Goal: Task Accomplishment & Management: Use online tool/utility

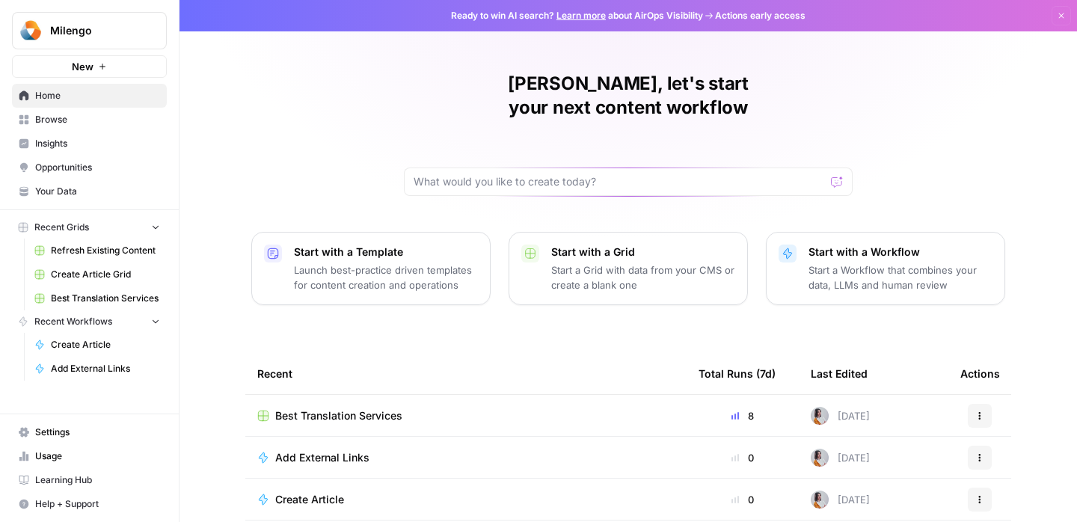
click at [306, 409] on span "Best Translation Services" at bounding box center [338, 416] width 127 height 15
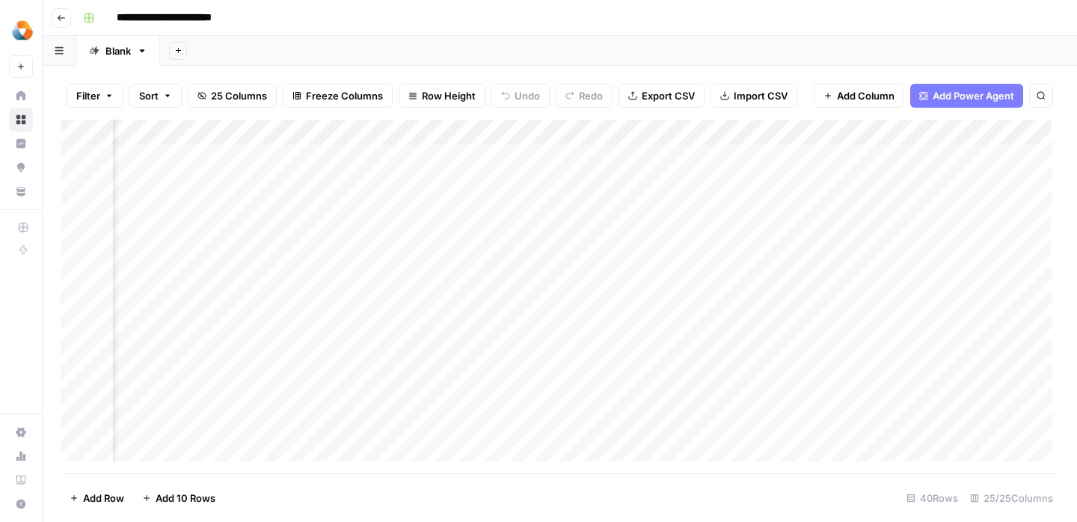
scroll to position [0, 2536]
click at [665, 205] on div "Add Column" at bounding box center [560, 297] width 999 height 354
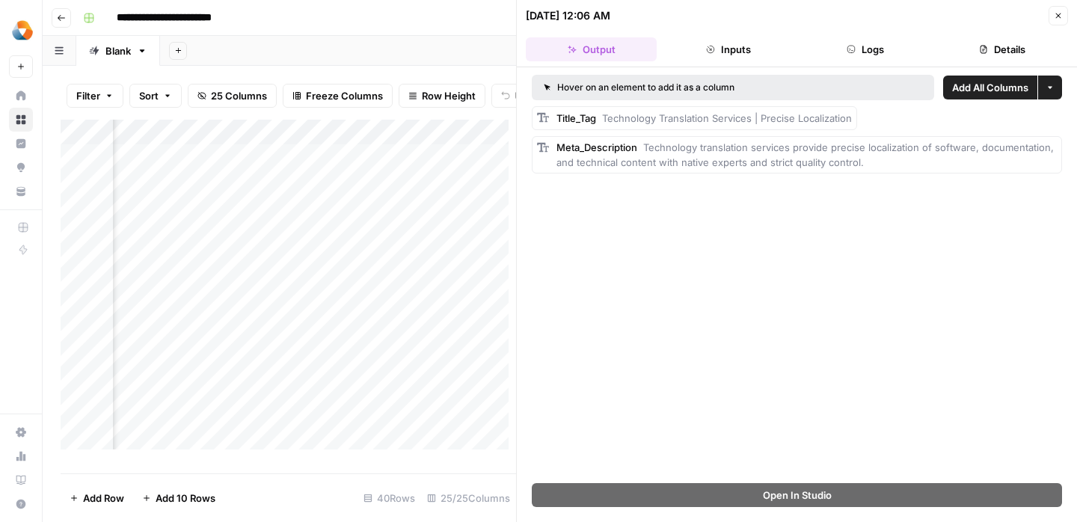
click at [1064, 20] on button "Close" at bounding box center [1058, 15] width 19 height 19
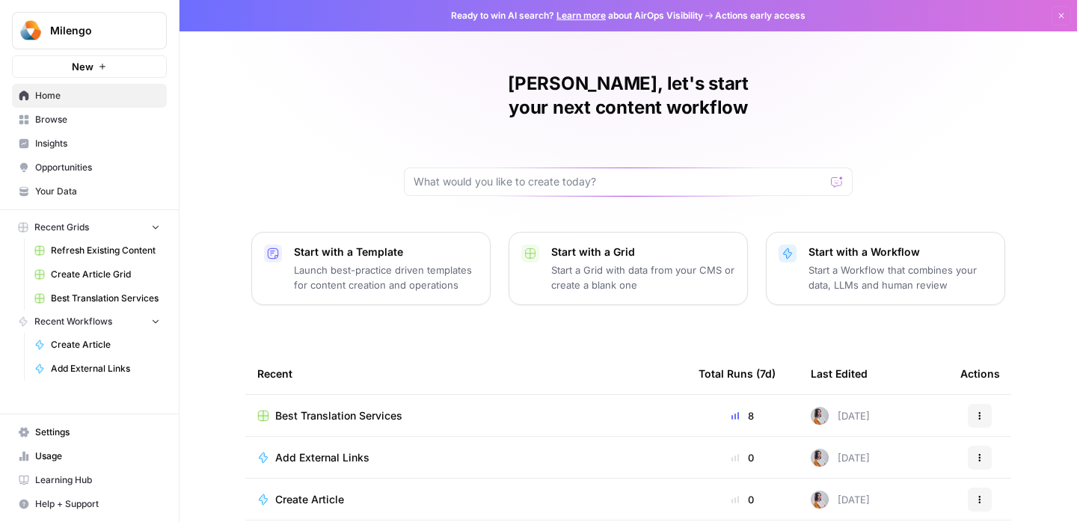
click at [347, 409] on span "Best Translation Services" at bounding box center [338, 416] width 127 height 15
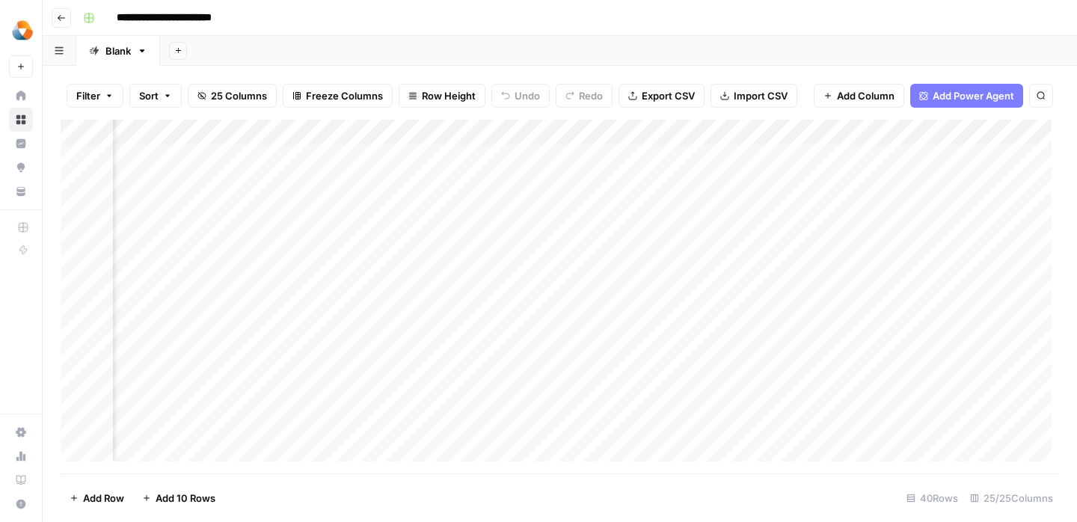
scroll to position [0, 956]
click at [609, 204] on div "Add Column" at bounding box center [560, 297] width 999 height 354
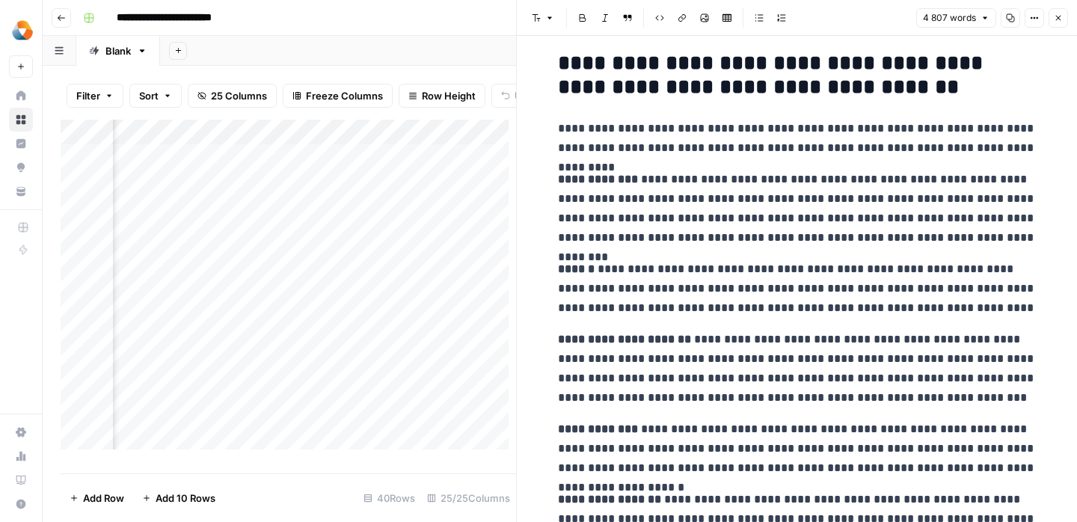
scroll to position [16657, 0]
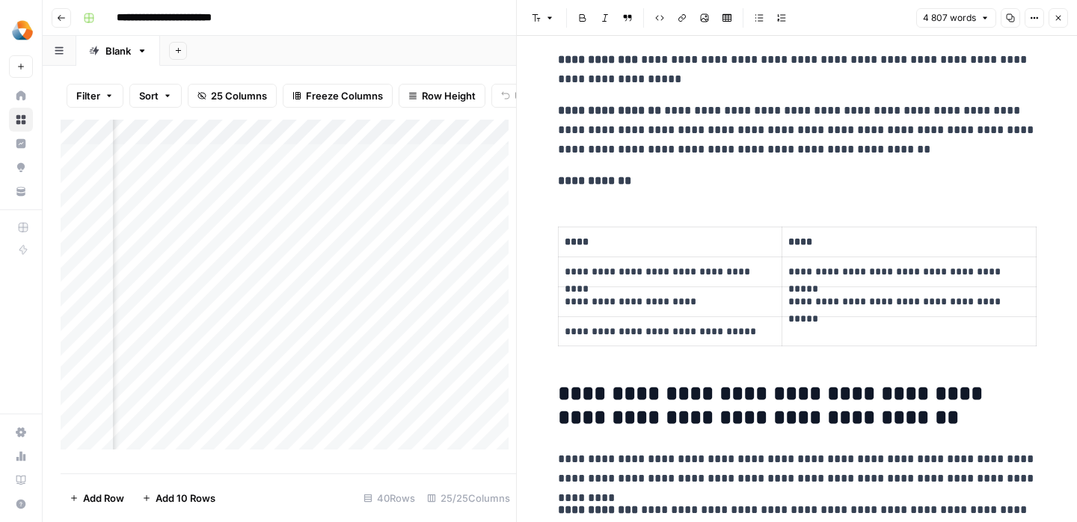
click at [1060, 19] on icon "button" at bounding box center [1058, 18] width 5 height 5
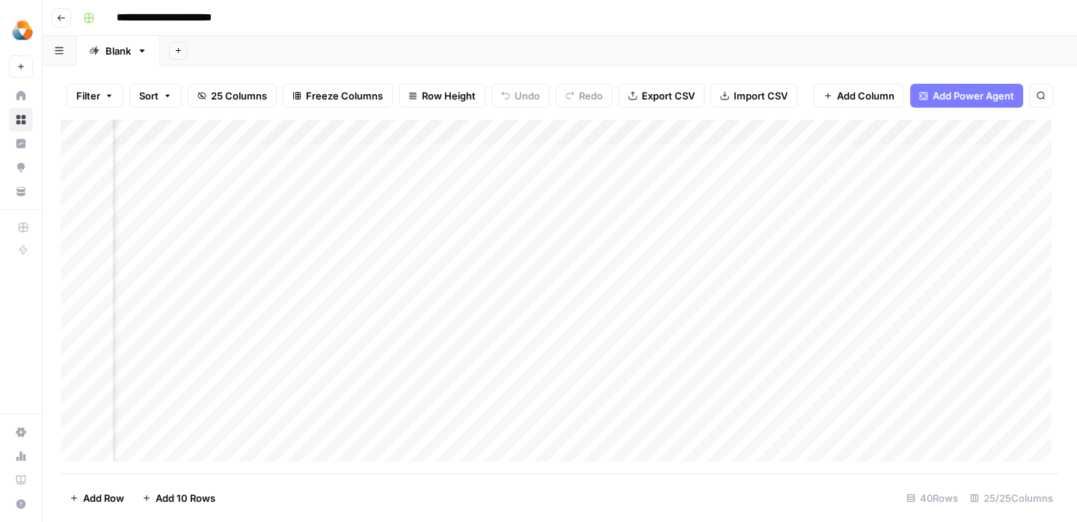
scroll to position [0, 1381]
click at [242, 257] on div "Add Column" at bounding box center [560, 297] width 999 height 354
click at [353, 238] on div "Add Column" at bounding box center [560, 297] width 999 height 354
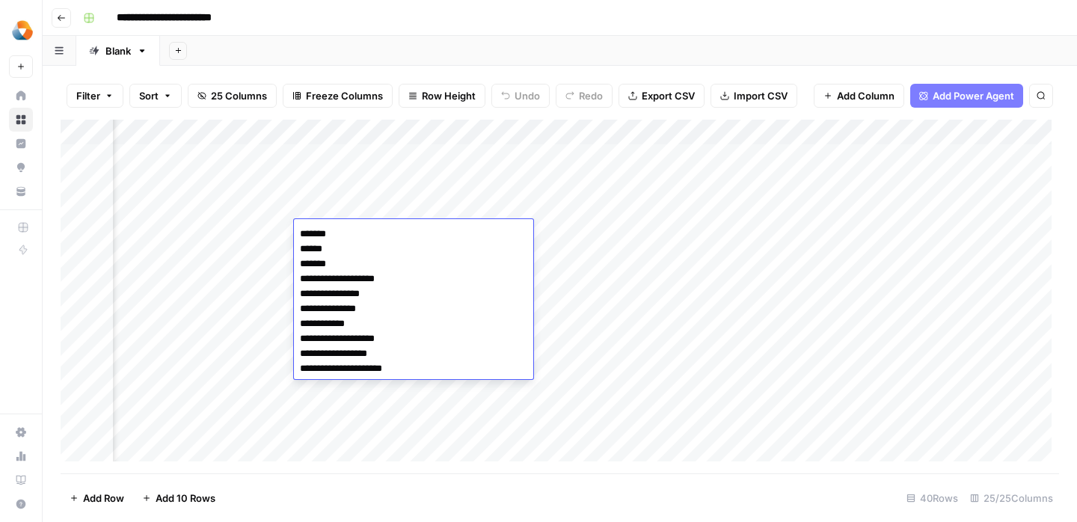
drag, startPoint x: 406, startPoint y: 373, endPoint x: 273, endPoint y: 226, distance: 198.1
click at [273, 226] on body "**********" at bounding box center [538, 261] width 1077 height 522
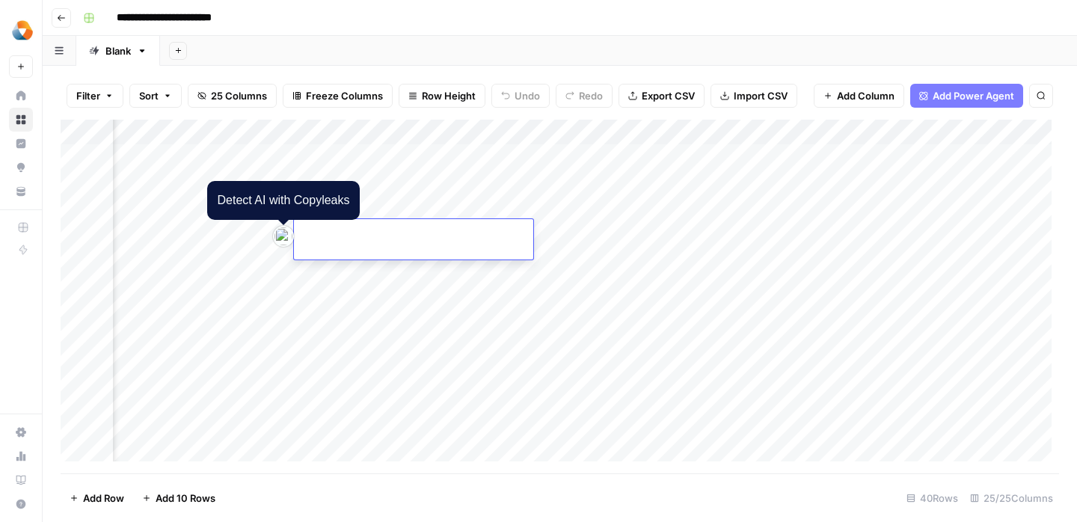
type textarea "**********"
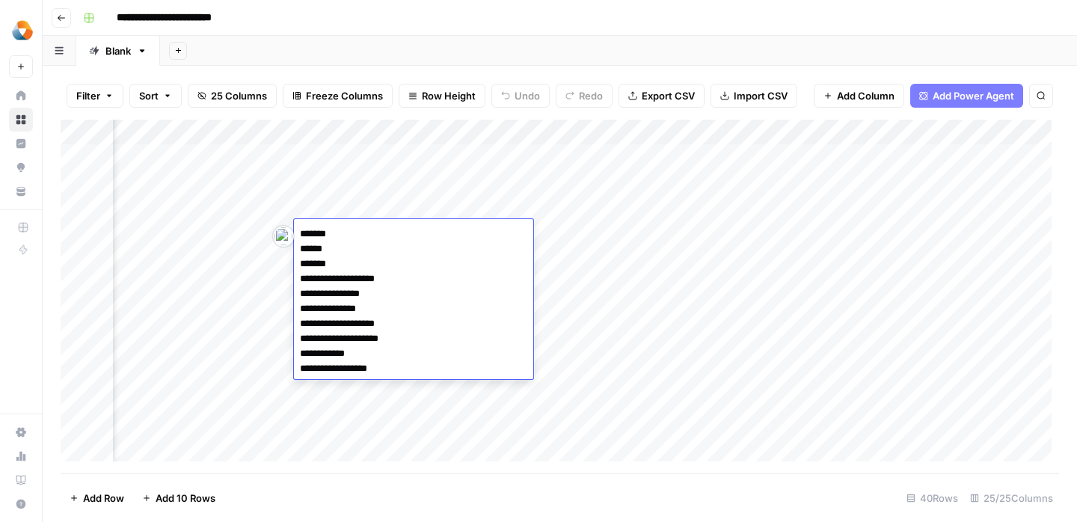
click at [255, 312] on div "Add Column" at bounding box center [560, 297] width 999 height 354
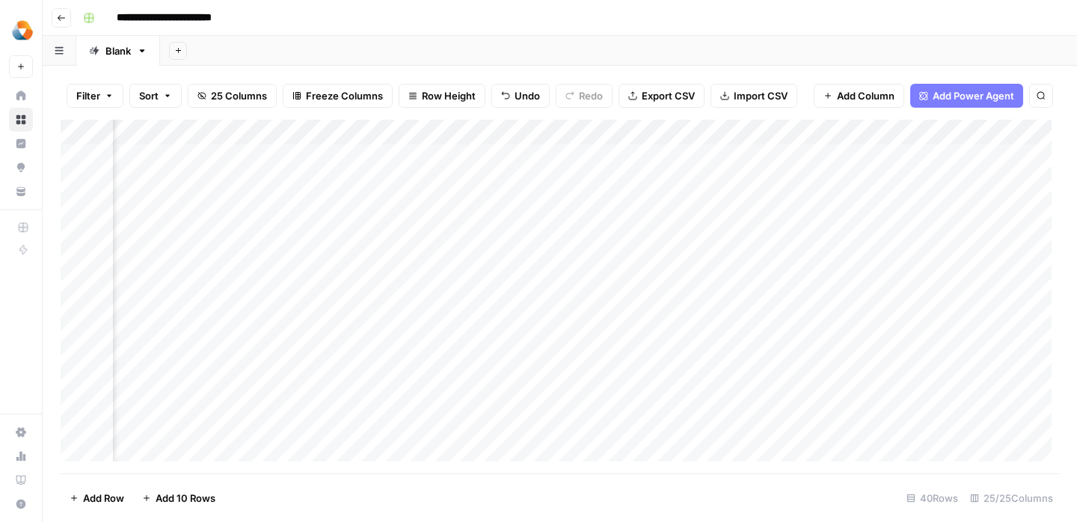
click at [422, 230] on div "Add Column" at bounding box center [560, 297] width 999 height 354
click at [483, 231] on div "Add Column" at bounding box center [560, 297] width 999 height 354
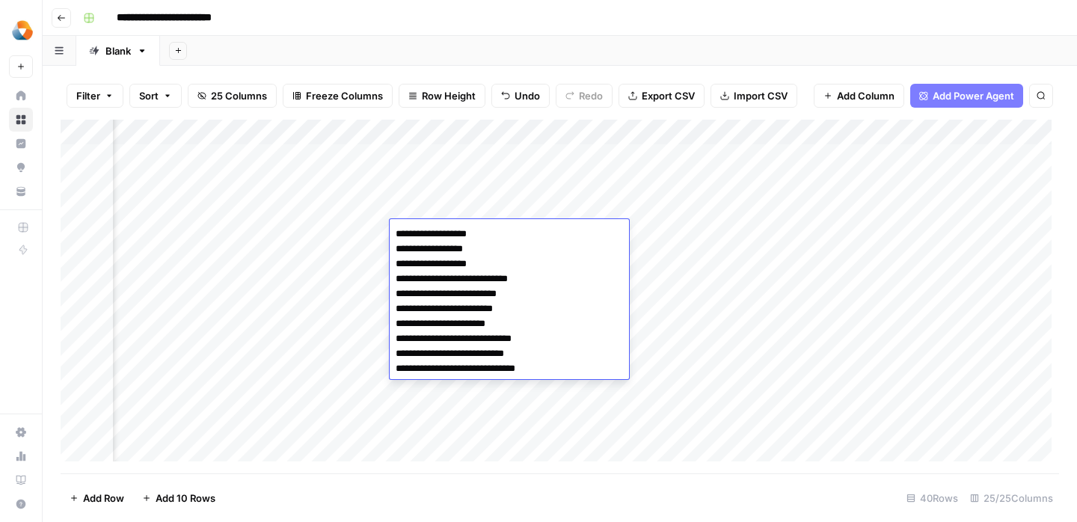
click at [483, 231] on textarea "**********" at bounding box center [509, 302] width 239 height 156
click at [549, 369] on textarea "**********" at bounding box center [509, 302] width 239 height 156
drag, startPoint x: 533, startPoint y: 369, endPoint x: 392, endPoint y: 221, distance: 203.7
click at [392, 221] on div "**********" at bounding box center [509, 299] width 239 height 160
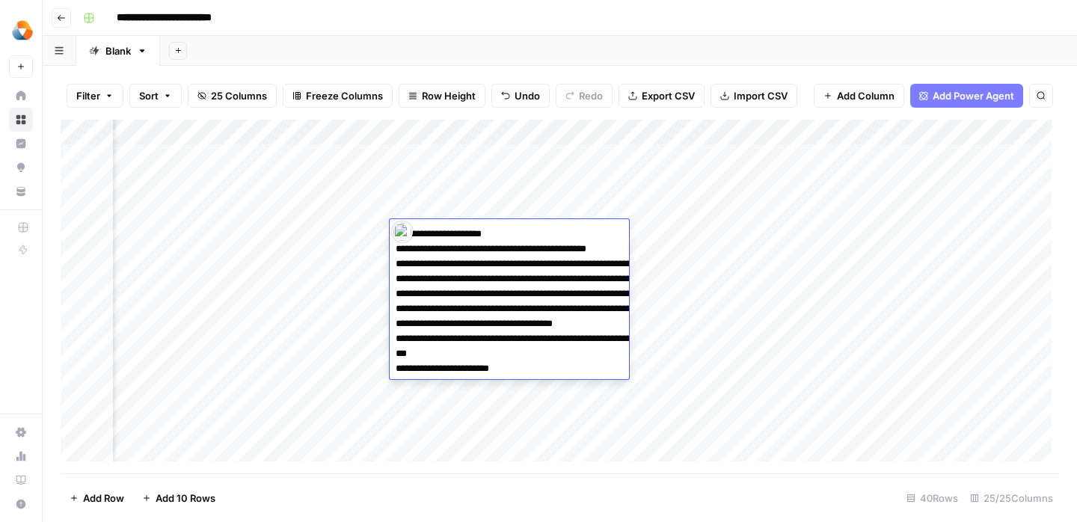
click at [417, 442] on textarea "**********" at bounding box center [539, 339] width 299 height 230
type textarea "**********"
click at [264, 376] on div "Add Column" at bounding box center [560, 297] width 999 height 354
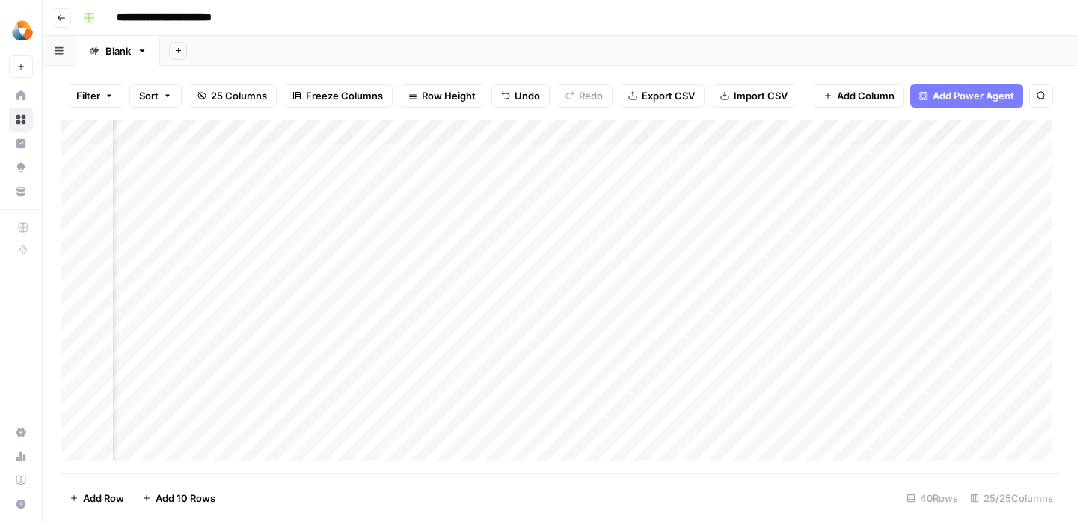
scroll to position [0, 1529]
click at [489, 241] on div "Add Column" at bounding box center [560, 297] width 999 height 354
click at [524, 221] on div "Add Column" at bounding box center [560, 297] width 999 height 354
click at [524, 221] on div at bounding box center [577, 233] width 239 height 28
click at [524, 235] on textarea at bounding box center [577, 234] width 239 height 21
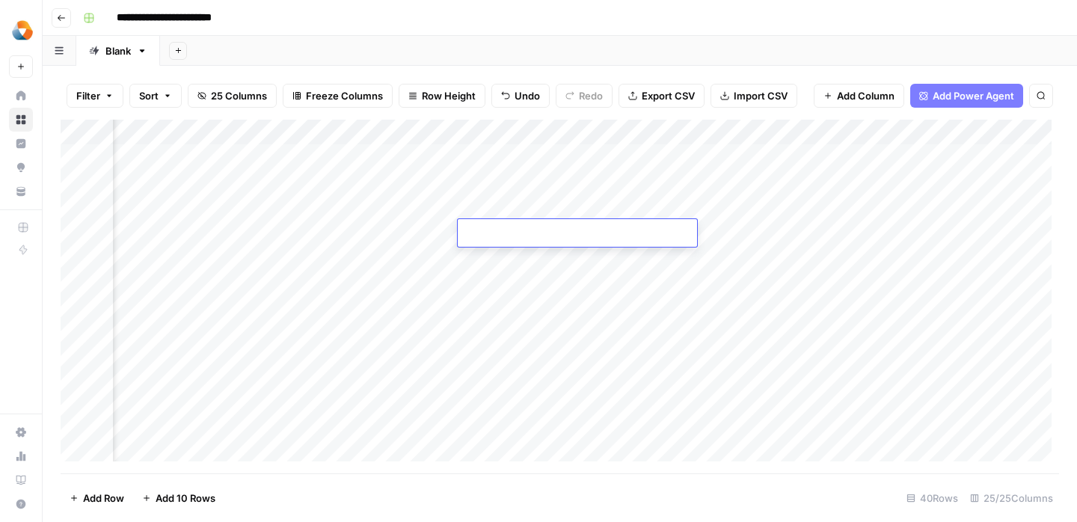
paste textarea "** ** ** ** ** ** ** ** ** **"
type textarea "** ** ** ** ** ** ** ** ** **"
click at [398, 321] on div "Add Column" at bounding box center [560, 297] width 999 height 354
click at [504, 242] on div "Add Column" at bounding box center [560, 297] width 999 height 354
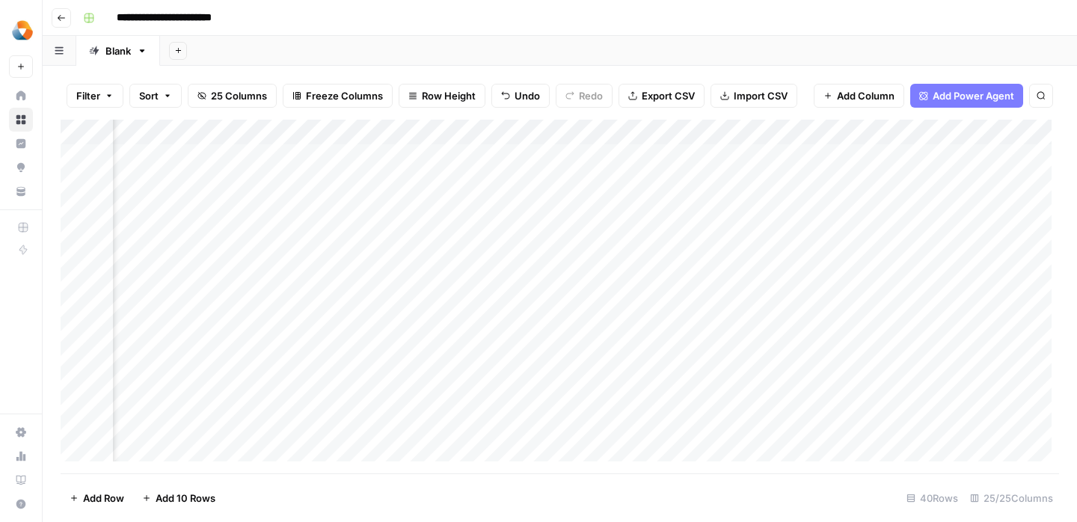
click at [554, 233] on div "Add Column" at bounding box center [560, 297] width 999 height 354
click at [554, 233] on textarea at bounding box center [584, 234] width 239 height 21
type textarea "**** *** **** **** **** *** **** **** **** ****"
click at [763, 273] on div "Add Column" at bounding box center [560, 297] width 999 height 354
click at [722, 232] on div "Add Column" at bounding box center [560, 297] width 999 height 354
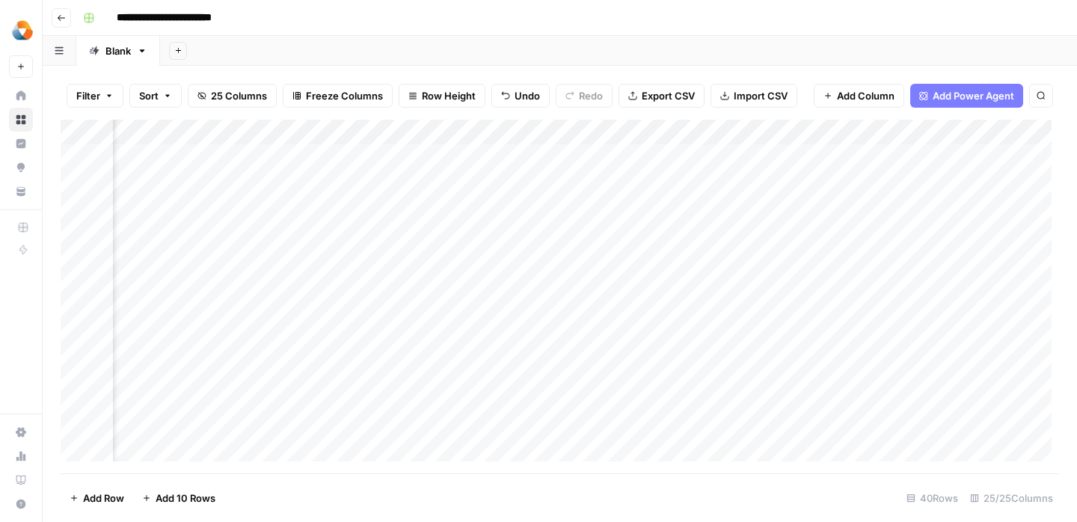
click at [718, 235] on div "Add Column" at bounding box center [560, 297] width 999 height 354
type textarea "**********"
click at [610, 318] on div "Add Column" at bounding box center [560, 297] width 999 height 354
click at [257, 230] on div "Add Column" at bounding box center [560, 297] width 999 height 354
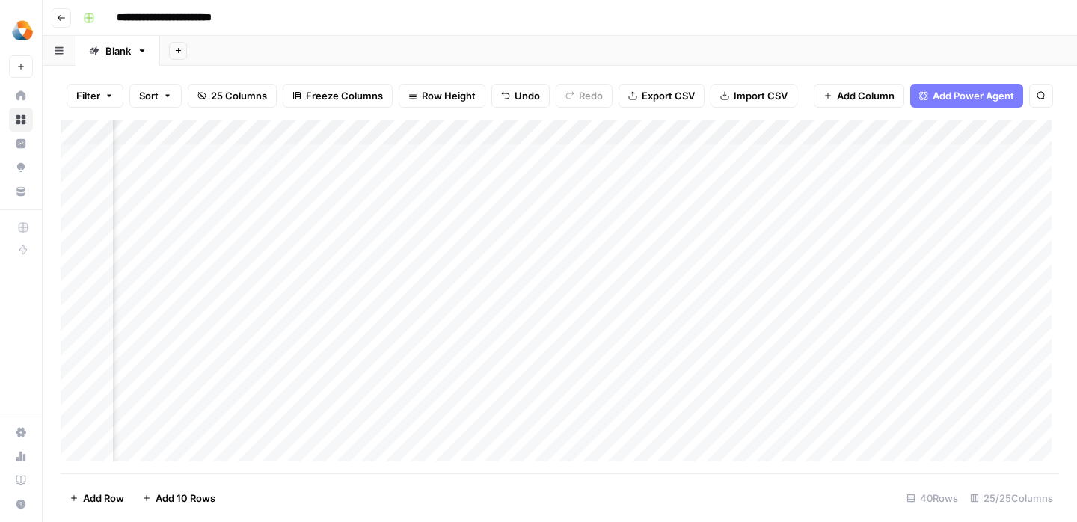
click at [285, 222] on div "Add Column" at bounding box center [560, 297] width 999 height 354
click at [285, 222] on div at bounding box center [334, 233] width 239 height 28
click at [286, 227] on textarea at bounding box center [334, 234] width 239 height 21
paste textarea "**********"
type textarea "**********"
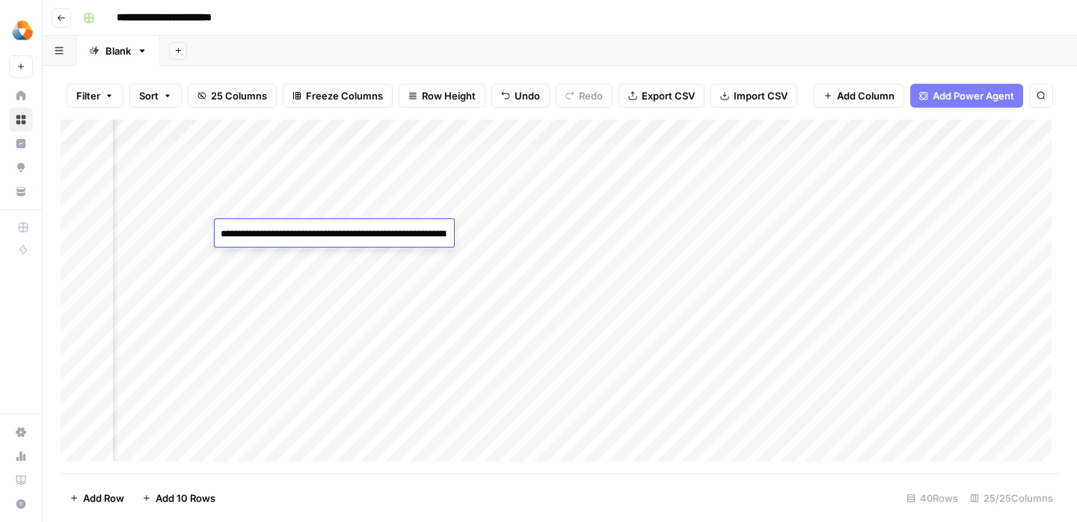
scroll to position [368, 0]
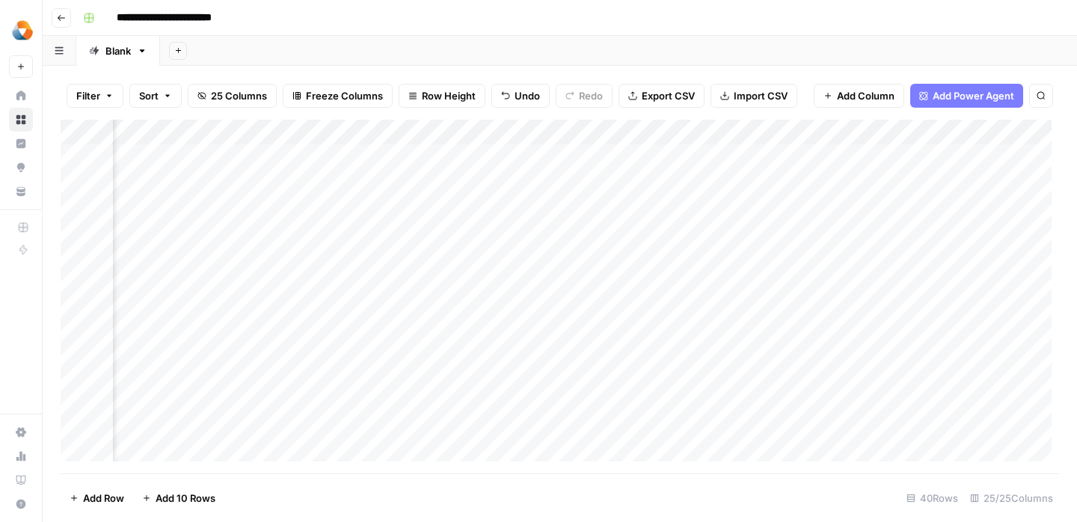
click at [181, 302] on div "Add Column" at bounding box center [560, 297] width 999 height 354
click at [349, 233] on div "Add Column" at bounding box center [560, 297] width 999 height 354
click at [399, 230] on div "Add Column" at bounding box center [560, 297] width 999 height 354
click at [399, 230] on textarea at bounding box center [429, 234] width 239 height 21
type textarea "**********"
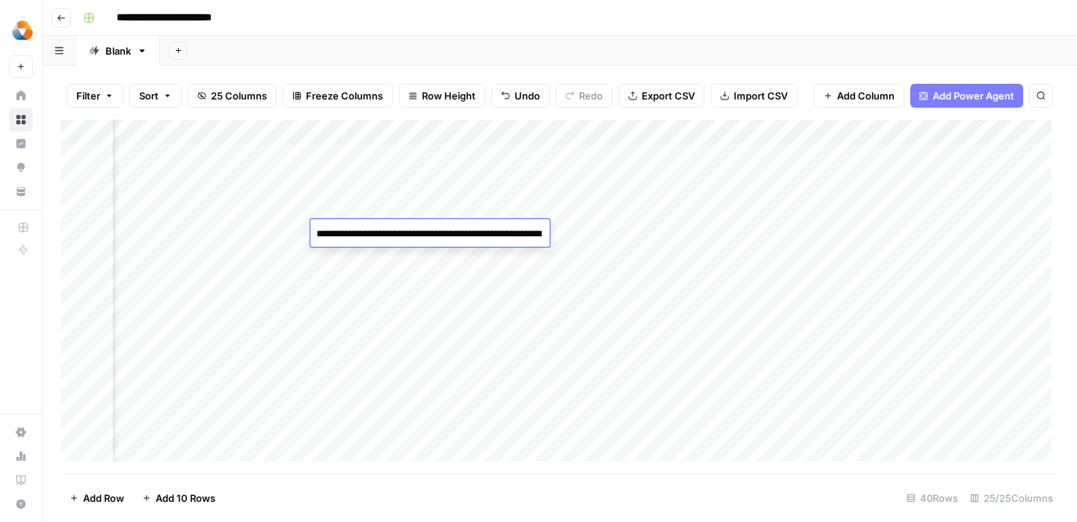
scroll to position [218, 0]
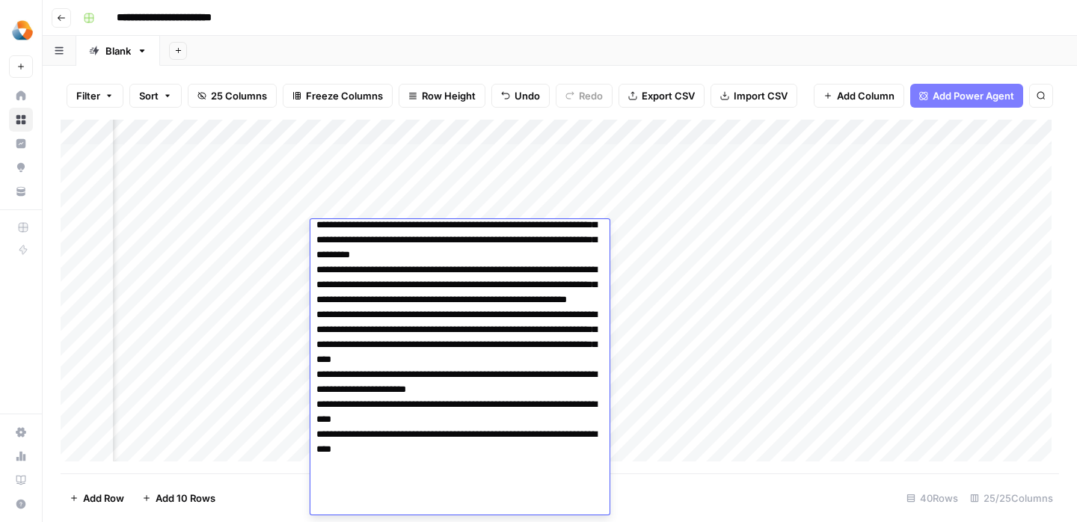
click at [285, 321] on div "Add Column" at bounding box center [560, 297] width 999 height 354
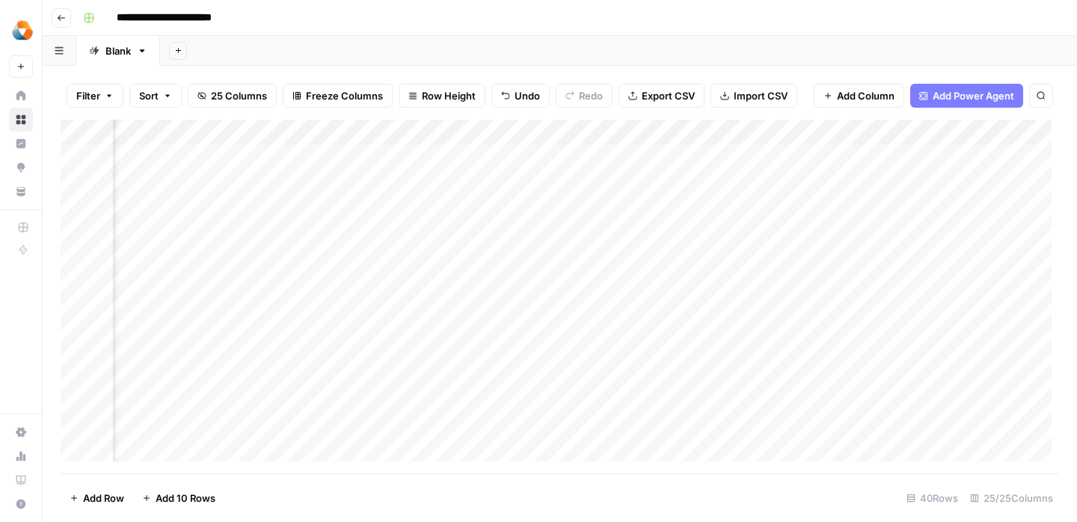
click at [491, 227] on div "Add Column" at bounding box center [560, 297] width 999 height 354
click at [375, 239] on div "Add Column" at bounding box center [560, 297] width 999 height 354
click at [557, 244] on div "Add Column" at bounding box center [560, 297] width 999 height 354
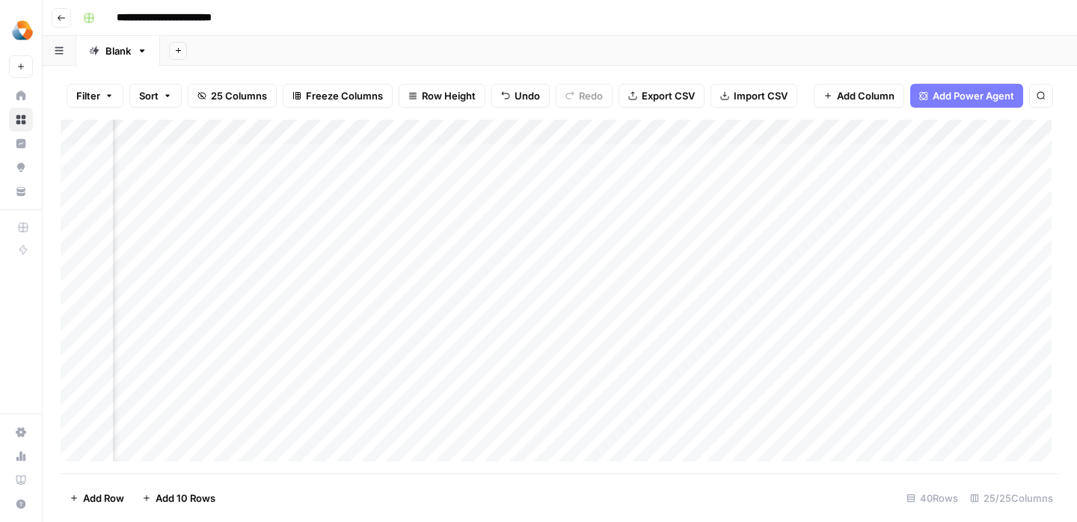
click at [712, 266] on div "Add Column" at bounding box center [560, 297] width 999 height 354
click at [652, 231] on div "Add Column" at bounding box center [560, 297] width 999 height 354
click at [228, 230] on div "Add Column" at bounding box center [560, 297] width 999 height 354
click at [369, 244] on div "Add Column" at bounding box center [560, 297] width 999 height 354
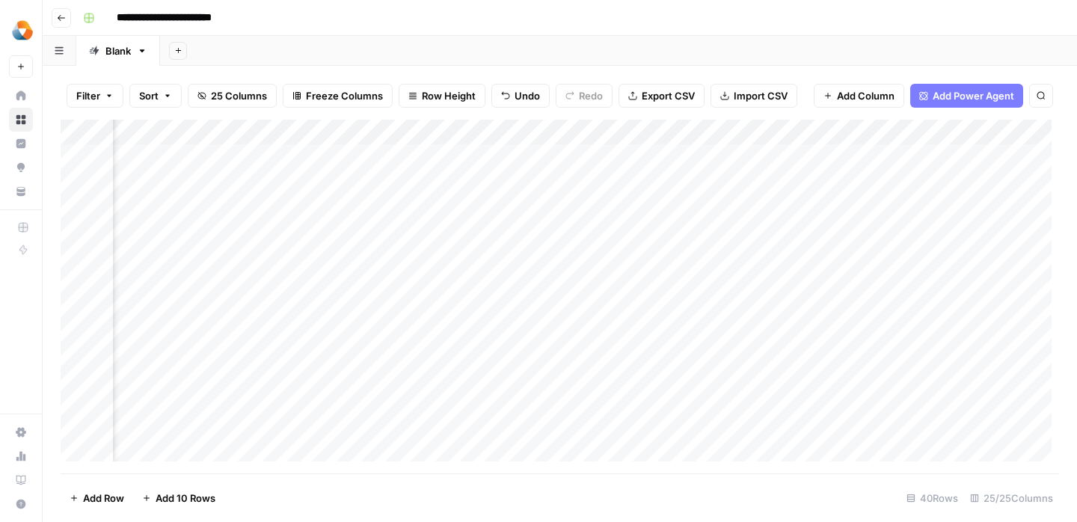
scroll to position [0, 2294]
drag, startPoint x: 436, startPoint y: 233, endPoint x: 765, endPoint y: 230, distance: 328.5
click at [765, 230] on div "Add Column" at bounding box center [560, 297] width 999 height 354
click at [257, 251] on div "Add Column" at bounding box center [560, 297] width 999 height 354
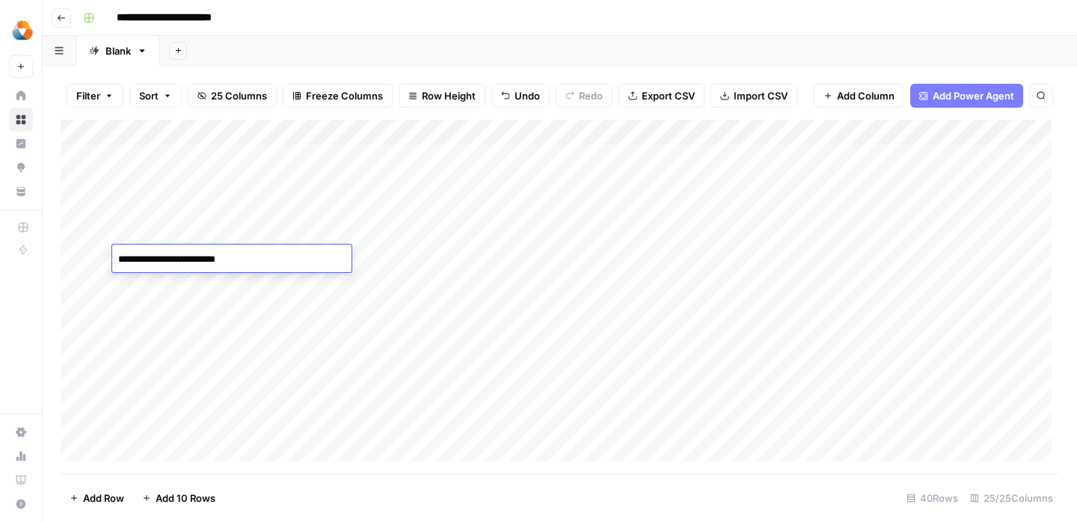
type textarea "**********"
click at [387, 304] on div "Add Column" at bounding box center [560, 297] width 999 height 354
click at [386, 256] on div "Add Column" at bounding box center [560, 297] width 999 height 354
click at [429, 259] on div "Add Column" at bounding box center [560, 297] width 999 height 354
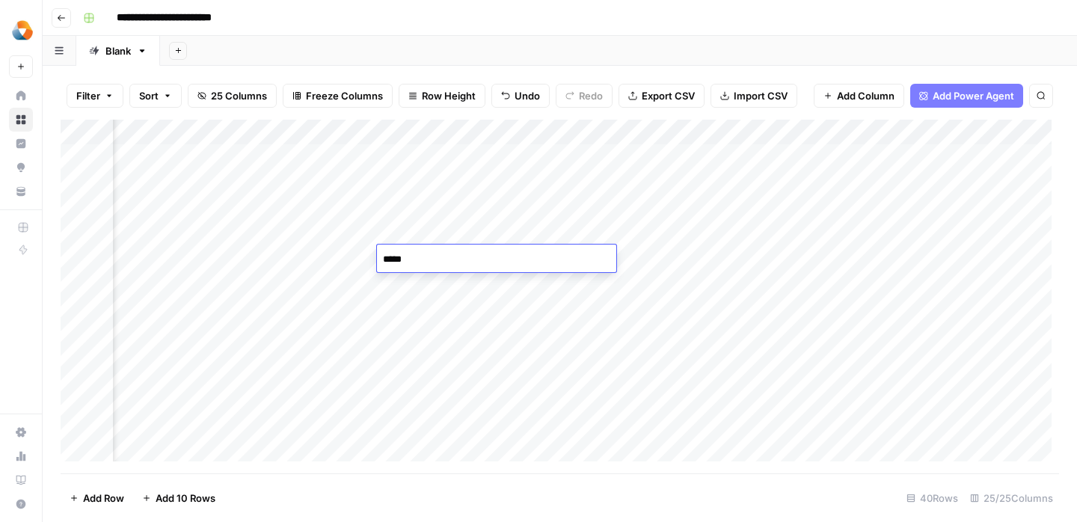
type textarea "******"
click at [457, 287] on div "Add Column" at bounding box center [560, 297] width 999 height 354
click at [513, 253] on div "Add Column" at bounding box center [560, 297] width 999 height 354
click at [504, 254] on div "Add Column" at bounding box center [560, 297] width 999 height 354
click at [620, 302] on div "Add Column" at bounding box center [560, 297] width 999 height 354
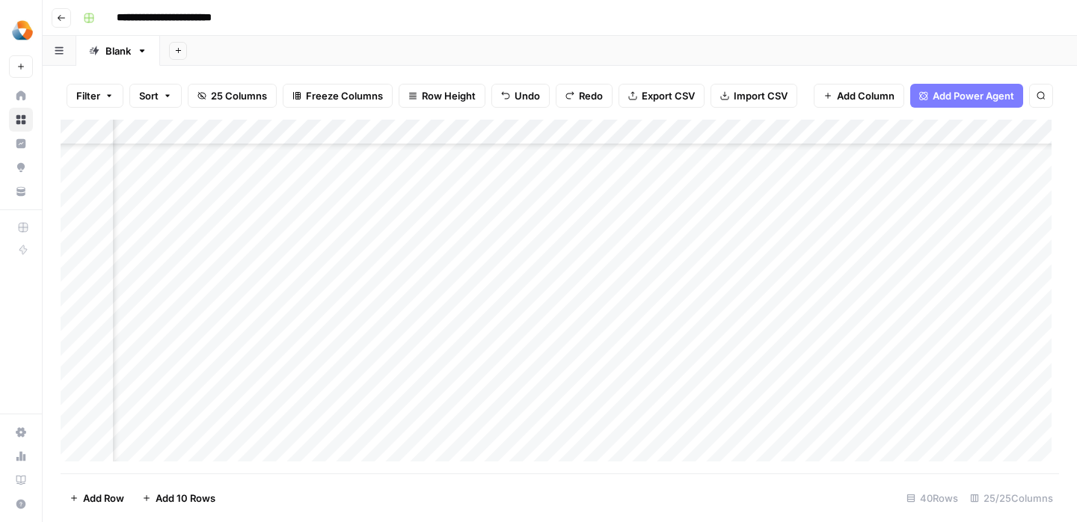
drag, startPoint x: 531, startPoint y: 263, endPoint x: 533, endPoint y: 376, distance: 113.0
click at [533, 376] on div "Add Column" at bounding box center [560, 297] width 999 height 354
click at [512, 266] on div "Add Column" at bounding box center [560, 297] width 999 height 354
click at [512, 266] on textarea at bounding box center [596, 259] width 239 height 21
type textarea "**********"
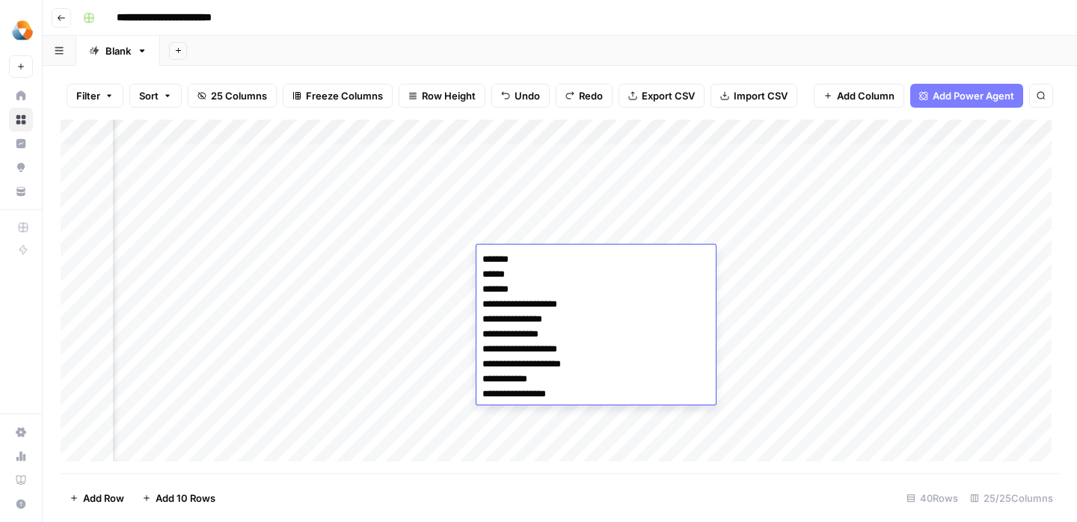
click at [785, 337] on div "Add Column" at bounding box center [560, 297] width 999 height 354
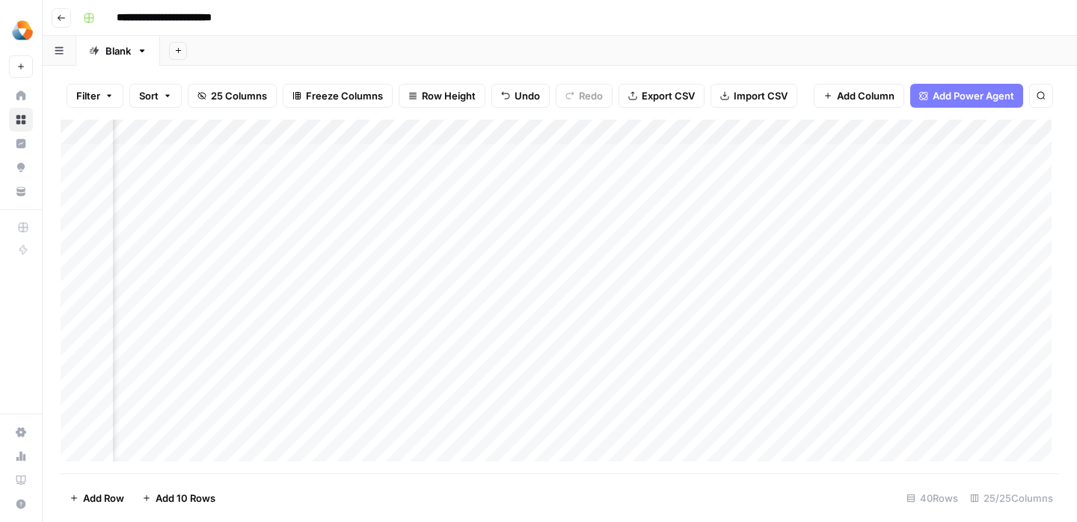
click at [537, 250] on div "Add Column" at bounding box center [560, 297] width 999 height 354
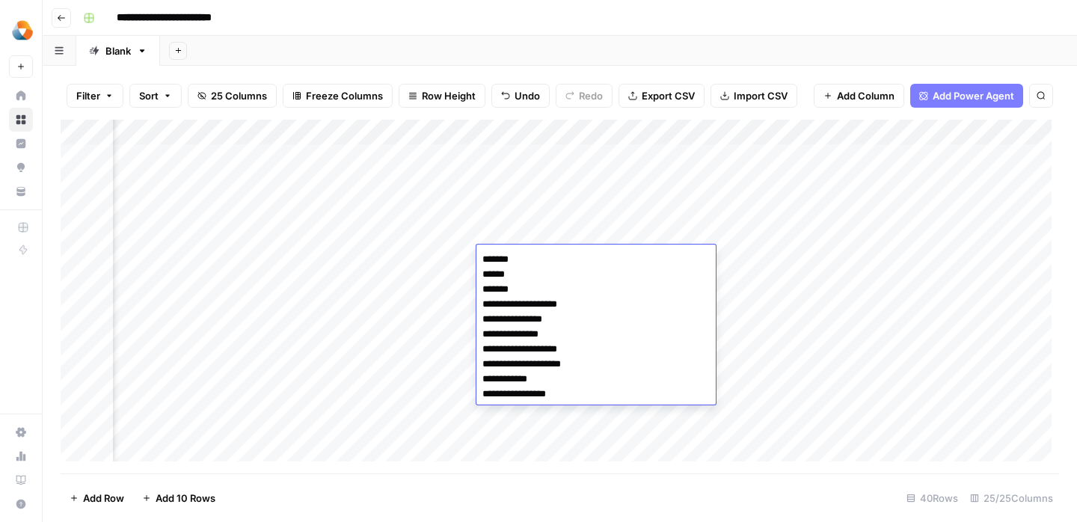
drag, startPoint x: 557, startPoint y: 399, endPoint x: 481, endPoint y: 261, distance: 157.0
click at [481, 261] on body "**********" at bounding box center [538, 261] width 1077 height 522
drag, startPoint x: 483, startPoint y: 260, endPoint x: 603, endPoint y: 391, distance: 177.4
click at [603, 391] on textarea "**********" at bounding box center [596, 327] width 239 height 156
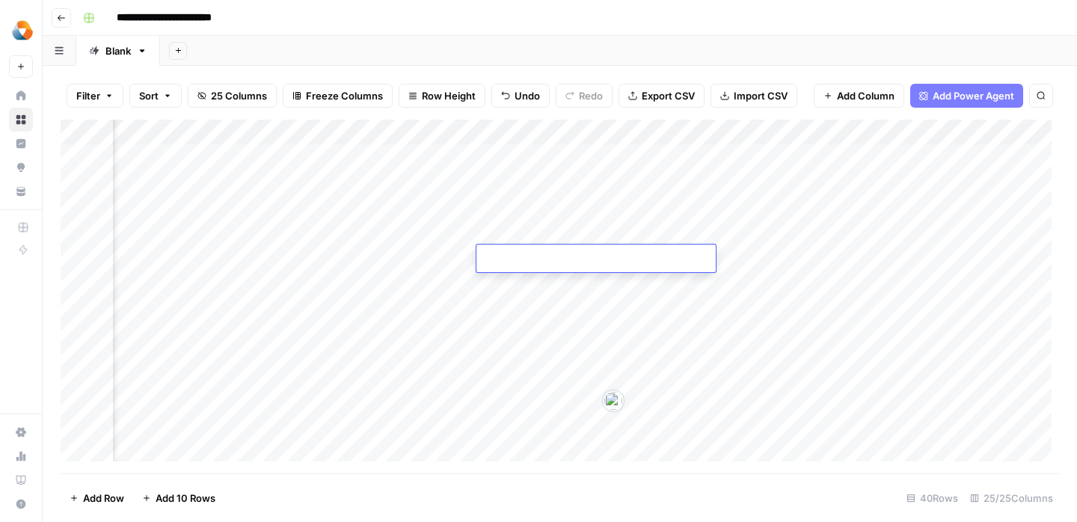
click at [455, 251] on div "Add Column" at bounding box center [560, 297] width 999 height 354
click at [506, 260] on div "Add Column" at bounding box center [560, 297] width 999 height 354
type textarea "**********"
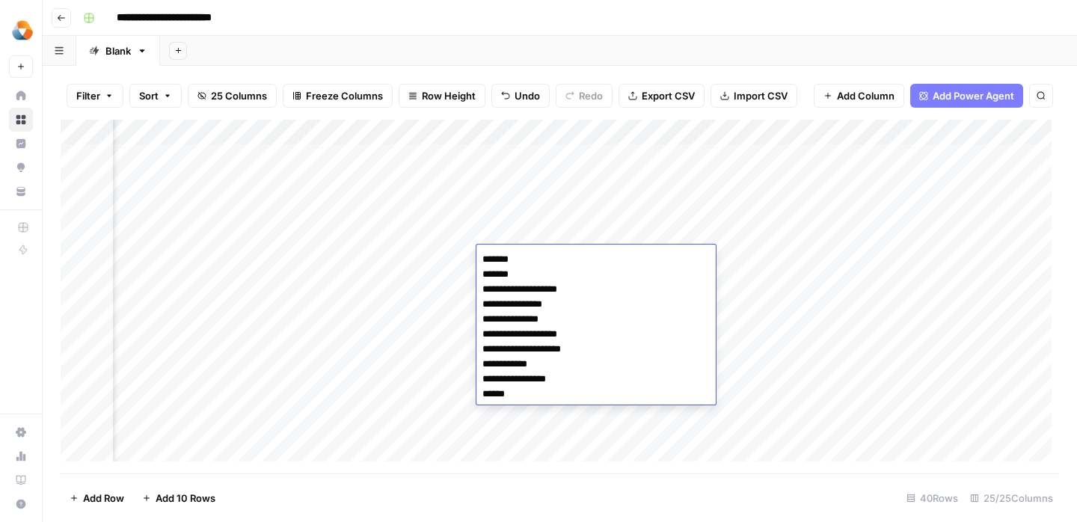
click at [444, 354] on div "Add Column" at bounding box center [560, 297] width 999 height 354
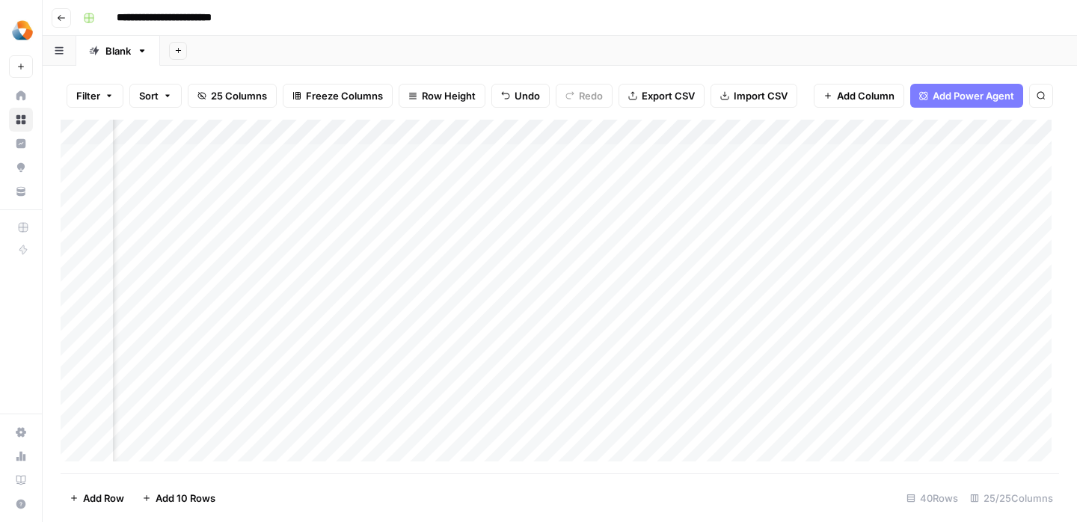
click at [615, 264] on div "Add Column" at bounding box center [560, 297] width 999 height 354
click at [610, 265] on div "Add Column" at bounding box center [560, 297] width 999 height 354
type textarea "********* ********* ********* ********* ********* ********* ********* ******** …"
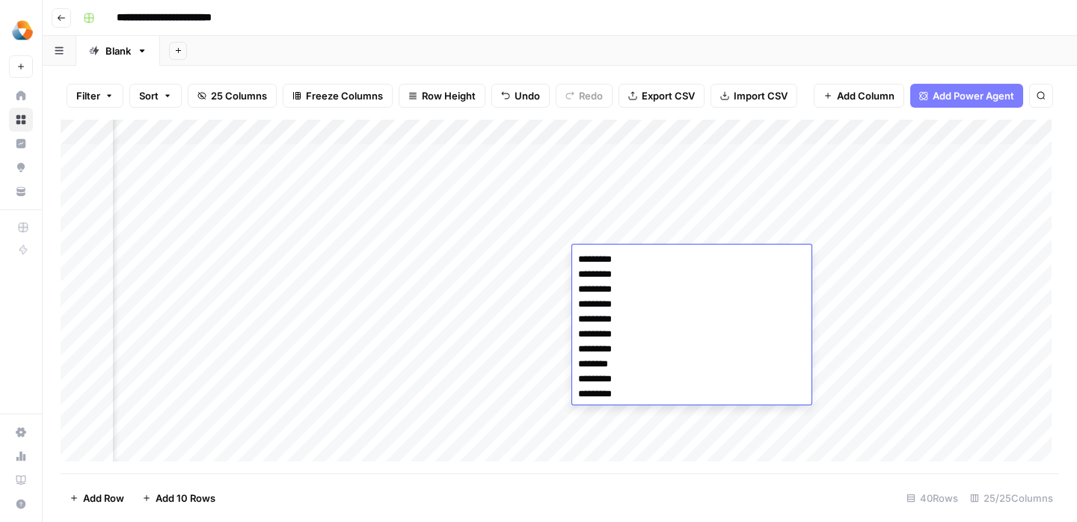
click at [466, 346] on div "Add Column" at bounding box center [560, 297] width 999 height 354
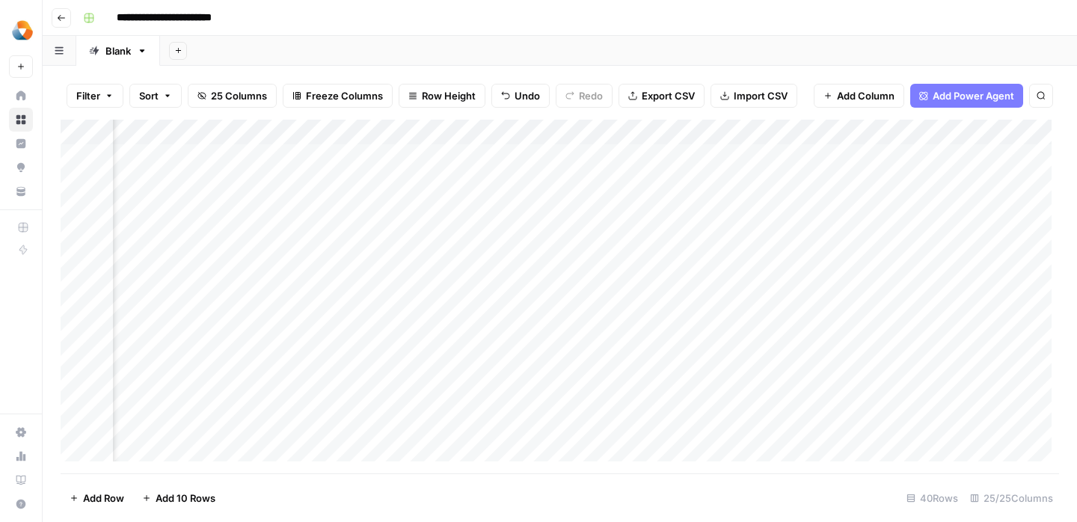
scroll to position [0, 1413]
click at [621, 267] on div "Add Column" at bounding box center [560, 297] width 999 height 354
click at [652, 260] on div "Add Column" at bounding box center [560, 297] width 999 height 354
type textarea "**** **** **** *** *** *** **** **** **** ****"
click at [523, 336] on div "Add Column" at bounding box center [560, 297] width 999 height 354
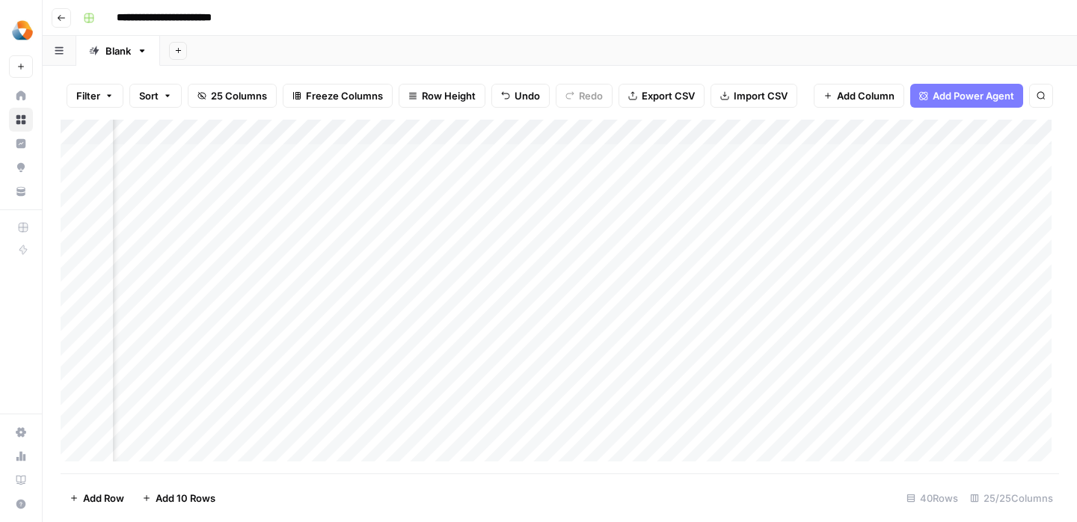
scroll to position [0, 1697]
click at [544, 265] on div "Add Column" at bounding box center [560, 297] width 999 height 354
click at [549, 265] on div "Add Column" at bounding box center [560, 297] width 999 height 354
click at [440, 252] on div "Add Column" at bounding box center [560, 297] width 999 height 354
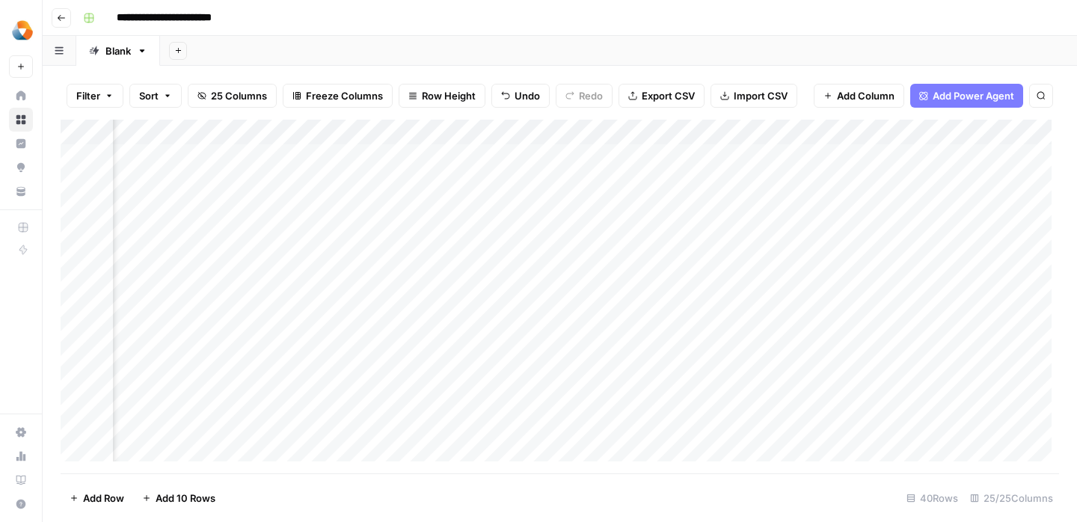
click at [465, 259] on div "Add Column" at bounding box center [560, 297] width 999 height 354
drag, startPoint x: 489, startPoint y: 259, endPoint x: 642, endPoint y: 259, distance: 153.4
click at [642, 259] on div "Add Column" at bounding box center [560, 297] width 999 height 354
click at [553, 255] on div "Add Column" at bounding box center [560, 297] width 999 height 354
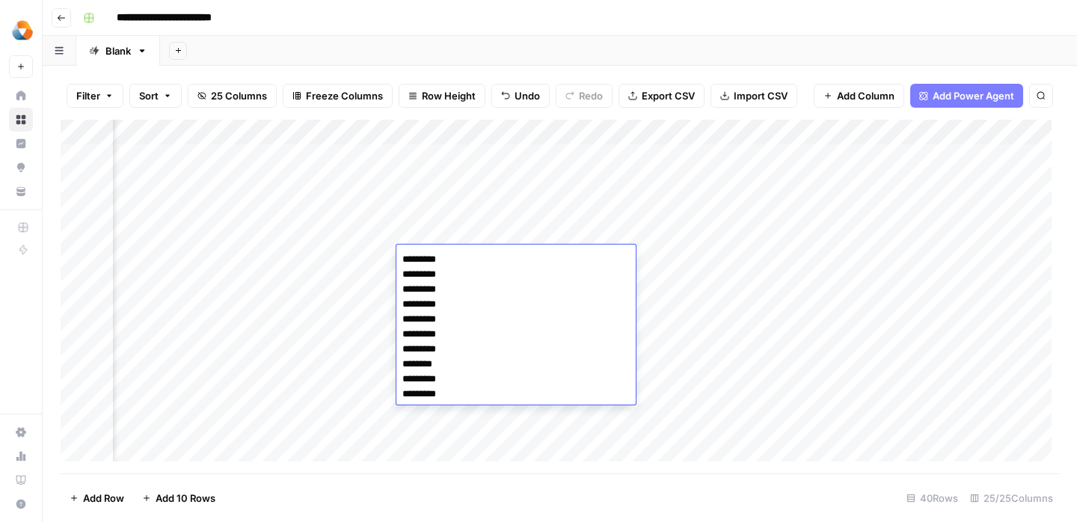
click at [703, 257] on div "Add Column" at bounding box center [560, 297] width 999 height 354
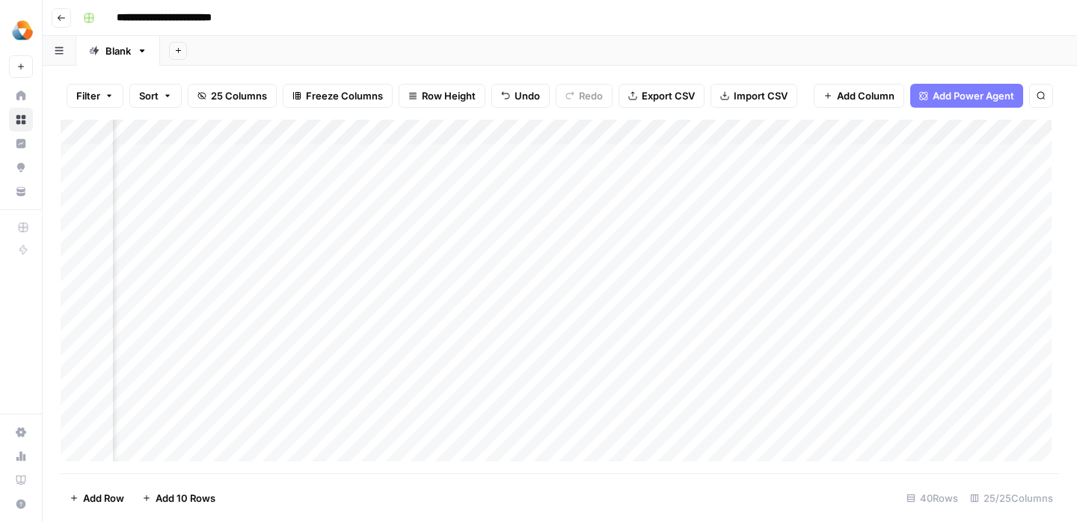
drag, startPoint x: 513, startPoint y: 258, endPoint x: 688, endPoint y: 258, distance: 175.1
click at [688, 258] on div "Add Column" at bounding box center [560, 297] width 999 height 354
click at [487, 256] on div "Add Column" at bounding box center [560, 297] width 999 height 354
click at [697, 251] on div "Add Column" at bounding box center [560, 297] width 999 height 354
click at [700, 251] on div "Add Column" at bounding box center [560, 297] width 999 height 354
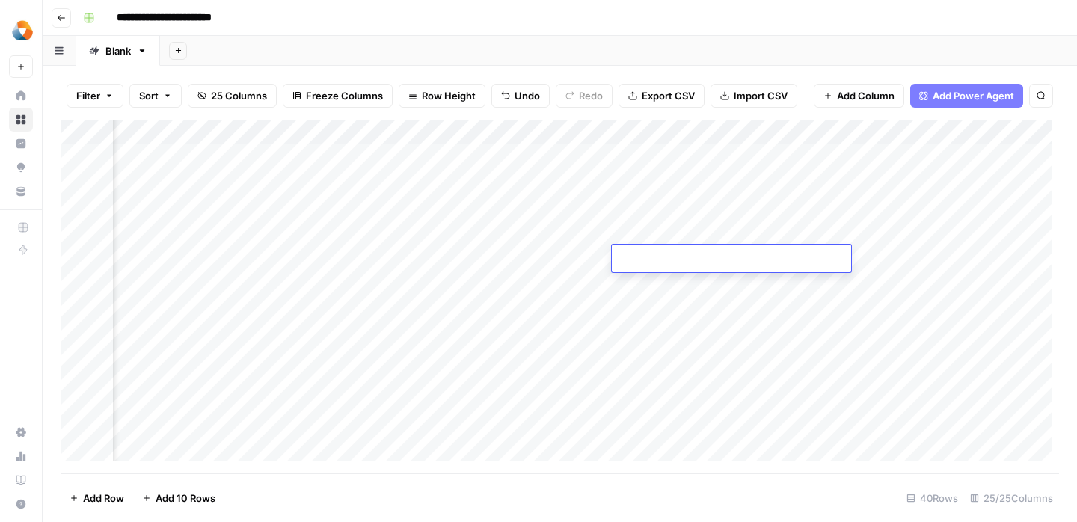
type textarea "********* ********* ********* ********* ********* ********* ********* ******** …"
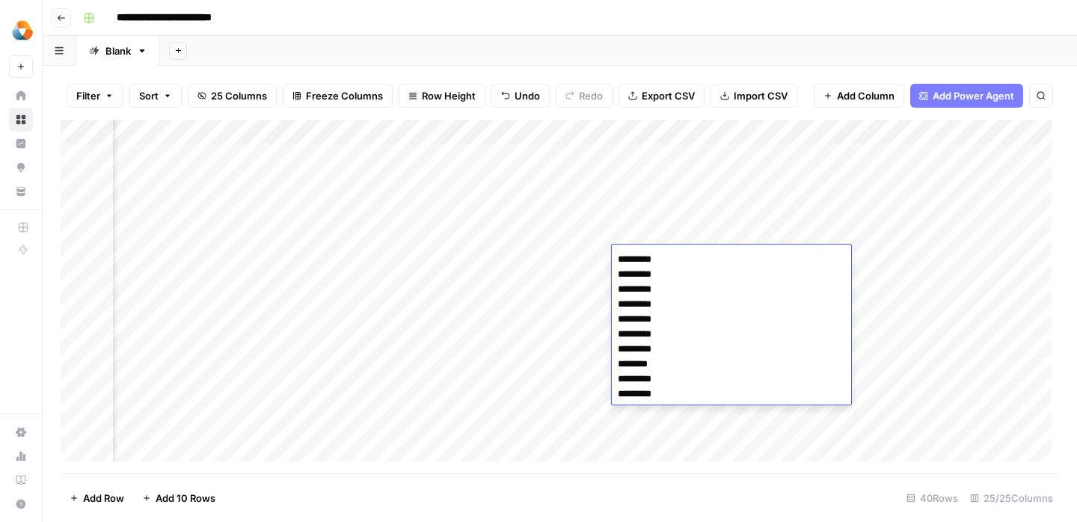
click at [891, 262] on div "Add Column" at bounding box center [560, 297] width 999 height 354
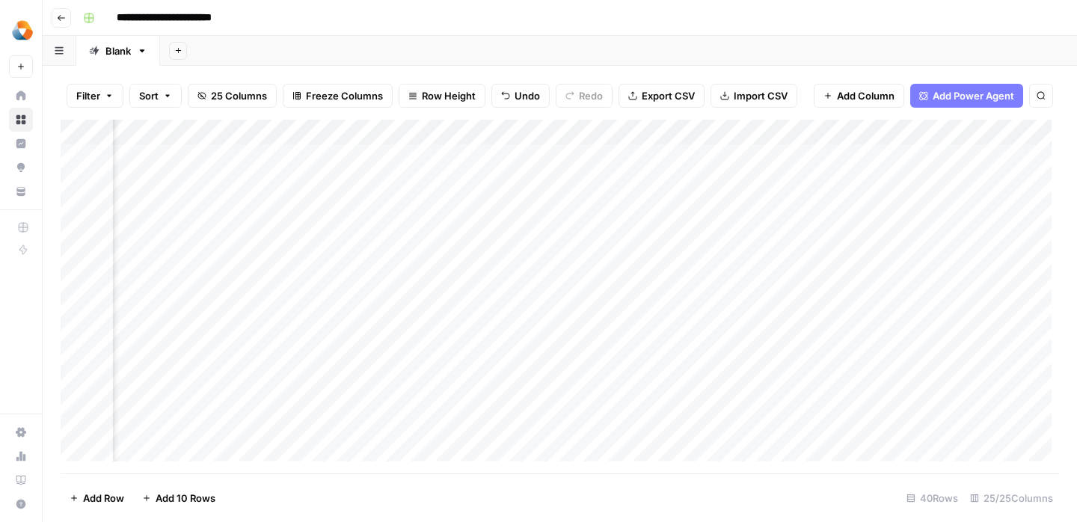
scroll to position [0, 1676]
click at [617, 263] on div "Add Column" at bounding box center [560, 297] width 999 height 354
type textarea "**** **** **** *** *** *** **** **** **** ****"
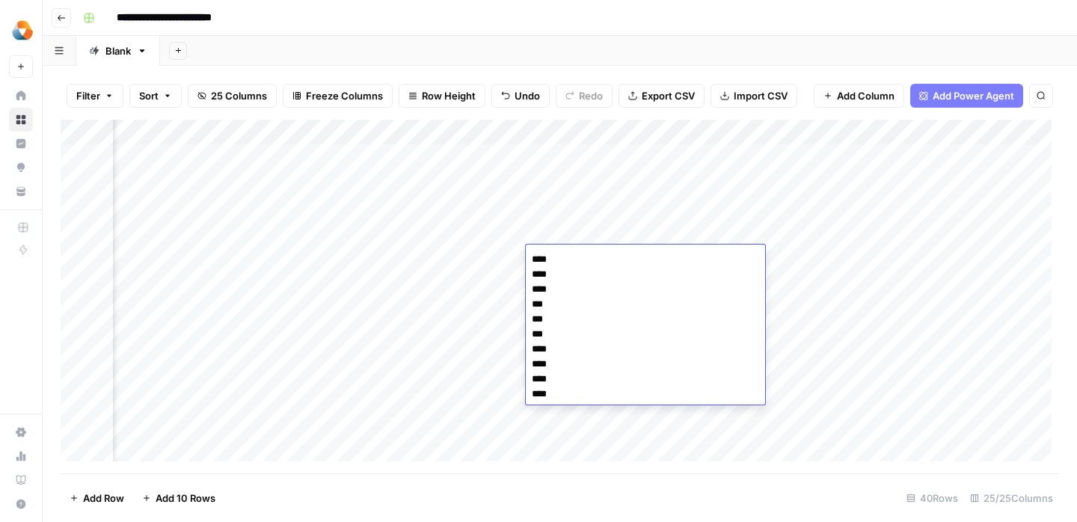
click at [462, 295] on div "Add Column" at bounding box center [560, 297] width 999 height 354
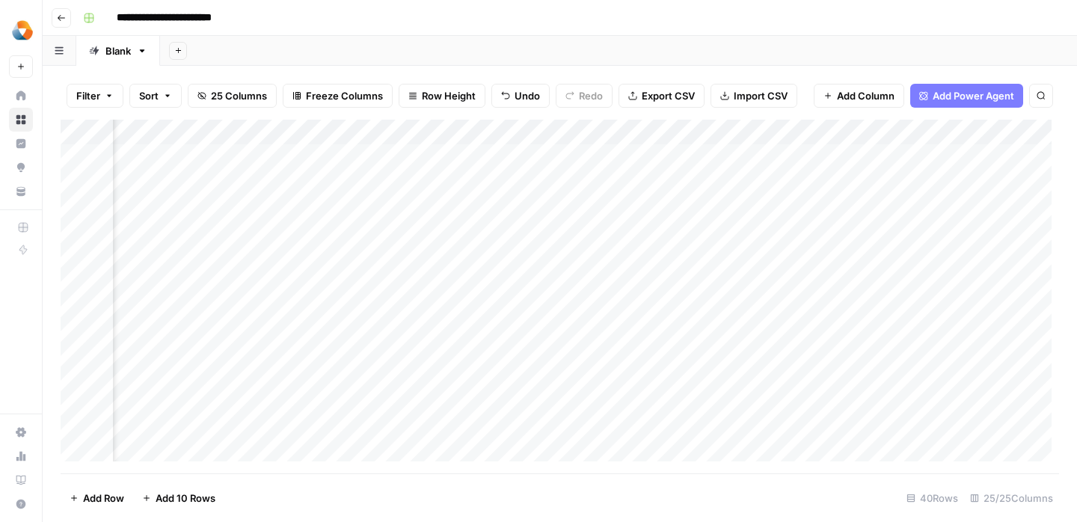
scroll to position [0, 1855]
click at [611, 248] on div "Add Column" at bounding box center [560, 297] width 999 height 354
click at [584, 254] on div "Add Column" at bounding box center [560, 297] width 999 height 354
click at [584, 254] on textarea at bounding box center [682, 259] width 239 height 21
type textarea "**********"
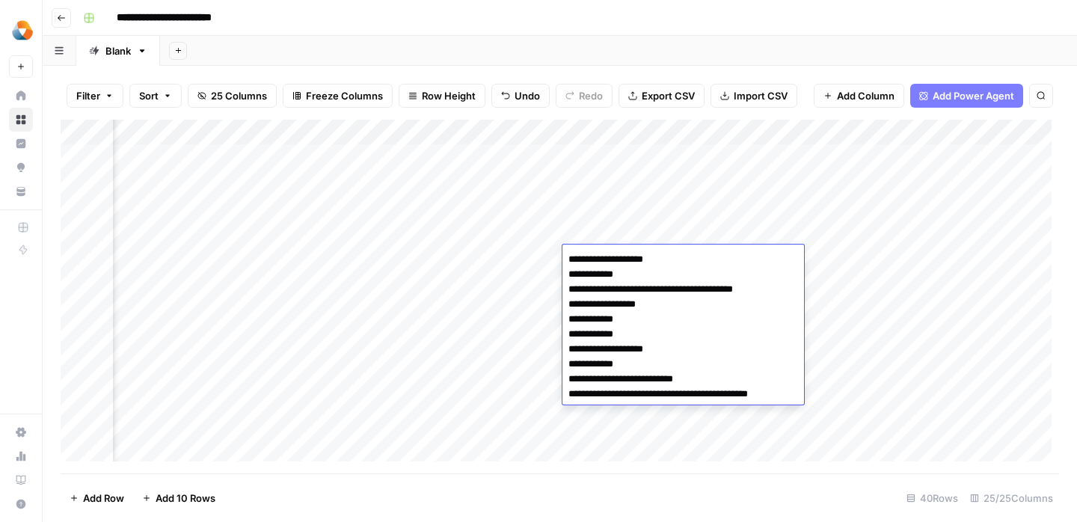
click at [478, 346] on div "Add Column" at bounding box center [560, 297] width 999 height 354
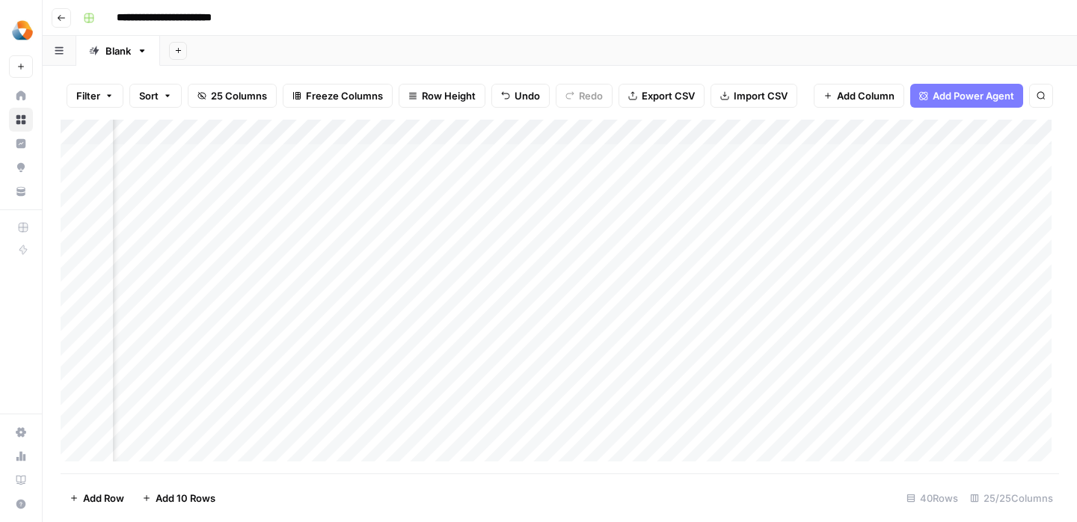
click at [682, 263] on div "Add Column" at bounding box center [560, 297] width 999 height 354
click at [672, 258] on div "Add Column" at bounding box center [560, 297] width 999 height 354
type textarea "**********"
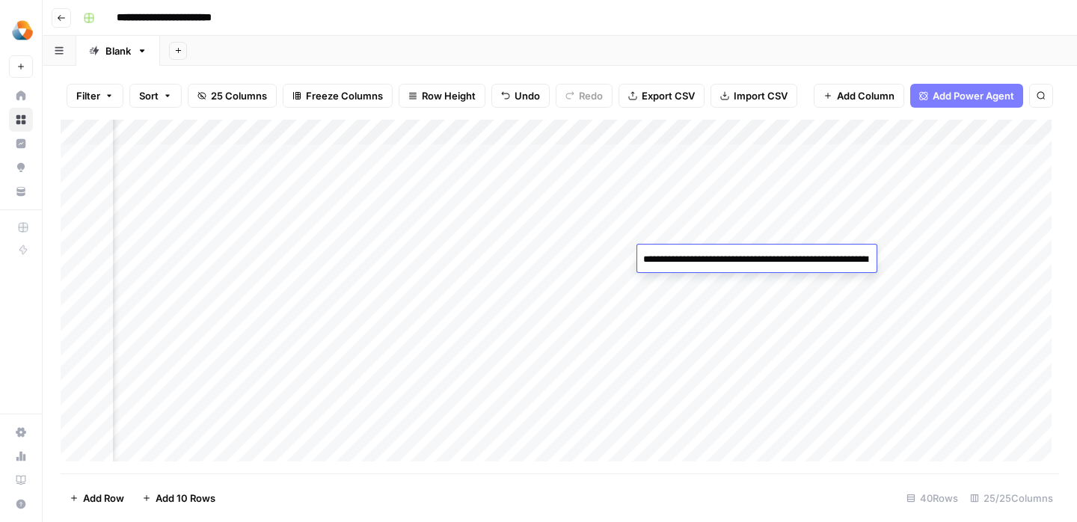
scroll to position [49, 0]
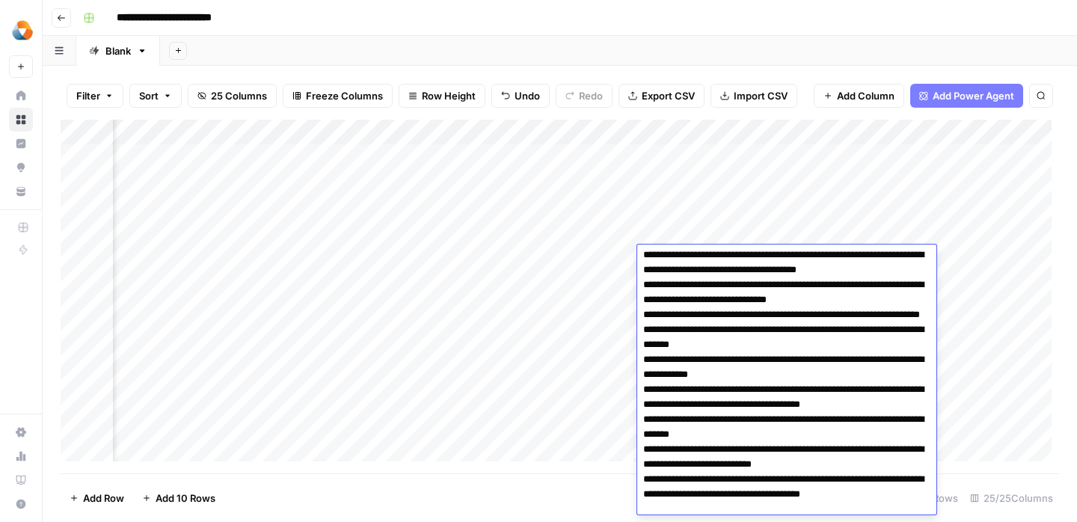
click at [581, 323] on div "Add Column" at bounding box center [560, 297] width 999 height 354
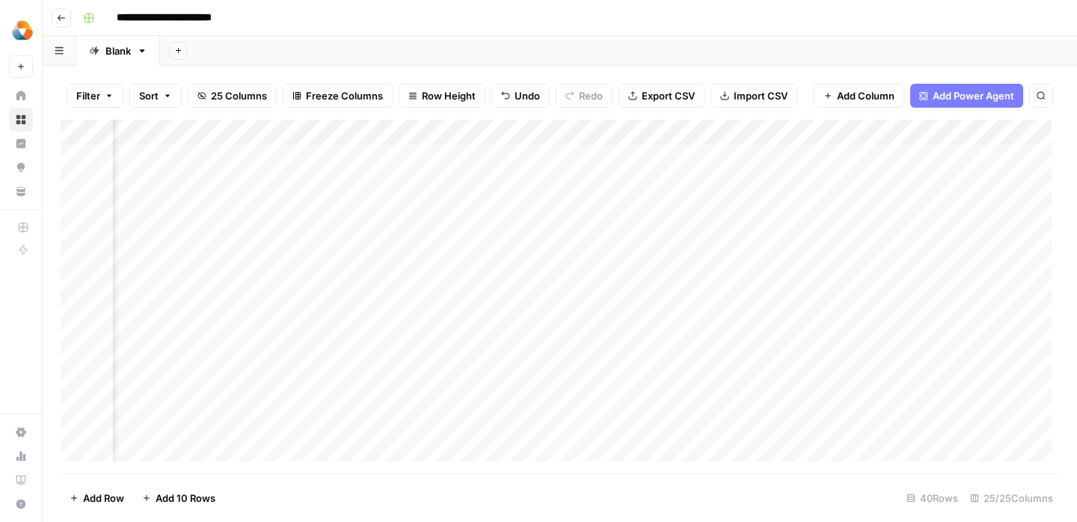
click at [774, 253] on div "Add Column" at bounding box center [560, 297] width 999 height 354
click at [796, 260] on div "Add Column" at bounding box center [560, 297] width 999 height 354
type textarea "**********"
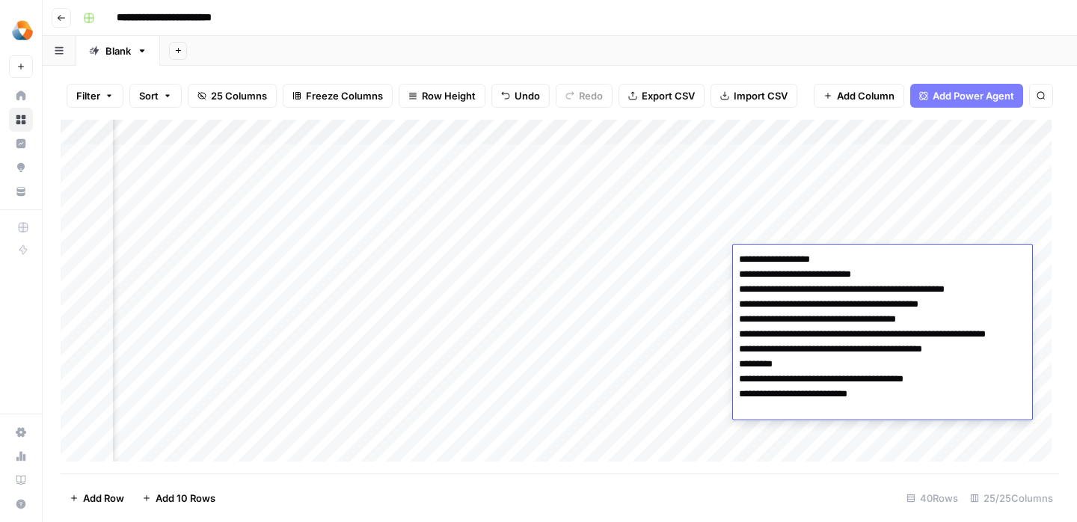
click at [645, 327] on div "Add Column" at bounding box center [560, 297] width 999 height 354
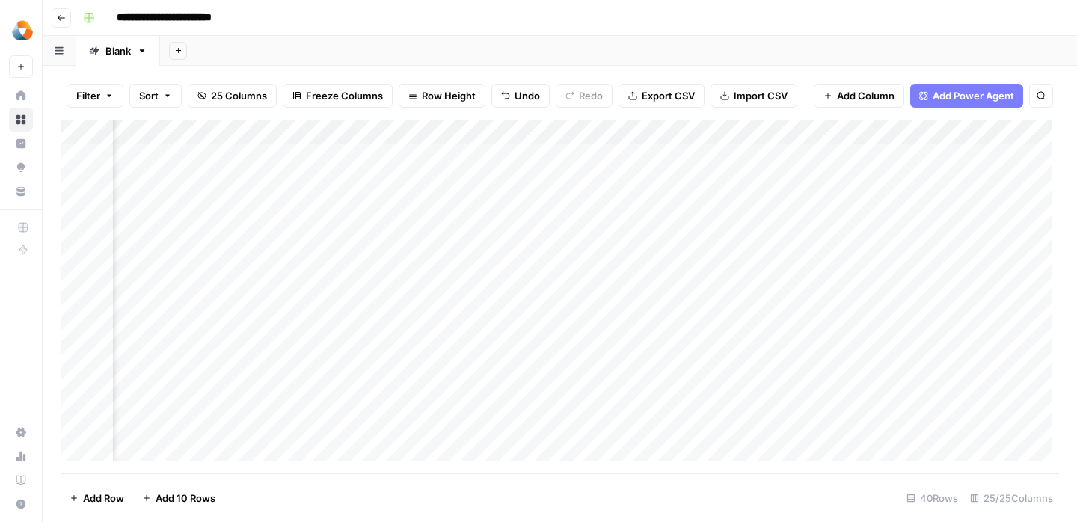
scroll to position [0, 2126]
click at [653, 257] on div "Add Column" at bounding box center [560, 297] width 999 height 354
click at [660, 255] on div "Add Column" at bounding box center [560, 297] width 999 height 354
type textarea "**********"
click at [521, 339] on div "Add Column" at bounding box center [560, 297] width 999 height 354
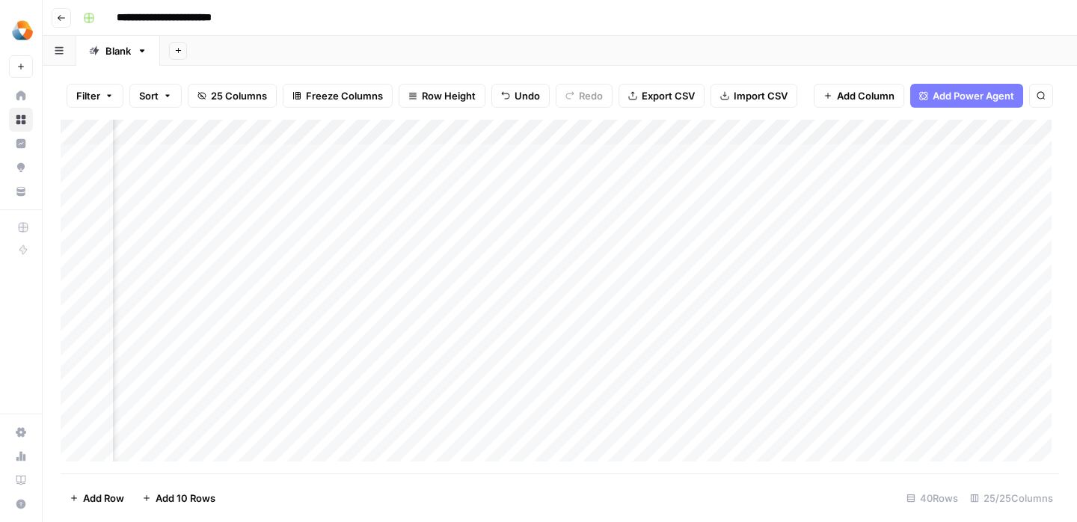
click at [735, 264] on div "Add Column" at bounding box center [560, 297] width 999 height 354
click at [729, 262] on div "Add Column" at bounding box center [560, 297] width 999 height 354
click at [729, 262] on textarea at bounding box center [812, 259] width 239 height 21
type textarea "**********"
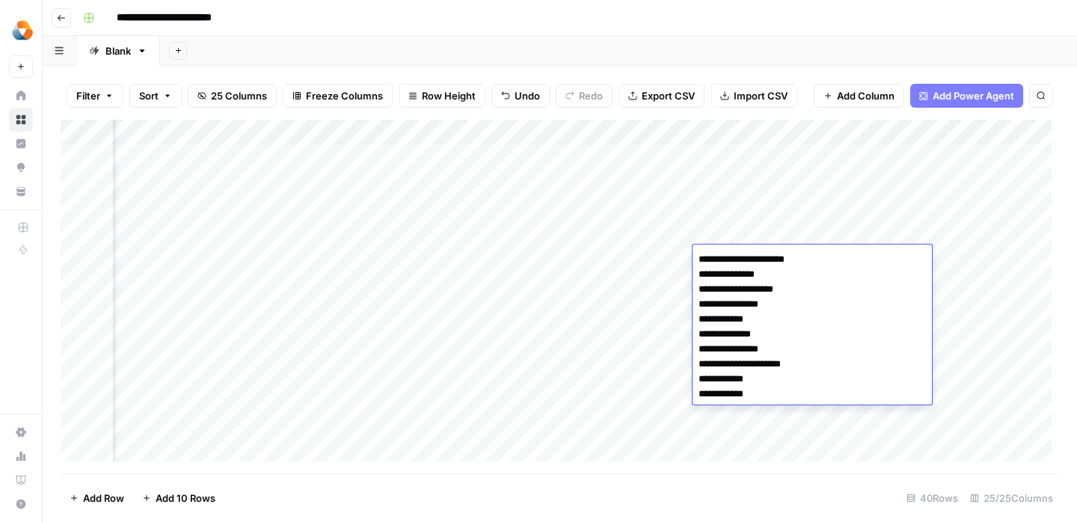
click at [601, 340] on div "Add Column" at bounding box center [560, 297] width 999 height 354
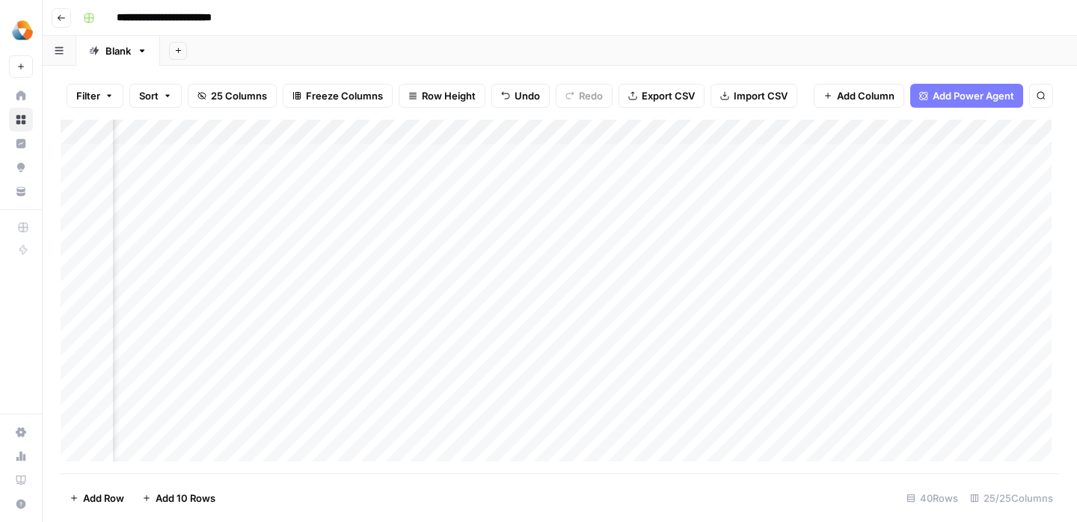
click at [827, 255] on div "Add Column" at bounding box center [560, 297] width 999 height 354
click at [855, 257] on div "Add Column" at bounding box center [560, 297] width 999 height 354
type textarea "**********"
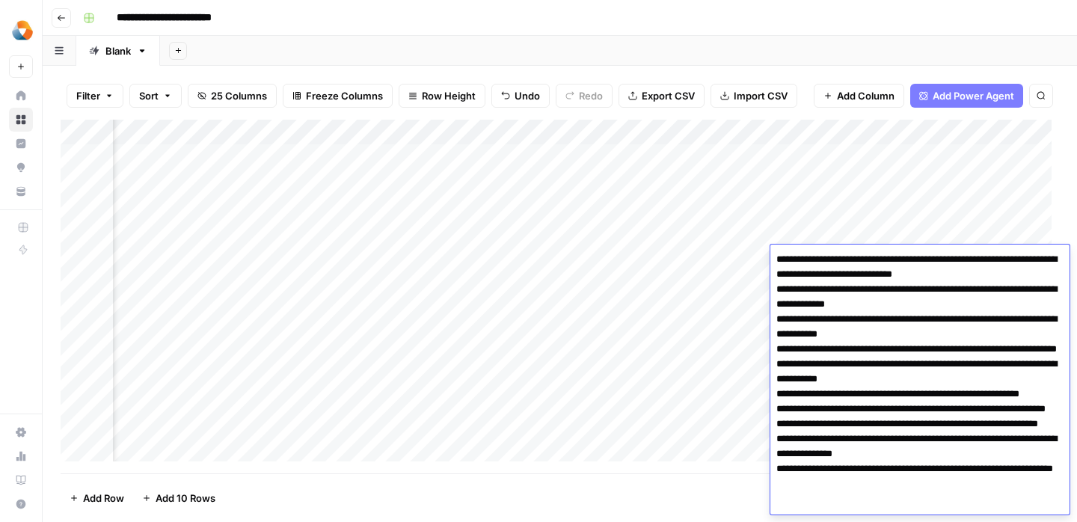
scroll to position [19, 0]
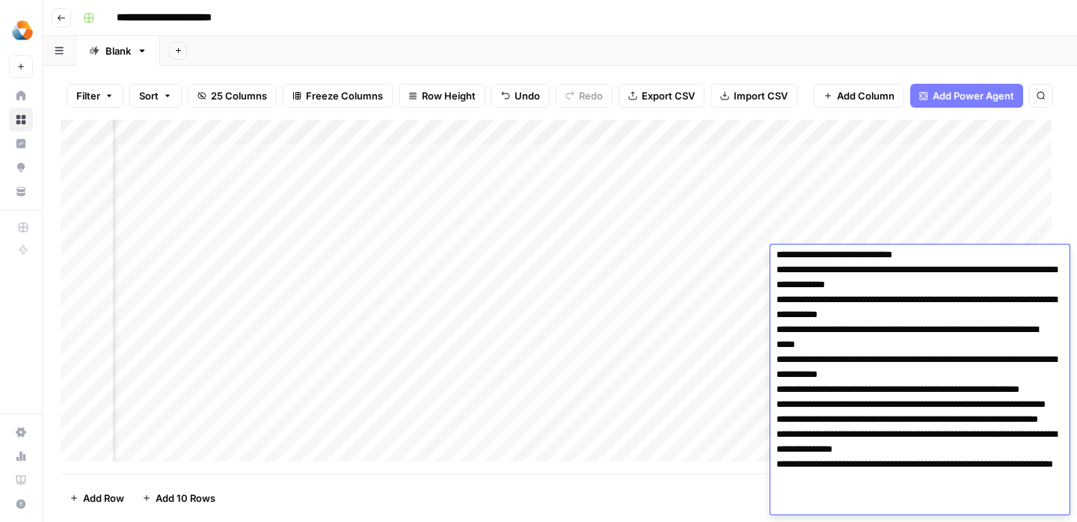
click at [732, 318] on div "Add Column" at bounding box center [560, 297] width 999 height 354
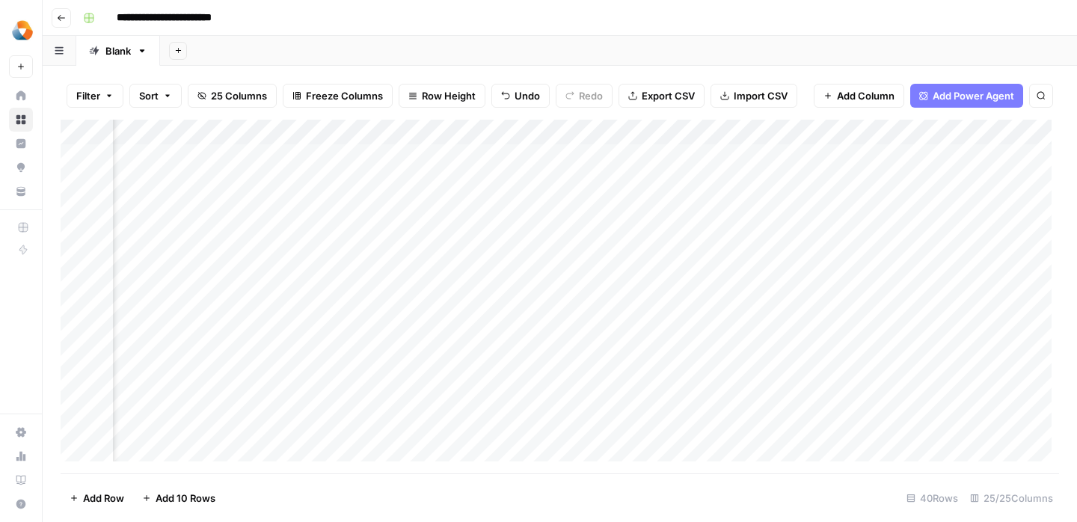
scroll to position [0, 2240]
click at [820, 257] on div "Add Column" at bounding box center [560, 297] width 999 height 354
click at [828, 250] on div "Add Column" at bounding box center [560, 297] width 999 height 354
type textarea "**********"
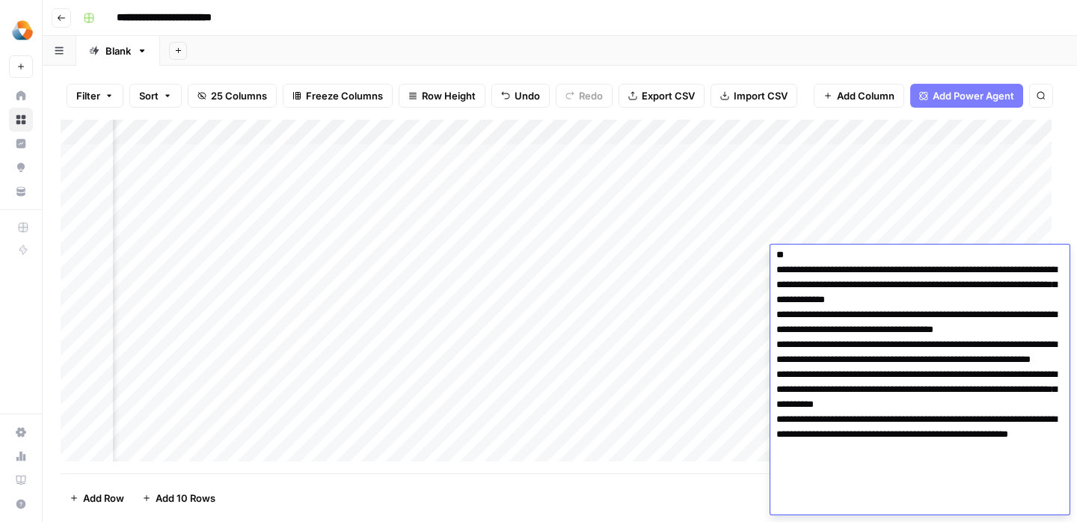
click at [691, 312] on div "Add Column" at bounding box center [560, 297] width 999 height 354
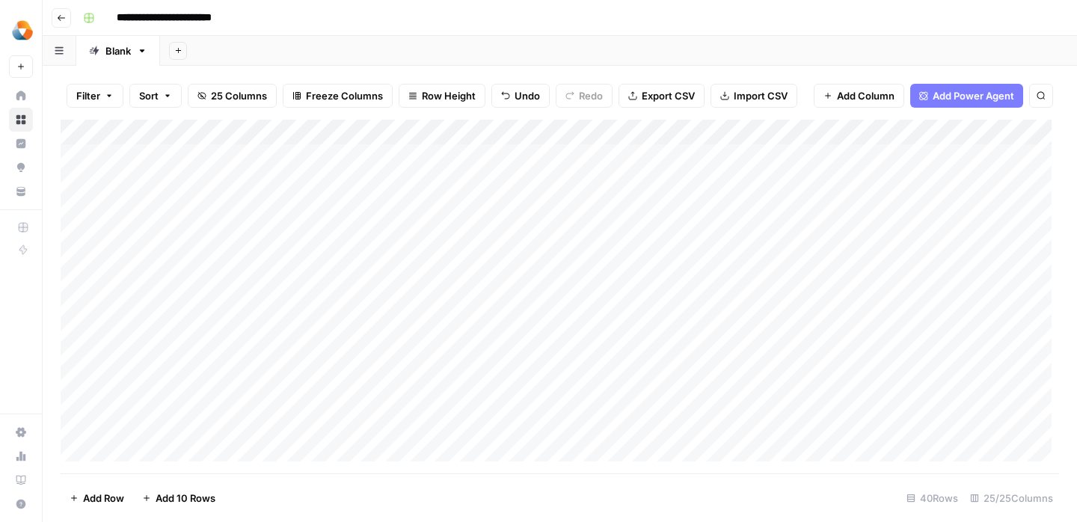
scroll to position [0, 0]
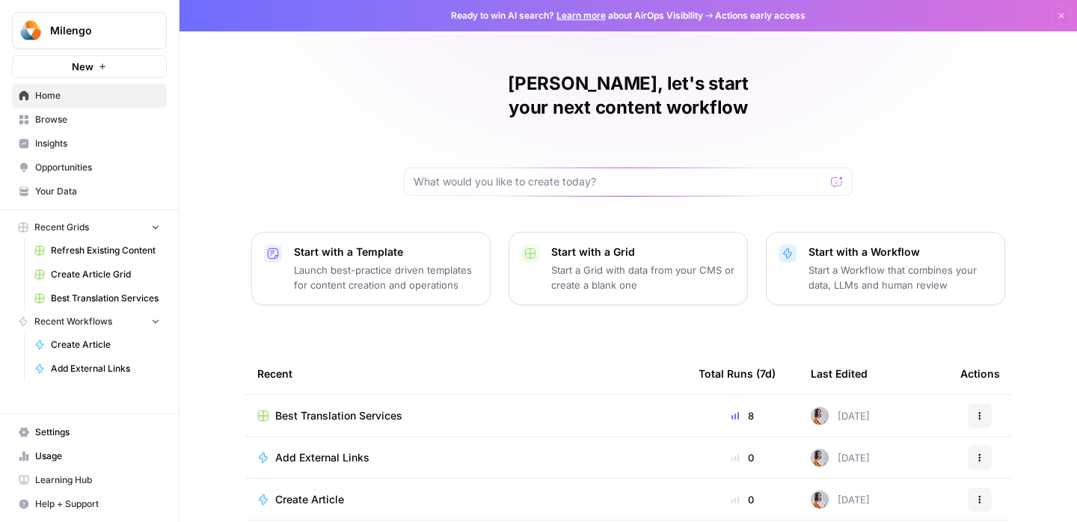
click at [302, 395] on td "Best Translation Services" at bounding box center [465, 415] width 441 height 41
click at [311, 409] on span "Best Translation Services" at bounding box center [338, 416] width 127 height 15
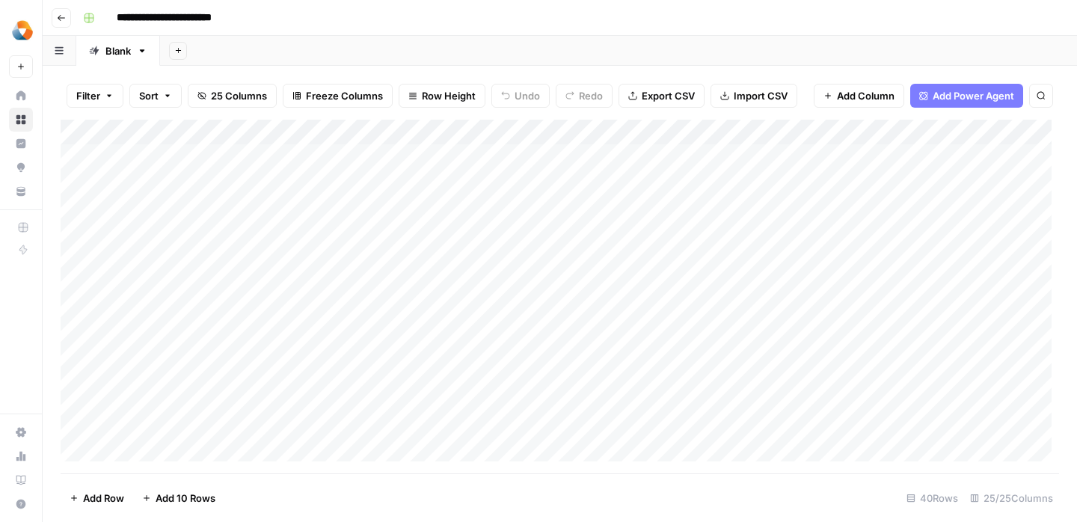
click at [265, 233] on div "Add Column" at bounding box center [560, 297] width 999 height 354
click at [241, 233] on div "Add Column" at bounding box center [560, 297] width 999 height 354
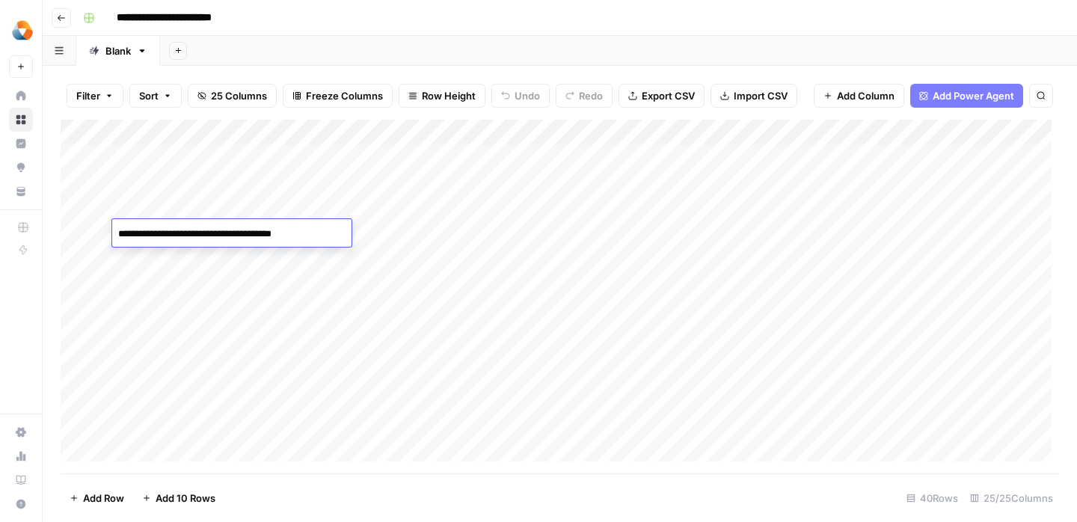
click at [299, 263] on div "Add Column" at bounding box center [560, 297] width 999 height 354
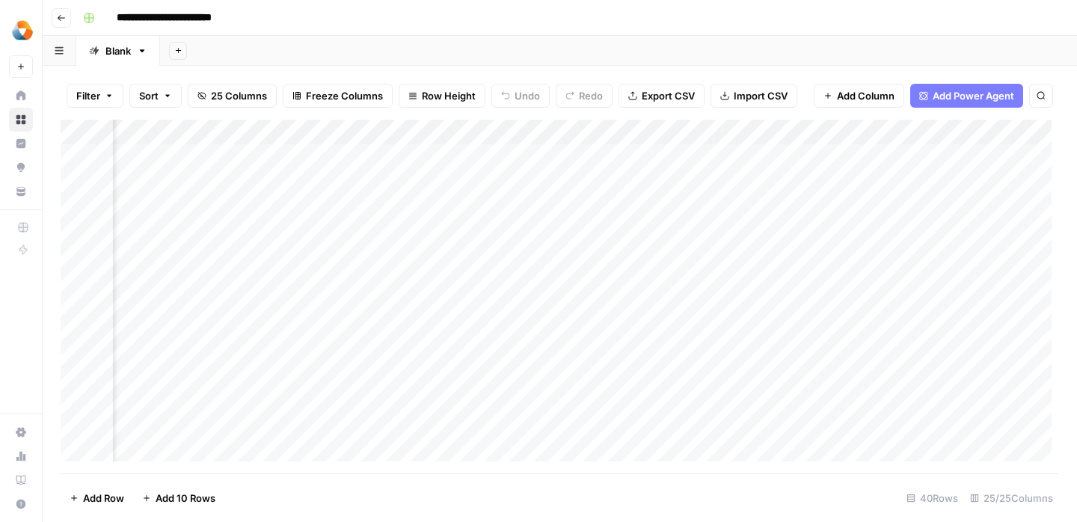
scroll to position [0, 1120]
click at [697, 265] on div "Add Column" at bounding box center [560, 297] width 999 height 354
click at [691, 263] on textarea at bounding box center [770, 259] width 239 height 21
paste textarea "**********"
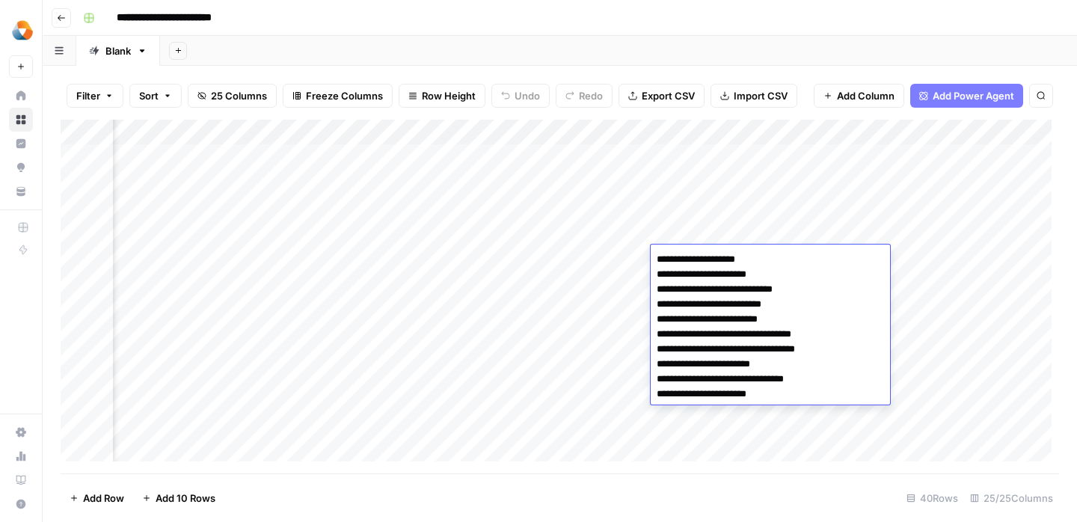
click at [660, 257] on textarea "**********" at bounding box center [770, 327] width 239 height 156
type textarea "**********"
click at [584, 344] on div "Add Column" at bounding box center [560, 297] width 999 height 354
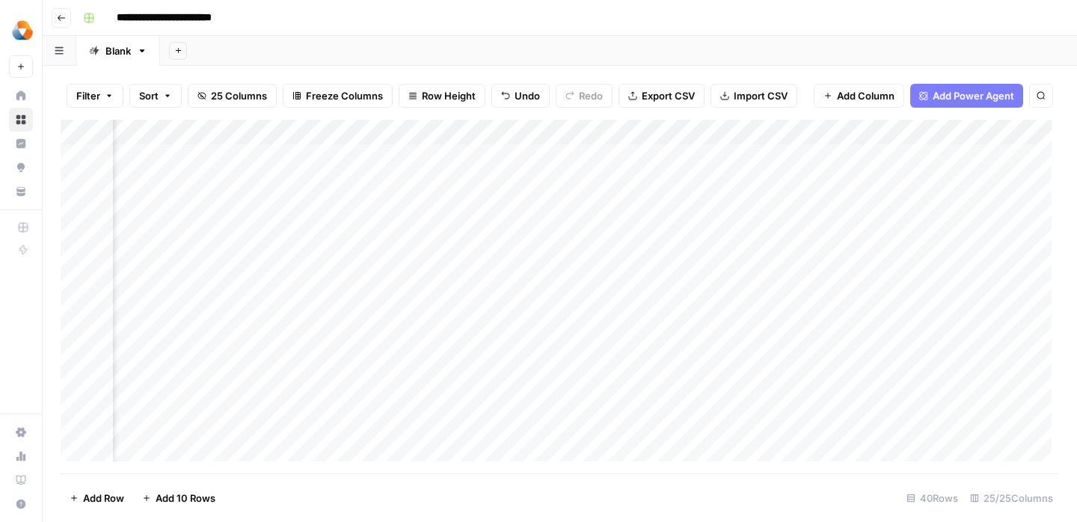
scroll to position [0, 1029]
click at [709, 257] on div "Add Column" at bounding box center [560, 297] width 999 height 354
click at [795, 256] on div "Add Column" at bounding box center [560, 297] width 999 height 354
click at [230, 287] on div "Add Column" at bounding box center [560, 297] width 999 height 354
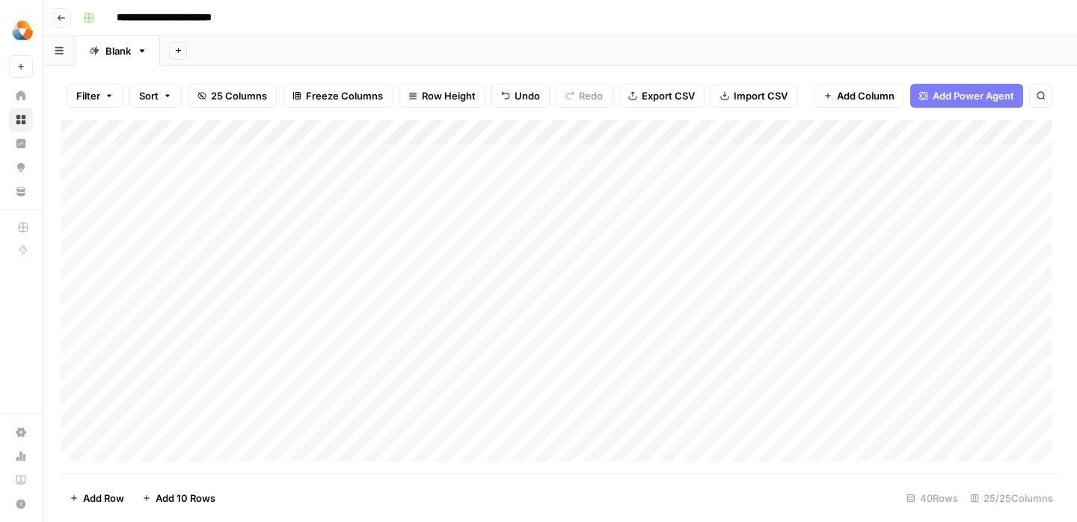
click at [221, 295] on div "Add Column" at bounding box center [560, 297] width 999 height 354
type textarea "**********"
click at [321, 338] on div "Add Column" at bounding box center [560, 297] width 999 height 354
click at [297, 293] on div "Add Column" at bounding box center [560, 297] width 999 height 354
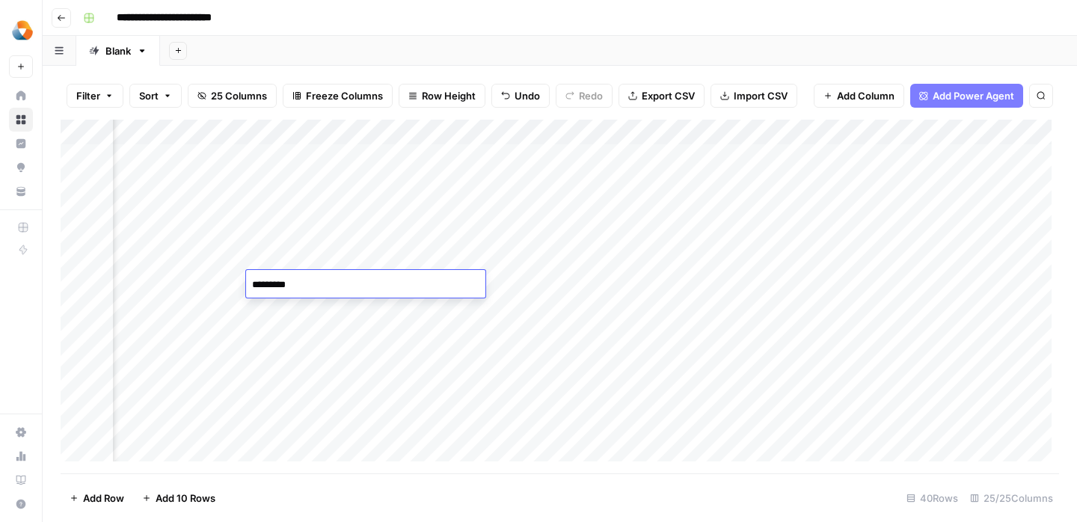
type textarea "**********"
click at [383, 339] on div "Add Column" at bounding box center [560, 297] width 999 height 354
click at [383, 289] on div "Add Column" at bounding box center [560, 297] width 999 height 354
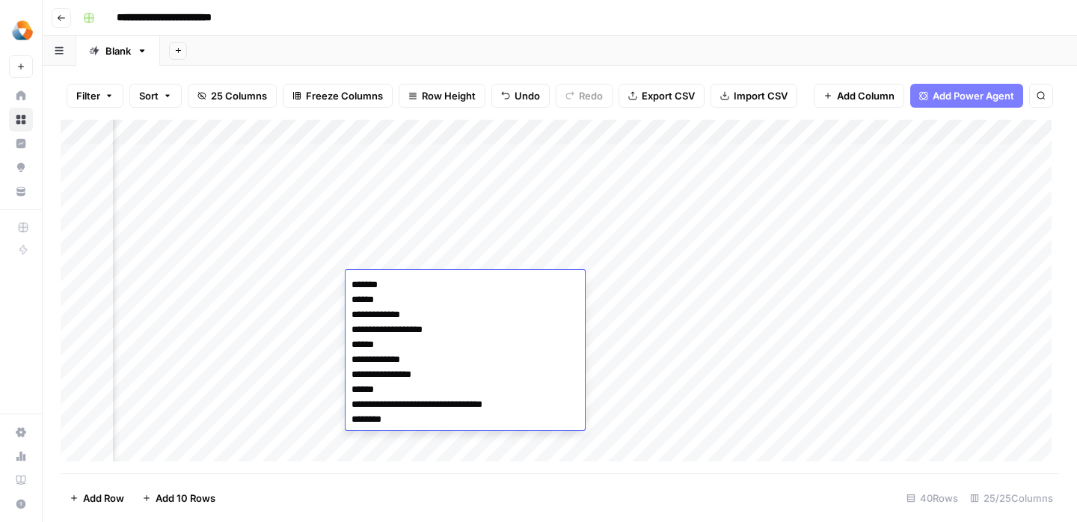
drag, startPoint x: 391, startPoint y: 302, endPoint x: 333, endPoint y: 301, distance: 57.6
click at [333, 301] on body "**********" at bounding box center [538, 261] width 1077 height 522
type textarea "**********"
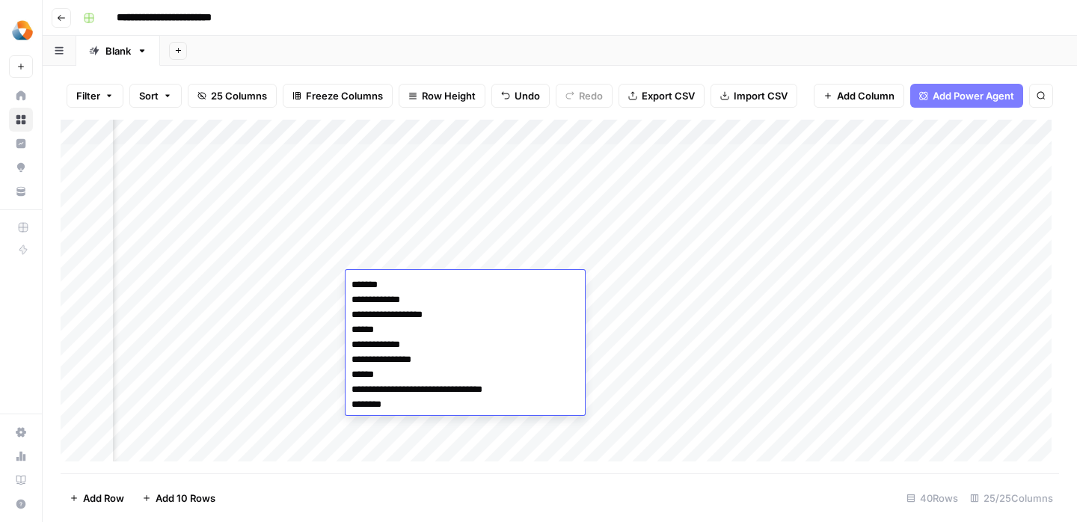
click at [407, 407] on textarea "**********" at bounding box center [465, 345] width 239 height 141
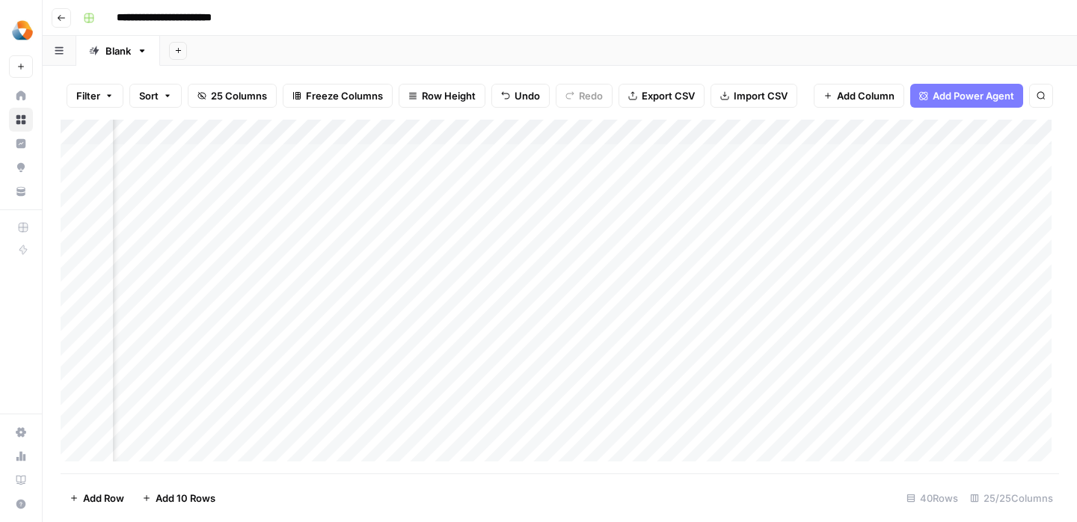
click at [411, 287] on div "Add Column" at bounding box center [560, 297] width 999 height 354
click at [396, 278] on div "Add Column" at bounding box center [560, 297] width 999 height 354
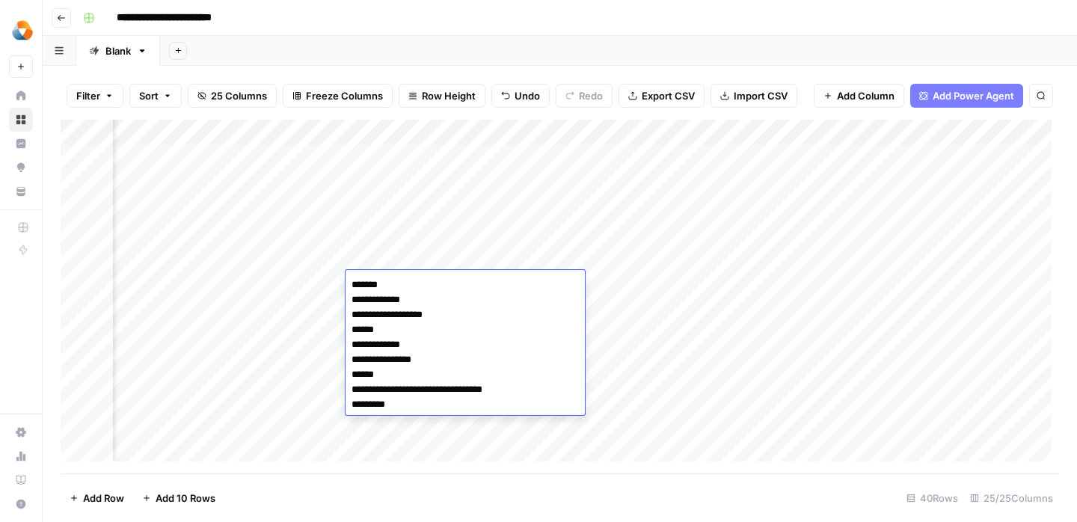
type textarea "**********"
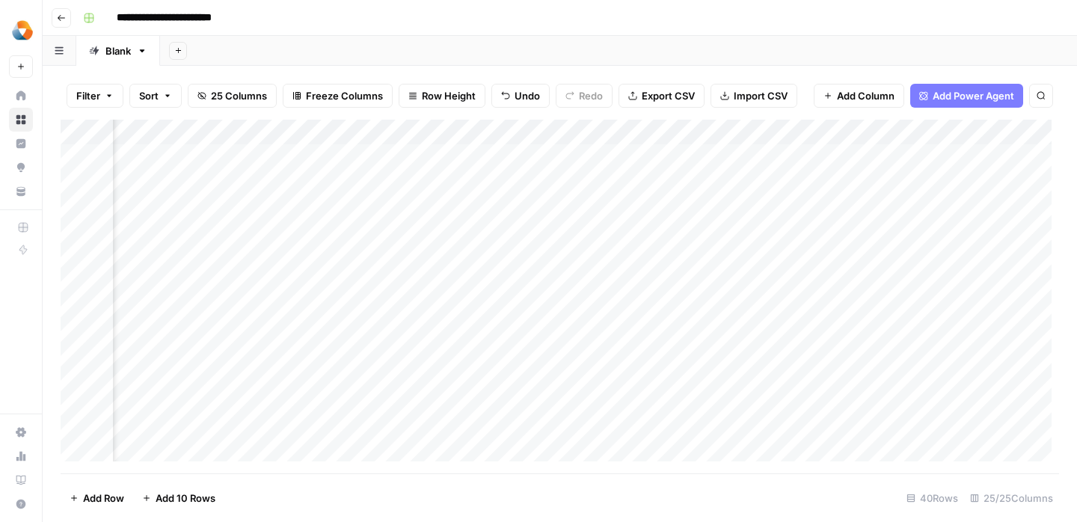
click at [218, 391] on div "Add Column" at bounding box center [560, 297] width 999 height 354
click at [407, 290] on div "Add Column" at bounding box center [560, 297] width 999 height 354
click at [486, 280] on div "Add Column" at bounding box center [560, 297] width 999 height 354
click at [715, 293] on div "Add Column" at bounding box center [560, 297] width 999 height 354
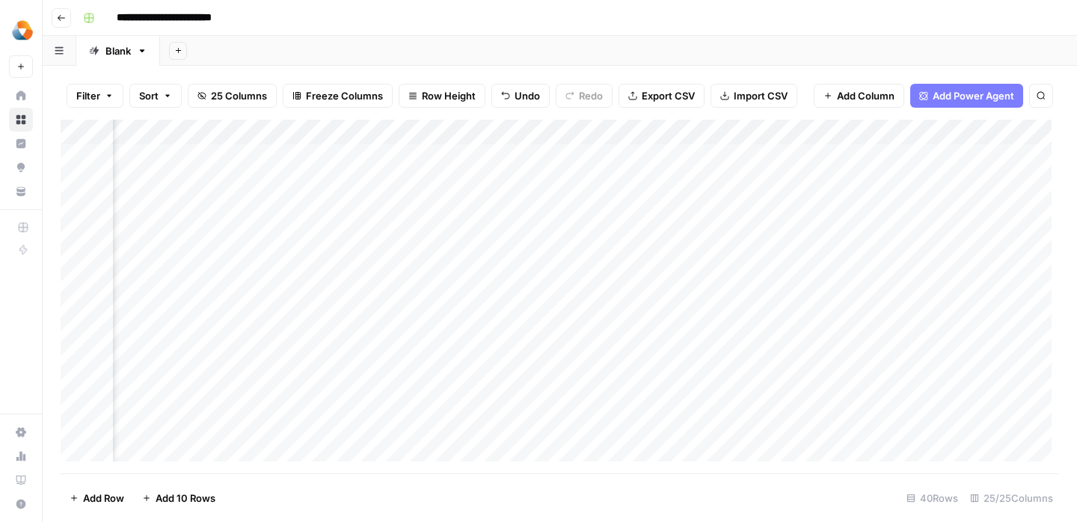
click at [715, 293] on div "Add Column" at bounding box center [560, 297] width 999 height 354
type textarea "********* ******** ******** ******** ********* ********* ******** ********* ***…"
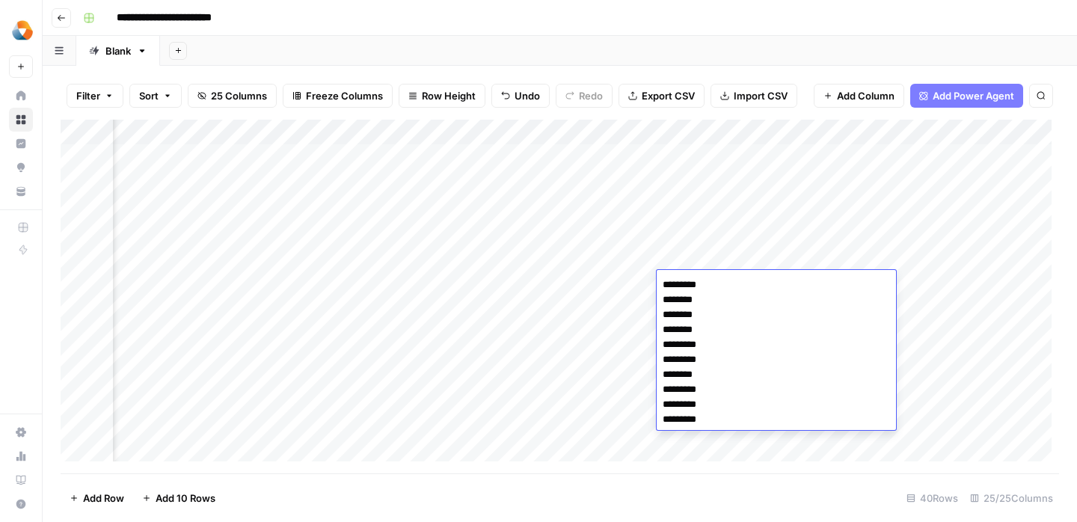
click at [587, 327] on div "Add Column" at bounding box center [560, 297] width 999 height 354
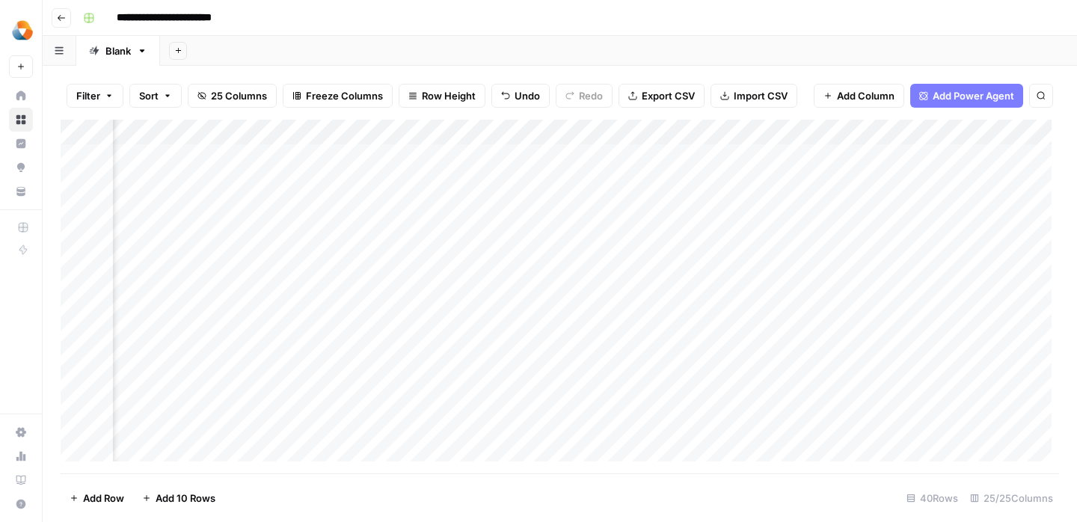
scroll to position [0, 1610]
click at [629, 292] on div "Add Column" at bounding box center [560, 297] width 999 height 354
click at [615, 281] on div "Add Column" at bounding box center [560, 297] width 999 height 354
click at [615, 281] on textarea at bounding box center [711, 285] width 239 height 21
type textarea "**** **** *** *** **** **** **** **** **** ****"
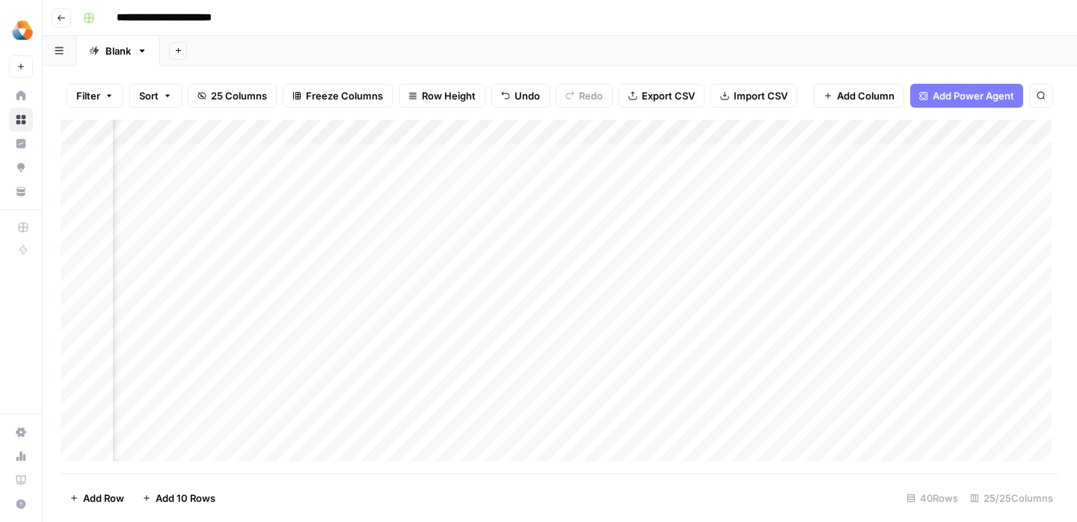
click at [534, 352] on div "Add Column" at bounding box center [560, 297] width 999 height 354
click at [602, 284] on div "Add Column" at bounding box center [560, 297] width 999 height 354
click at [608, 290] on div "Add Column" at bounding box center [560, 297] width 999 height 354
type textarea "**********"
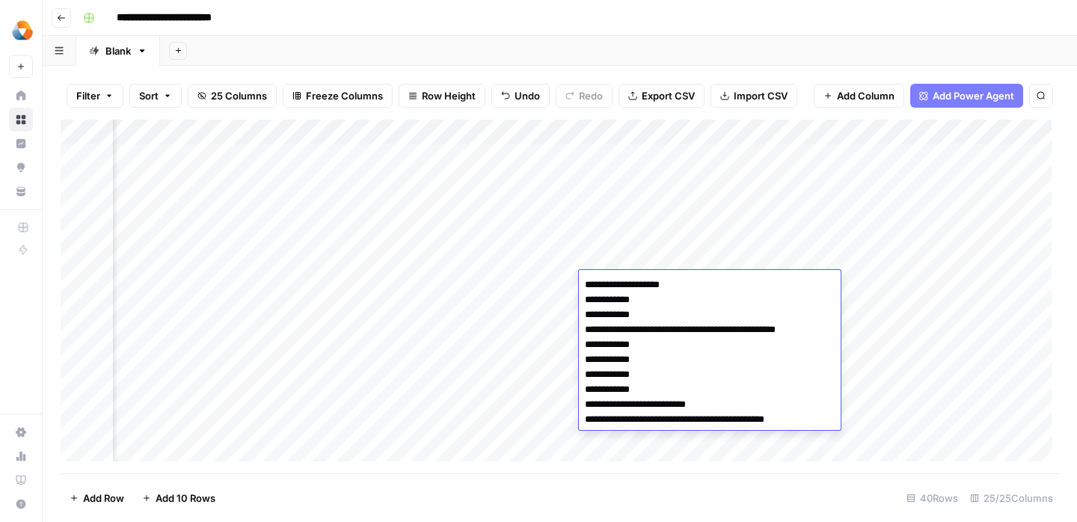
click at [542, 333] on div "Add Column" at bounding box center [560, 297] width 999 height 354
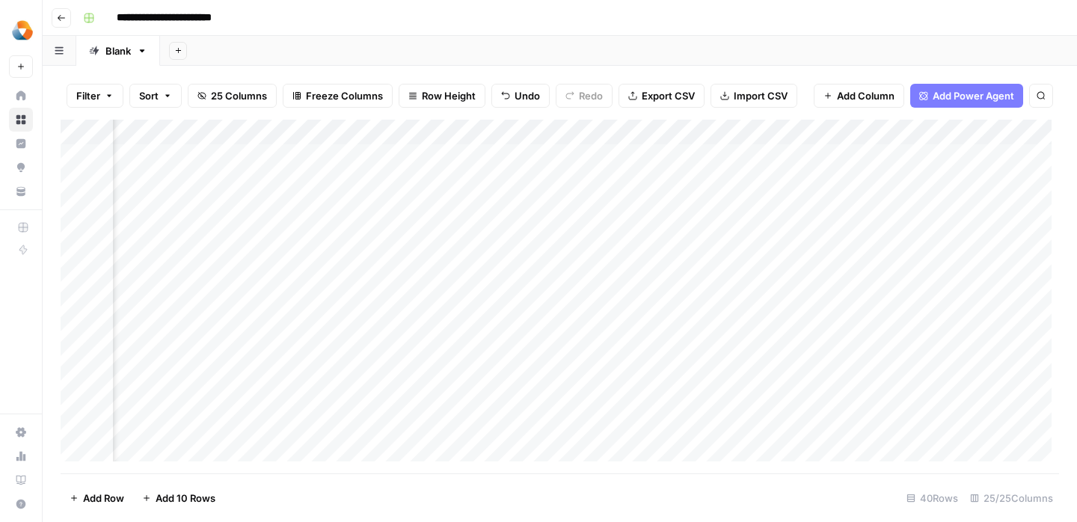
click at [702, 284] on div "Add Column" at bounding box center [560, 297] width 999 height 354
click at [489, 287] on div "Add Column" at bounding box center [560, 297] width 999 height 354
paste textarea "**********"
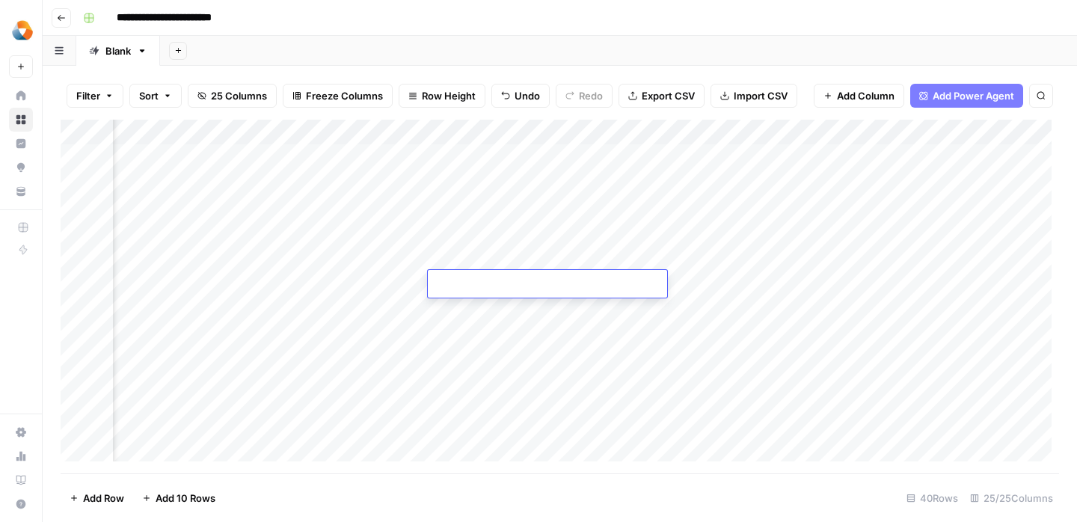
type textarea "**********"
click at [748, 304] on div "Add Column" at bounding box center [560, 297] width 999 height 354
click at [623, 296] on div "Add Column" at bounding box center [560, 297] width 999 height 354
click at [634, 292] on div "Add Column" at bounding box center [560, 297] width 999 height 354
type textarea "**********"
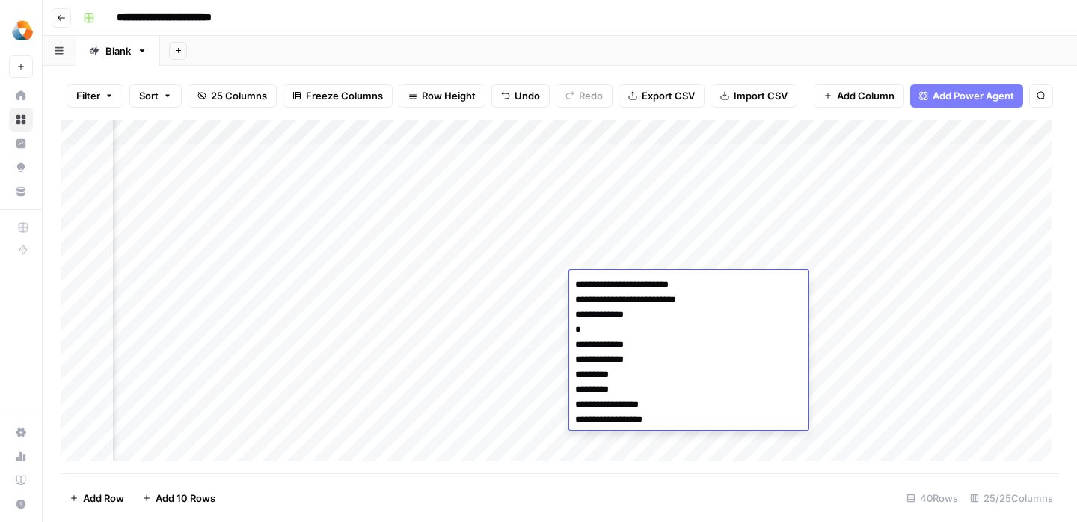
click at [516, 328] on div "Add Column" at bounding box center [560, 297] width 999 height 354
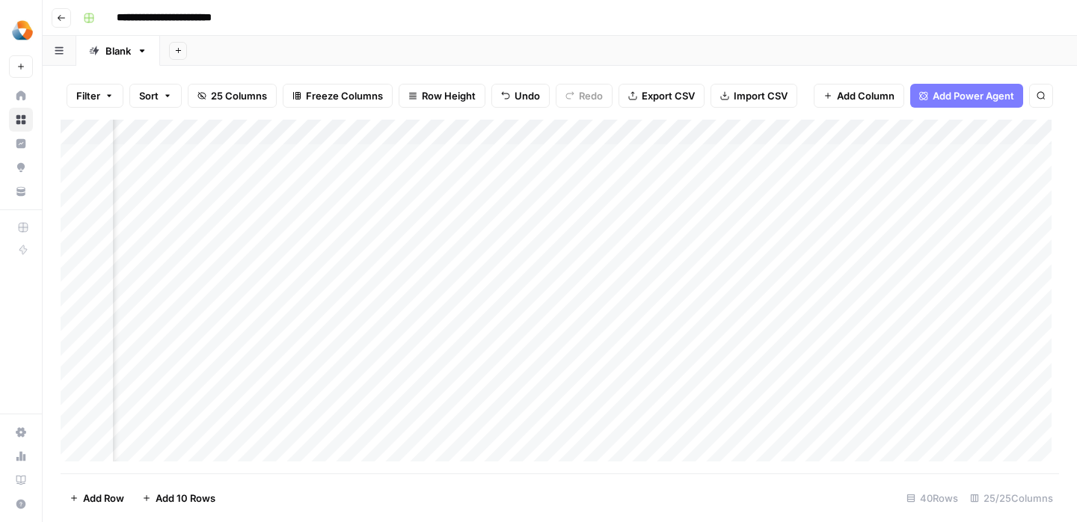
click at [724, 269] on div "Add Column" at bounding box center [560, 297] width 999 height 354
click at [722, 279] on div "Add Column" at bounding box center [560, 297] width 999 height 354
click at [683, 287] on div "Add Column" at bounding box center [560, 297] width 999 height 354
click at [683, 287] on textarea at bounding box center [778, 285] width 239 height 21
type textarea "**********"
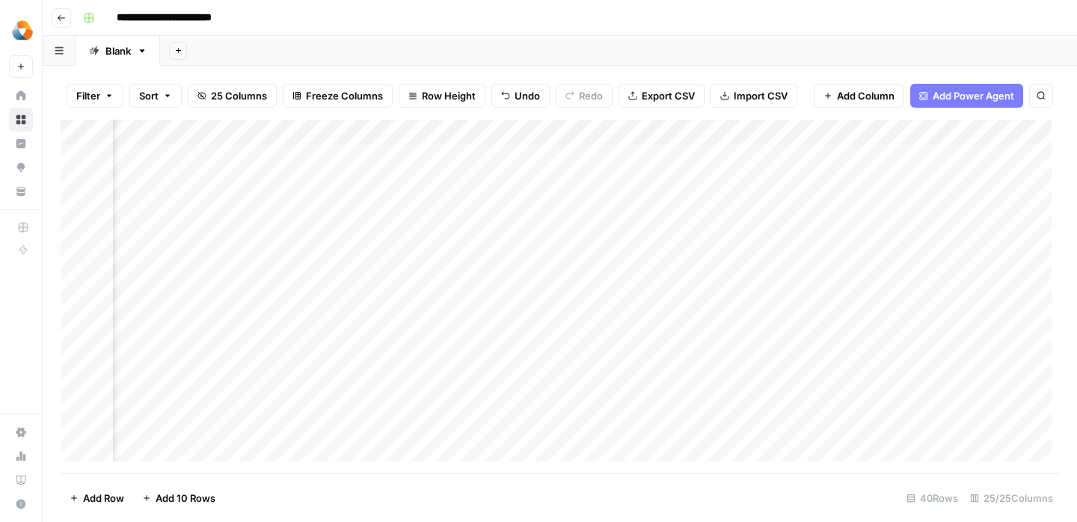
click at [545, 352] on div "Add Column" at bounding box center [560, 297] width 999 height 354
click at [831, 284] on div "Add Column" at bounding box center [560, 297] width 999 height 354
click at [590, 236] on div "Add Column" at bounding box center [560, 297] width 999 height 354
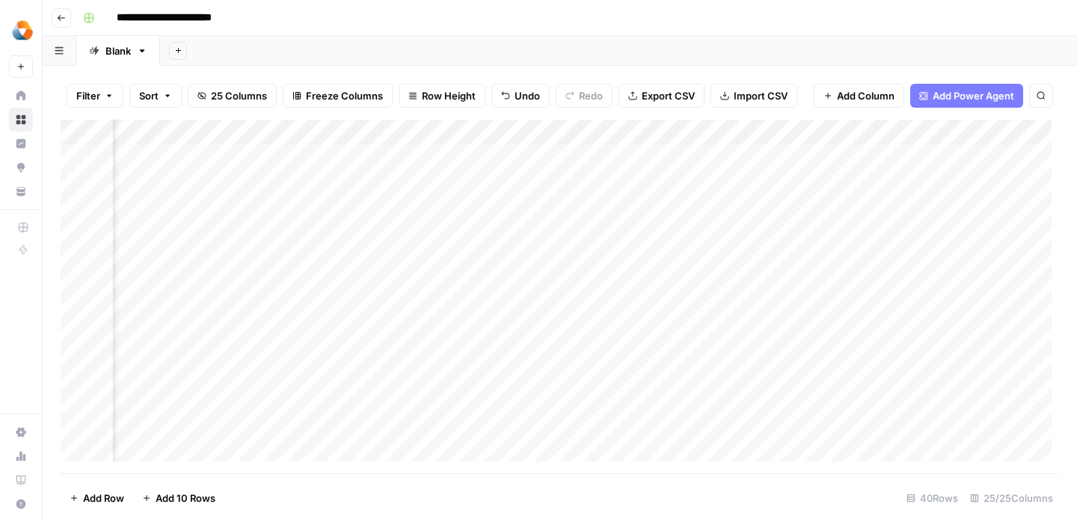
drag, startPoint x: 469, startPoint y: 287, endPoint x: 625, endPoint y: 284, distance: 155.7
click at [625, 284] on div "Add Column" at bounding box center [560, 297] width 999 height 354
click at [235, 285] on div "Add Column" at bounding box center [560, 297] width 999 height 354
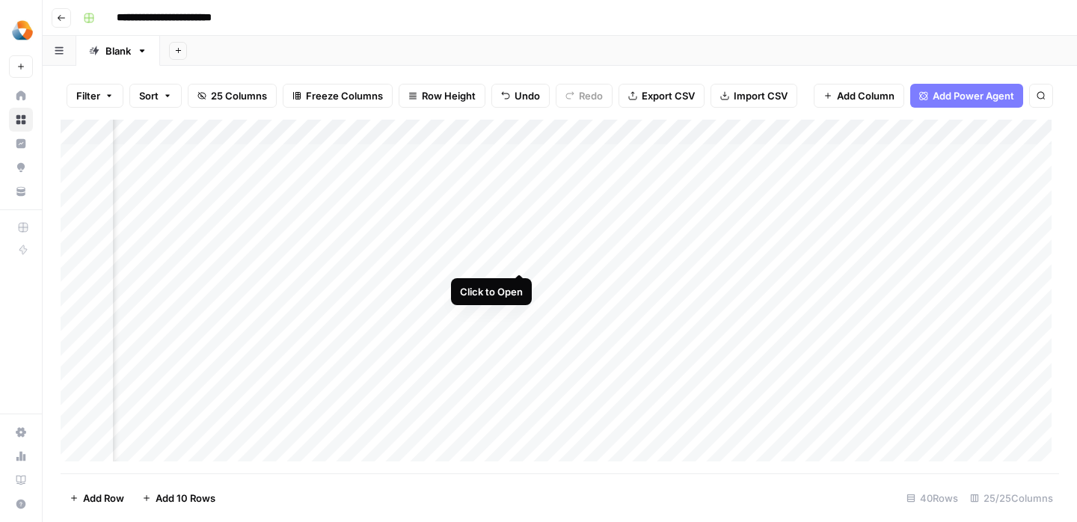
click at [522, 258] on div "Add Column" at bounding box center [560, 297] width 999 height 354
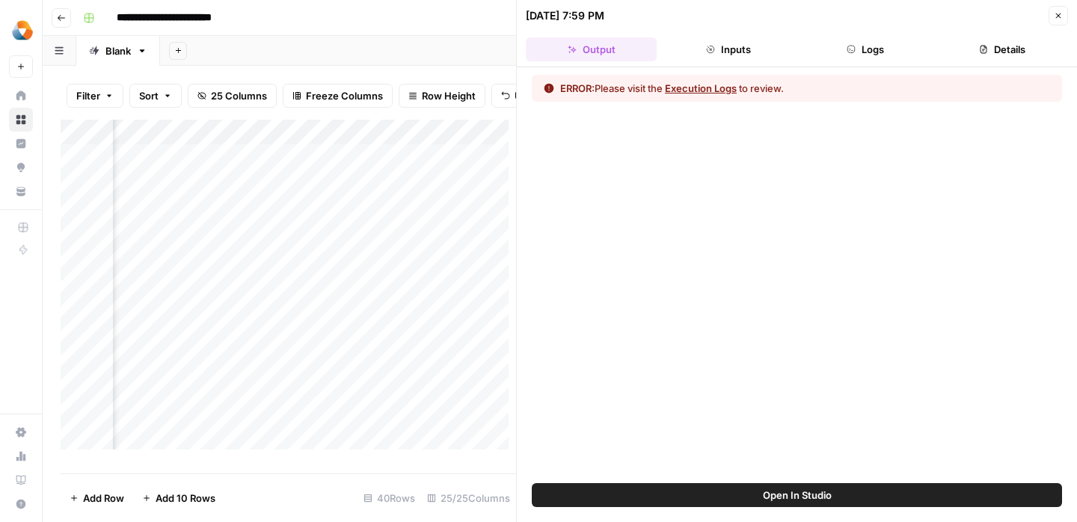
click at [744, 53] on button "Inputs" at bounding box center [728, 49] width 131 height 24
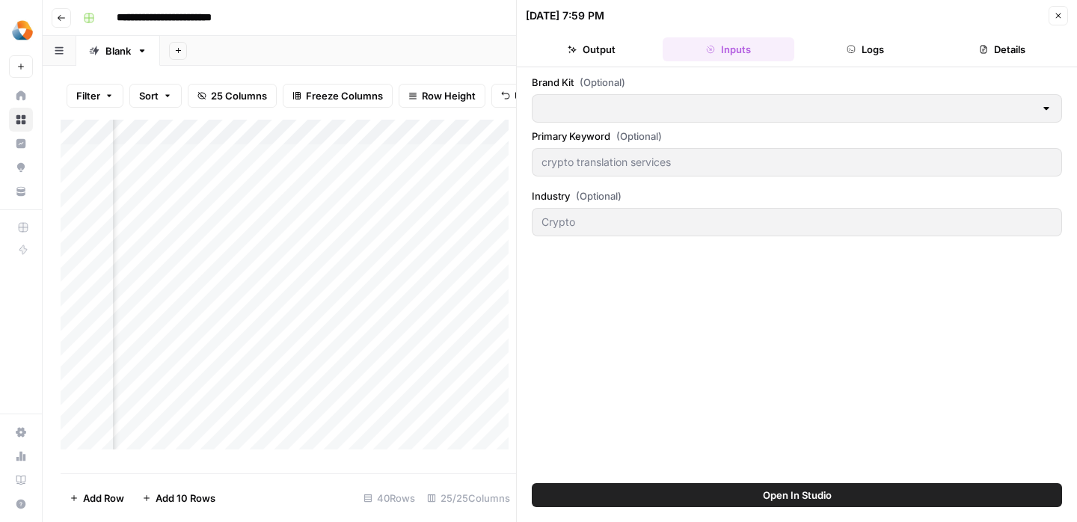
type input "Milengo"
click at [1062, 7] on button "Close" at bounding box center [1058, 15] width 19 height 19
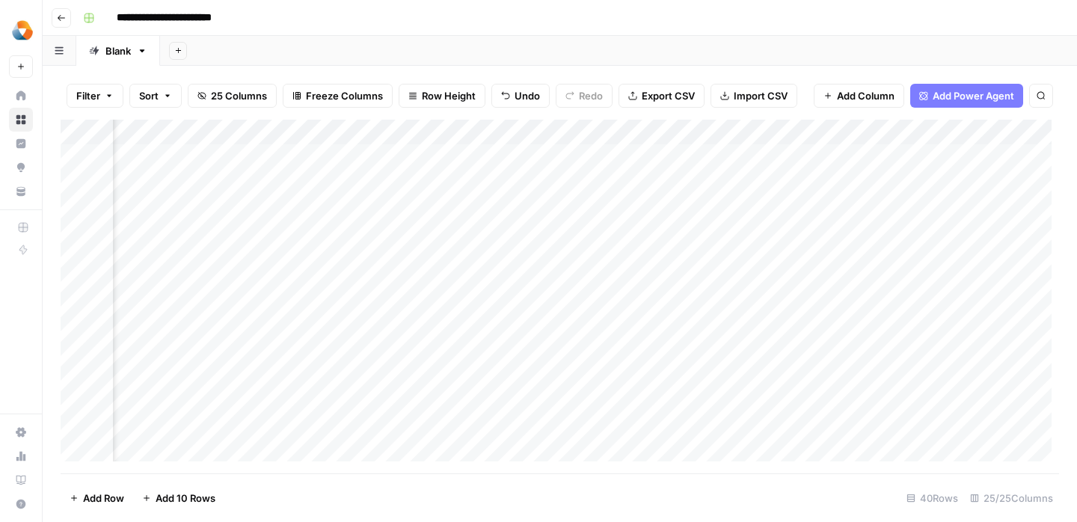
scroll to position [0, 2410]
drag, startPoint x: 423, startPoint y: 257, endPoint x: 661, endPoint y: 258, distance: 238.7
click at [661, 258] on div "Add Column" at bounding box center [560, 297] width 999 height 354
drag, startPoint x: 522, startPoint y: 252, endPoint x: 521, endPoint y: 237, distance: 15.0
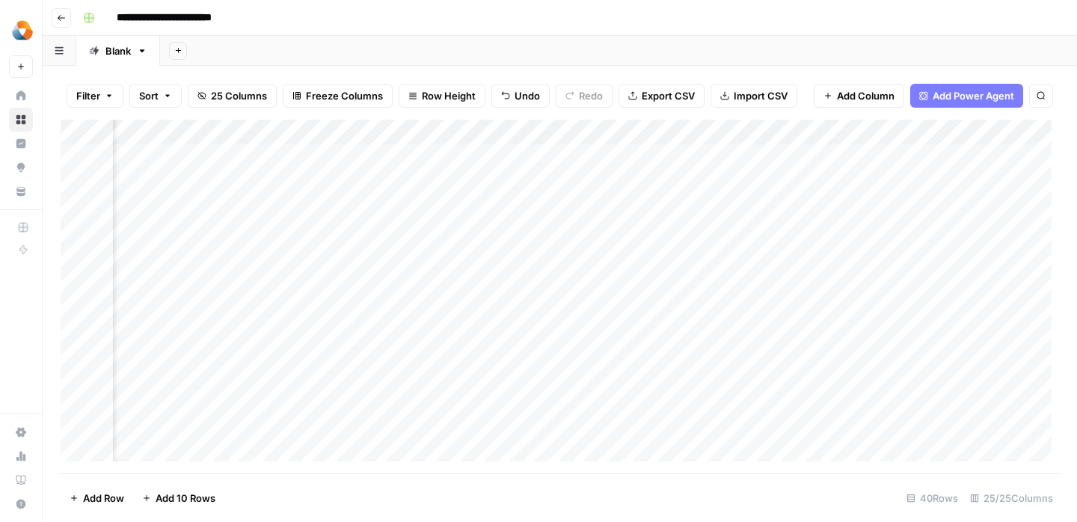
click at [521, 237] on div "Add Column" at bounding box center [560, 297] width 999 height 354
drag, startPoint x: 338, startPoint y: 233, endPoint x: 337, endPoint y: 283, distance: 49.4
click at [337, 283] on div "Add Column" at bounding box center [560, 297] width 999 height 354
drag, startPoint x: 244, startPoint y: 232, endPoint x: 242, endPoint y: 277, distance: 44.9
click at [242, 277] on div "Add Column" at bounding box center [560, 297] width 999 height 354
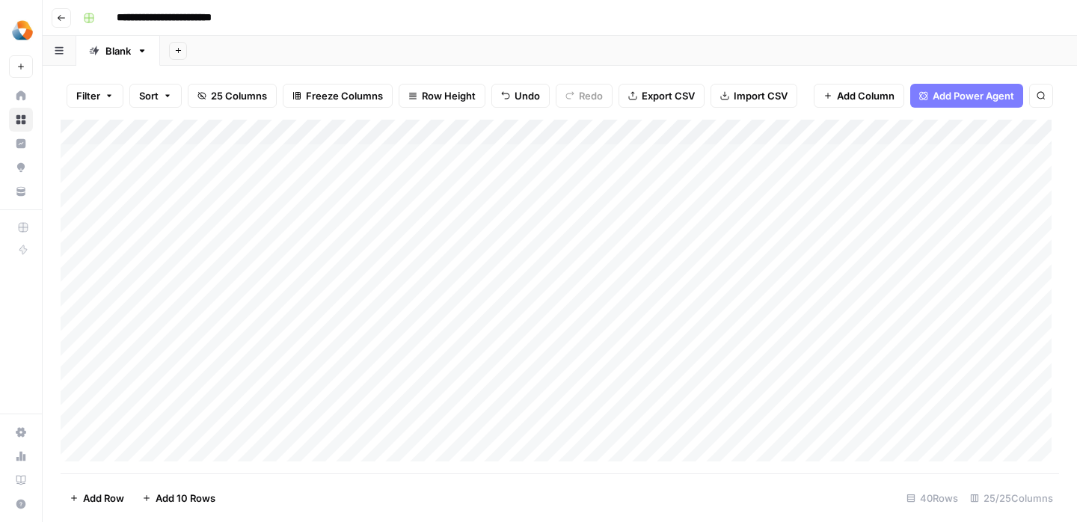
scroll to position [1, 0]
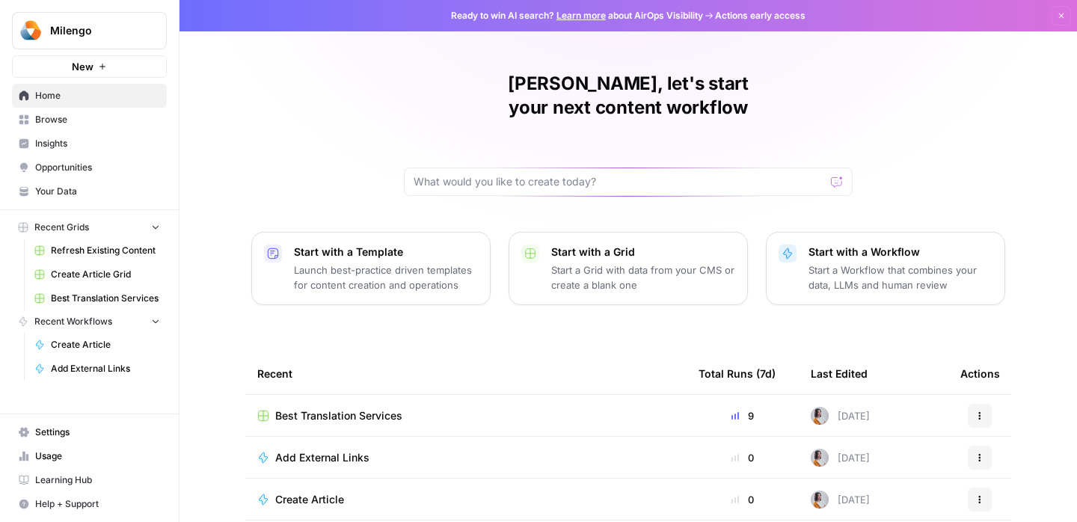
click at [331, 409] on span "Best Translation Services" at bounding box center [338, 416] width 127 height 15
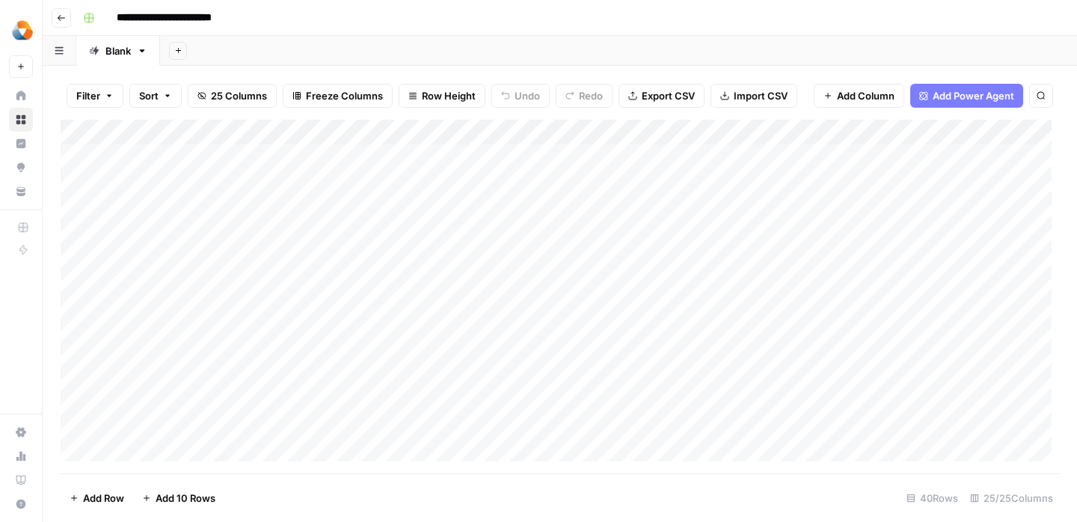
drag, startPoint x: 214, startPoint y: 237, endPoint x: 214, endPoint y: 259, distance: 21.7
click at [214, 259] on div "Add Column" at bounding box center [560, 297] width 999 height 354
click at [268, 239] on div "Add Column" at bounding box center [560, 297] width 999 height 354
click at [403, 271] on div "Add Column" at bounding box center [560, 297] width 999 height 354
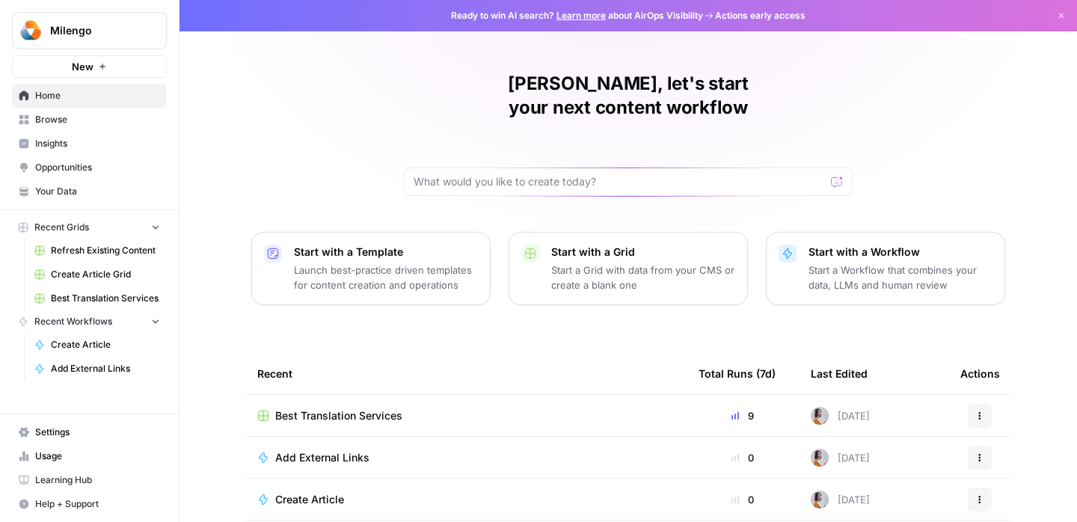
click at [340, 402] on td "Best Translation Services" at bounding box center [465, 415] width 441 height 41
click at [343, 409] on span "Best Translation Services" at bounding box center [338, 416] width 127 height 15
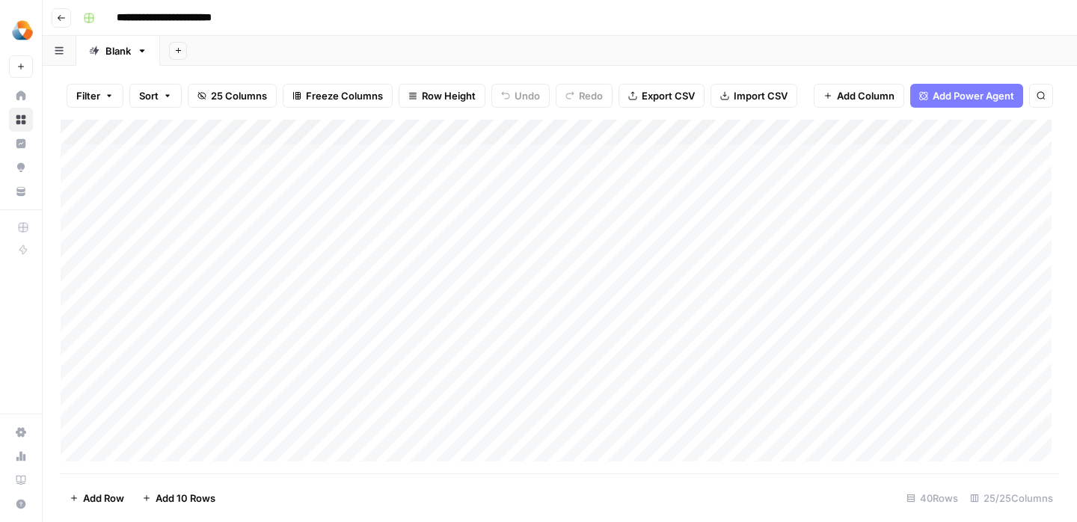
click at [233, 234] on div "Add Column" at bounding box center [560, 297] width 999 height 354
click at [453, 234] on div "Add Column" at bounding box center [560, 297] width 999 height 354
type textarea "**********"
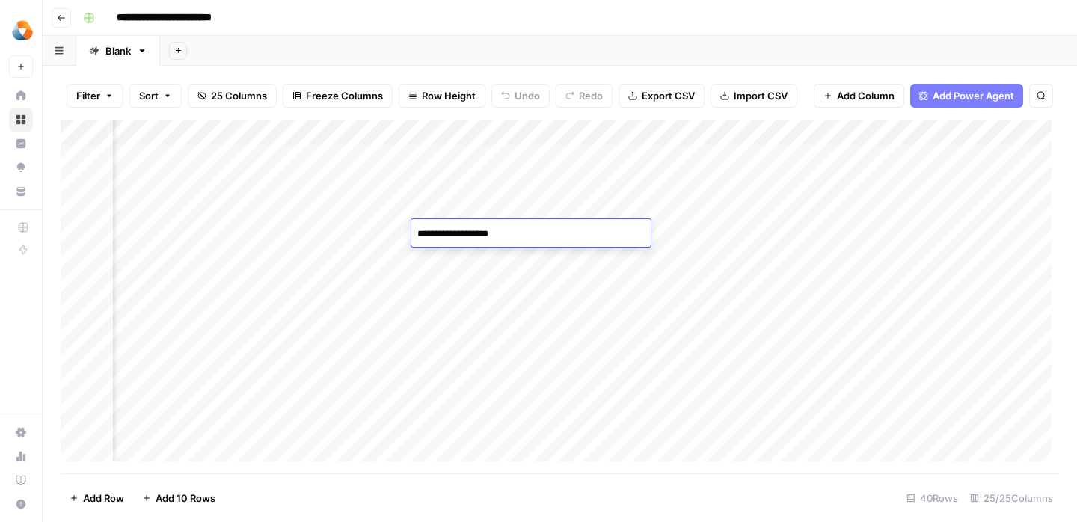
click at [535, 282] on div "Add Column" at bounding box center [560, 297] width 999 height 354
click at [543, 227] on div "Add Column" at bounding box center [560, 297] width 999 height 354
type textarea "**********"
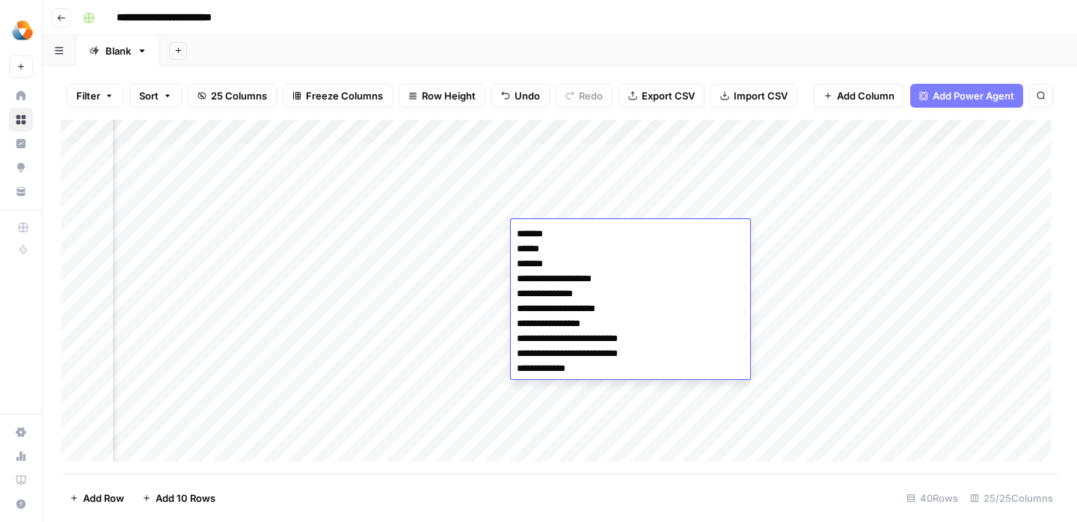
click at [554, 331] on textarea "**********" at bounding box center [630, 302] width 239 height 156
click at [583, 370] on textarea "**********" at bounding box center [630, 302] width 239 height 156
drag, startPoint x: 594, startPoint y: 372, endPoint x: 510, endPoint y: 227, distance: 167.0
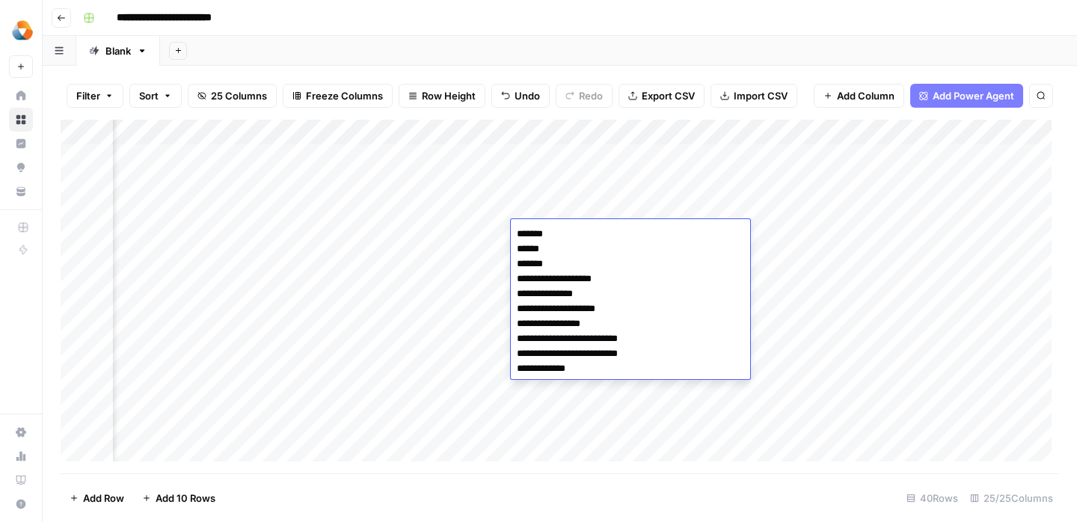
click at [511, 227] on textarea "**********" at bounding box center [630, 302] width 239 height 156
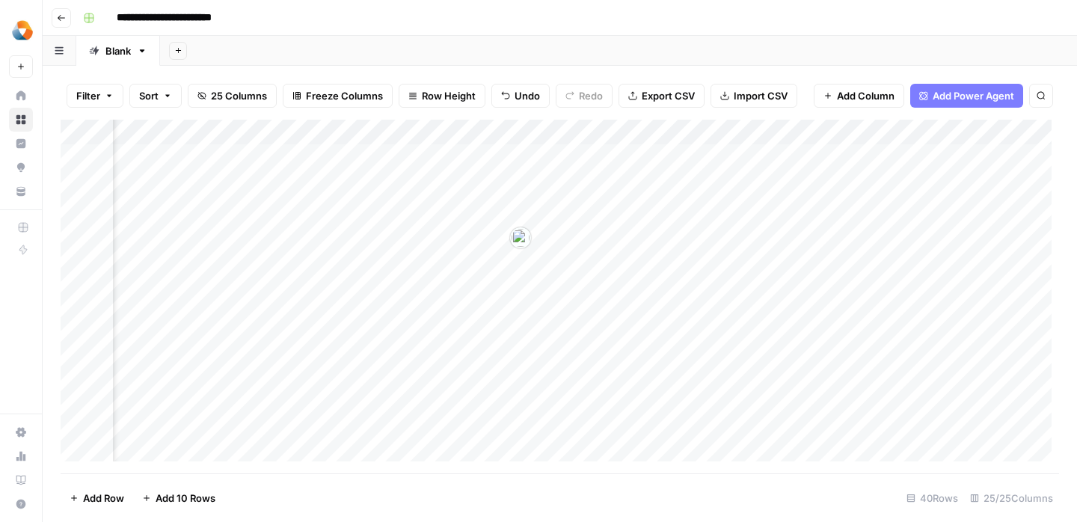
click at [498, 278] on div "Add Column" at bounding box center [560, 297] width 999 height 354
click at [466, 251] on div "Add Column" at bounding box center [560, 297] width 999 height 354
click at [548, 230] on div "Add Column" at bounding box center [560, 297] width 999 height 354
type textarea "**********"
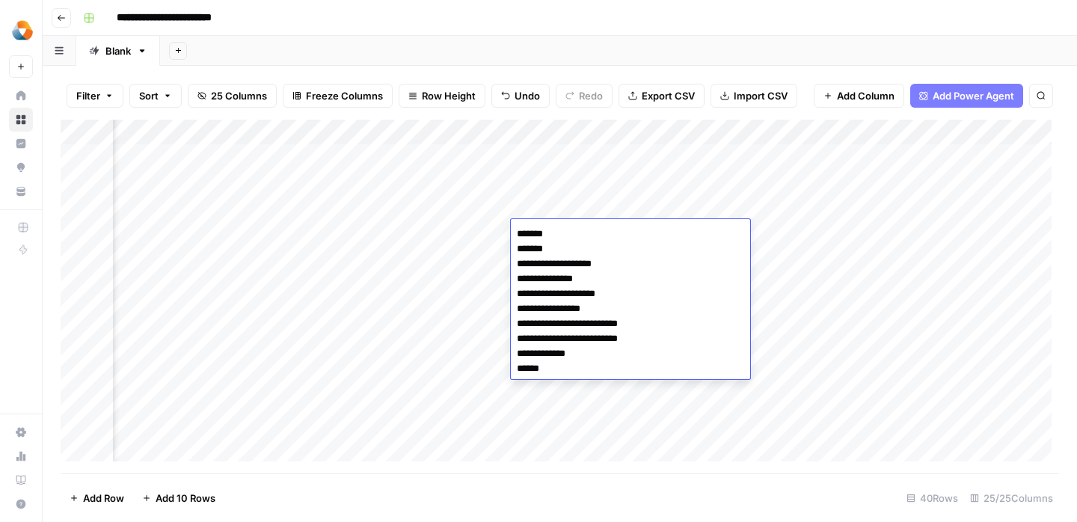
click at [479, 284] on div "Add Column" at bounding box center [560, 297] width 999 height 354
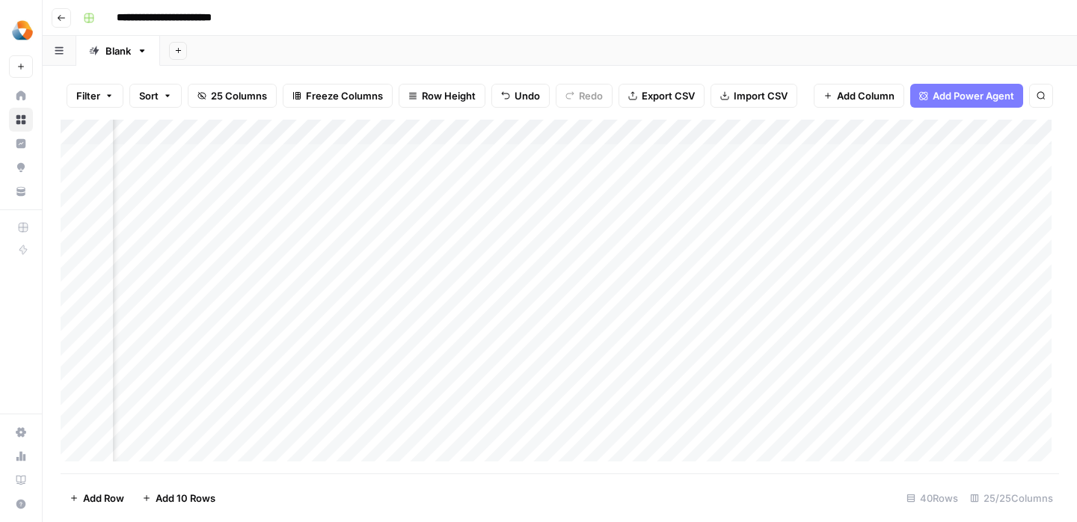
click at [633, 238] on div "Add Column" at bounding box center [560, 297] width 999 height 354
click at [647, 239] on div "Add Column" at bounding box center [560, 297] width 999 height 354
type textarea "**********"
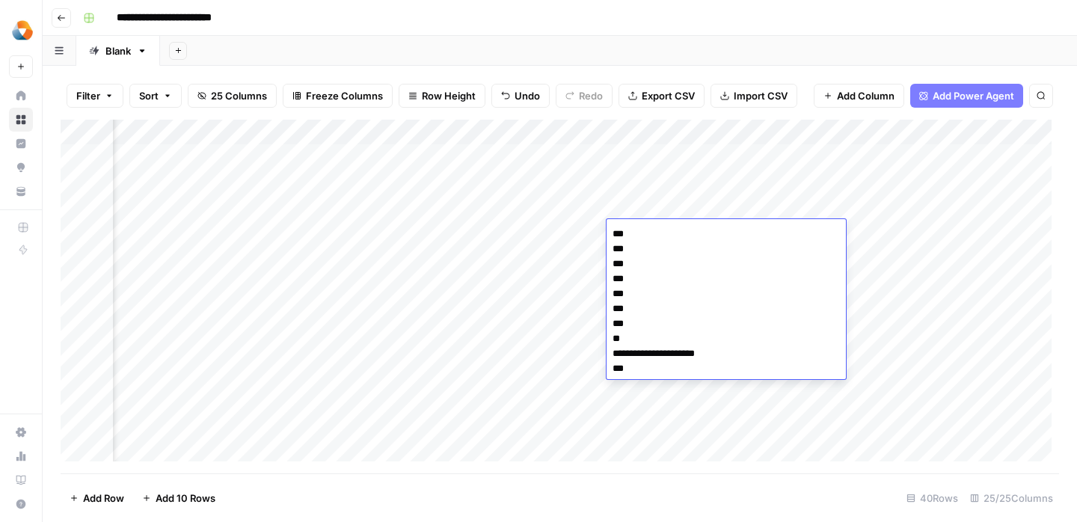
click at [477, 318] on div "Add Column" at bounding box center [560, 297] width 999 height 354
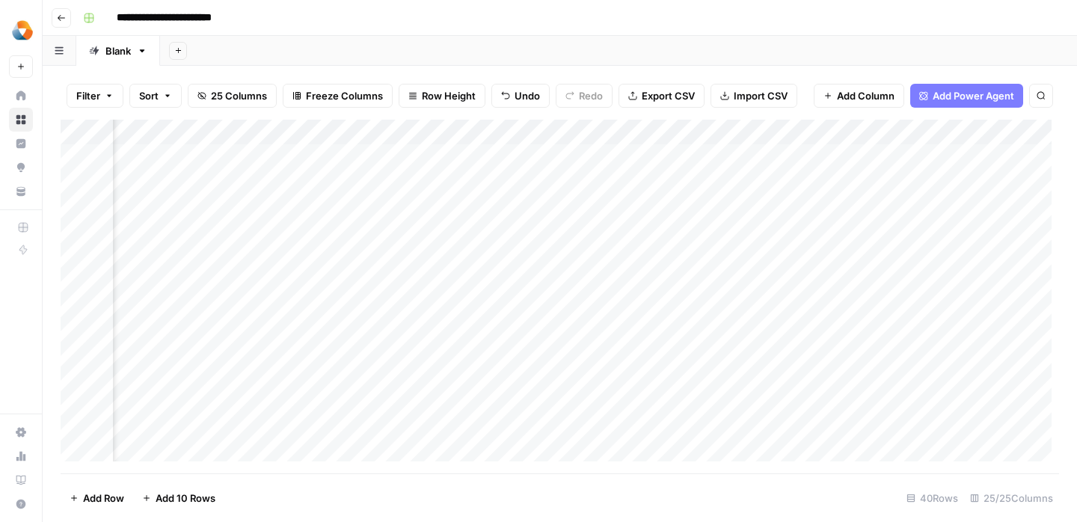
scroll to position [0, 1408]
click at [664, 238] on div "Add Column" at bounding box center [560, 297] width 999 height 354
click at [672, 239] on div "Add Column" at bounding box center [560, 297] width 999 height 354
type textarea "**** **** **** *** **** **** *** **** **** ****"
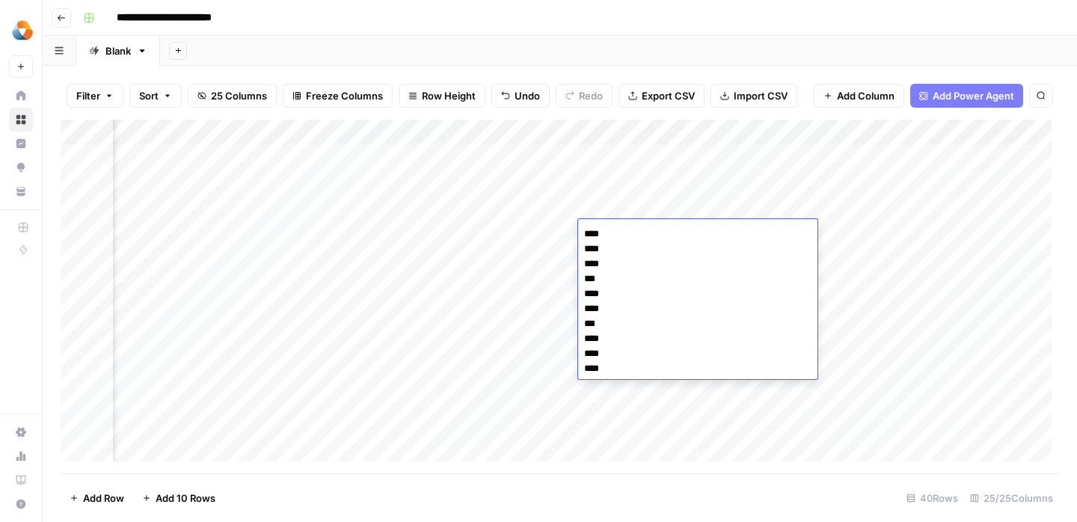
click at [491, 320] on div "Add Column" at bounding box center [560, 297] width 999 height 354
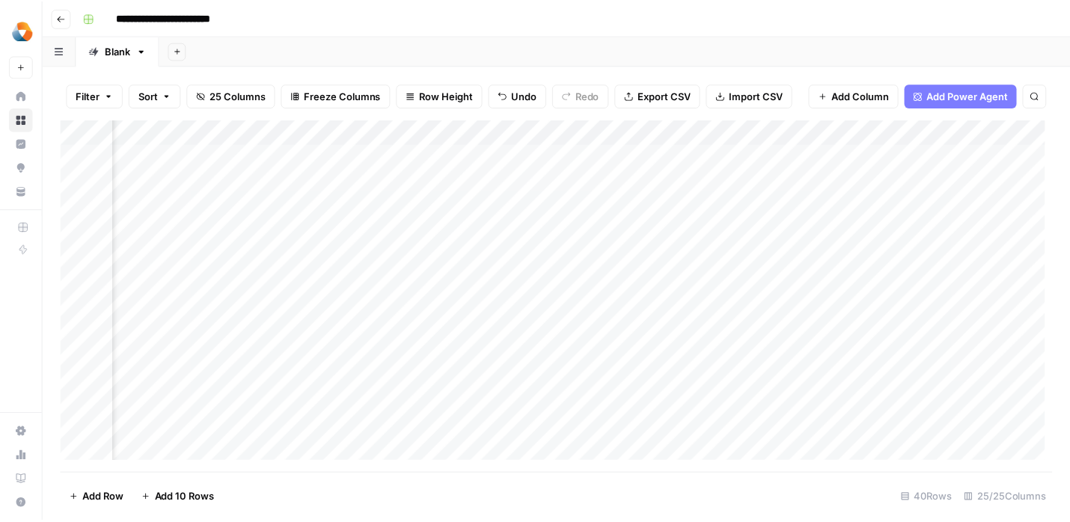
scroll to position [0, 1332]
click at [492, 233] on div "Add Column" at bounding box center [560, 297] width 999 height 354
click at [754, 239] on div "Add Column" at bounding box center [560, 297] width 999 height 354
click at [624, 224] on div "Add Column" at bounding box center [560, 297] width 999 height 354
drag, startPoint x: 608, startPoint y: 232, endPoint x: 692, endPoint y: 232, distance: 83.8
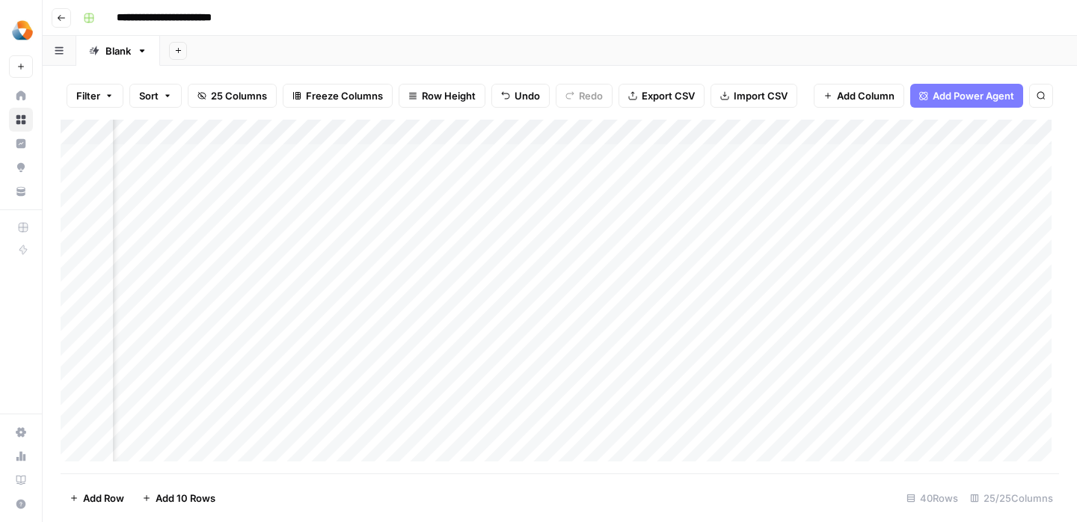
click at [692, 232] on div "Add Column" at bounding box center [560, 297] width 999 height 354
click at [593, 239] on div "Add Column" at bounding box center [560, 297] width 999 height 354
click at [704, 275] on div "Add Column" at bounding box center [560, 297] width 999 height 354
click at [565, 235] on div "Add Column" at bounding box center [560, 297] width 999 height 354
click at [566, 235] on div "Add Column" at bounding box center [560, 297] width 999 height 354
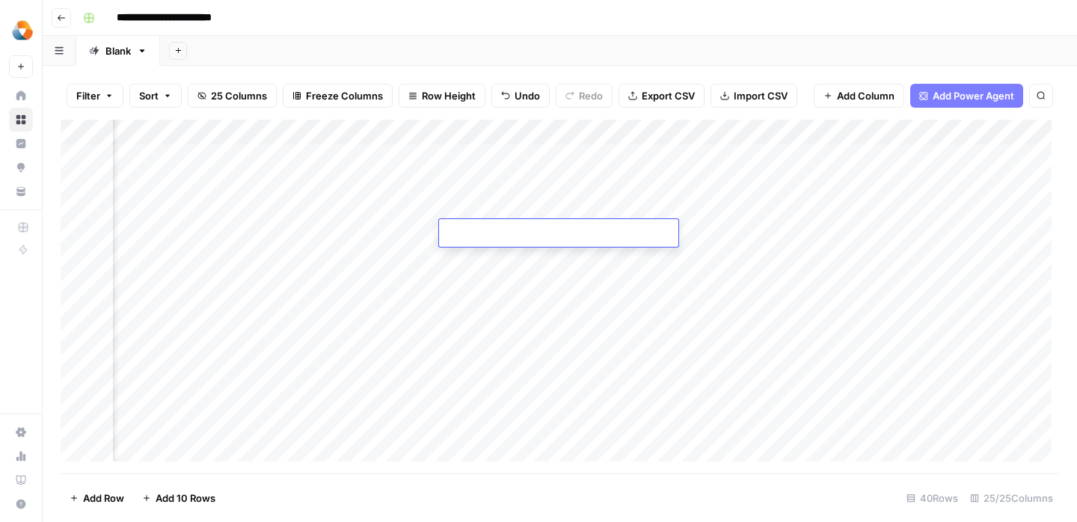
click at [491, 275] on div "Add Column" at bounding box center [560, 297] width 999 height 354
click at [461, 239] on div "Add Column" at bounding box center [560, 297] width 999 height 354
type textarea "**********"
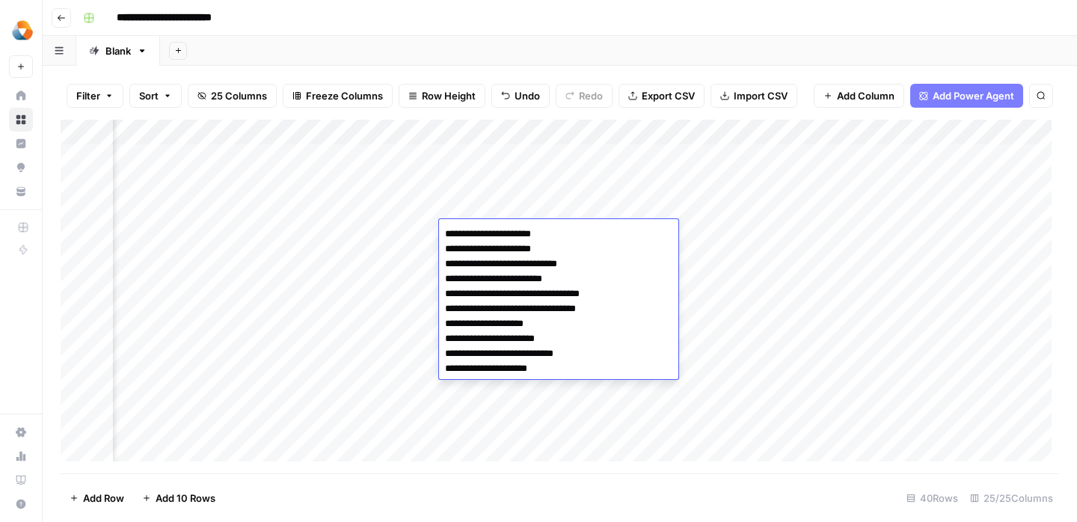
click at [361, 290] on div "Add Column" at bounding box center [560, 297] width 999 height 354
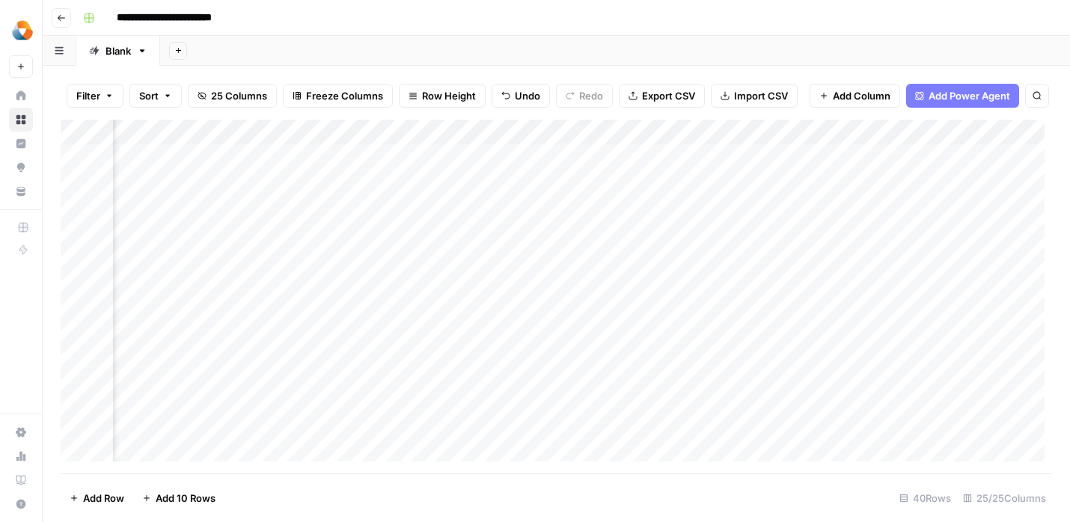
click at [715, 233] on div "Add Column" at bounding box center [556, 297] width 991 height 354
click at [726, 230] on div "Add Column" at bounding box center [556, 297] width 991 height 354
click at [726, 230] on textarea at bounding box center [774, 234] width 239 height 21
type textarea "*"
type textarea "**********"
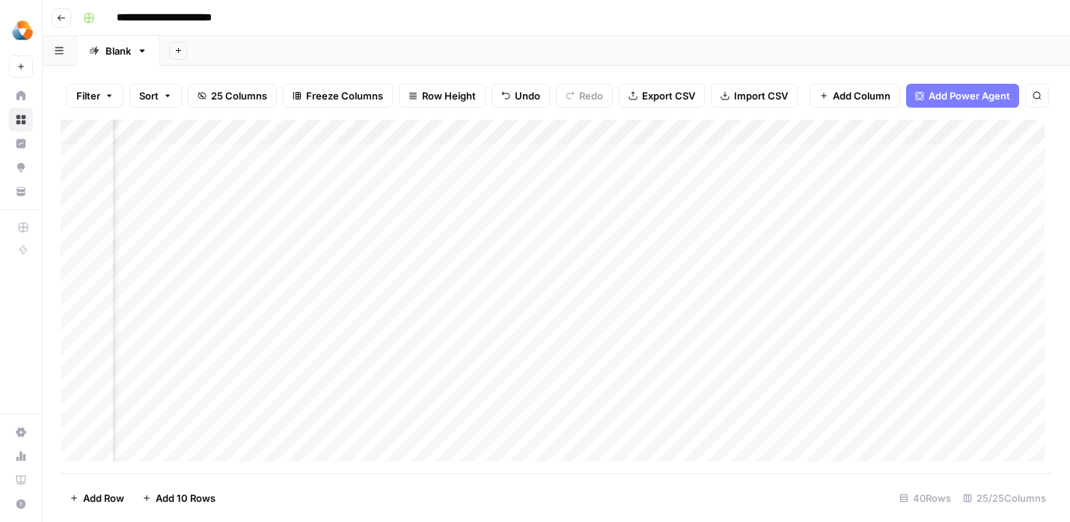
click at [572, 294] on div "Add Column" at bounding box center [556, 297] width 991 height 354
click at [738, 230] on div "Add Column" at bounding box center [556, 297] width 991 height 354
click at [703, 230] on div "Add Column" at bounding box center [556, 297] width 991 height 354
type textarea "**** **** **** *** **** **** *** **** **** ****"
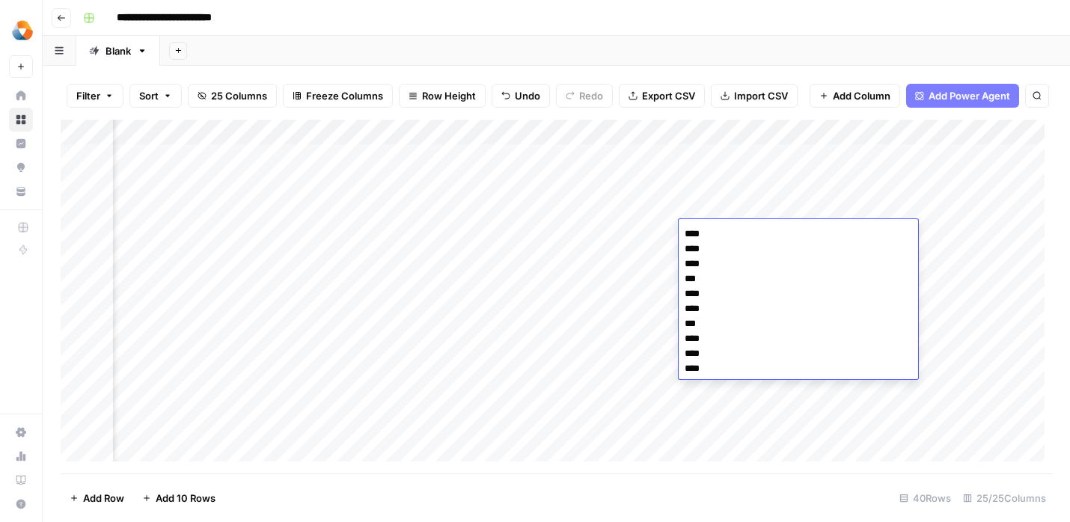
click at [648, 275] on div "Add Column" at bounding box center [556, 297] width 991 height 354
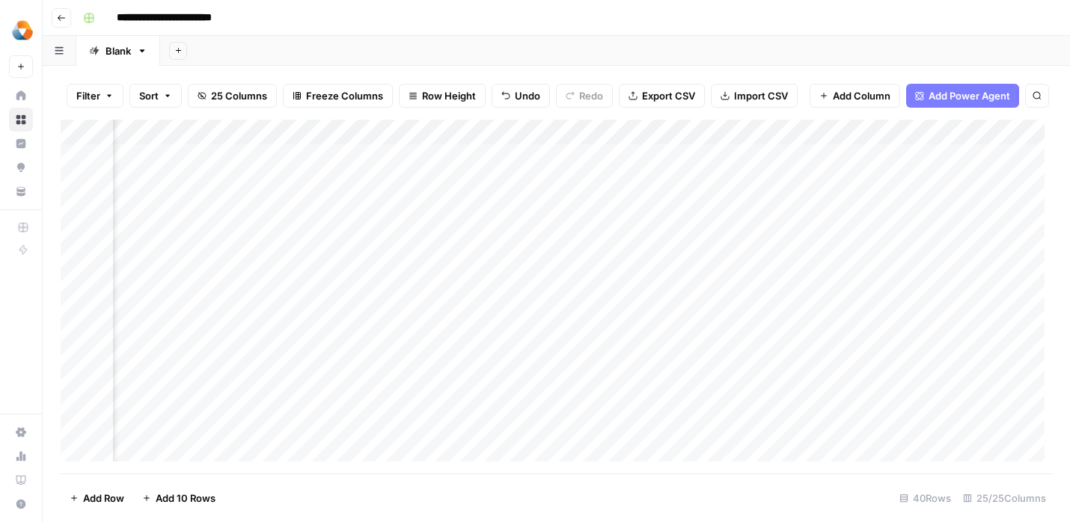
scroll to position [0, 1954]
click at [489, 233] on div "Add Column" at bounding box center [556, 297] width 991 height 354
click at [496, 234] on div "Add Column" at bounding box center [556, 297] width 991 height 354
type textarea "**********"
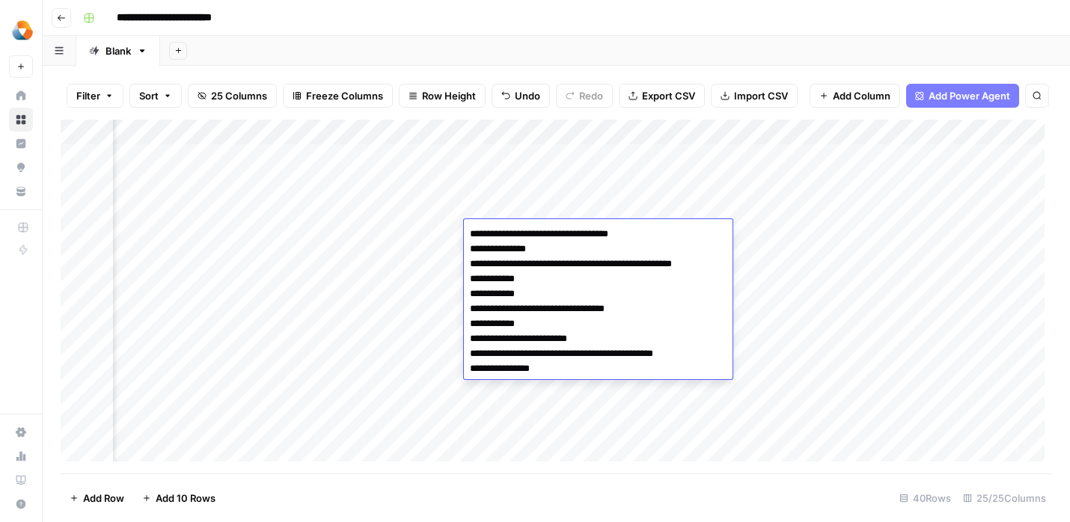
click at [383, 296] on div "Add Column" at bounding box center [556, 297] width 991 height 354
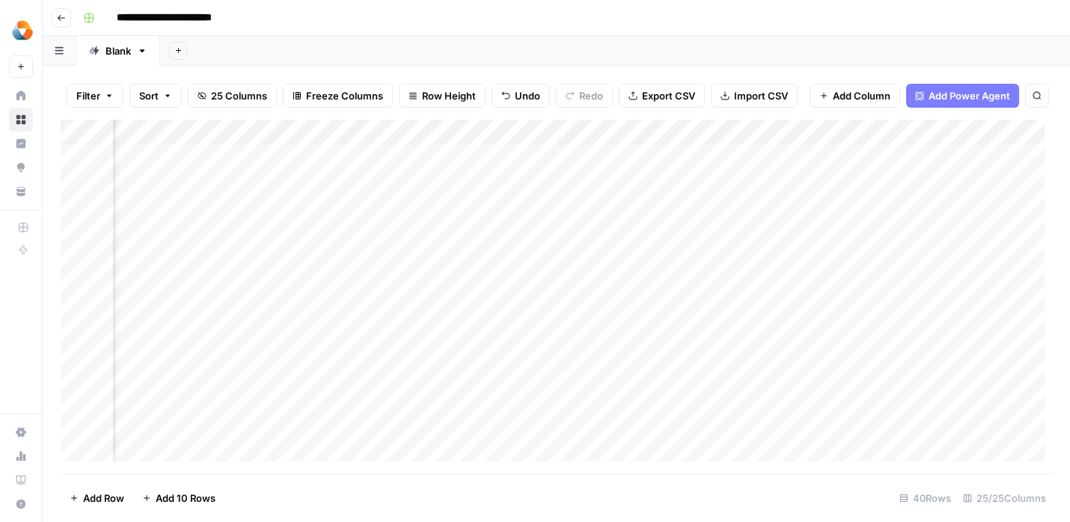
click at [573, 230] on div "Add Column" at bounding box center [556, 297] width 991 height 354
click at [574, 230] on div "Add Column" at bounding box center [556, 297] width 991 height 354
type textarea "**********"
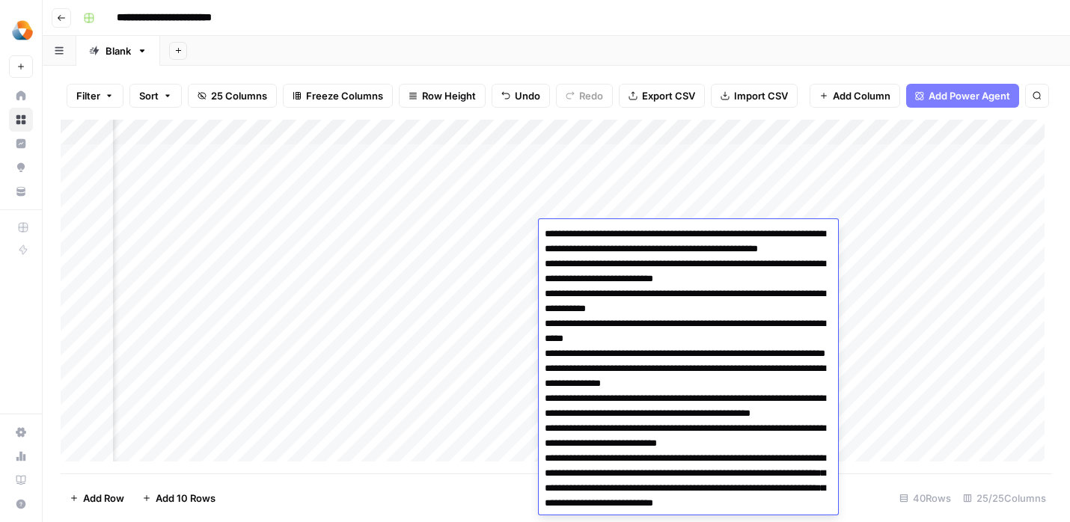
scroll to position [84, 0]
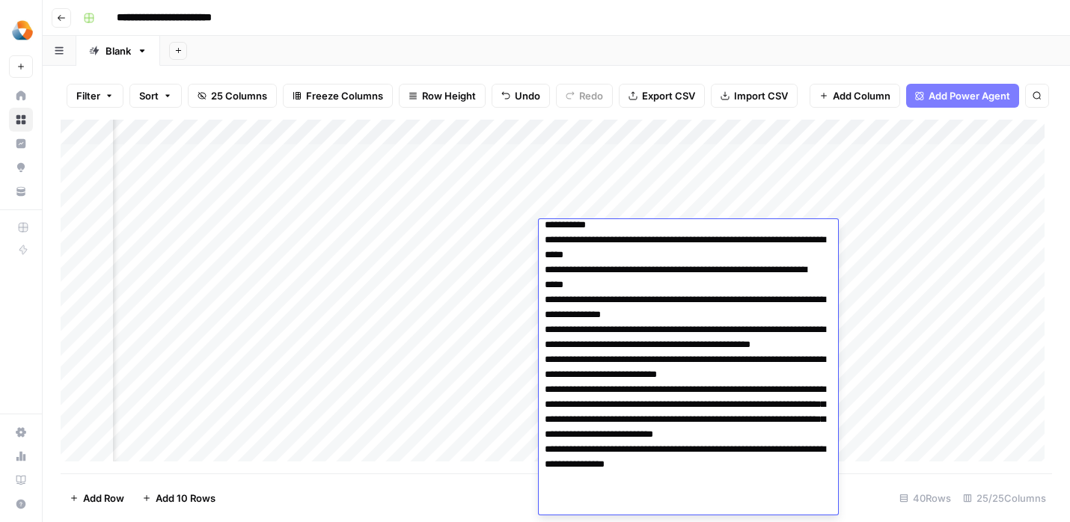
click at [464, 284] on div "Add Column" at bounding box center [556, 297] width 991 height 354
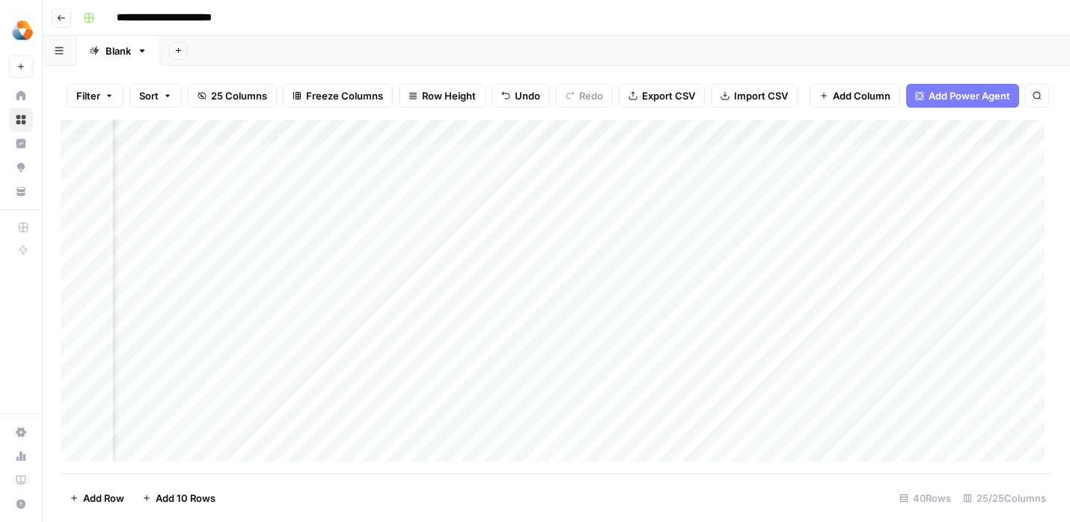
scroll to position [0, 2182]
click at [470, 235] on div "Add Column" at bounding box center [556, 297] width 991 height 354
click at [474, 221] on div "Add Column" at bounding box center [556, 297] width 991 height 354
type textarea "**********"
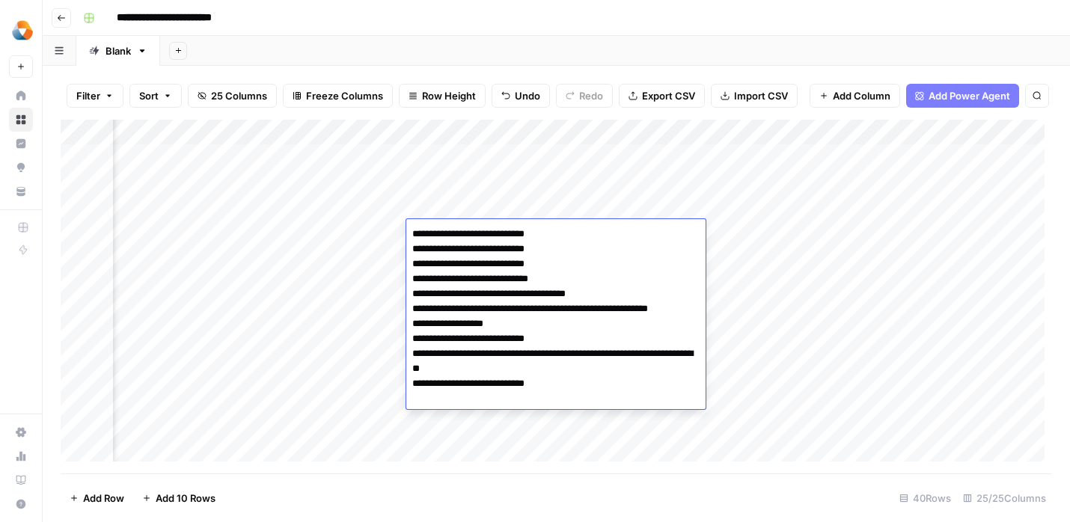
click at [388, 267] on div "Add Column" at bounding box center [556, 297] width 991 height 354
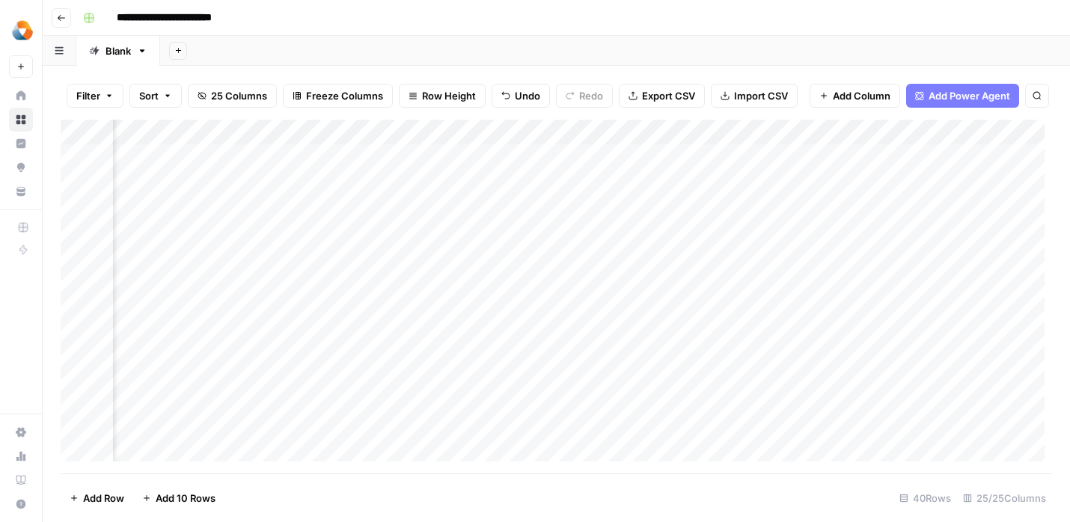
click at [562, 242] on div "Add Column" at bounding box center [556, 297] width 991 height 354
click at [589, 245] on div "Add Column" at bounding box center [556, 297] width 991 height 354
type textarea "**********"
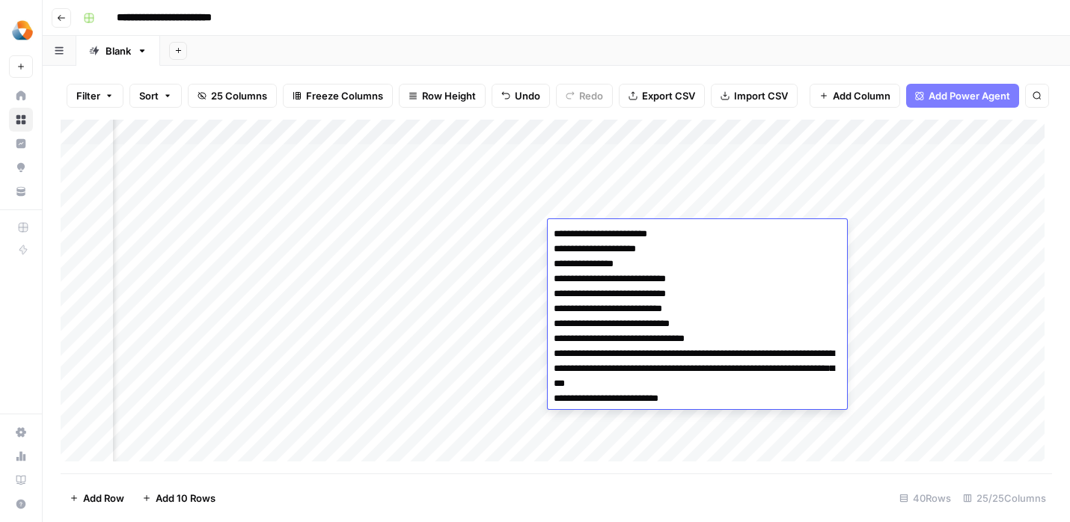
click at [438, 287] on div "Add Column" at bounding box center [556, 297] width 991 height 354
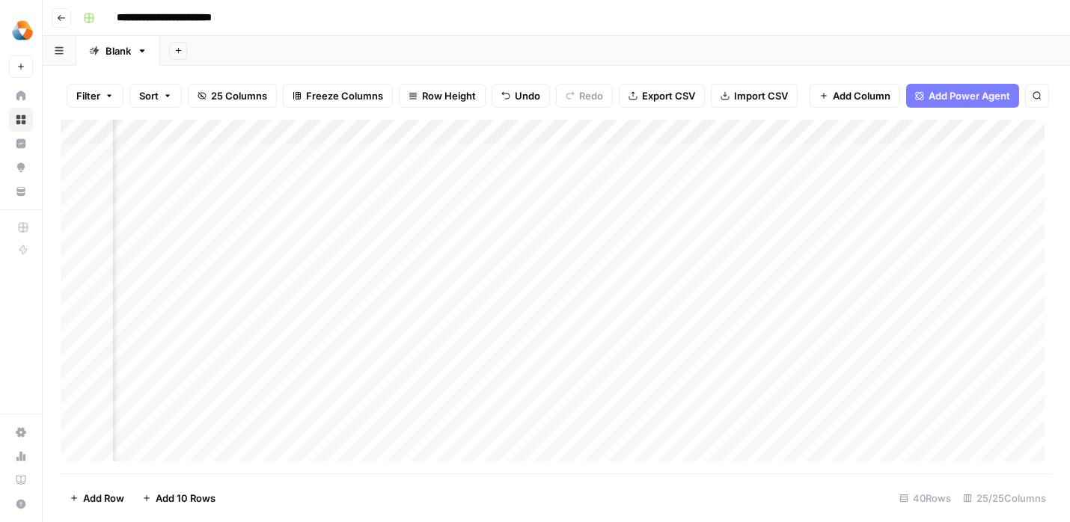
click at [669, 230] on div "Add Column" at bounding box center [556, 297] width 991 height 354
click at [682, 231] on div "Add Column" at bounding box center [556, 297] width 991 height 354
type textarea "**********"
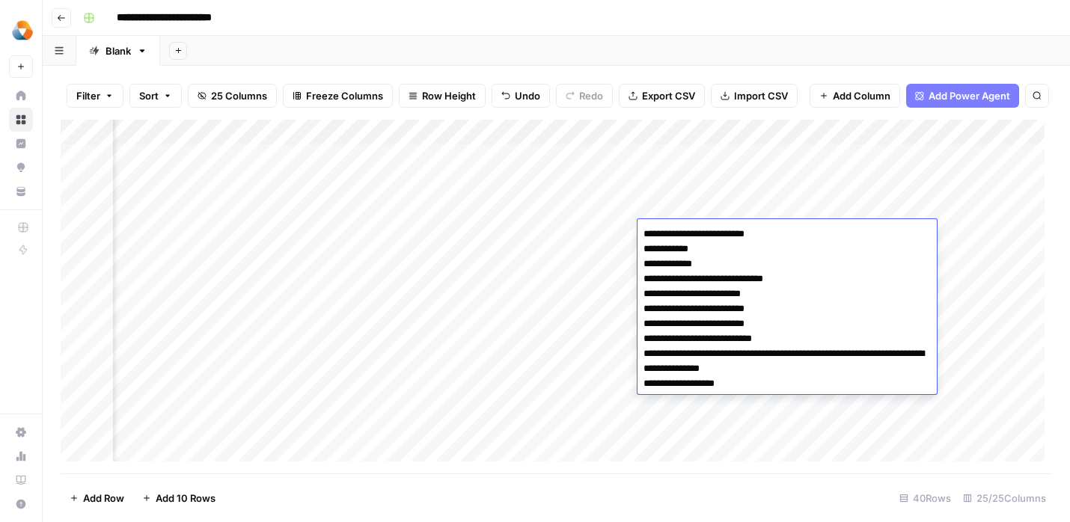
click at [547, 299] on div "Add Column" at bounding box center [556, 297] width 991 height 354
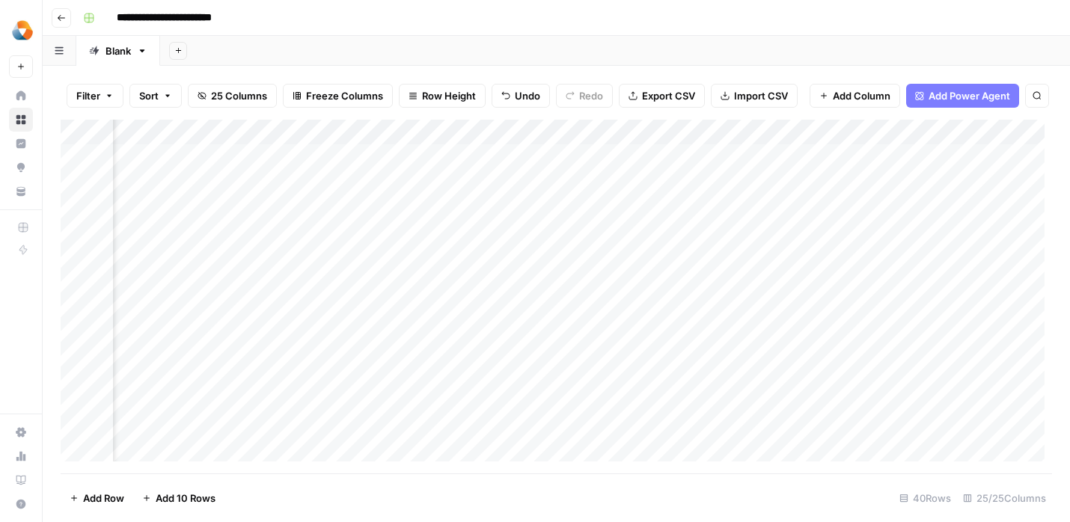
click at [781, 239] on div "Add Column" at bounding box center [556, 297] width 991 height 354
click at [800, 233] on div "Add Column" at bounding box center [556, 297] width 991 height 354
type textarea "**********"
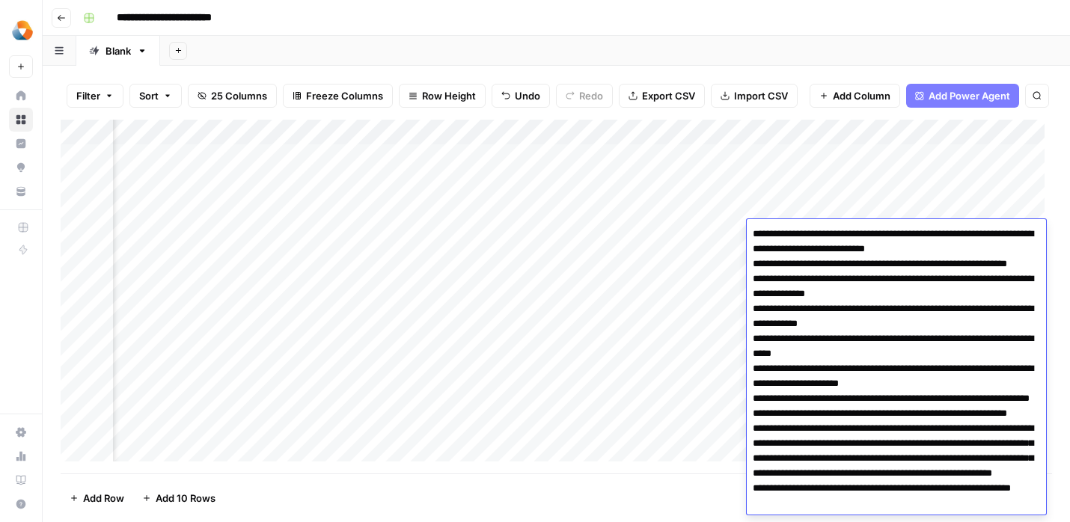
scroll to position [54, 0]
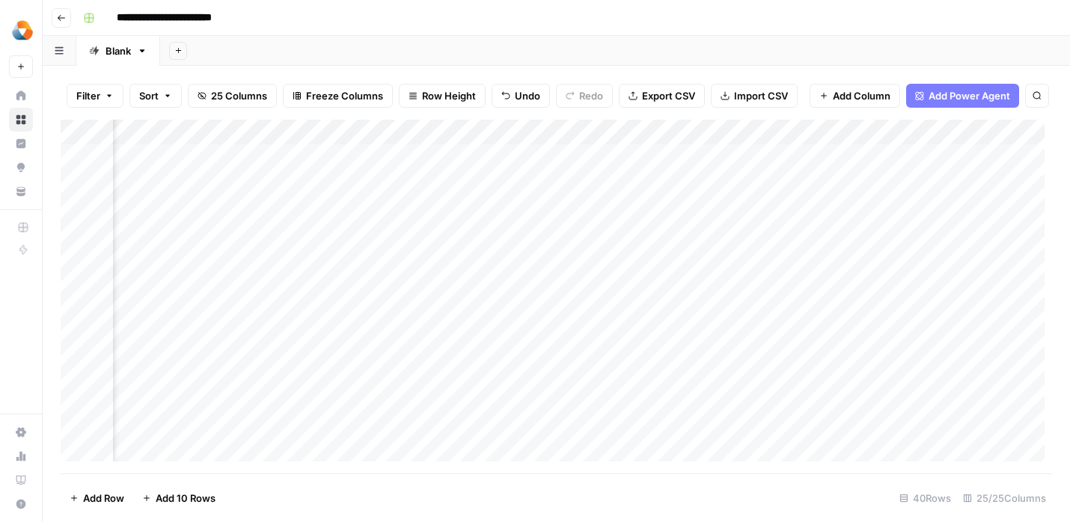
click at [611, 314] on div "Add Column" at bounding box center [556, 297] width 991 height 354
click at [792, 220] on div "Add Column" at bounding box center [556, 297] width 991 height 354
click at [794, 231] on div "Add Column" at bounding box center [556, 297] width 991 height 354
click at [804, 239] on div "Add Column" at bounding box center [556, 297] width 991 height 354
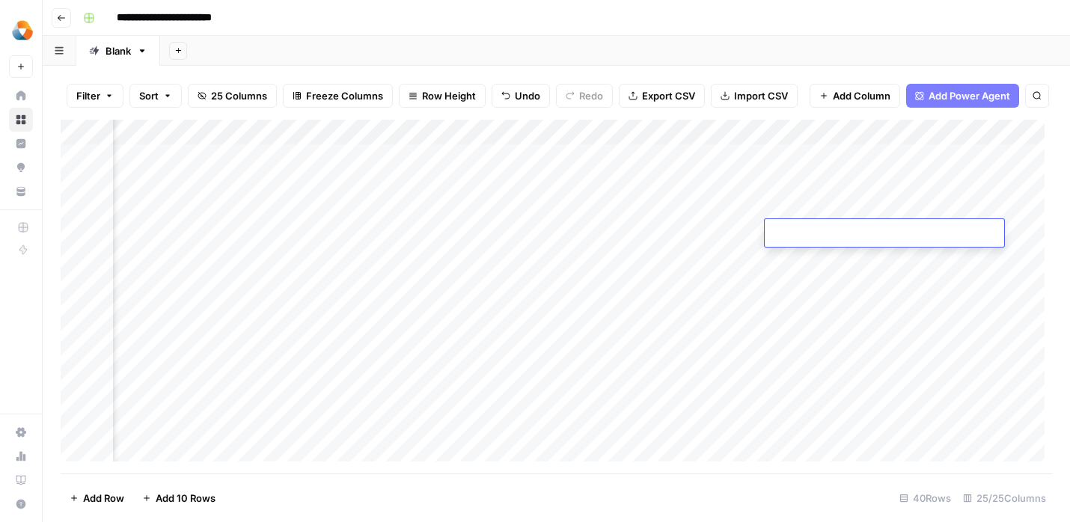
type textarea "**********"
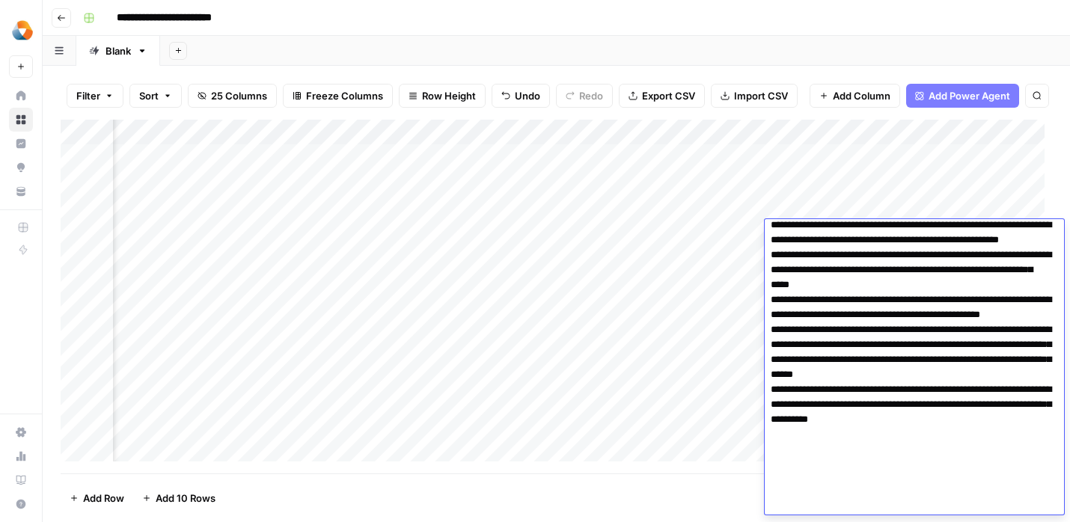
click at [738, 313] on div "Add Column" at bounding box center [556, 297] width 991 height 354
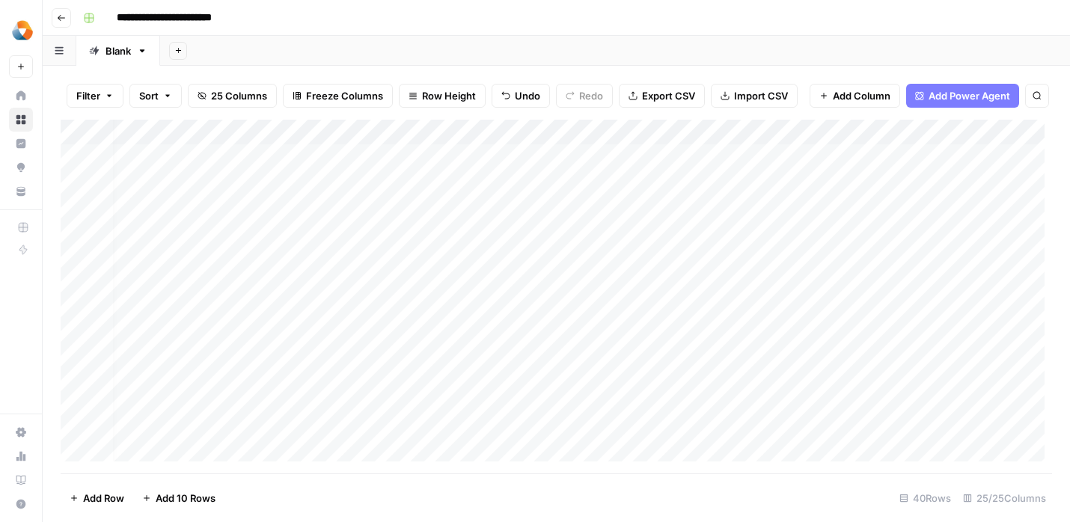
scroll to position [0, 0]
click at [803, 234] on div "Add Column" at bounding box center [556, 297] width 991 height 354
click at [245, 232] on div "Add Column" at bounding box center [556, 297] width 991 height 354
type textarea "*"
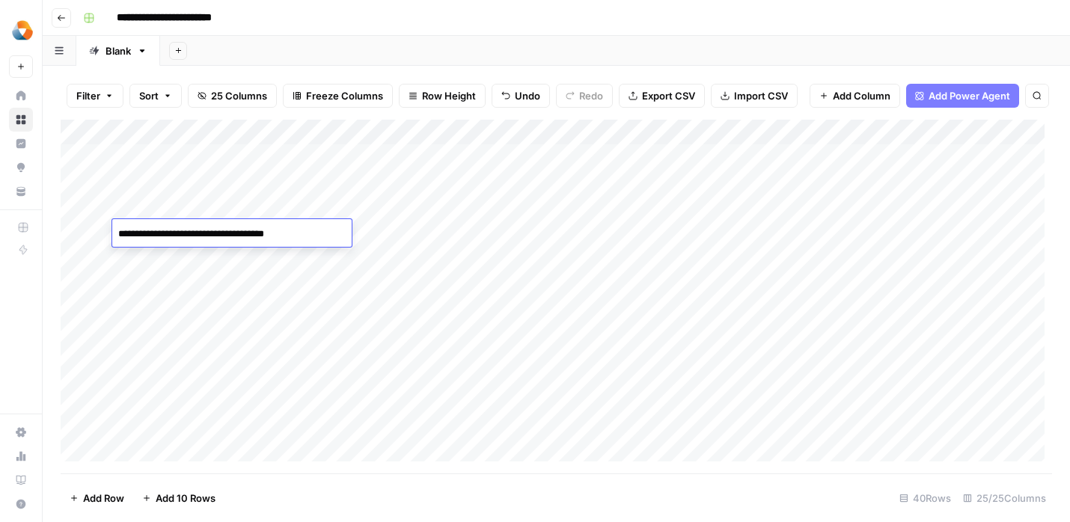
type textarea "**********"
click at [269, 284] on div "Add Column" at bounding box center [556, 297] width 991 height 354
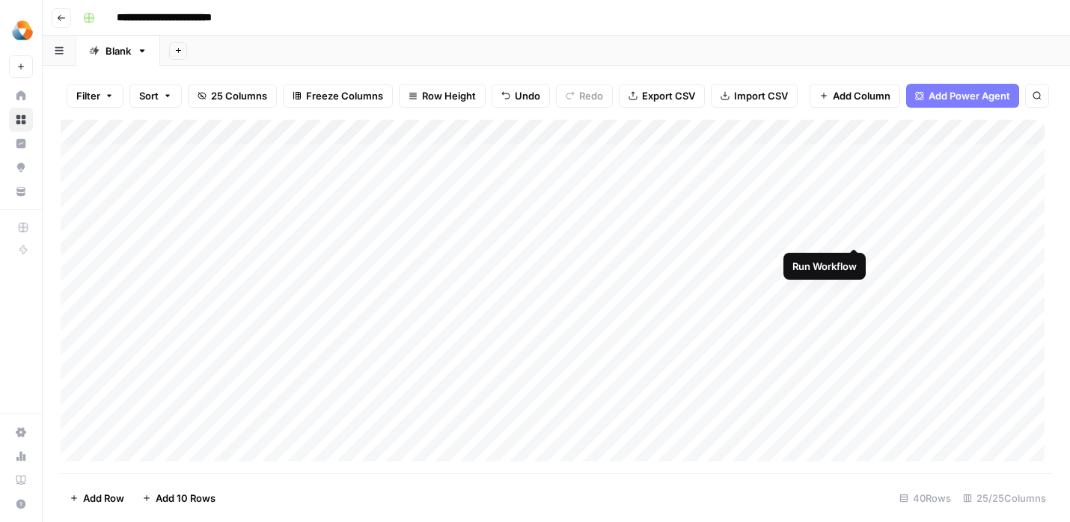
click at [850, 233] on div "Add Column" at bounding box center [556, 297] width 991 height 354
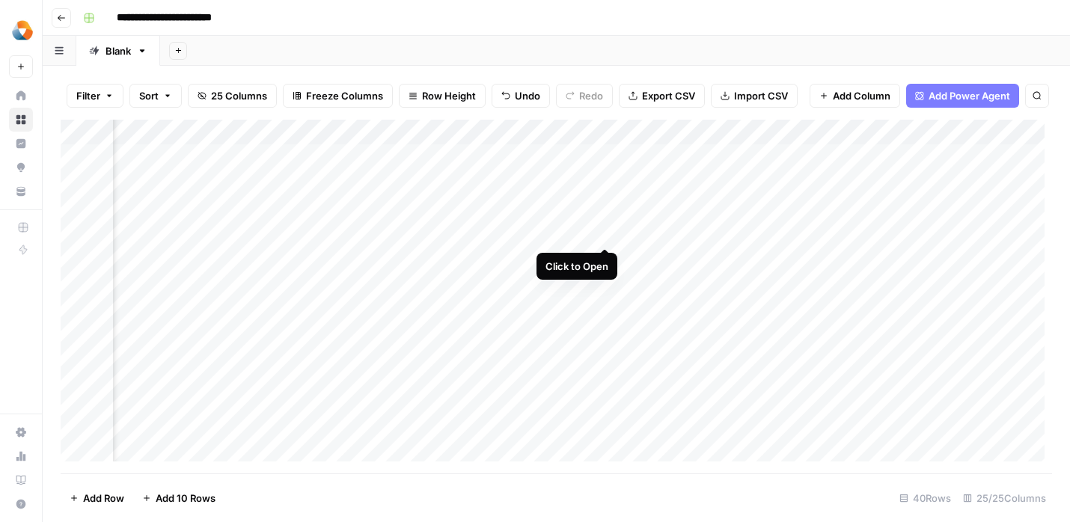
click at [605, 232] on div "Add Column" at bounding box center [556, 297] width 991 height 354
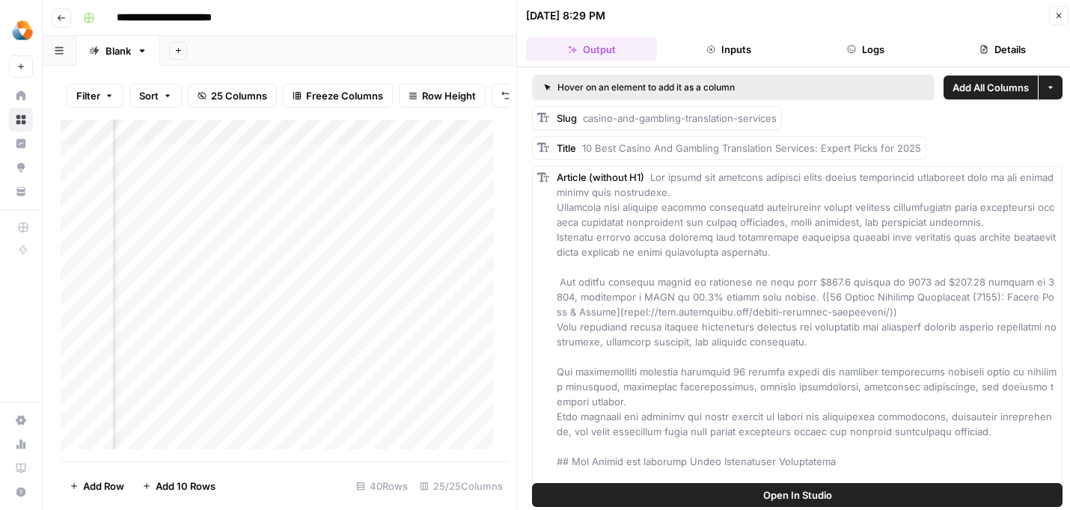
click at [457, 329] on div "Add Column" at bounding box center [281, 291] width 441 height 342
click at [1057, 16] on icon "button" at bounding box center [1058, 15] width 5 height 5
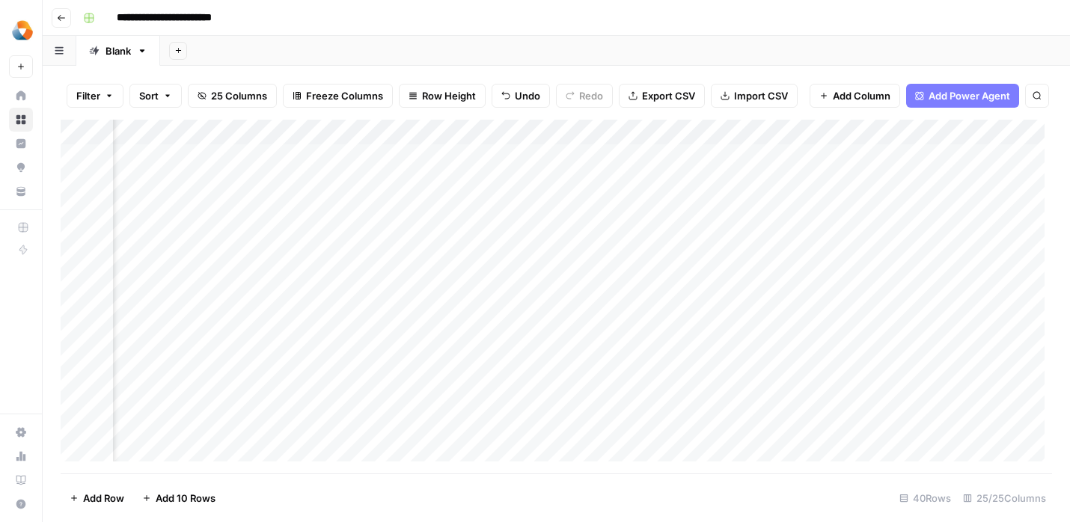
click at [834, 236] on div "Add Column" at bounding box center [556, 297] width 991 height 354
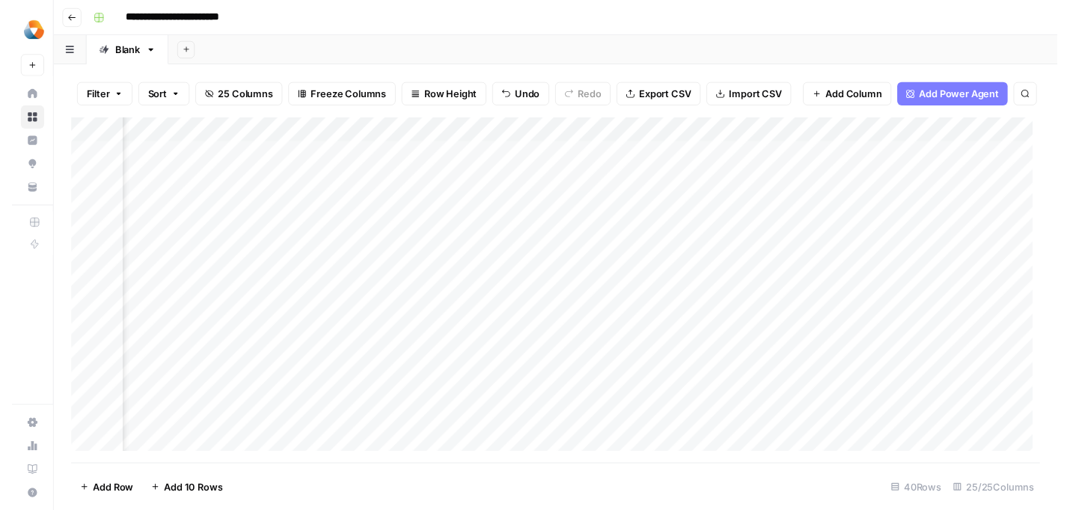
scroll to position [0, 684]
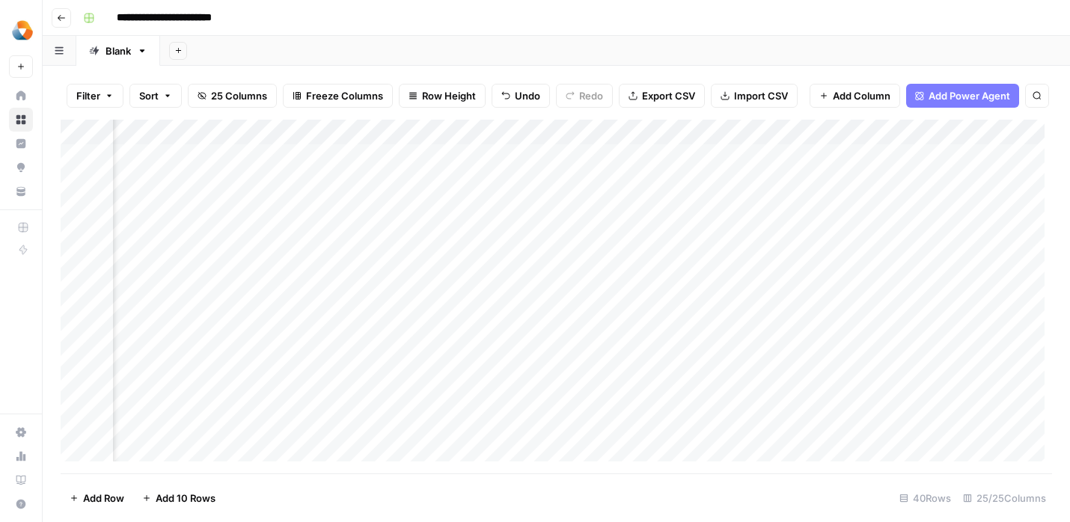
click at [676, 235] on div "Add Column" at bounding box center [556, 297] width 991 height 354
click at [725, 233] on div "Add Column" at bounding box center [556, 297] width 991 height 354
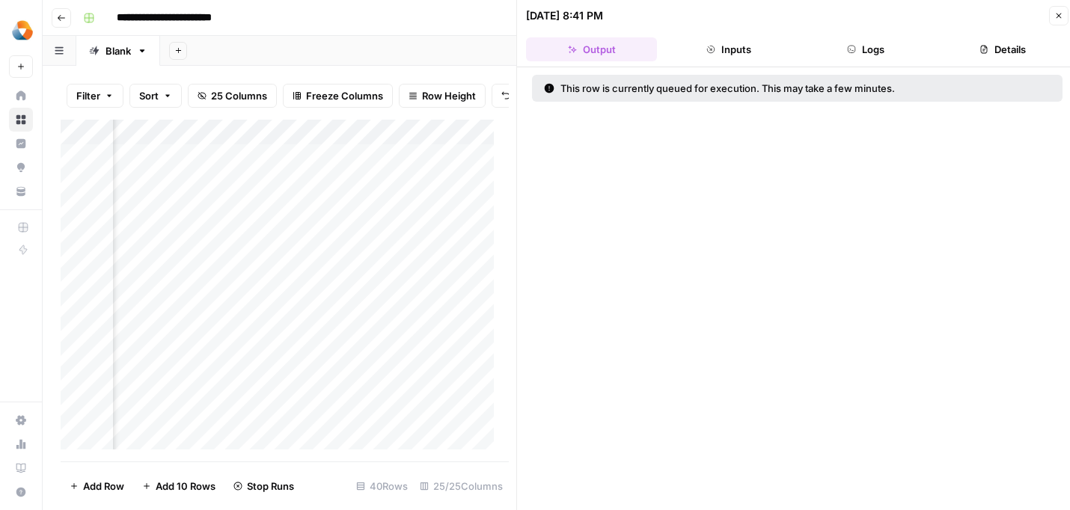
click at [737, 52] on button "Inputs" at bounding box center [728, 49] width 131 height 24
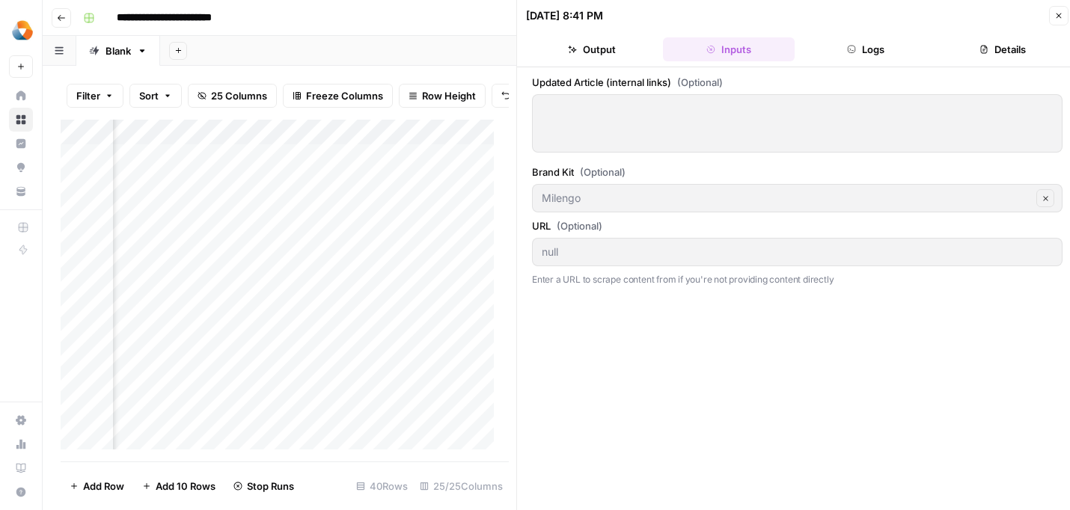
click at [1054, 16] on icon "button" at bounding box center [1058, 15] width 9 height 9
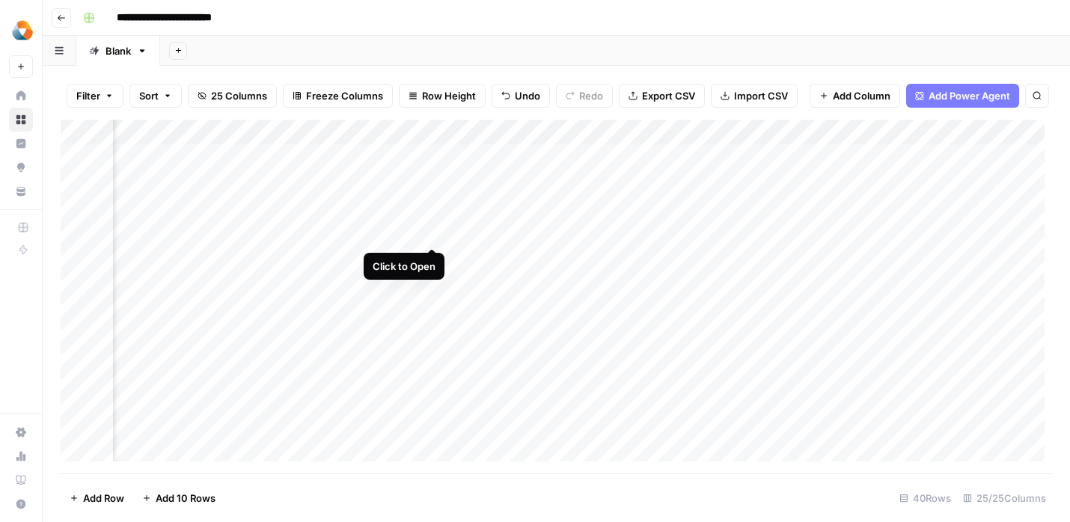
click at [431, 236] on div "Add Column" at bounding box center [556, 297] width 991 height 354
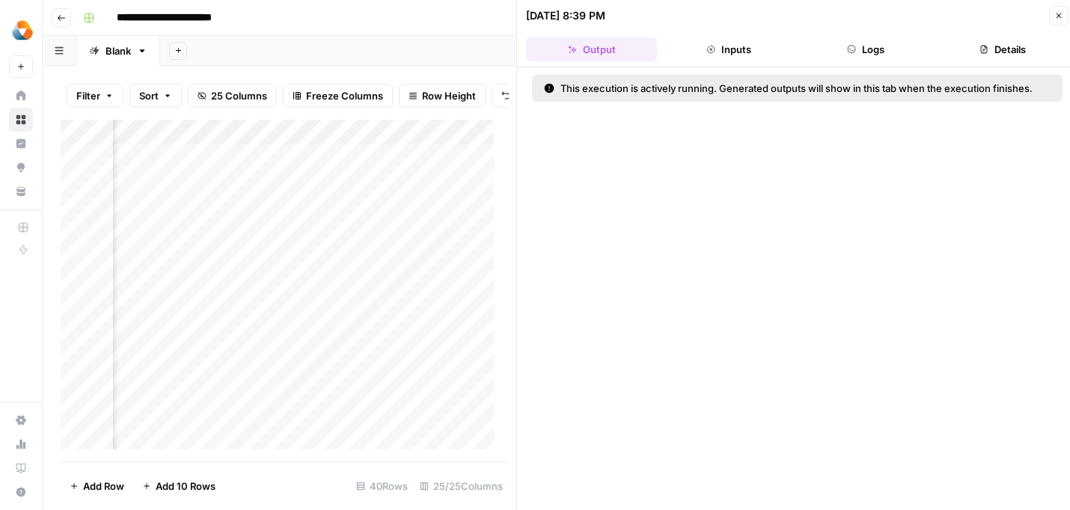
click at [730, 48] on button "Inputs" at bounding box center [728, 49] width 131 height 24
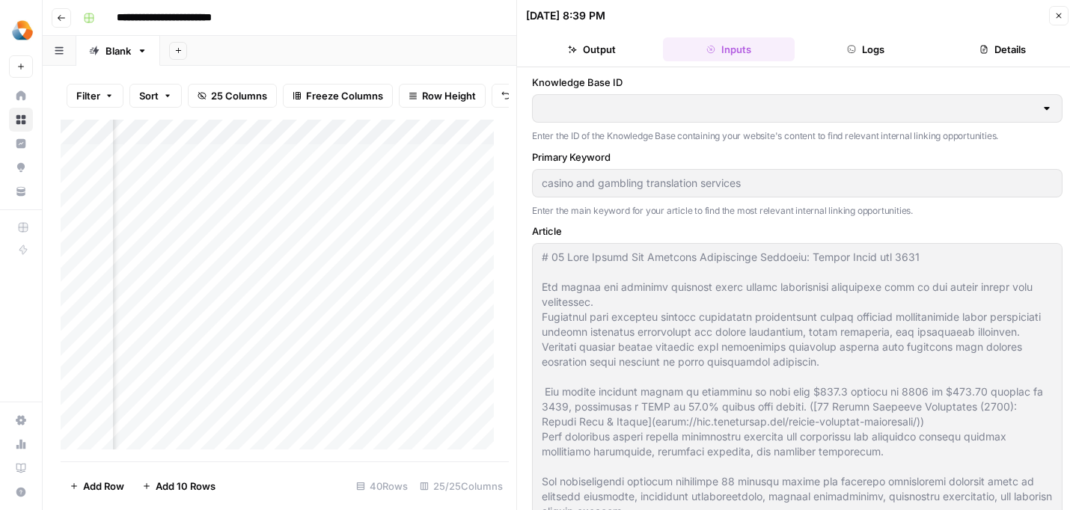
type input "Milengo Blog"
click at [1055, 20] on button "Close" at bounding box center [1058, 15] width 19 height 19
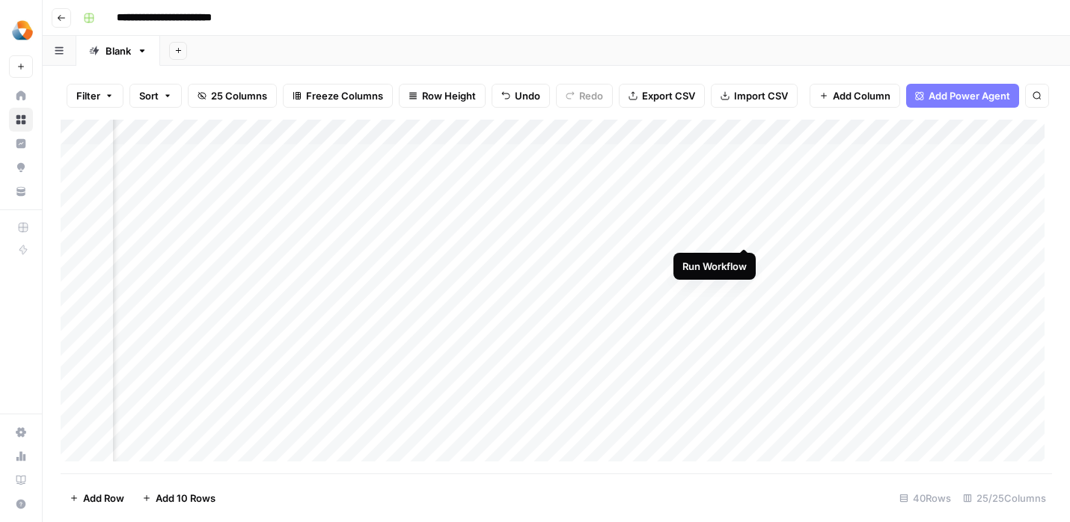
click at [747, 227] on div "Add Column" at bounding box center [556, 297] width 991 height 354
click at [726, 233] on div "Add Column" at bounding box center [556, 297] width 991 height 354
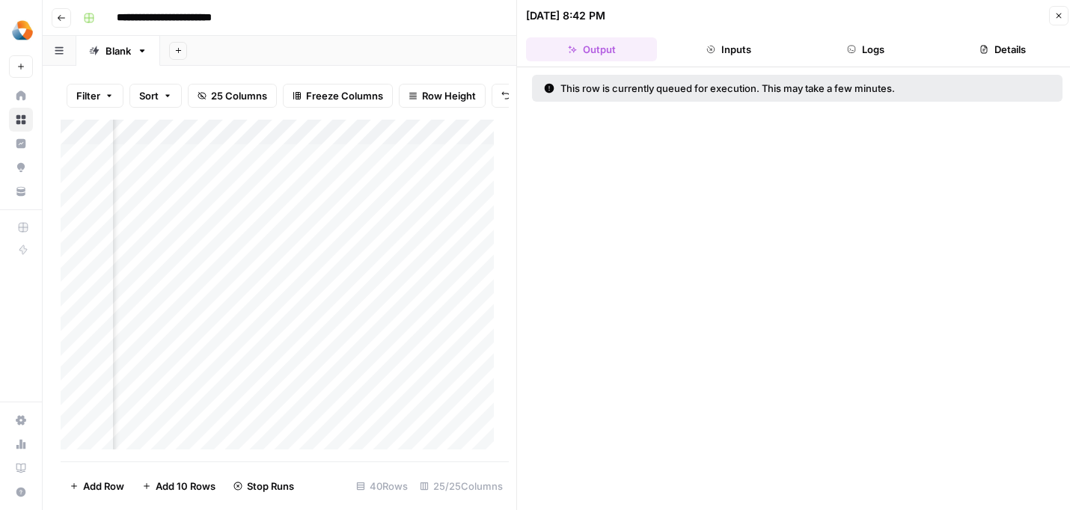
click at [718, 56] on button "Inputs" at bounding box center [728, 49] width 131 height 24
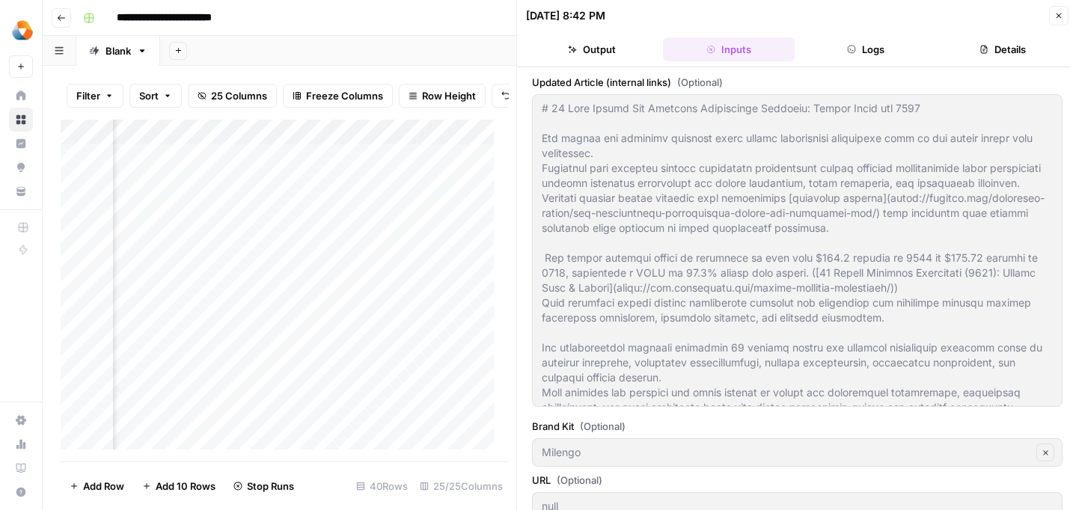
scroll to position [22, 0]
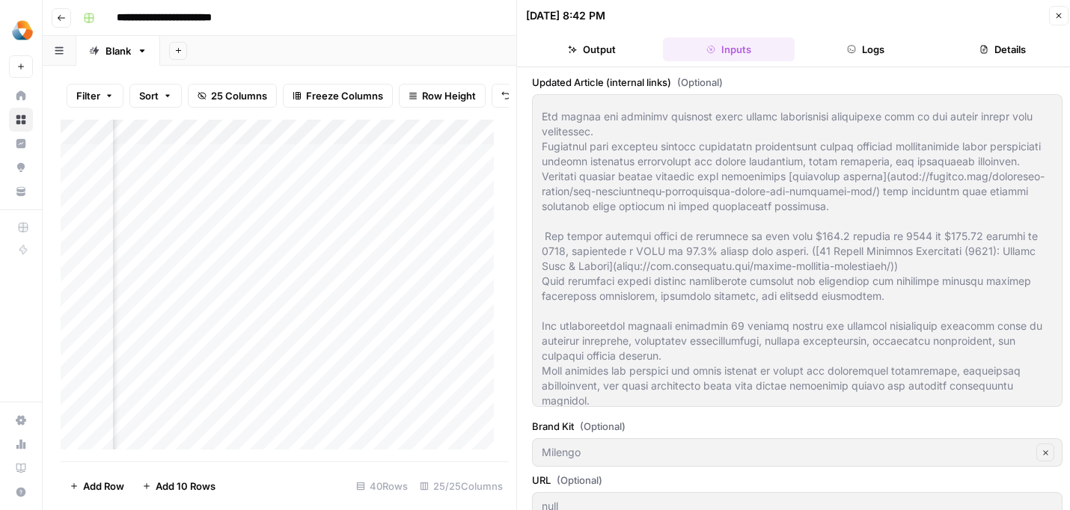
click at [1052, 22] on button "Close" at bounding box center [1058, 15] width 19 height 19
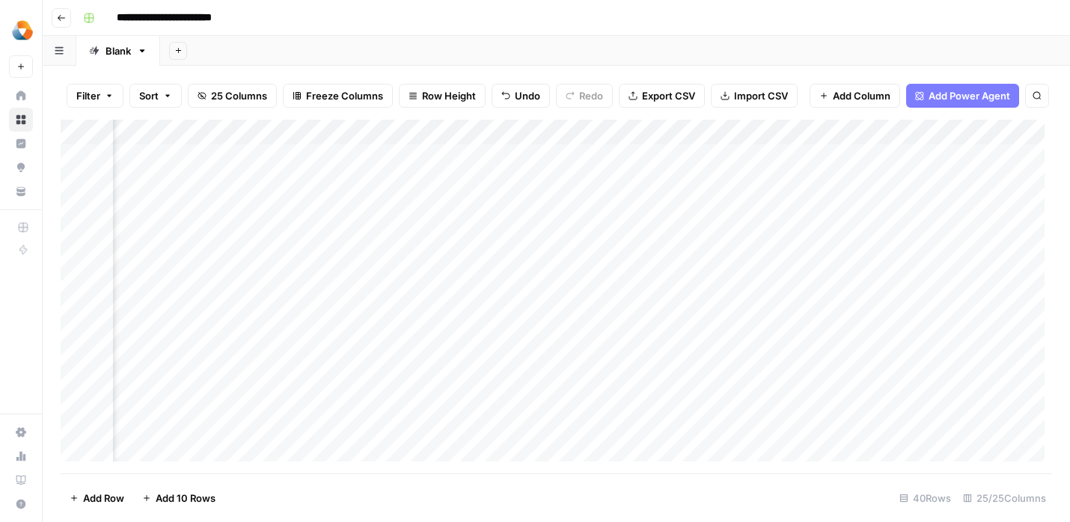
scroll to position [0, 788]
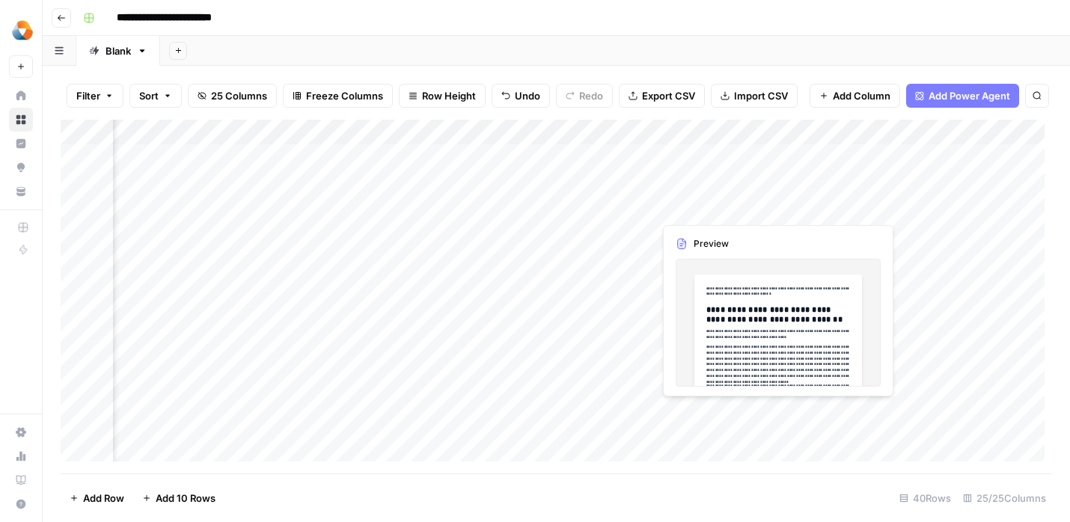
click at [688, 204] on div "Add Column" at bounding box center [556, 297] width 991 height 354
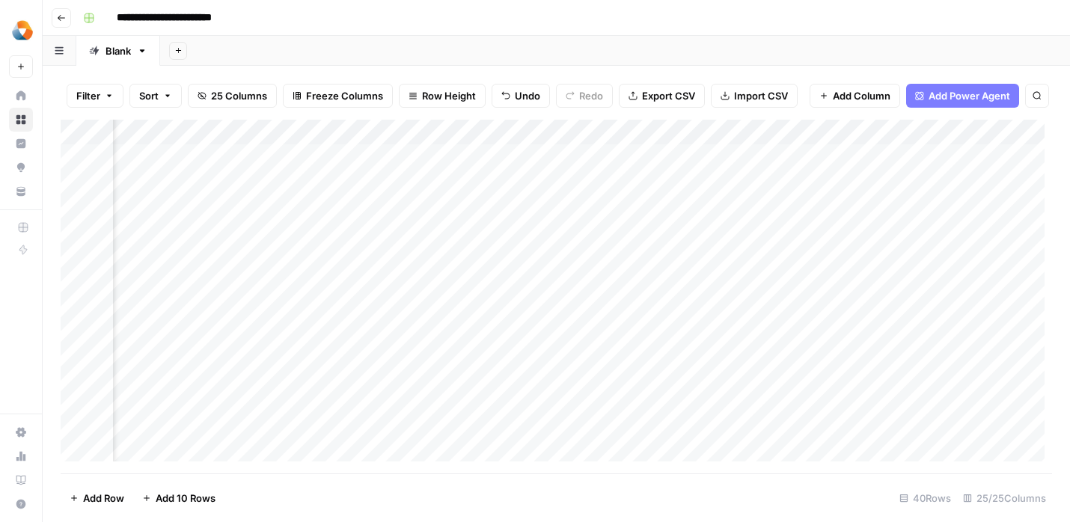
scroll to position [0, 2543]
click at [806, 235] on div "Add Column" at bounding box center [556, 297] width 991 height 354
click at [661, 233] on div "Add Column" at bounding box center [556, 297] width 991 height 354
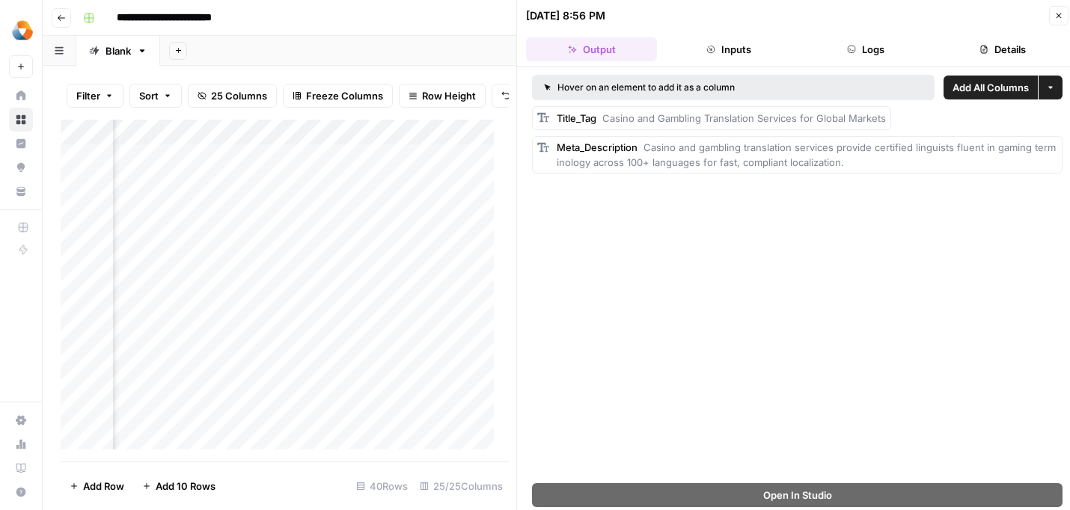
click at [1054, 19] on icon "button" at bounding box center [1058, 15] width 9 height 9
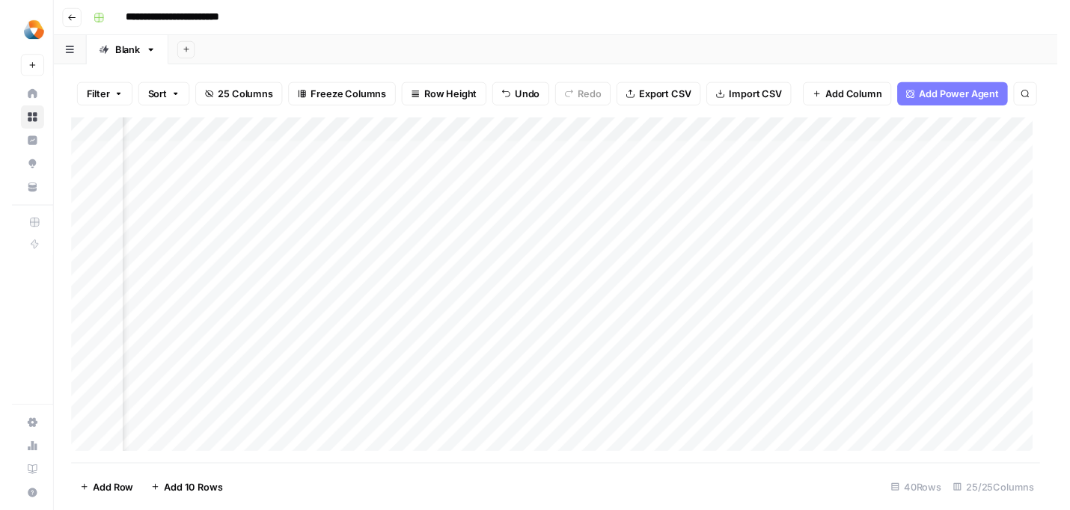
scroll to position [1, 799]
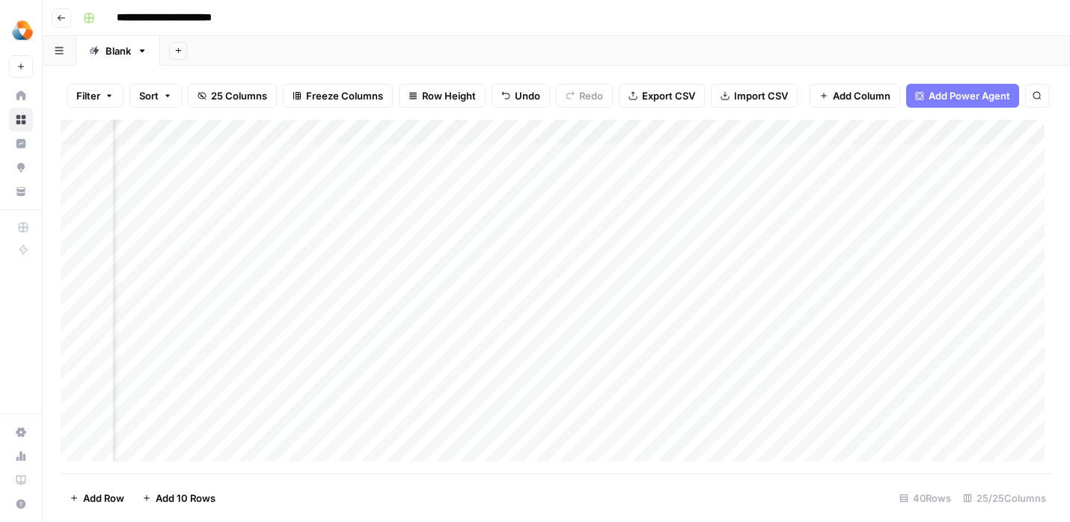
click at [608, 231] on div "Add Column" at bounding box center [556, 297] width 991 height 354
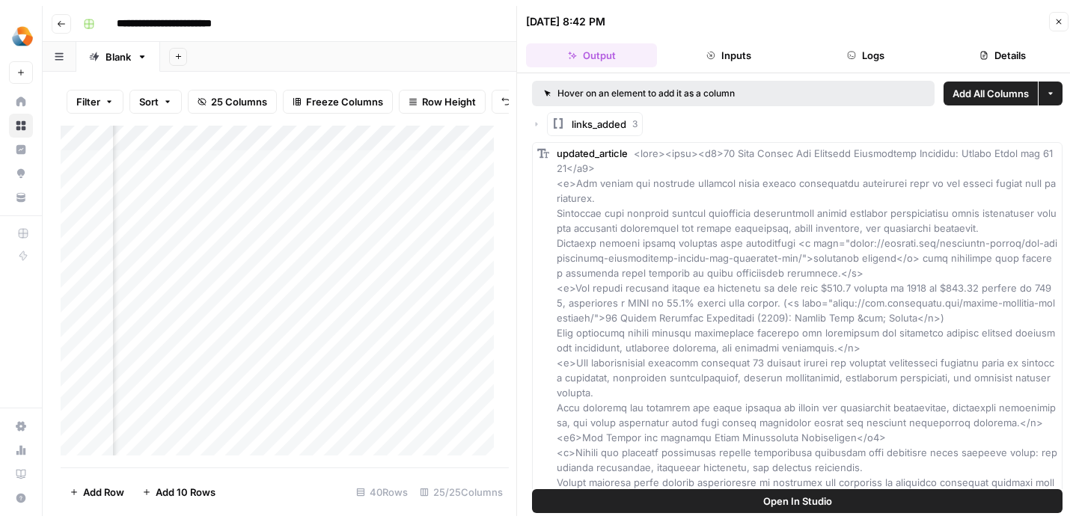
scroll to position [371, 0]
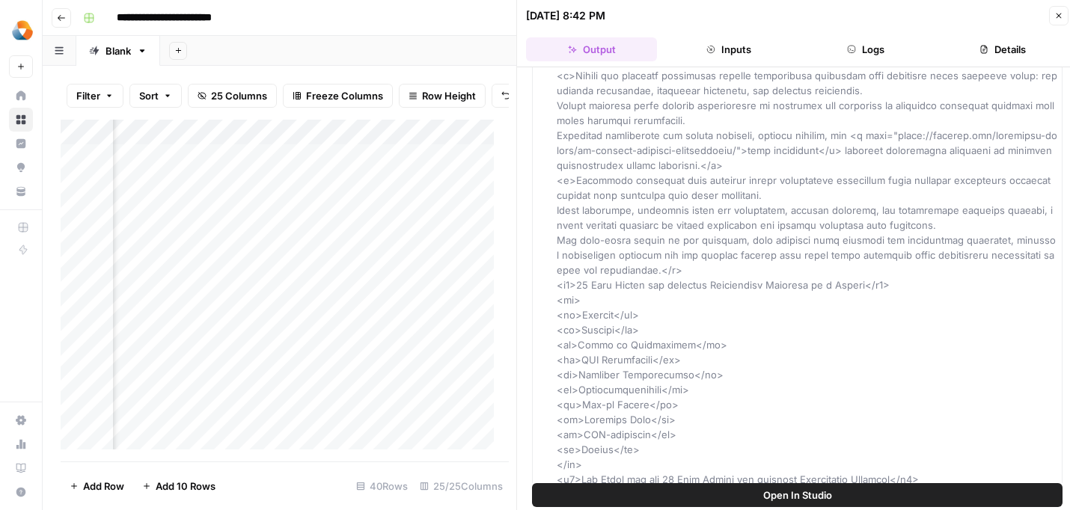
click at [1062, 16] on icon "button" at bounding box center [1058, 15] width 9 height 9
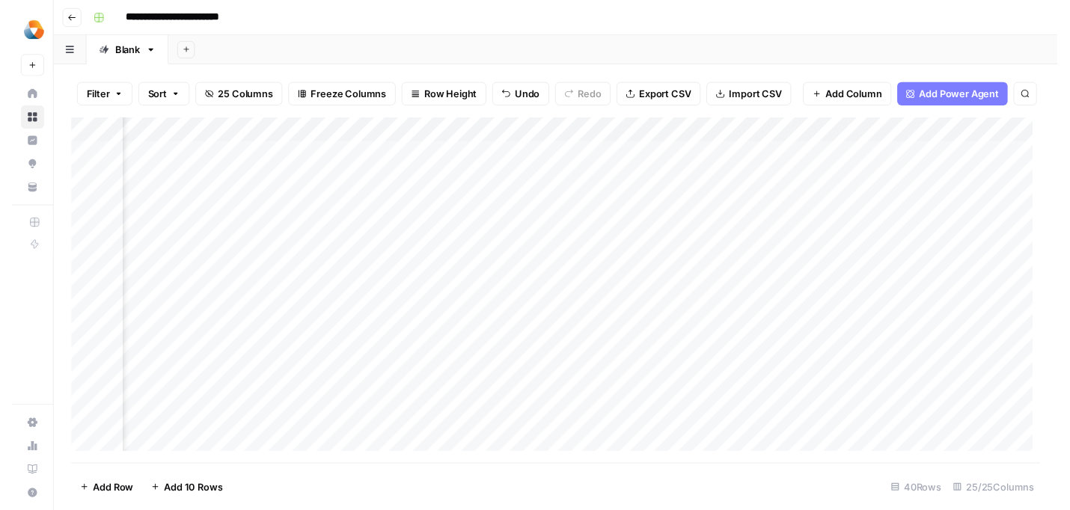
scroll to position [1, 2543]
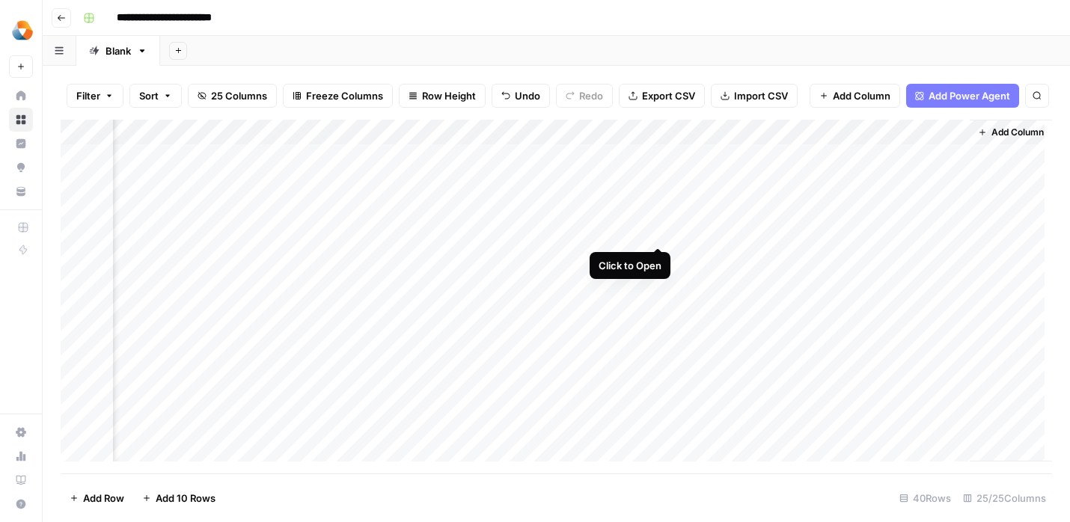
click at [661, 230] on div "Add Column" at bounding box center [556, 297] width 991 height 354
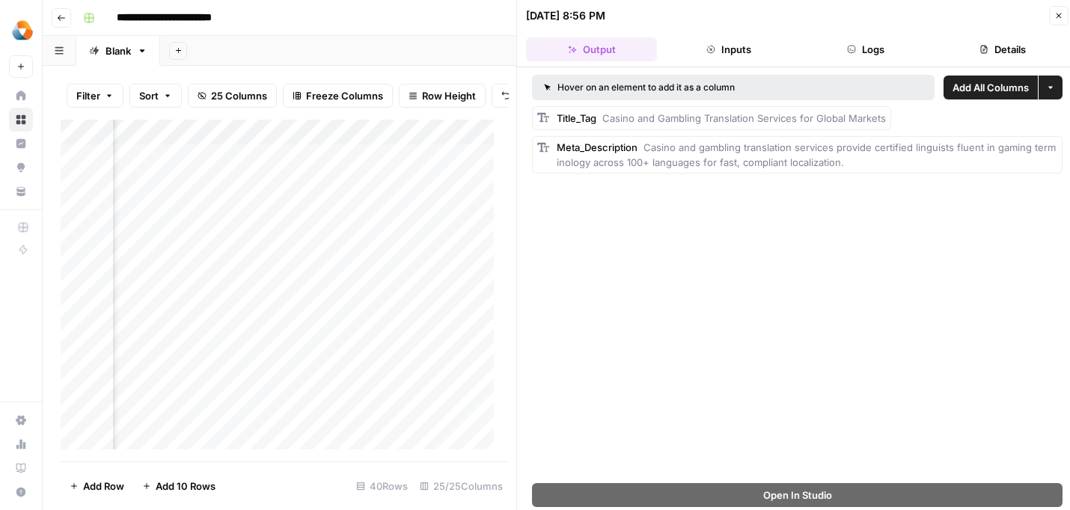
click at [1053, 22] on button "Close" at bounding box center [1058, 15] width 19 height 19
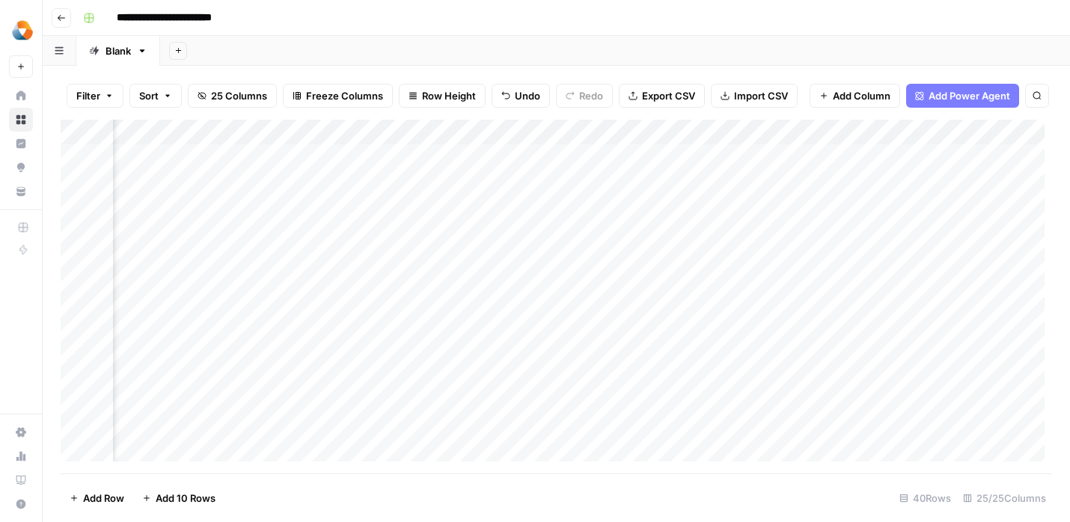
scroll to position [1, 0]
click at [284, 256] on div "Add Column" at bounding box center [556, 297] width 991 height 354
click at [159, 252] on div "Add Column" at bounding box center [556, 297] width 991 height 354
type textarea "**********"
click at [234, 323] on div "Add Column" at bounding box center [556, 297] width 991 height 354
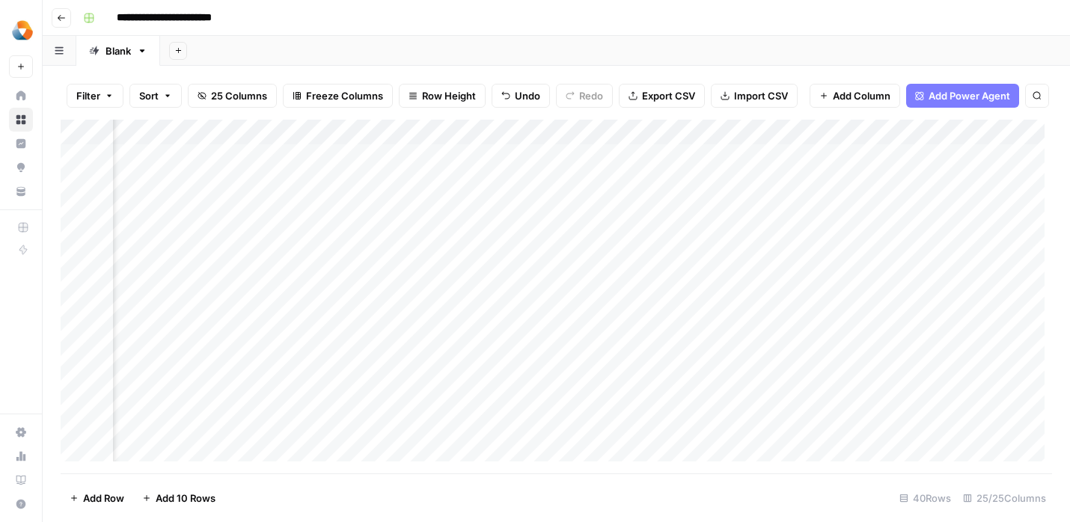
scroll to position [1, 1092]
click at [513, 256] on div "Add Column" at bounding box center [556, 297] width 991 height 354
type textarea "******"
click at [576, 305] on div "Add Column" at bounding box center [556, 297] width 991 height 354
click at [630, 254] on div "Add Column" at bounding box center [556, 297] width 991 height 354
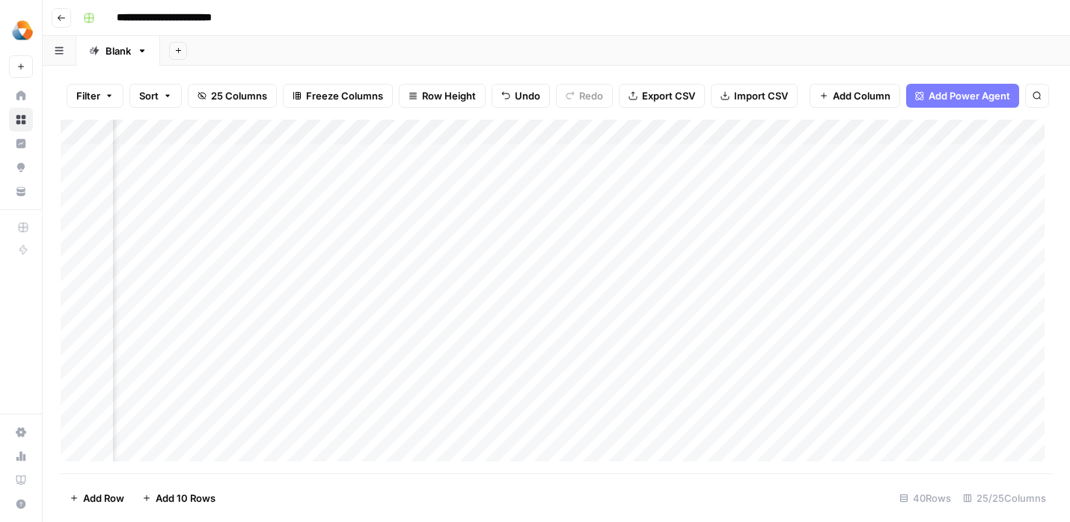
click at [630, 254] on div "Add Column" at bounding box center [556, 297] width 991 height 354
type textarea "**********"
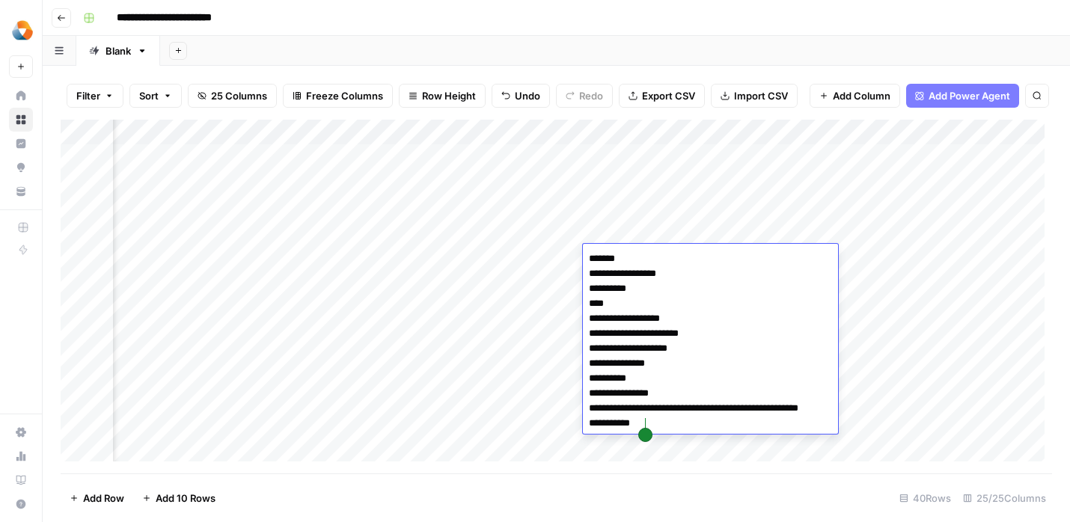
click at [508, 293] on div "Add Column" at bounding box center [556, 297] width 991 height 354
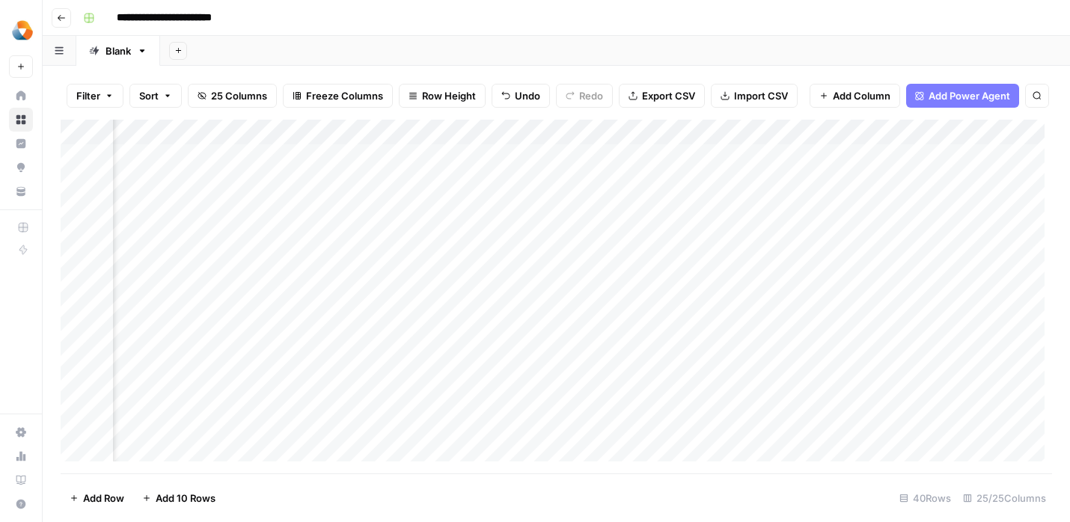
click at [703, 263] on div "Add Column" at bounding box center [556, 297] width 991 height 354
type textarea "**********"
click at [622, 318] on div "Add Column" at bounding box center [556, 297] width 991 height 354
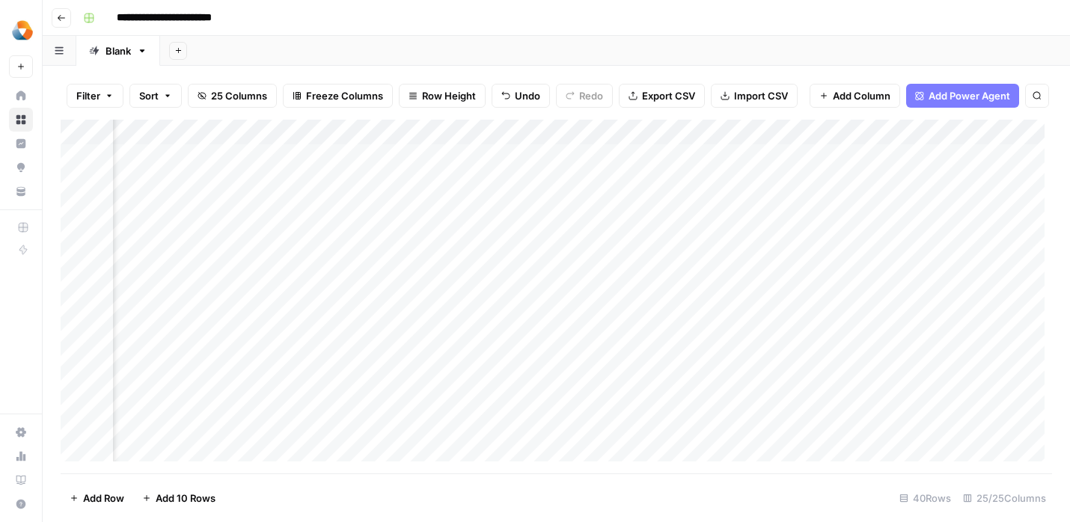
click at [835, 262] on div "Add Column" at bounding box center [556, 297] width 991 height 354
click at [832, 266] on div "Add Column" at bounding box center [556, 297] width 991 height 354
type textarea "*** *** *** *** *** ** ** *** ** ** *** ***"
click at [690, 353] on div "Add Column" at bounding box center [556, 297] width 991 height 354
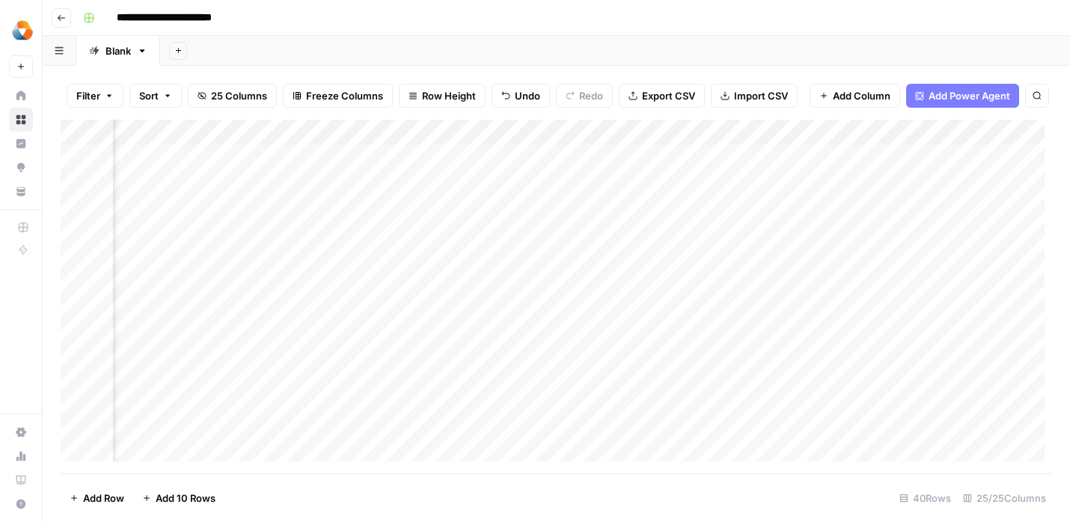
click at [459, 266] on div "Add Column" at bounding box center [556, 297] width 991 height 354
click at [480, 268] on div "Add Column" at bounding box center [556, 297] width 991 height 354
click at [480, 268] on textarea at bounding box center [511, 258] width 239 height 21
type textarea "**** **** **** *** **** **** **** **** **** **** **** ****"
click at [324, 301] on div "Add Column" at bounding box center [556, 297] width 991 height 354
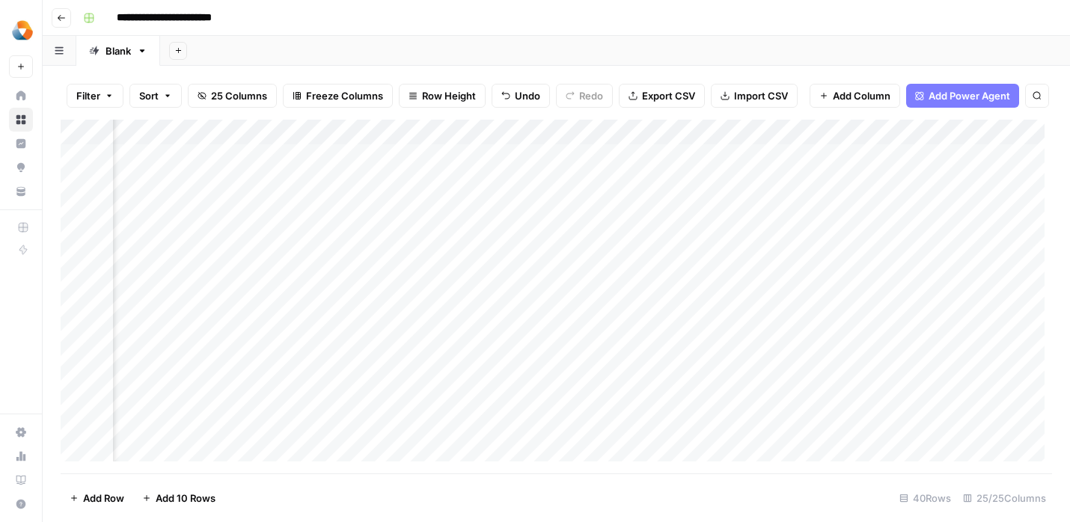
click at [629, 257] on div "Add Column" at bounding box center [556, 297] width 991 height 354
click at [644, 257] on div "Add Column" at bounding box center [556, 297] width 991 height 354
type textarea "**********"
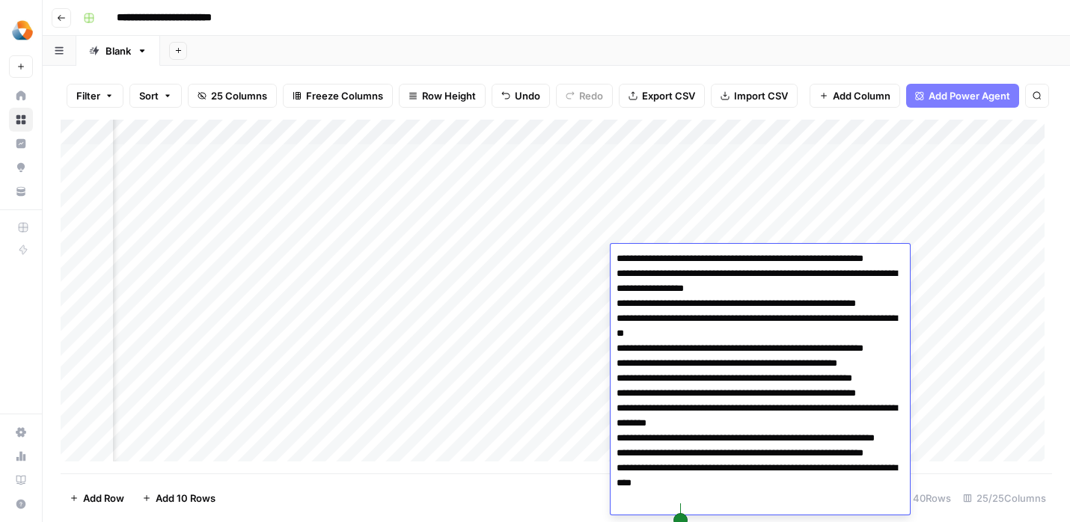
scroll to position [4, 0]
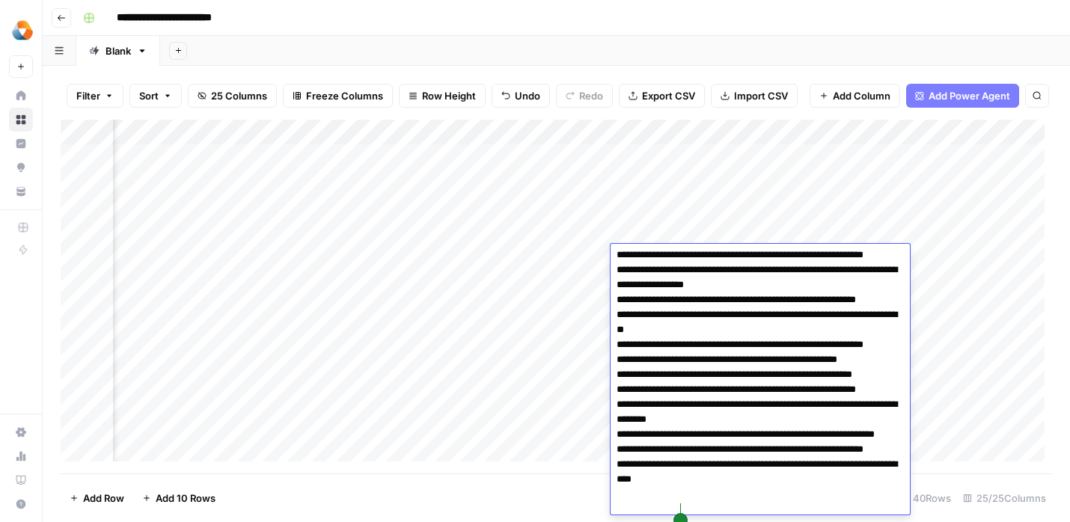
click at [559, 295] on div "Add Column" at bounding box center [556, 297] width 991 height 354
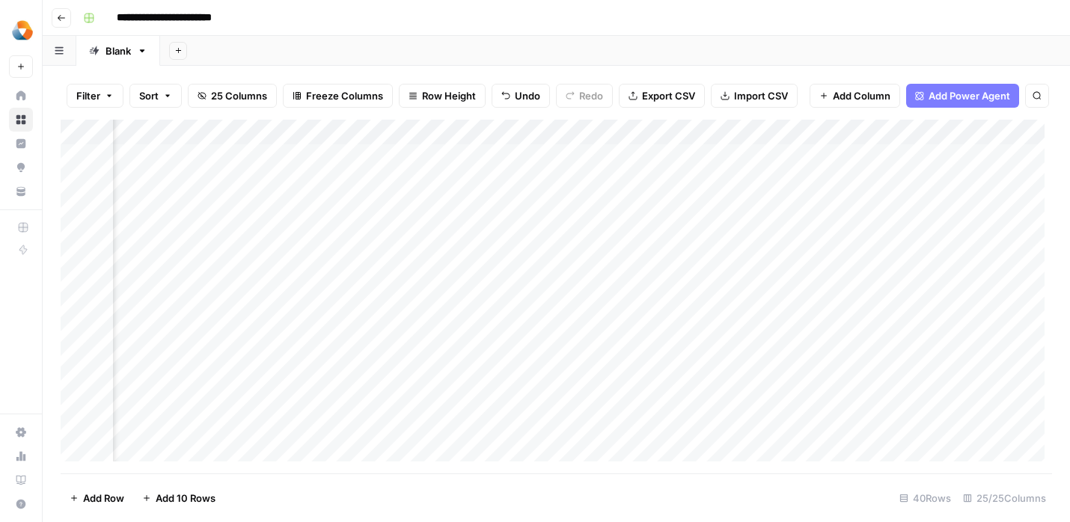
scroll to position [1, 1960]
click at [687, 253] on div "Add Column" at bounding box center [556, 297] width 991 height 354
click at [508, 260] on div "Add Column" at bounding box center [556, 297] width 991 height 354
type textarea "**********"
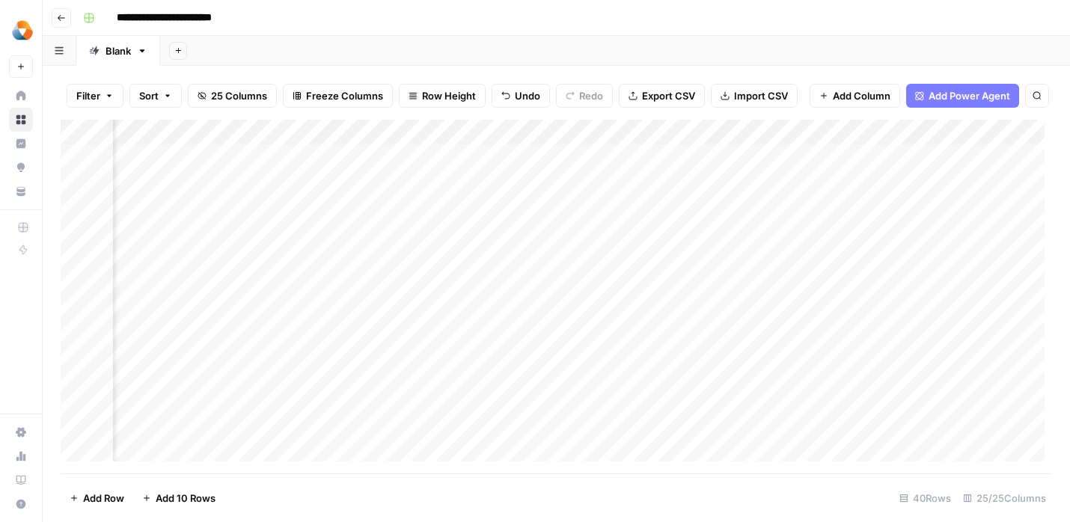
click at [368, 336] on div "Add Column" at bounding box center [556, 297] width 991 height 354
click at [688, 259] on div "Add Column" at bounding box center [556, 297] width 991 height 354
click at [713, 261] on div "Add Column" at bounding box center [556, 297] width 991 height 354
type textarea "**********"
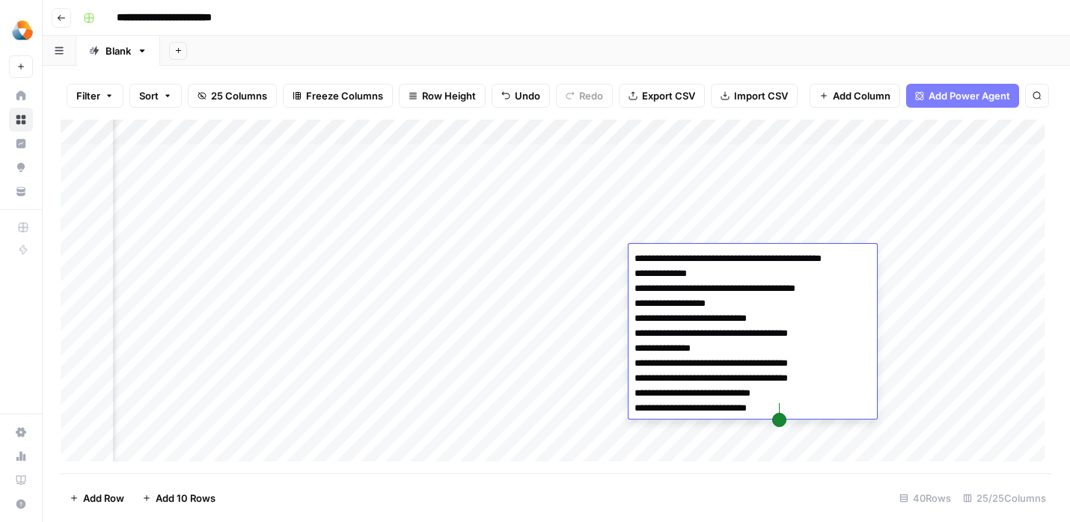
click at [591, 300] on div "Add Column" at bounding box center [556, 297] width 991 height 354
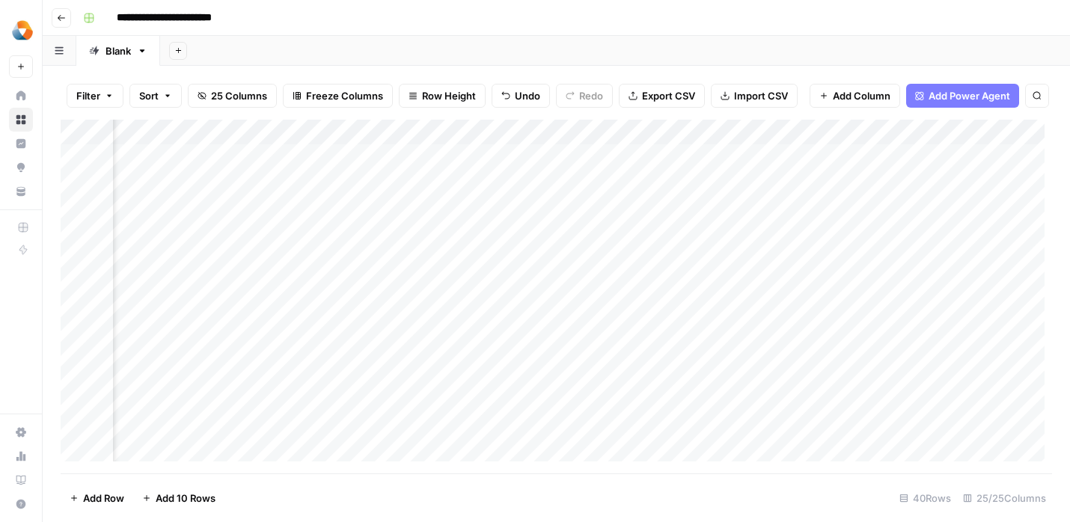
scroll to position [1, 2174]
click at [593, 245] on div "Add Column" at bounding box center [556, 297] width 991 height 354
click at [563, 251] on div "Add Column" at bounding box center [556, 297] width 991 height 354
click at [604, 264] on div "Add Column" at bounding box center [556, 297] width 991 height 354
type textarea "**********"
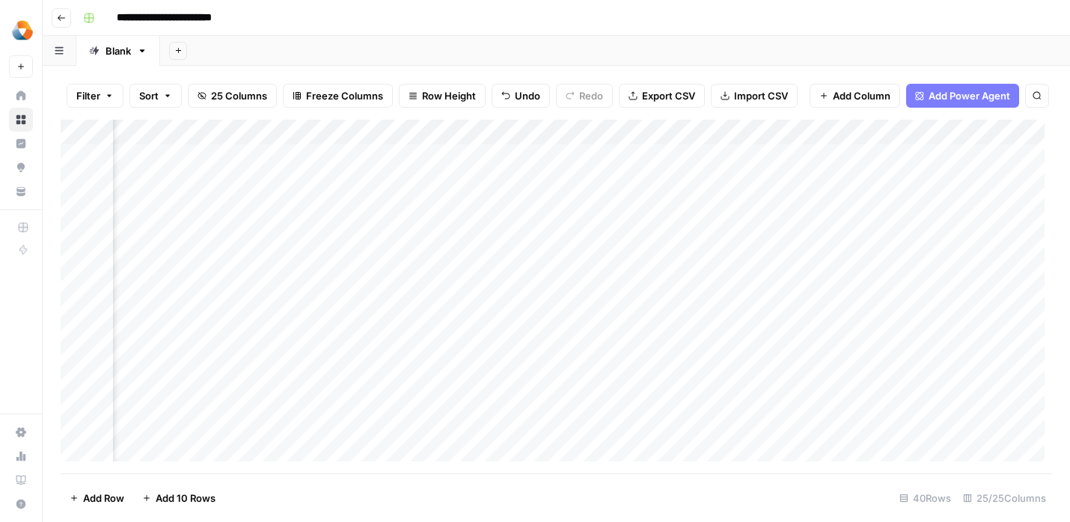
click at [468, 313] on div "Add Column" at bounding box center [556, 297] width 991 height 354
click at [688, 263] on div "Add Column" at bounding box center [556, 297] width 991 height 354
click at [690, 260] on div "Add Column" at bounding box center [556, 297] width 991 height 354
type textarea "**********"
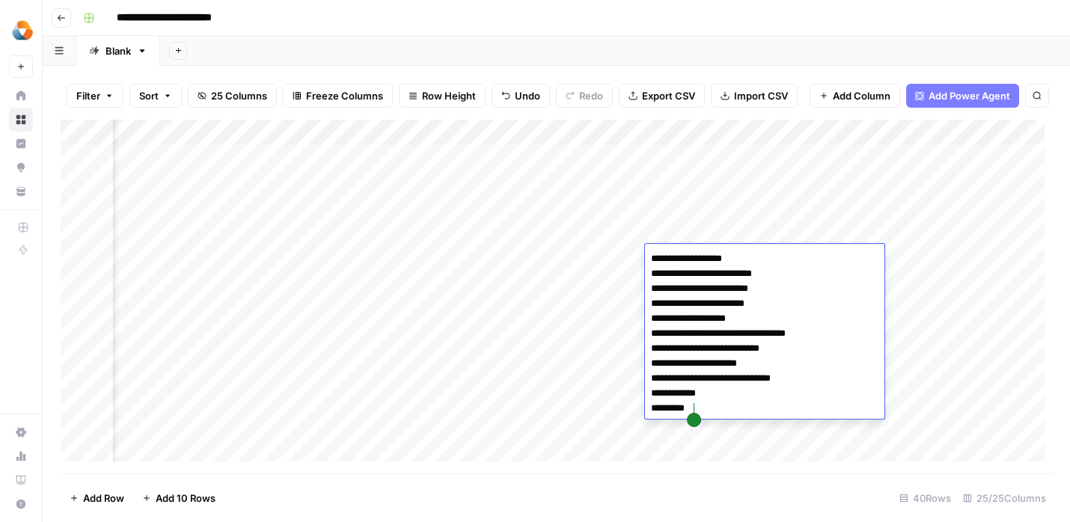
click at [593, 305] on div "Add Column" at bounding box center [556, 297] width 991 height 354
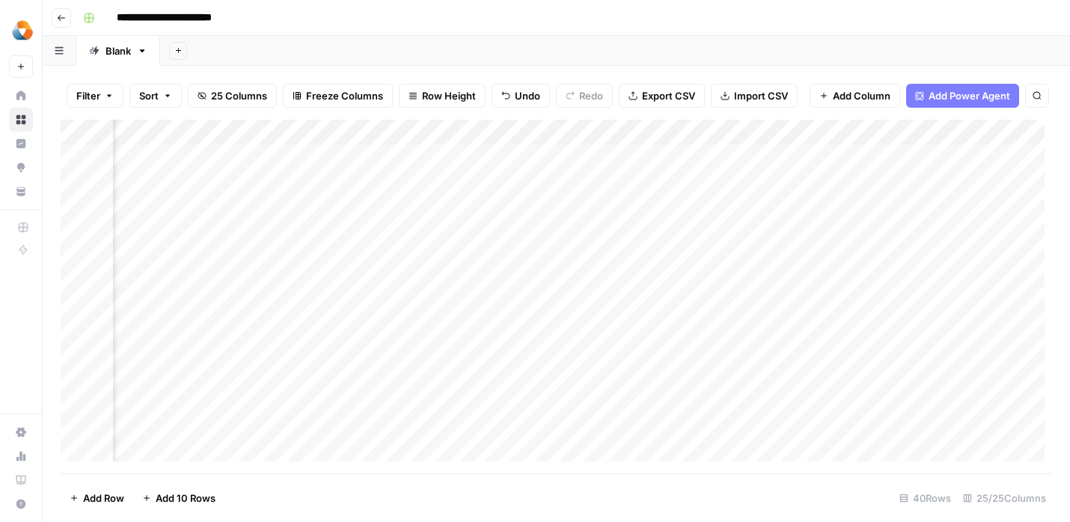
scroll to position [1, 2511]
click at [465, 244] on div "Add Column" at bounding box center [556, 297] width 991 height 354
click at [497, 260] on div "Add Column" at bounding box center [556, 297] width 991 height 354
type textarea "**********"
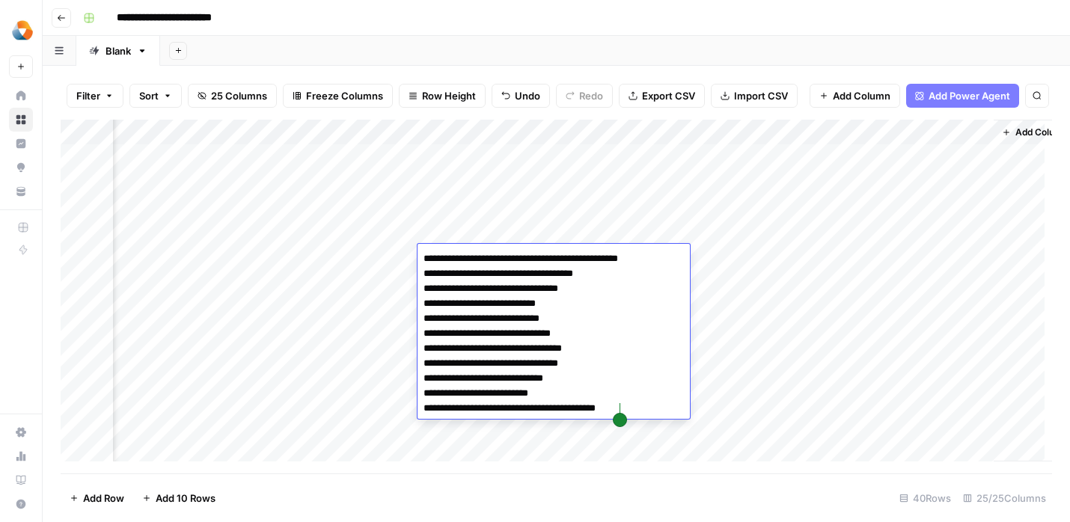
click at [335, 322] on div "Add Column" at bounding box center [556, 297] width 991 height 354
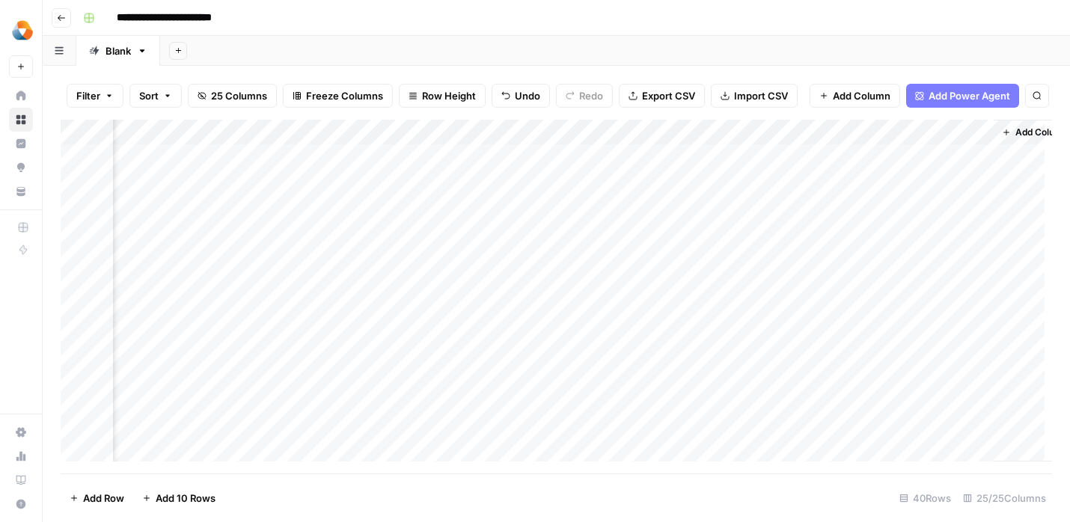
click at [586, 261] on div "Add Column" at bounding box center [556, 297] width 991 height 354
click at [566, 253] on div "Add Column" at bounding box center [556, 297] width 991 height 354
type textarea "**********"
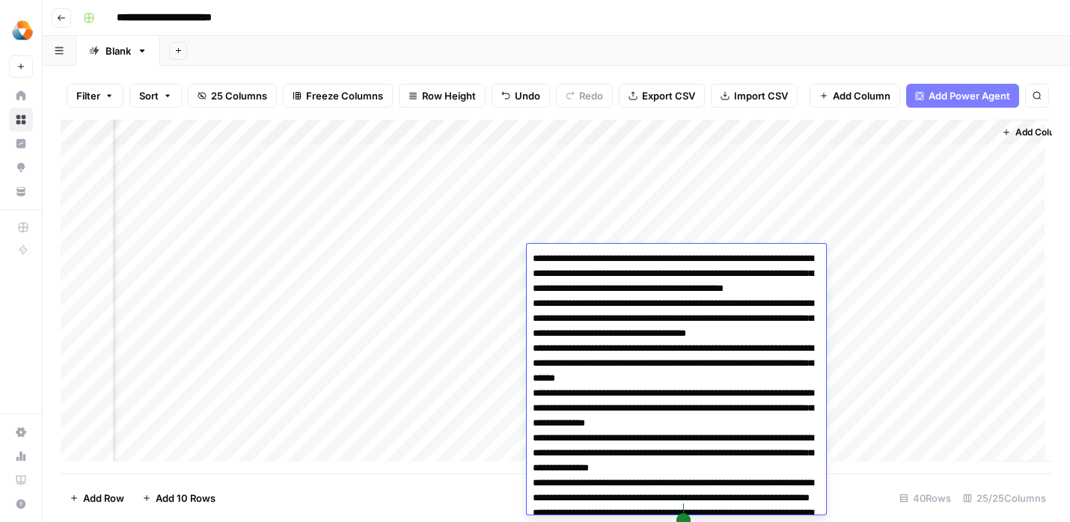
scroll to position [258, 0]
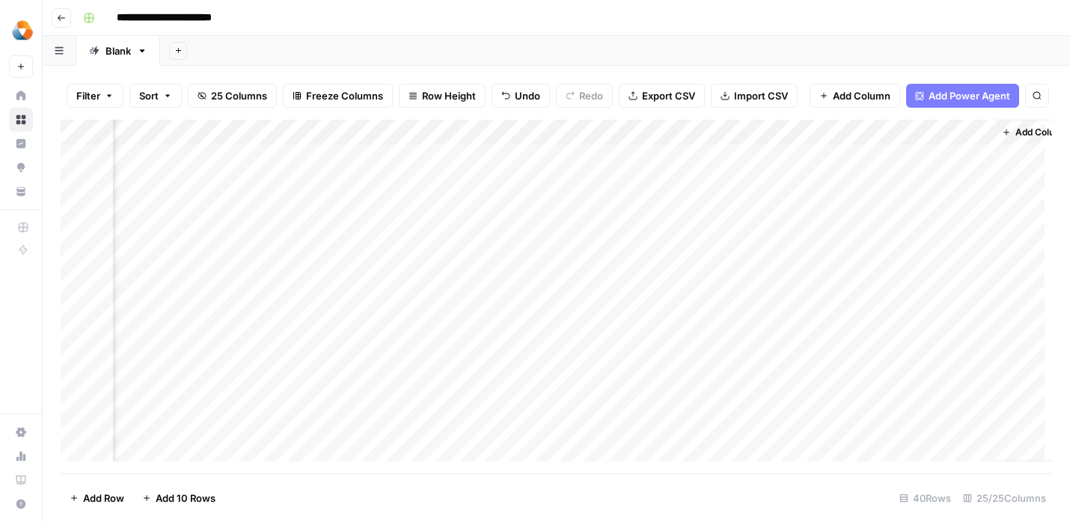
click at [453, 312] on div "Add Column" at bounding box center [556, 297] width 991 height 354
click at [640, 258] on div "Add Column" at bounding box center [556, 297] width 991 height 354
click at [624, 259] on div "Add Column" at bounding box center [556, 297] width 991 height 354
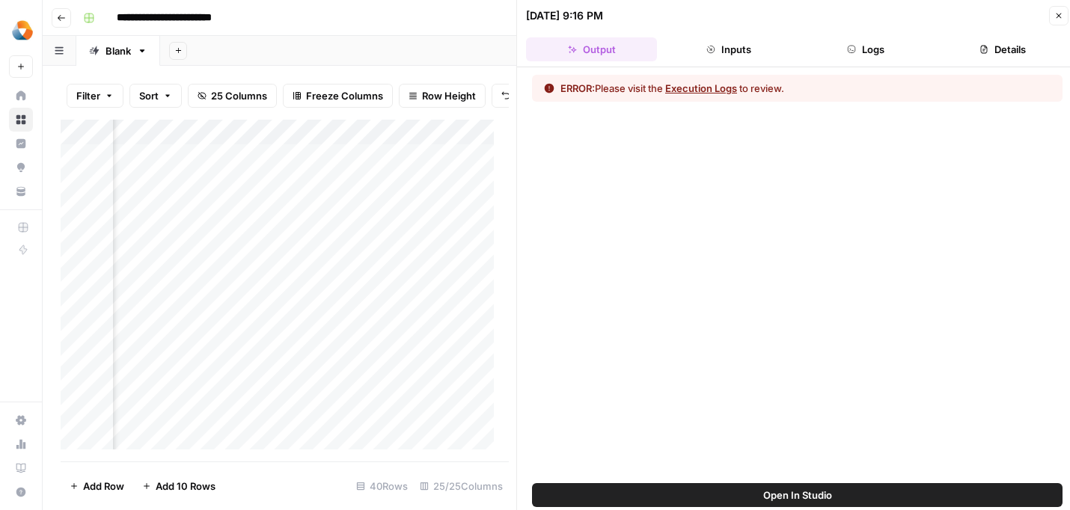
click at [1059, 13] on icon "button" at bounding box center [1058, 15] width 5 height 5
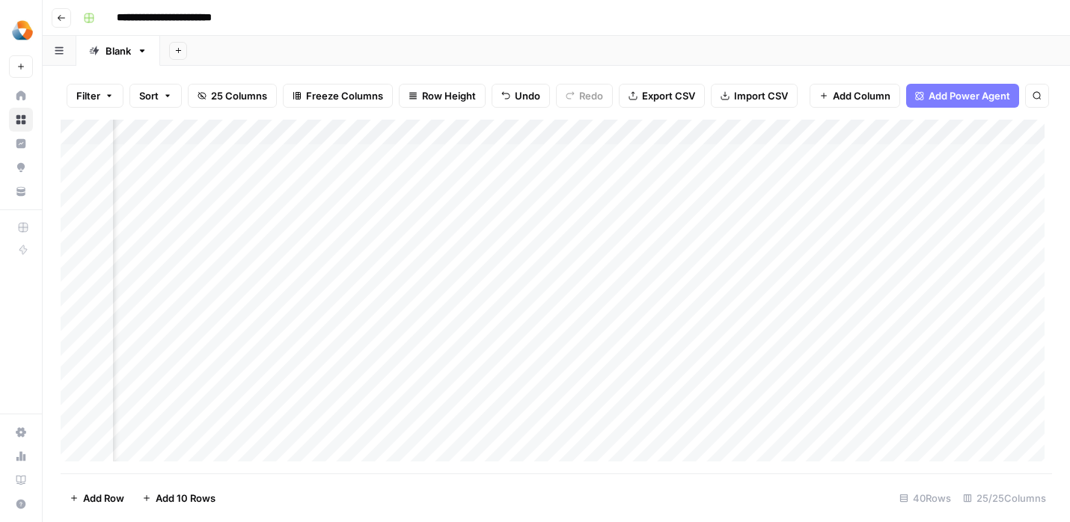
scroll to position [1, 0]
click at [851, 259] on div "Add Column" at bounding box center [556, 297] width 991 height 354
click at [832, 257] on div "Add Column" at bounding box center [556, 297] width 991 height 354
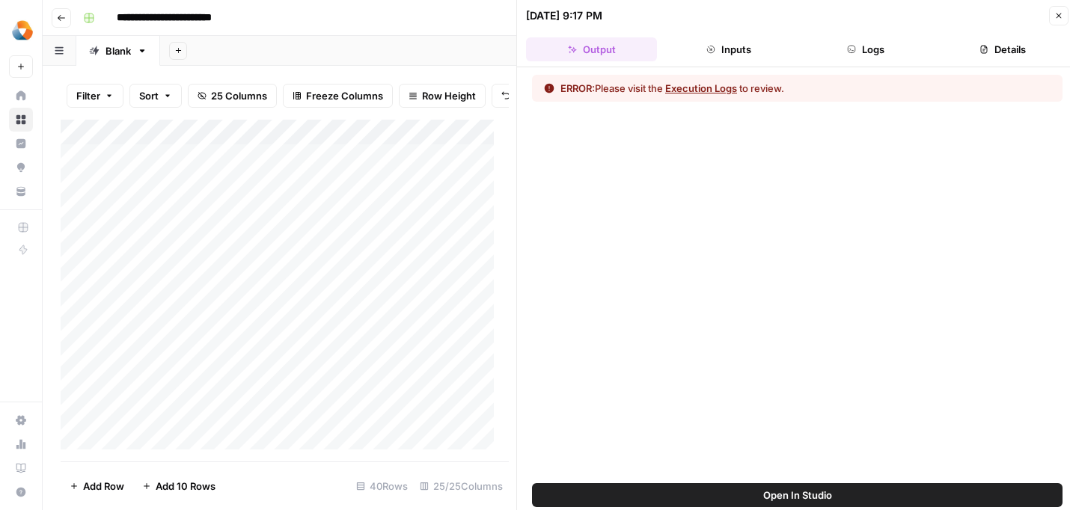
click at [700, 88] on button "Execution Logs" at bounding box center [701, 88] width 72 height 15
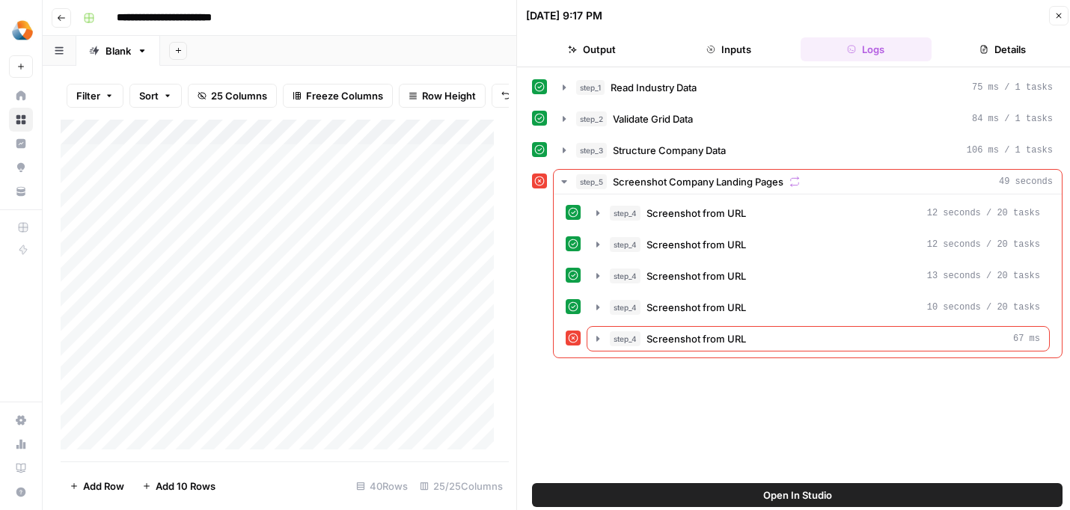
click at [1060, 14] on icon "button" at bounding box center [1058, 15] width 9 height 9
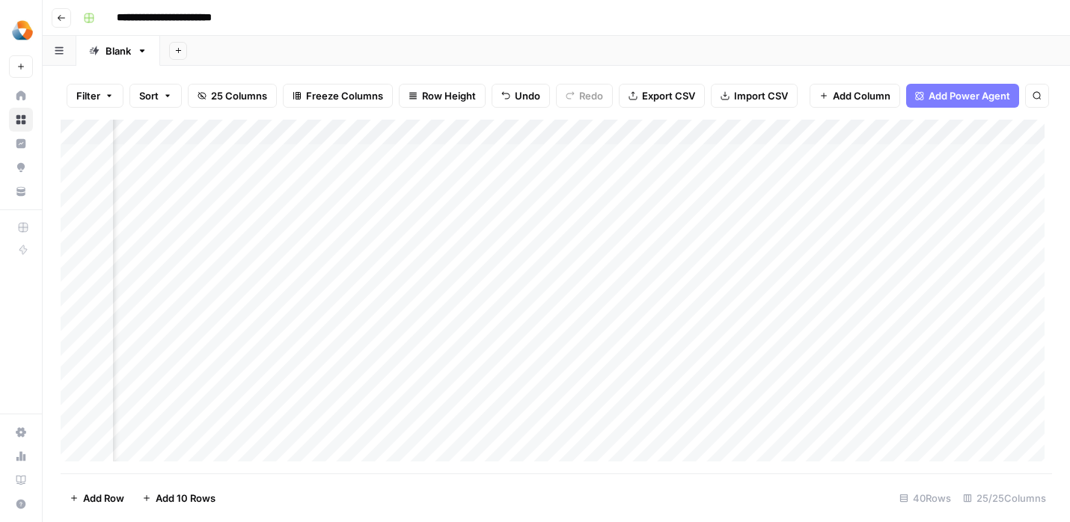
scroll to position [1, 1203]
click at [734, 251] on div "Add Column" at bounding box center [556, 297] width 991 height 354
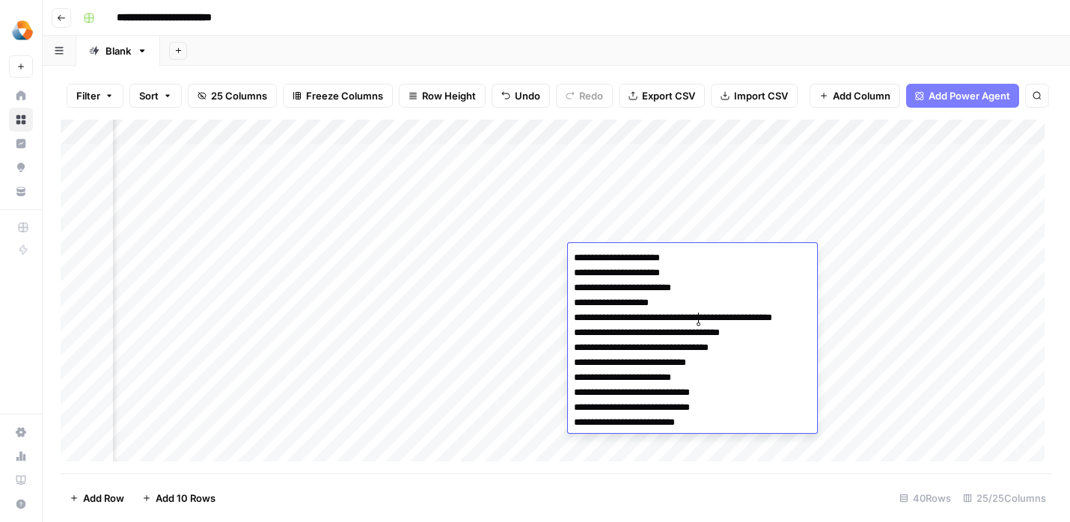
click at [696, 322] on textarea "**********" at bounding box center [697, 341] width 259 height 186
drag, startPoint x: 684, startPoint y: 320, endPoint x: 805, endPoint y: 322, distance: 121.2
click at [801, 322] on textarea "**********" at bounding box center [697, 341] width 259 height 186
drag, startPoint x: 807, startPoint y: 322, endPoint x: 735, endPoint y: 319, distance: 71.9
click at [737, 319] on body "**********" at bounding box center [535, 261] width 1070 height 522
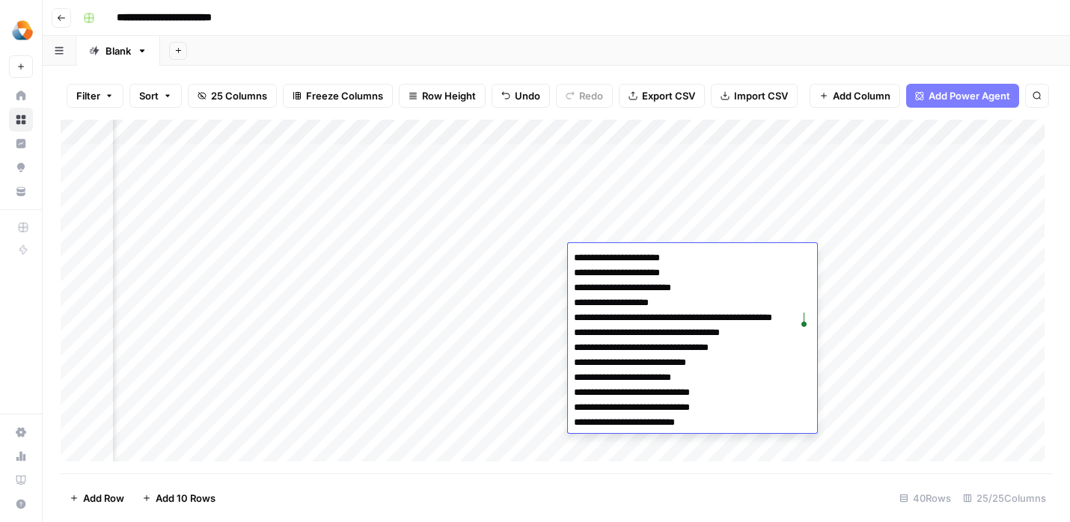
drag, startPoint x: 690, startPoint y: 319, endPoint x: 845, endPoint y: 321, distance: 155.6
click at [845, 321] on body "**********" at bounding box center [535, 261] width 1070 height 522
type textarea "**********"
click at [885, 346] on div "Add Column" at bounding box center [556, 297] width 991 height 354
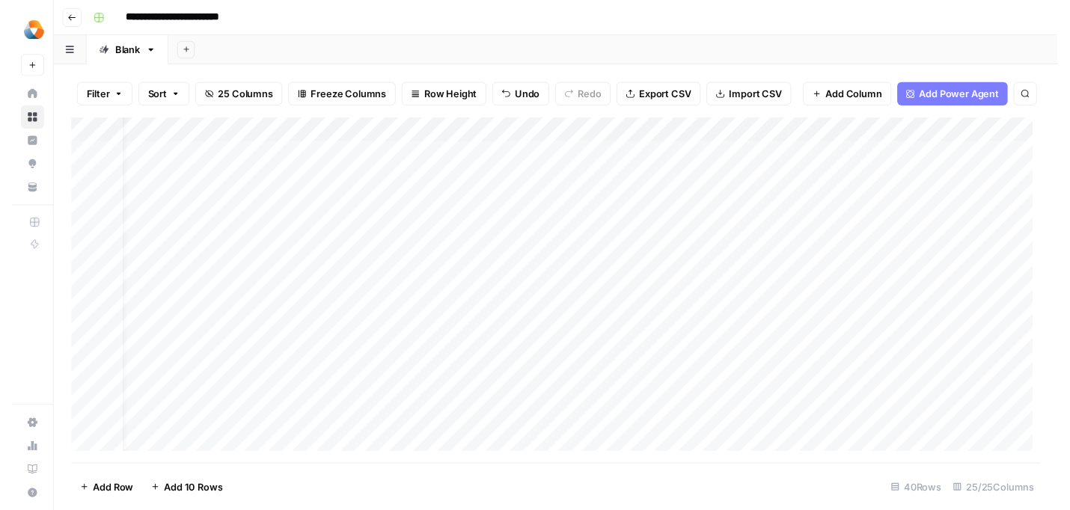
scroll to position [1, 0]
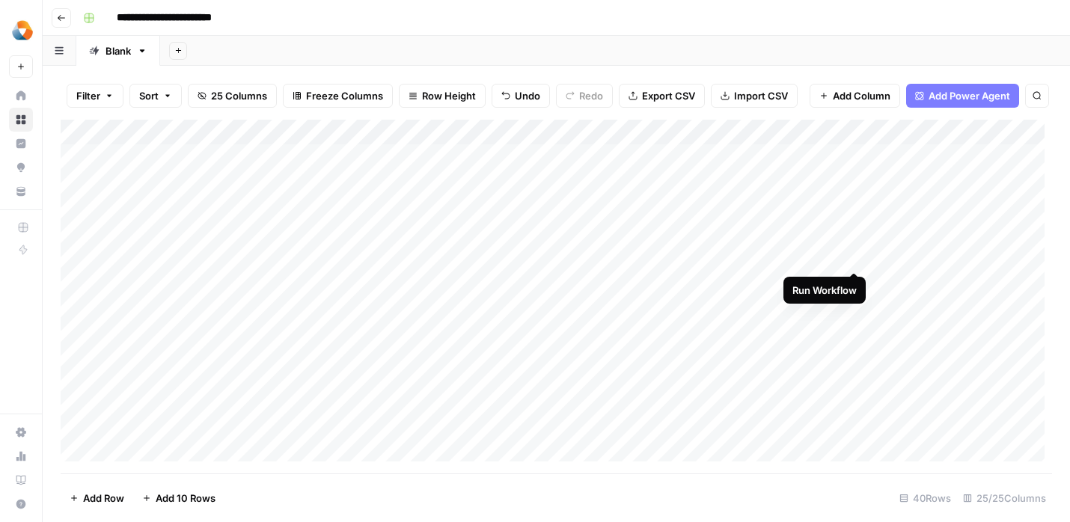
click at [853, 257] on div "Add Column" at bounding box center [556, 297] width 991 height 354
click at [836, 258] on div "Add Column" at bounding box center [556, 297] width 991 height 354
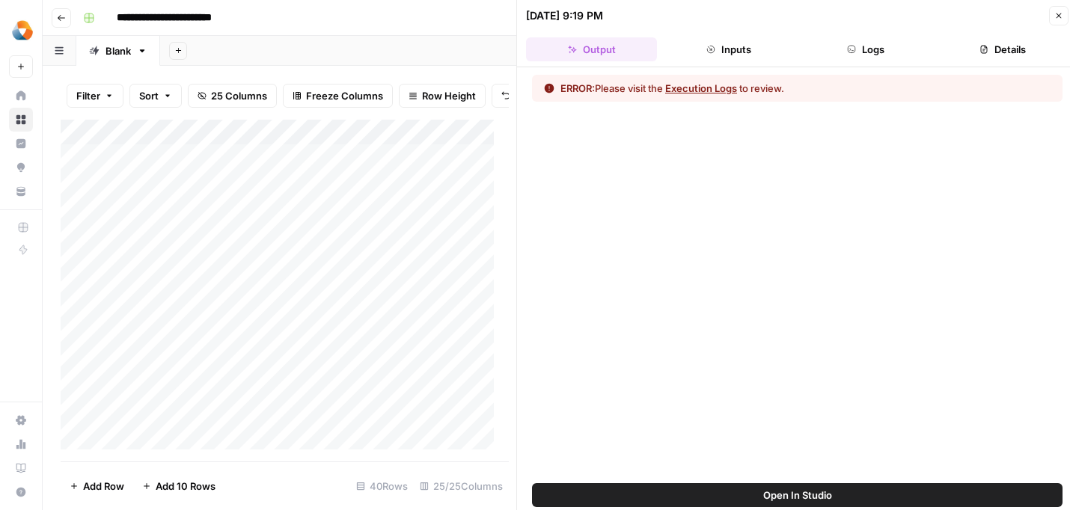
click at [740, 52] on button "Inputs" at bounding box center [728, 49] width 131 height 24
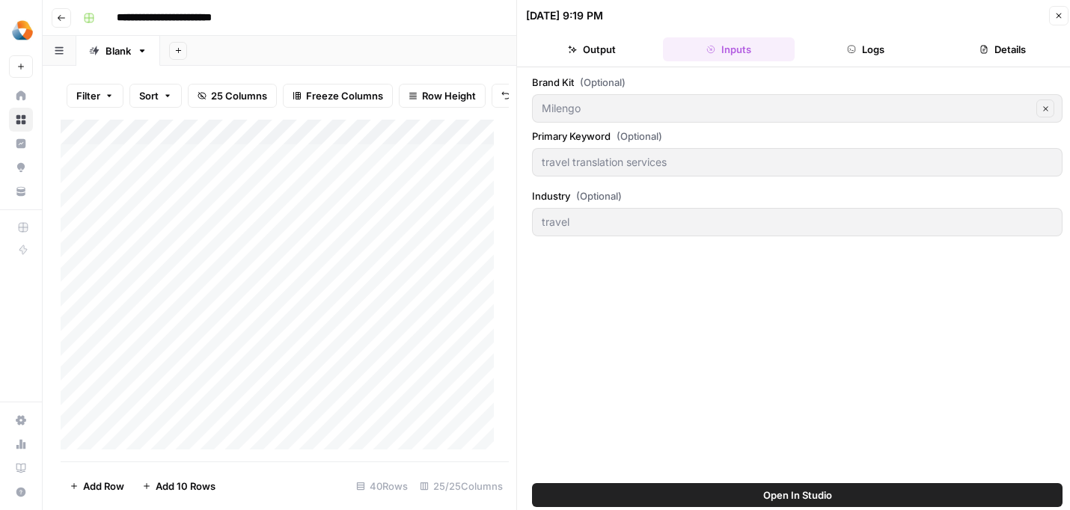
click at [617, 55] on button "Output" at bounding box center [591, 49] width 131 height 24
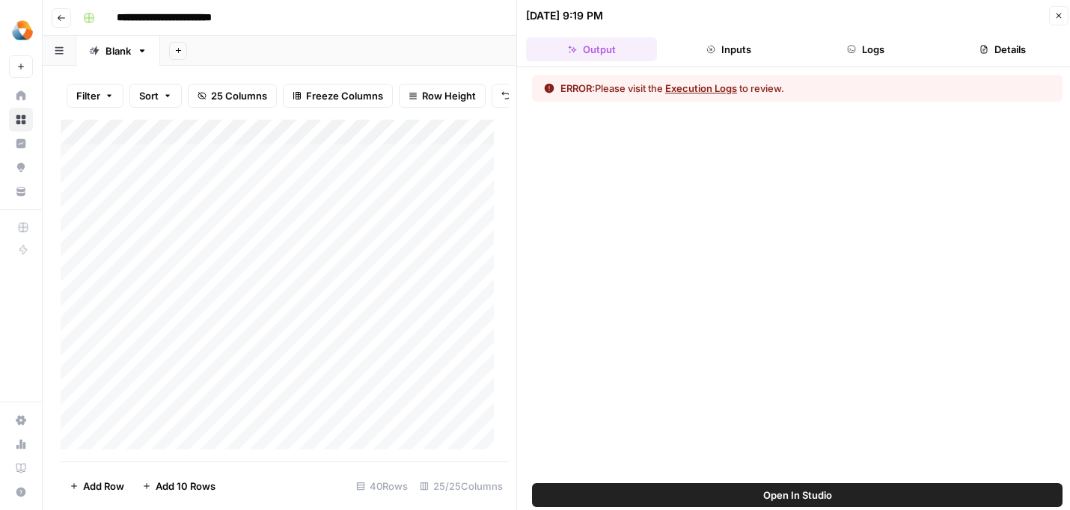
click at [712, 89] on button "Execution Logs" at bounding box center [701, 88] width 72 height 15
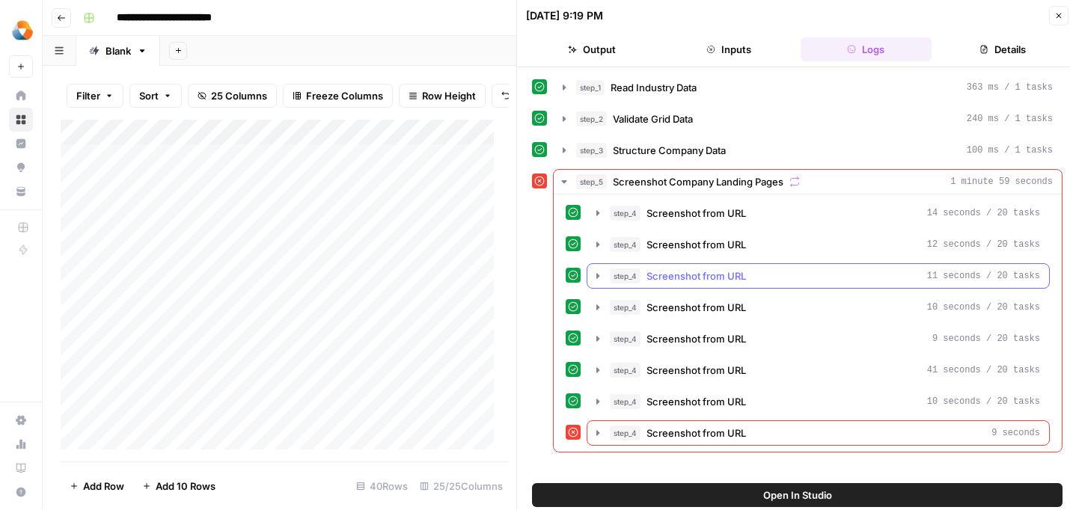
scroll to position [18, 0]
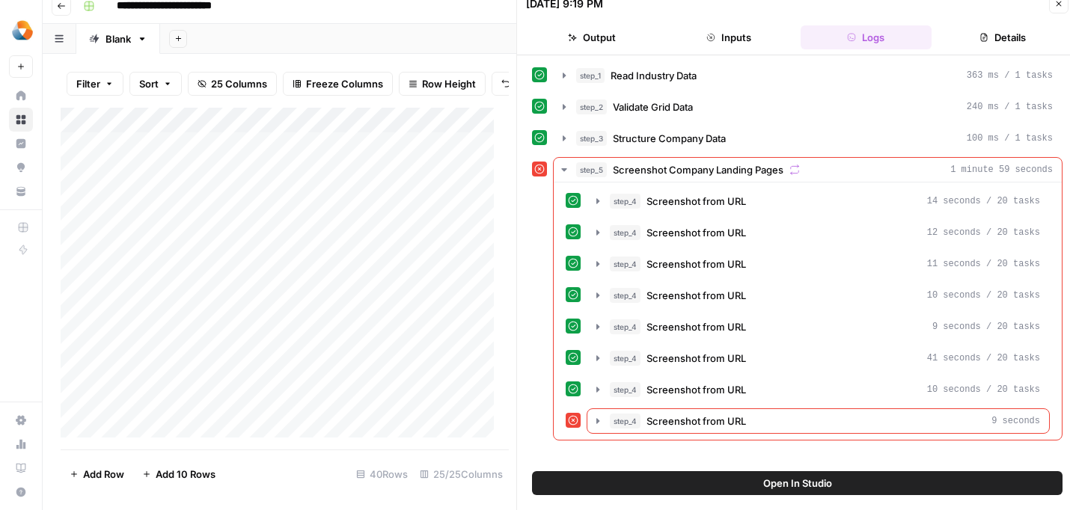
click at [471, 318] on div "Add Column" at bounding box center [281, 279] width 441 height 342
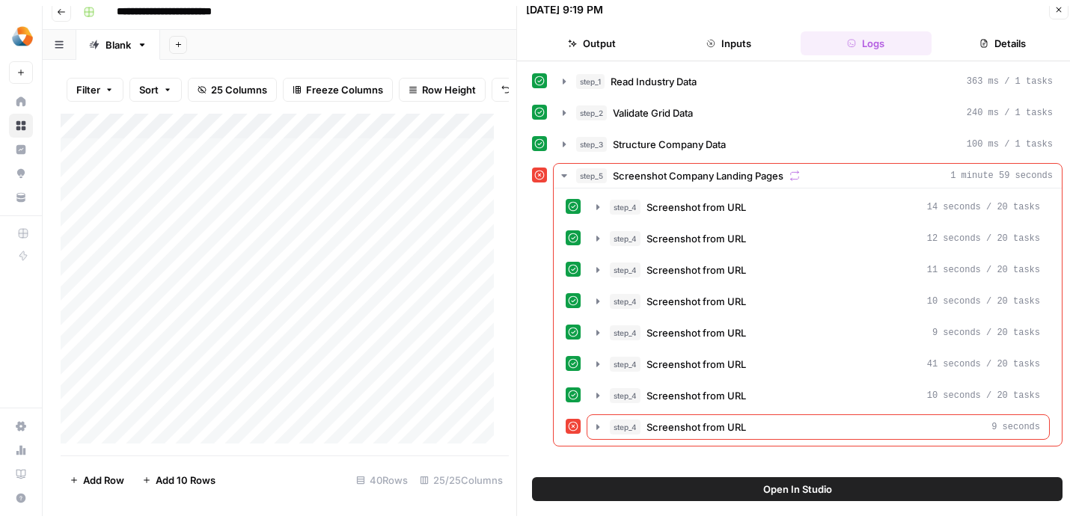
scroll to position [0, 0]
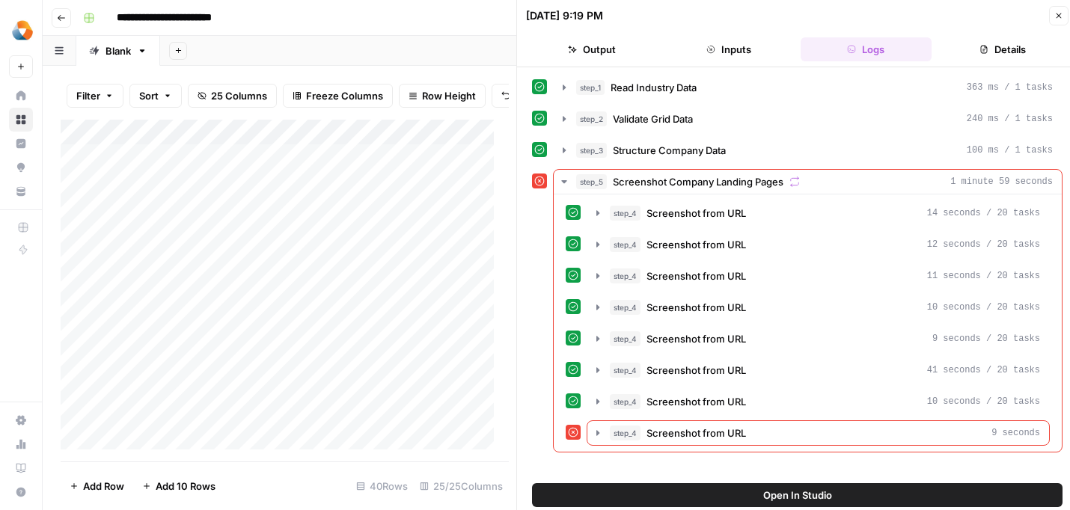
click at [1058, 14] on icon "button" at bounding box center [1058, 15] width 5 height 5
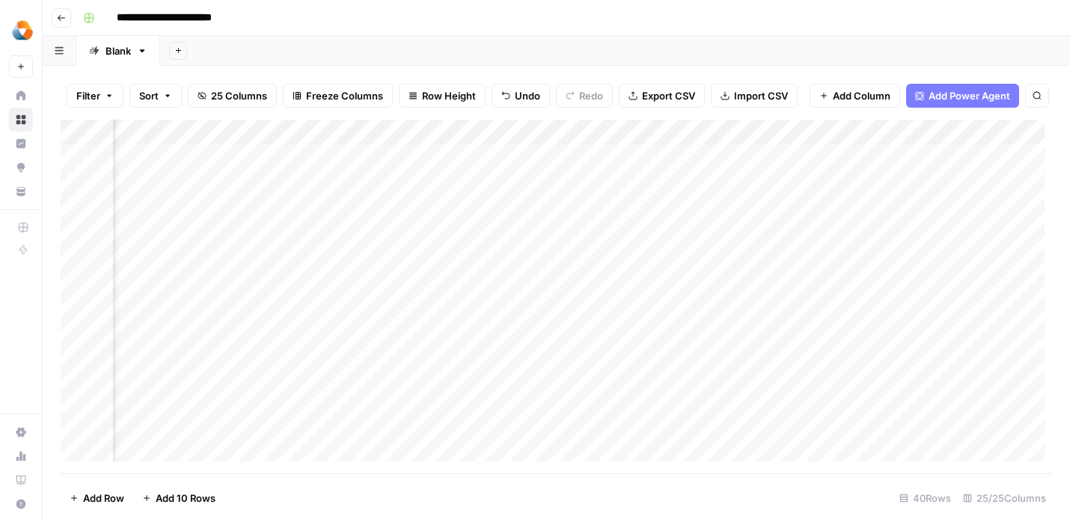
scroll to position [1, 1246]
click at [670, 258] on div "Add Column" at bounding box center [556, 297] width 991 height 354
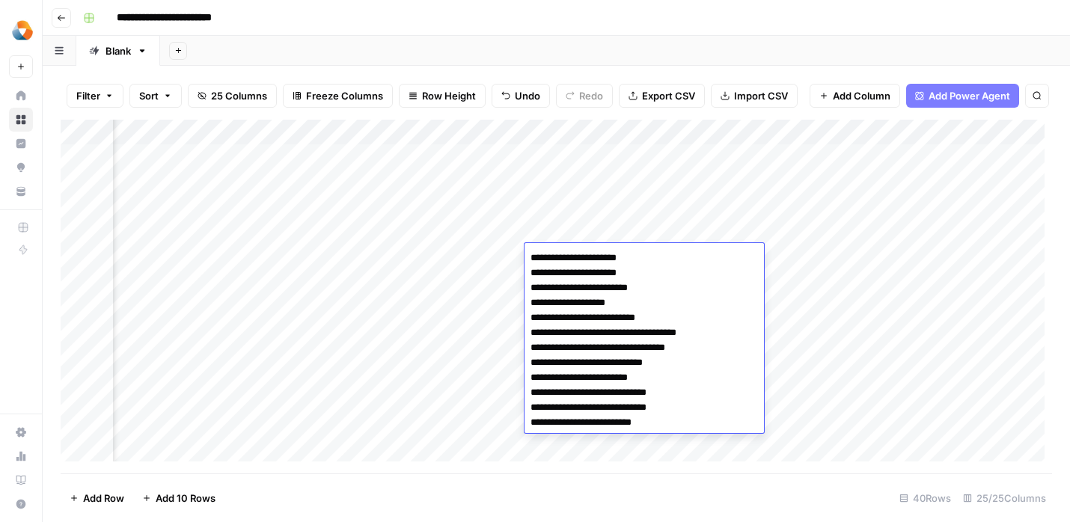
click at [670, 258] on textarea "**********" at bounding box center [643, 341] width 239 height 186
click at [636, 367] on textarea "**********" at bounding box center [643, 341] width 239 height 186
click at [456, 260] on div "Add Column" at bounding box center [556, 297] width 991 height 354
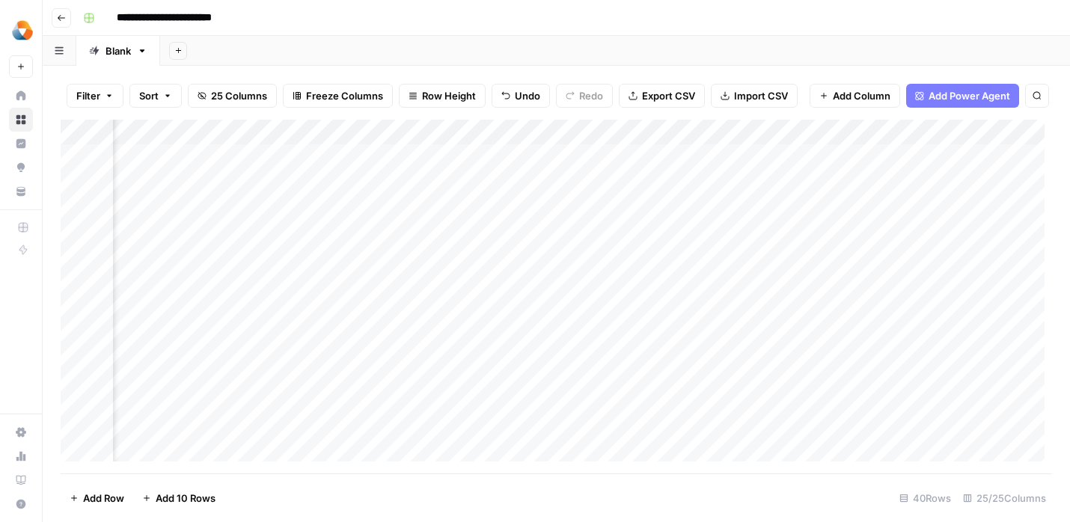
click at [456, 260] on div "Add Column" at bounding box center [556, 297] width 991 height 354
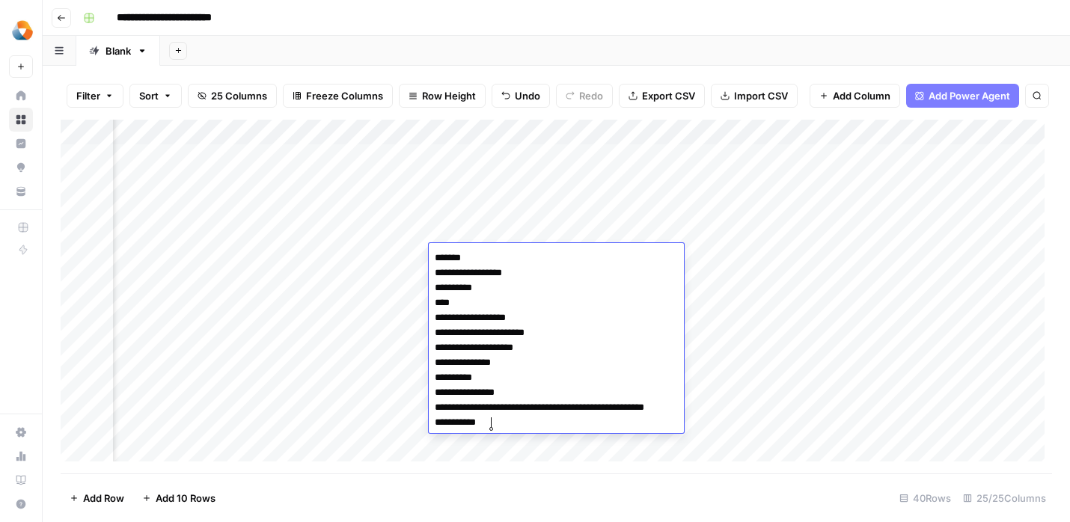
click at [388, 319] on div "Add Column" at bounding box center [556, 297] width 991 height 354
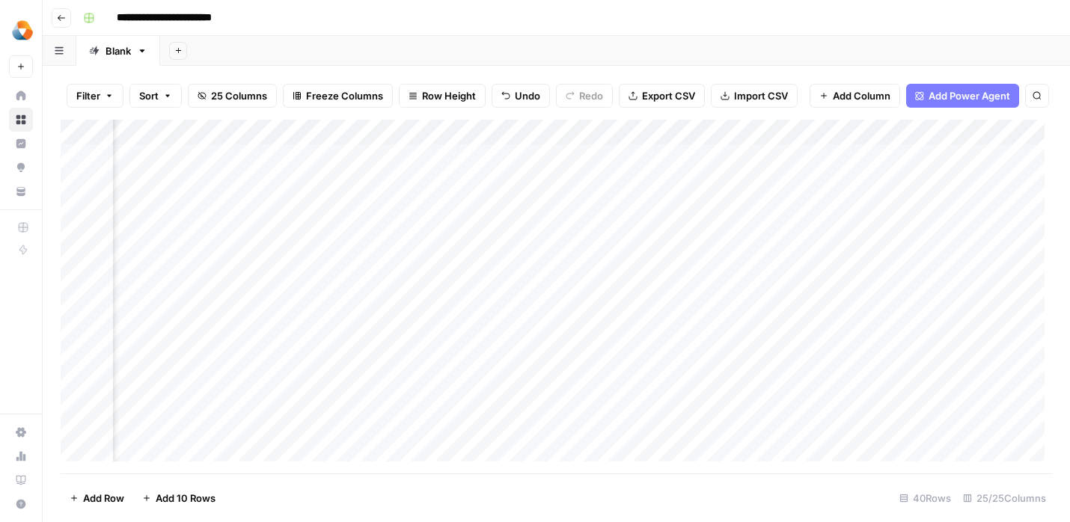
click at [618, 258] on div "Add Column" at bounding box center [556, 297] width 991 height 354
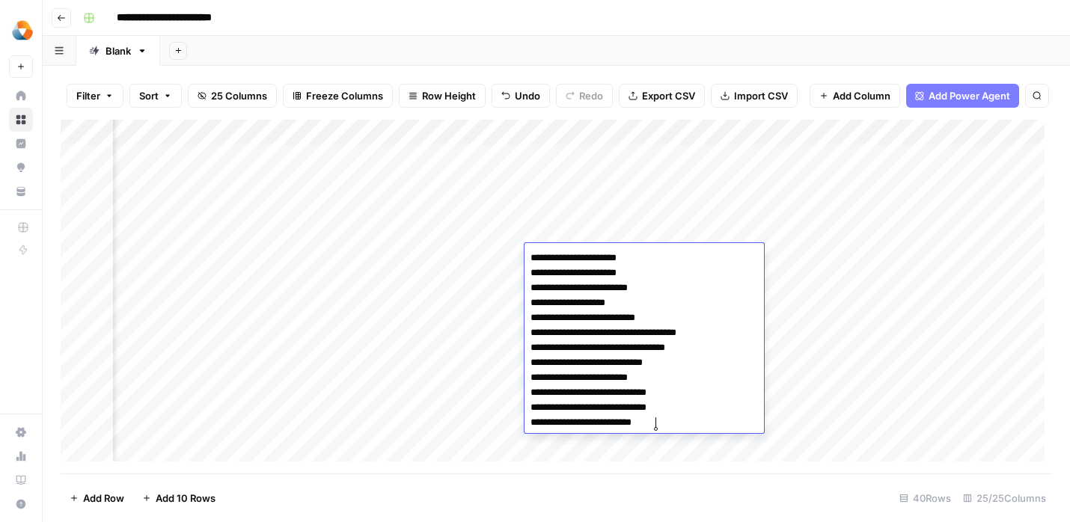
click at [476, 299] on div "Add Column" at bounding box center [556, 297] width 991 height 354
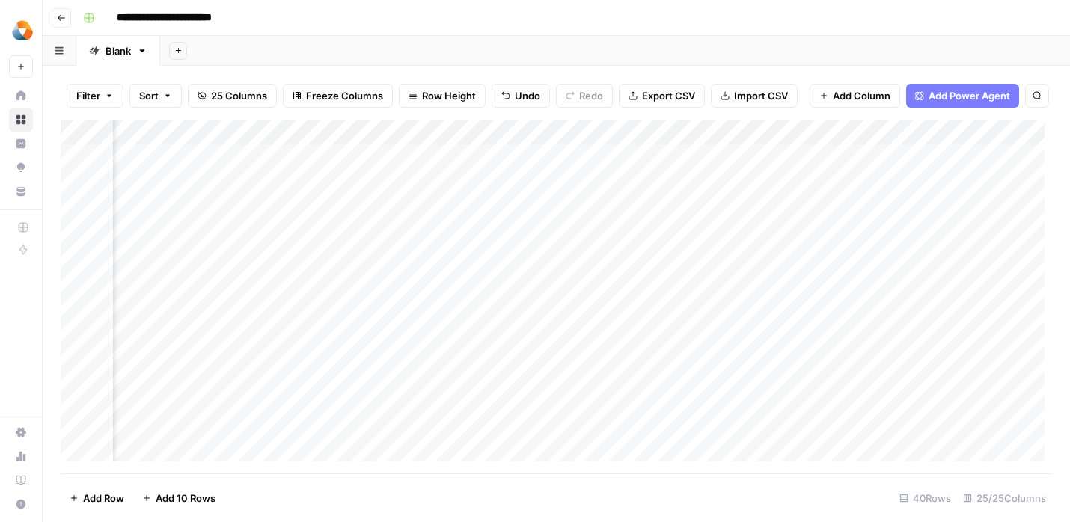
click at [475, 263] on div "Add Column" at bounding box center [556, 297] width 991 height 354
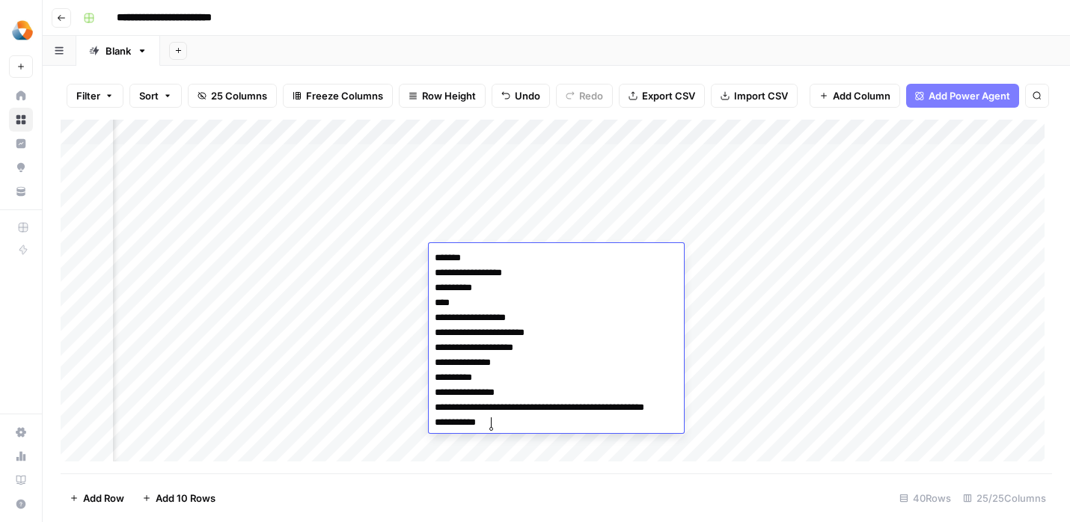
click at [385, 313] on div "Add Column" at bounding box center [556, 297] width 991 height 354
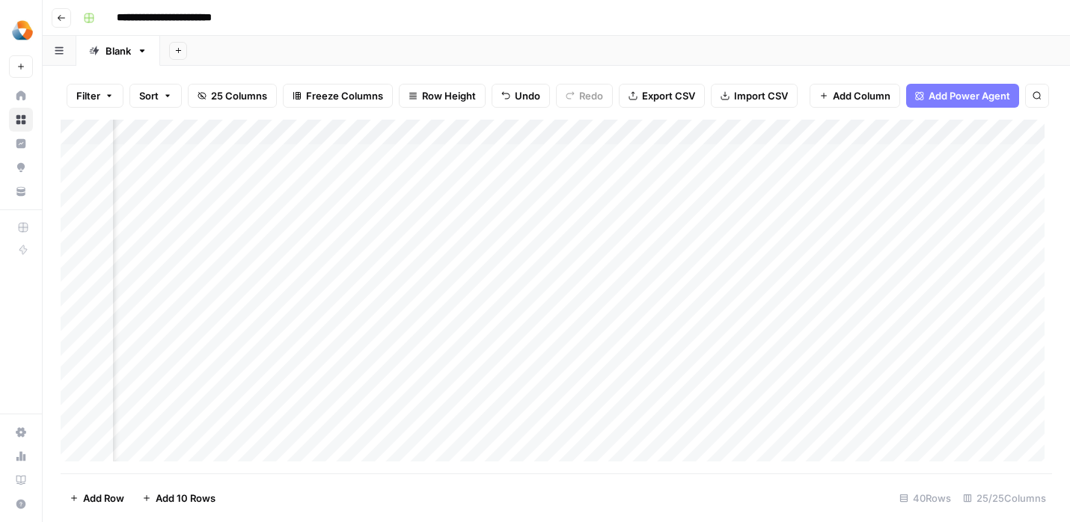
click at [628, 257] on div "Add Column" at bounding box center [556, 297] width 991 height 354
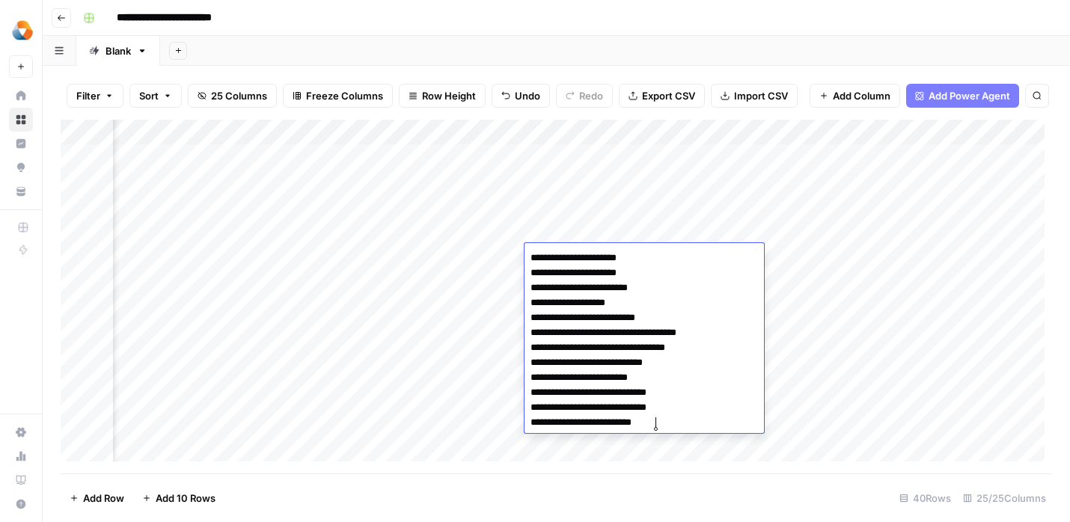
click at [417, 325] on div "Add Column" at bounding box center [556, 297] width 991 height 354
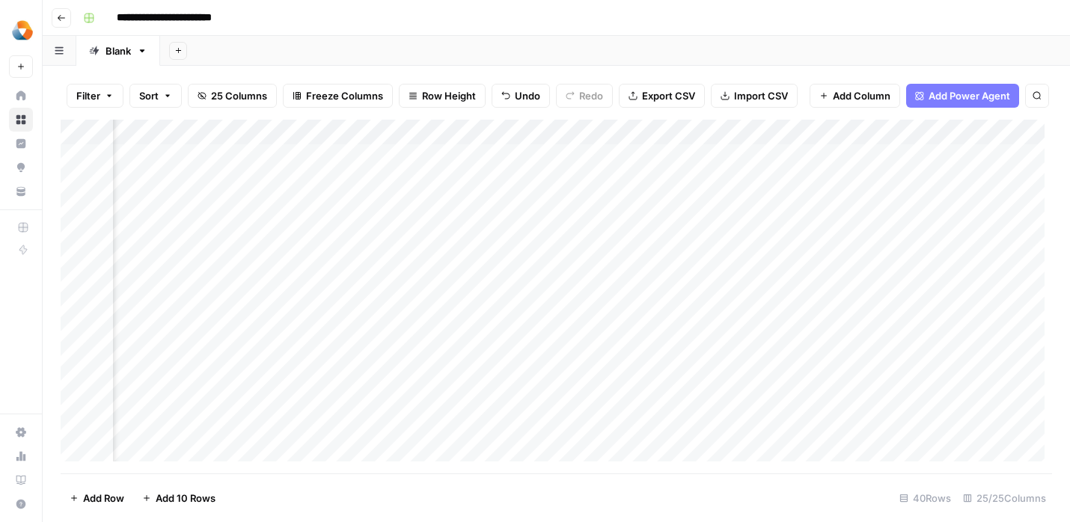
click at [462, 258] on div "Add Column" at bounding box center [556, 297] width 991 height 354
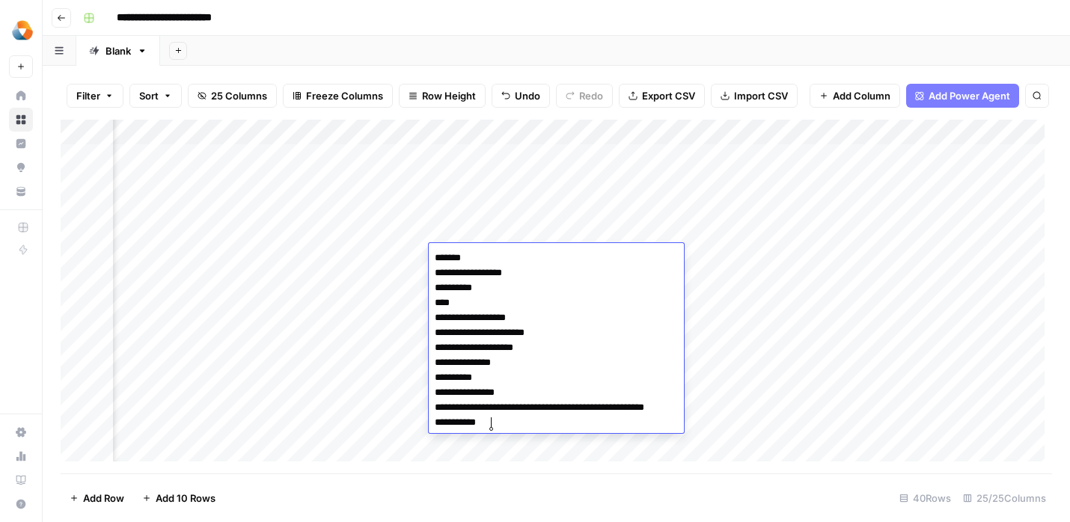
click at [385, 345] on div "Add Column" at bounding box center [556, 297] width 991 height 354
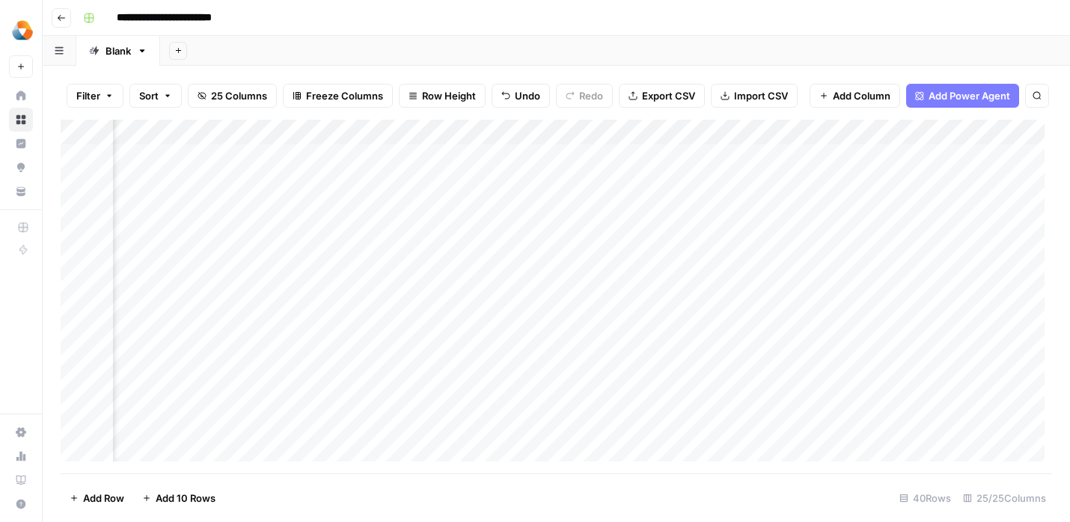
click at [616, 257] on div "Add Column" at bounding box center [556, 297] width 991 height 354
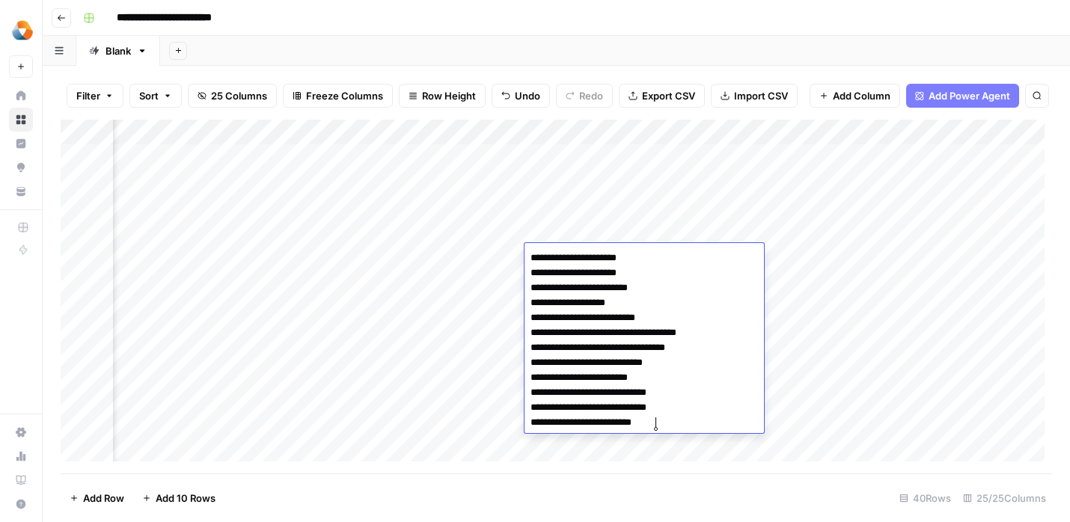
click at [434, 367] on div "Add Column" at bounding box center [556, 297] width 991 height 354
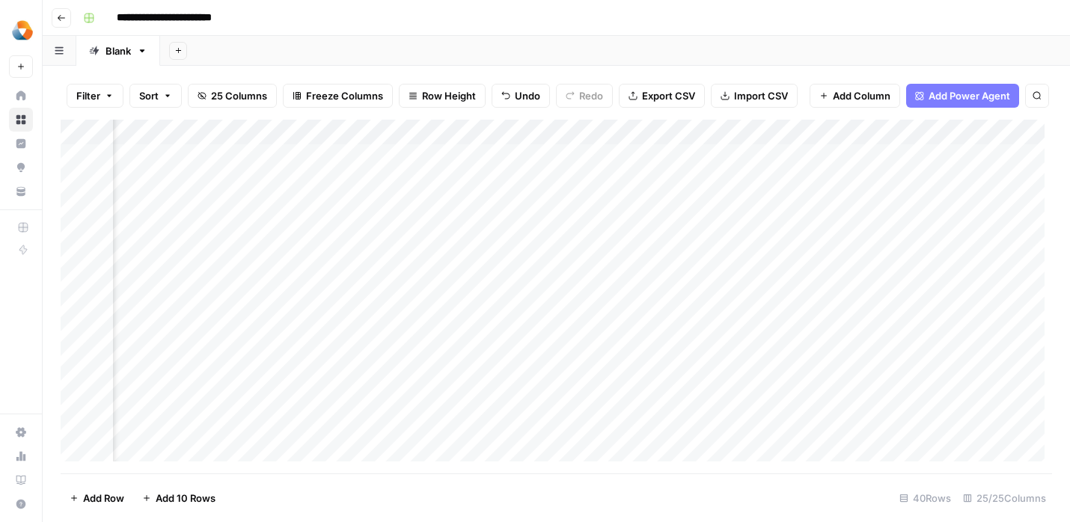
click at [486, 258] on div "Add Column" at bounding box center [556, 297] width 991 height 354
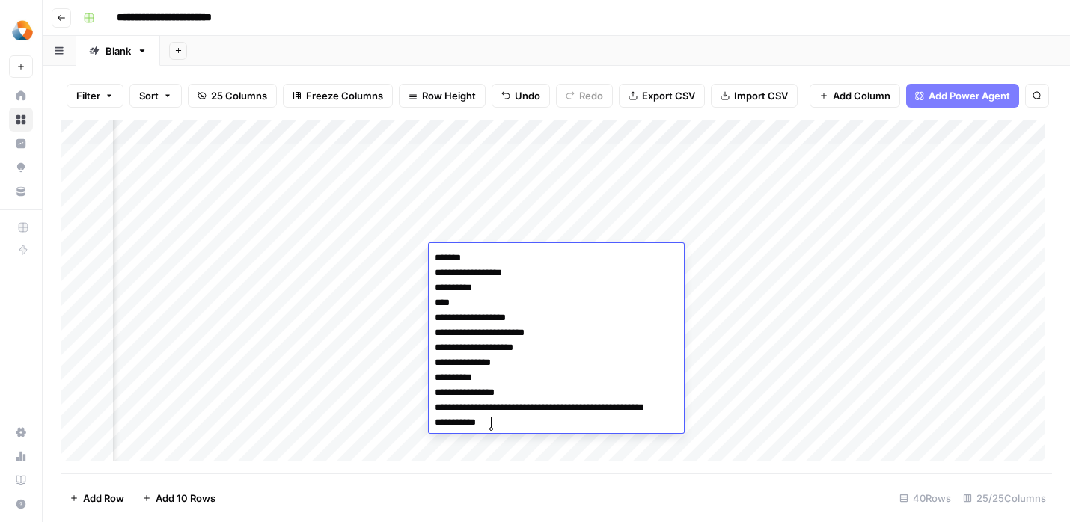
click at [736, 337] on div "Add Column" at bounding box center [556, 297] width 991 height 354
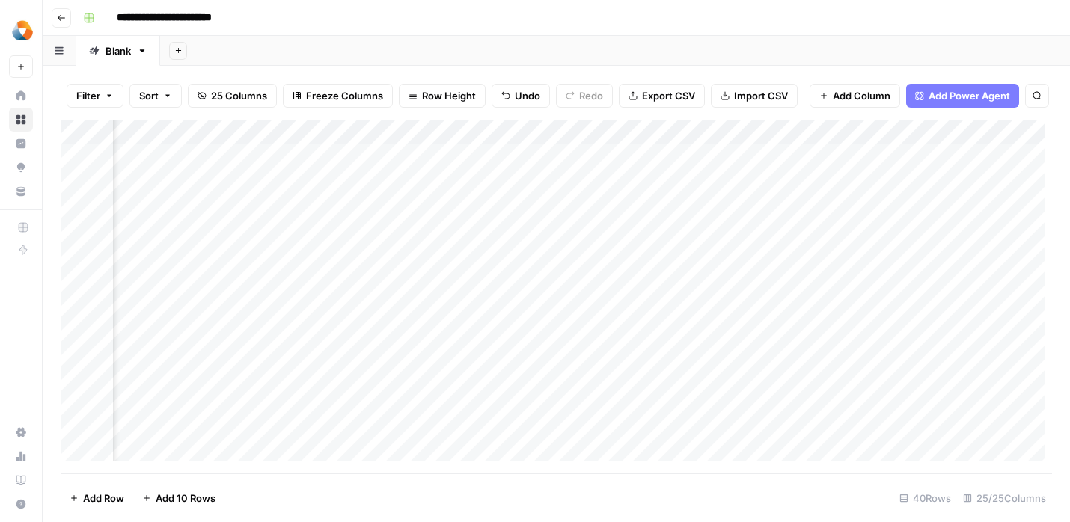
click at [666, 251] on div "Add Column" at bounding box center [556, 297] width 991 height 354
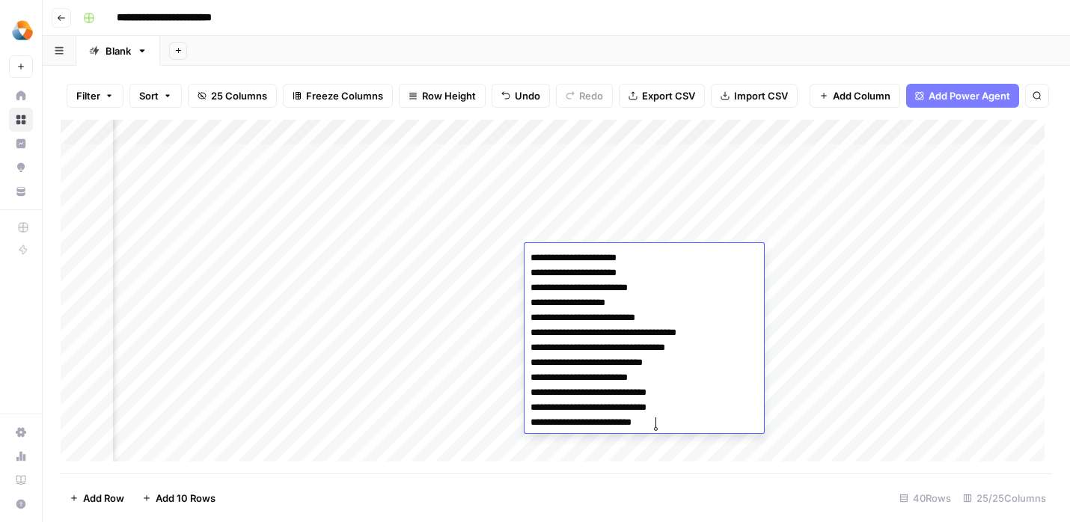
click at [453, 370] on div "Add Column" at bounding box center [556, 297] width 991 height 354
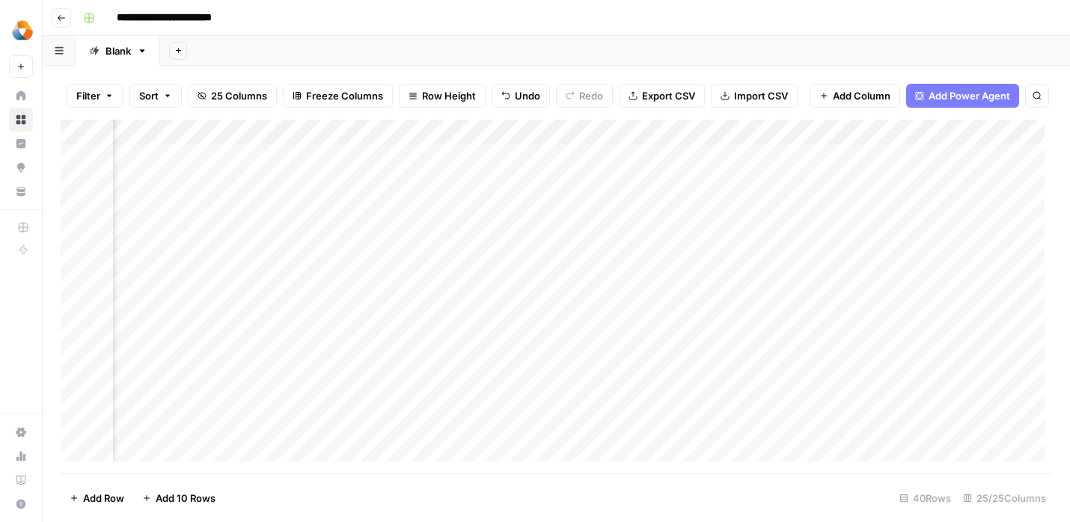
click at [465, 250] on div "Add Column" at bounding box center [556, 297] width 991 height 354
click at [720, 305] on div "Add Column" at bounding box center [556, 297] width 991 height 354
click at [705, 254] on div "Add Column" at bounding box center [556, 297] width 991 height 354
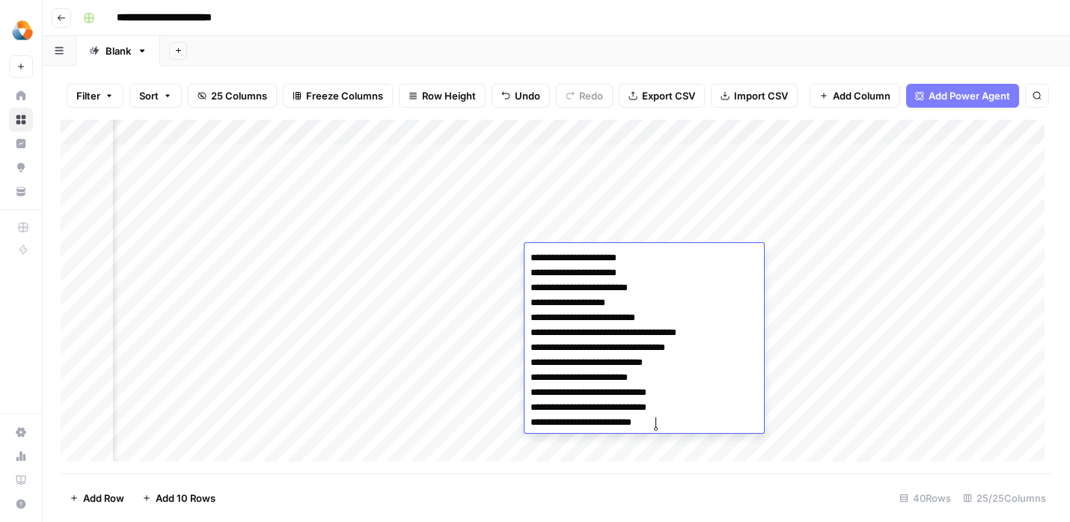
click at [419, 348] on div "Add Column" at bounding box center [556, 297] width 991 height 354
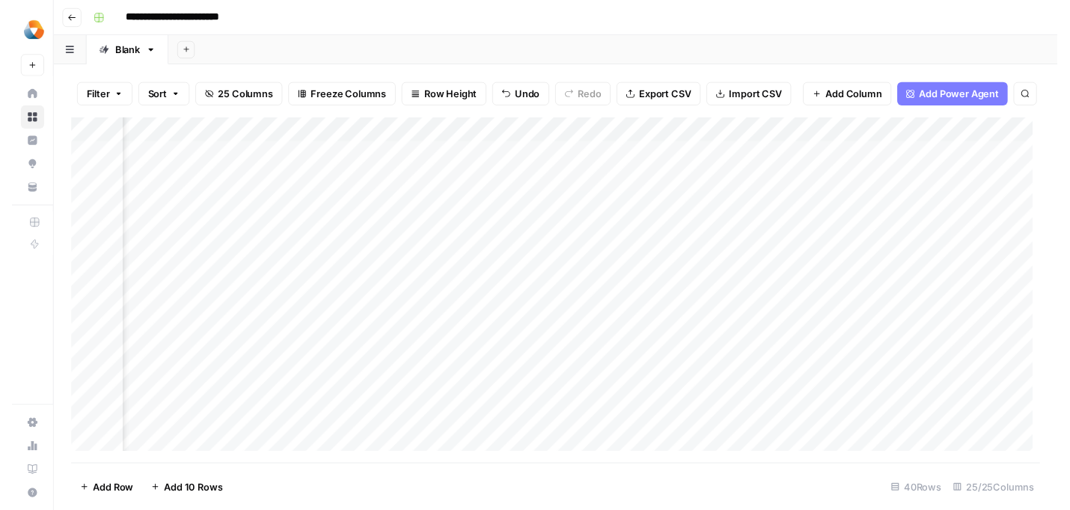
scroll to position [1, 201]
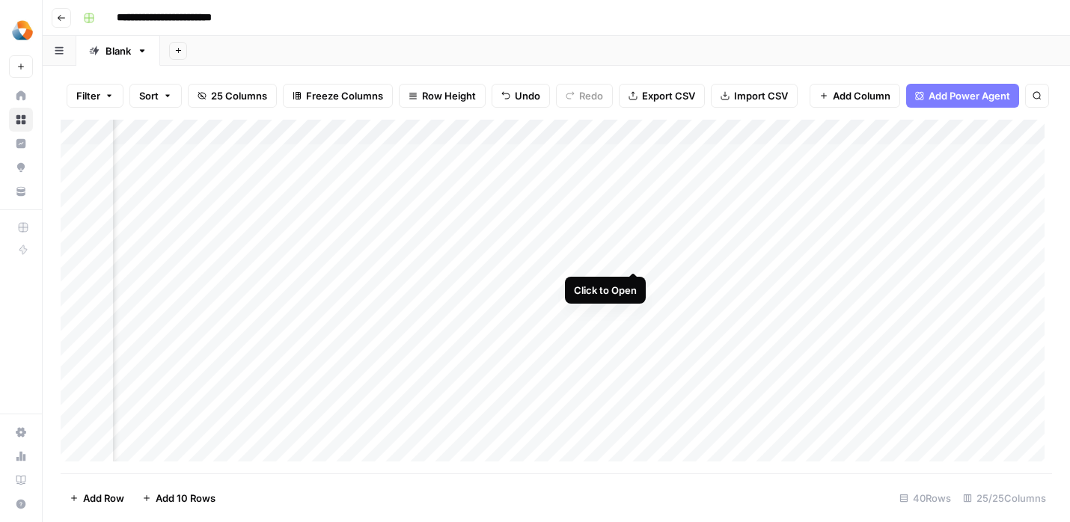
click at [634, 260] on div "Add Column" at bounding box center [556, 297] width 991 height 354
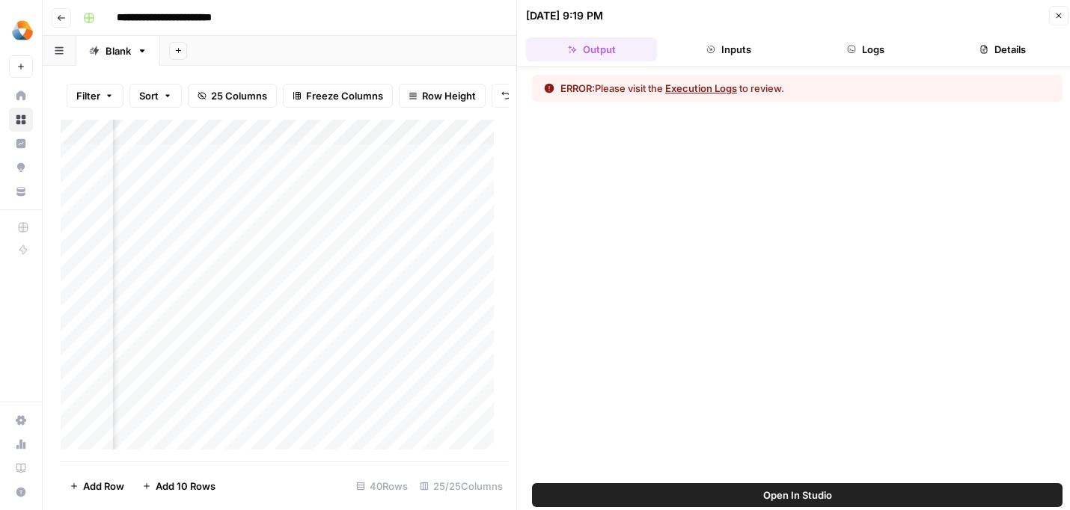
click at [709, 91] on button "Execution Logs" at bounding box center [701, 88] width 72 height 15
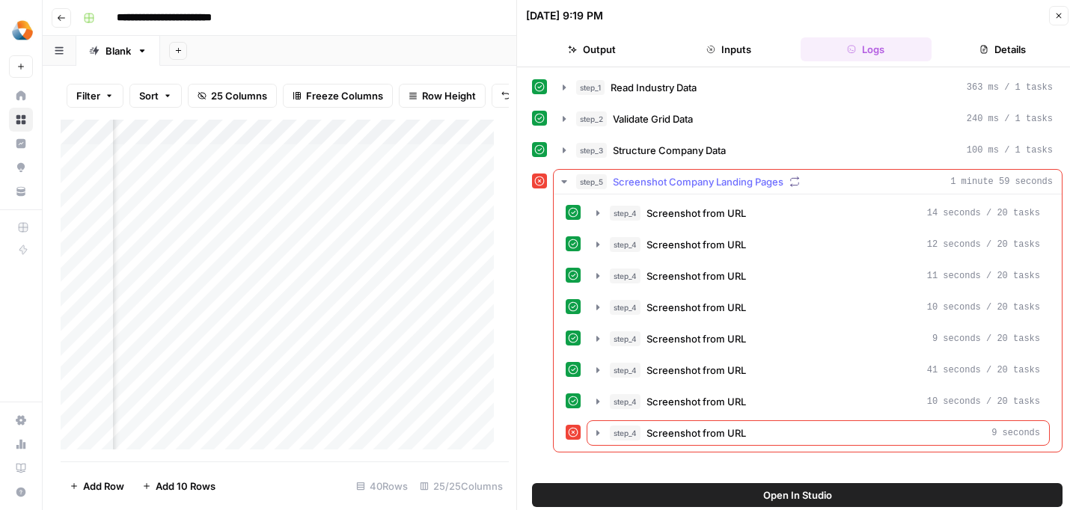
scroll to position [18, 0]
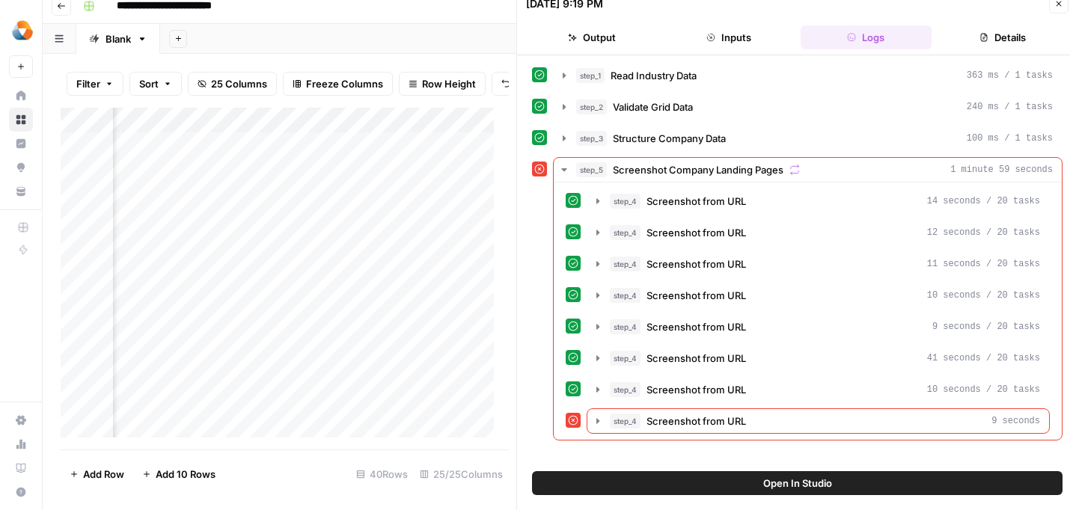
click at [405, 364] on div "Add Column" at bounding box center [281, 279] width 441 height 342
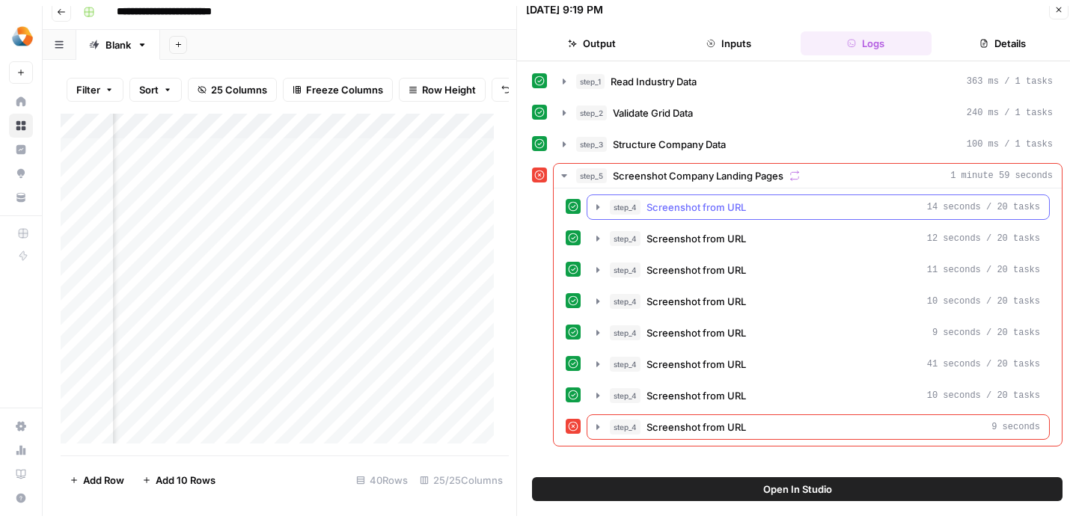
scroll to position [0, 0]
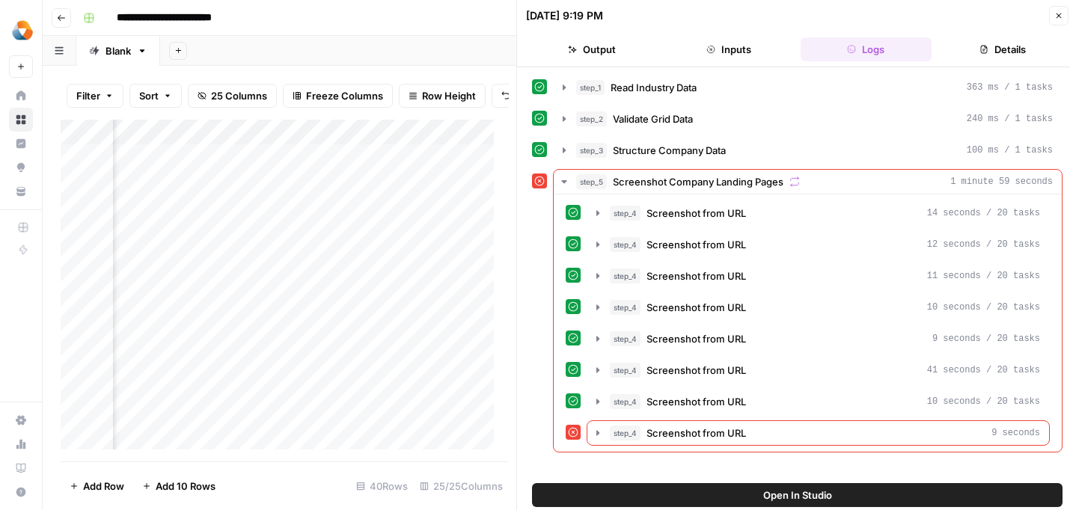
click at [1059, 19] on icon "button" at bounding box center [1058, 15] width 9 height 9
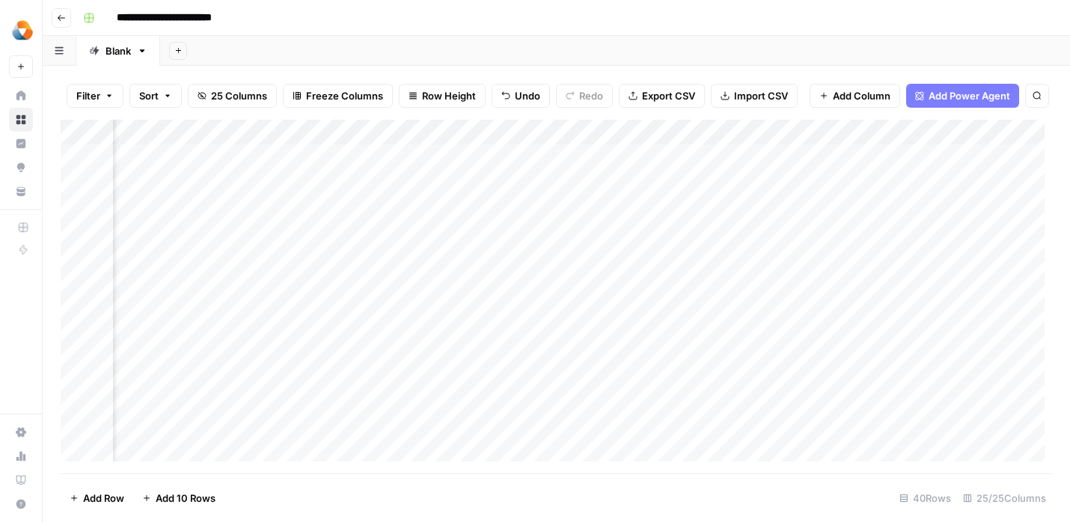
scroll to position [1, 1378]
click at [443, 260] on div "Add Column" at bounding box center [556, 297] width 991 height 354
click at [342, 264] on div "Add Column" at bounding box center [556, 297] width 991 height 354
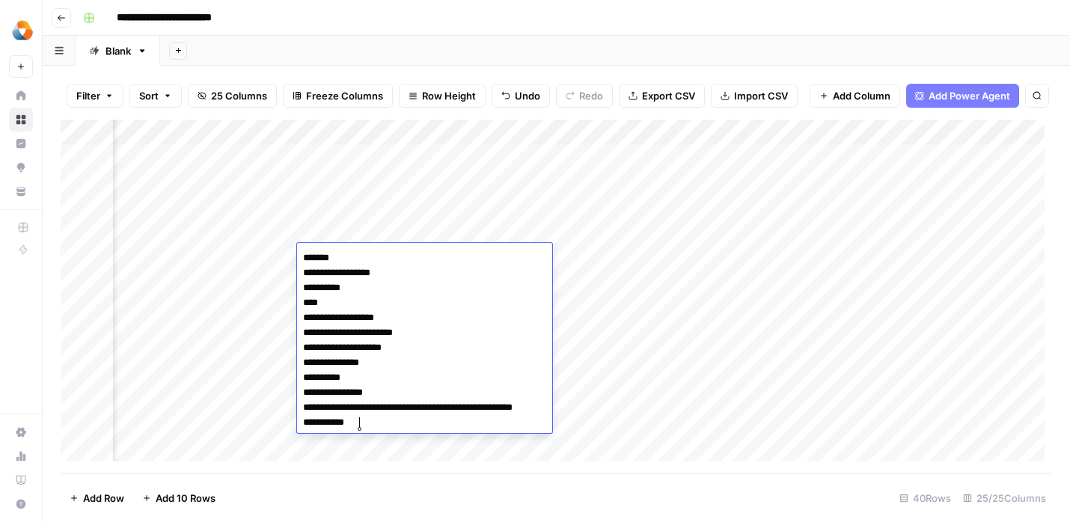
click at [274, 356] on div "Add Column" at bounding box center [556, 297] width 991 height 354
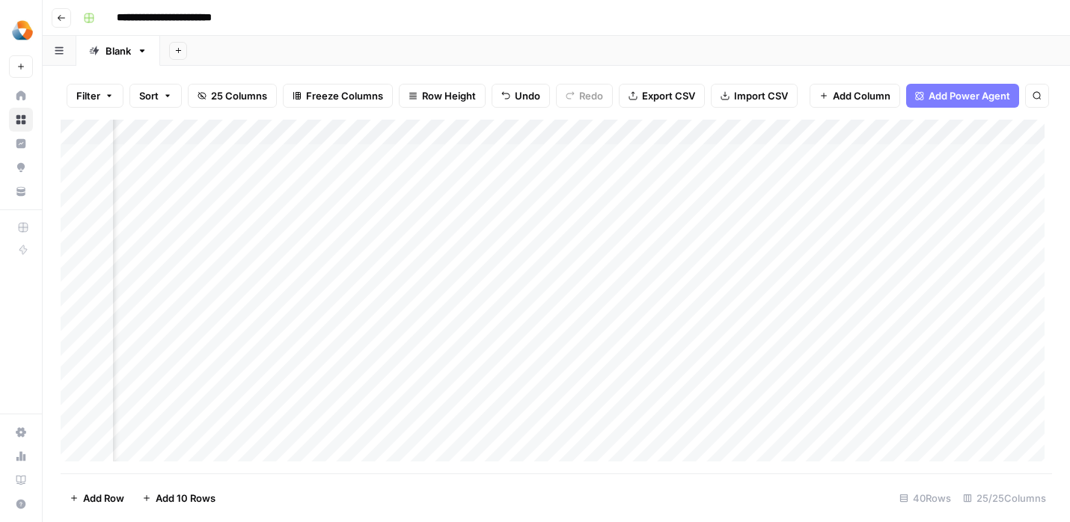
click at [505, 248] on div "Add Column" at bounding box center [556, 297] width 991 height 354
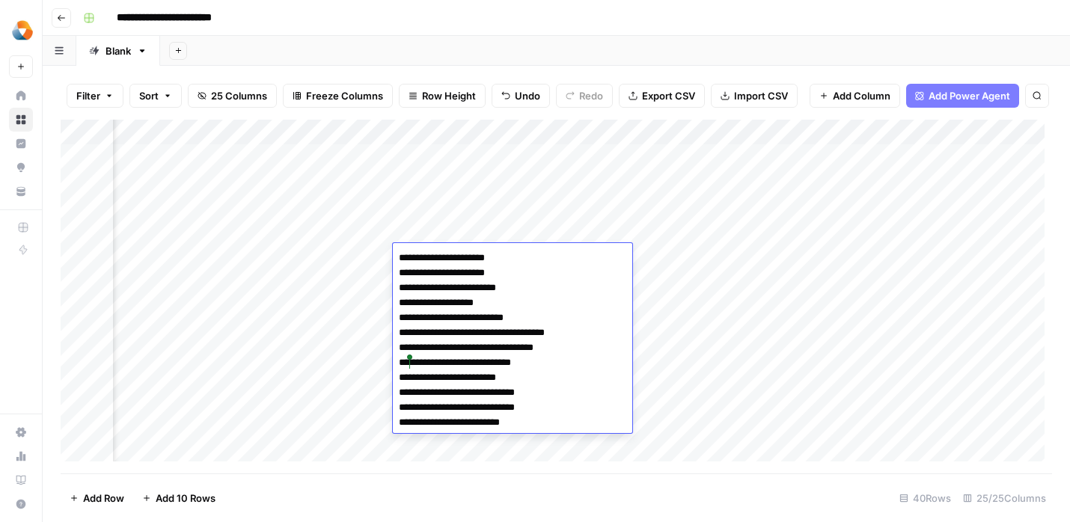
drag, startPoint x: 539, startPoint y: 365, endPoint x: 397, endPoint y: 364, distance: 142.2
click at [397, 364] on textarea "**********" at bounding box center [512, 341] width 239 height 186
paste textarea
type textarea "**********"
click at [694, 358] on div "Add Column" at bounding box center [556, 297] width 991 height 354
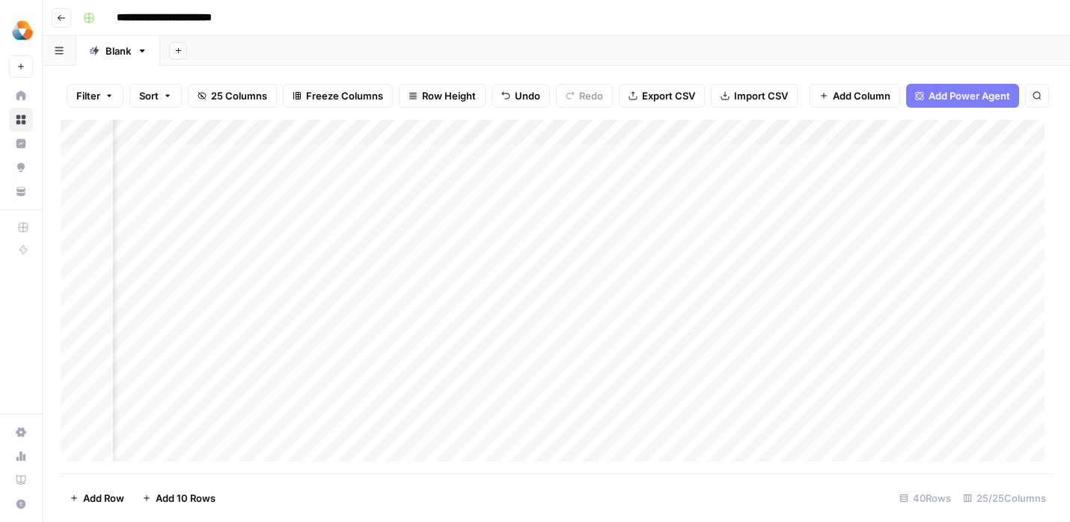
scroll to position [1, 0]
click at [848, 256] on div "Add Column" at bounding box center [556, 297] width 991 height 354
drag, startPoint x: 67, startPoint y: 449, endPoint x: 542, endPoint y: 1, distance: 653.7
click at [0, 0] on div "Milengo New Home Browse Insights Opportunities Your Data Recent Grids Refresh E…" at bounding box center [21, 261] width 42 height 522
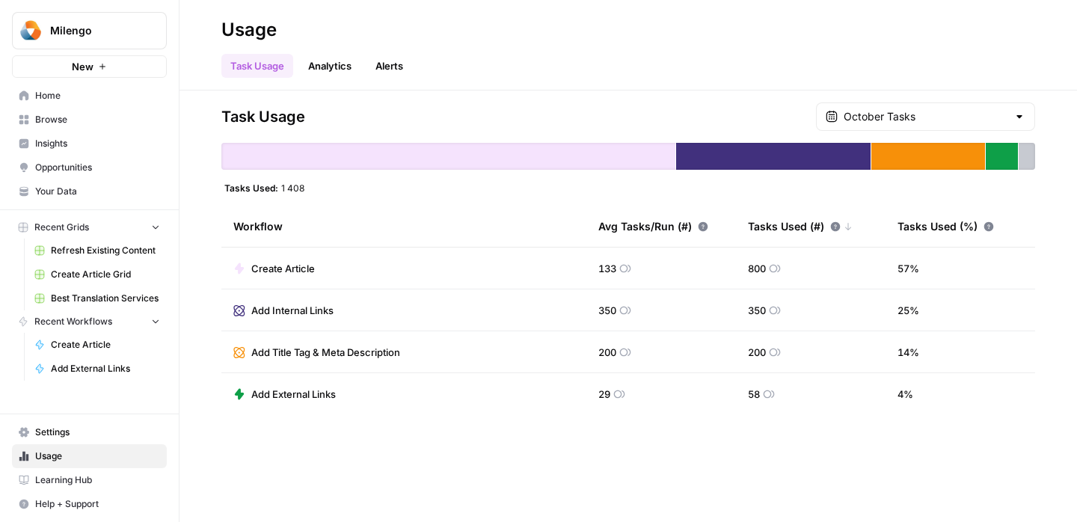
click at [82, 432] on span "Settings" at bounding box center [97, 432] width 125 height 13
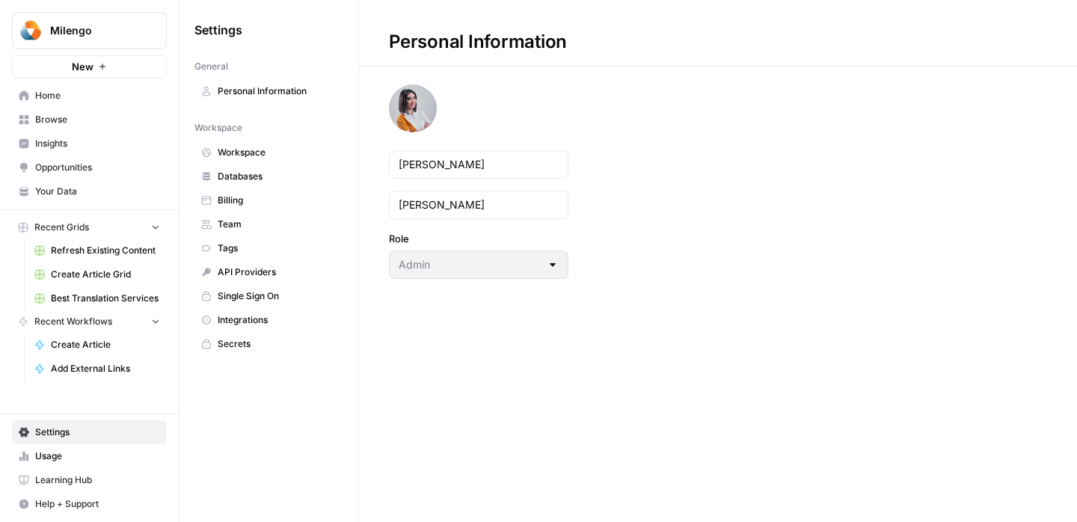
click at [230, 210] on link "Billing" at bounding box center [269, 201] width 149 height 24
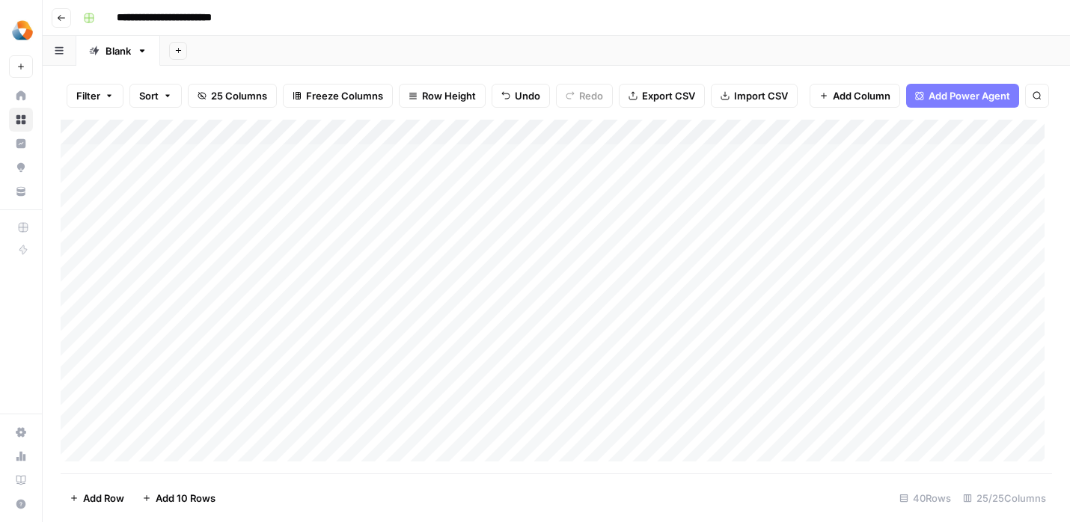
scroll to position [1, 0]
click at [1050, 437] on icon "close" at bounding box center [1049, 438] width 10 height 12
click at [636, 259] on div "Add Column" at bounding box center [556, 297] width 991 height 354
click at [926, 259] on div "Add Column" at bounding box center [556, 297] width 991 height 354
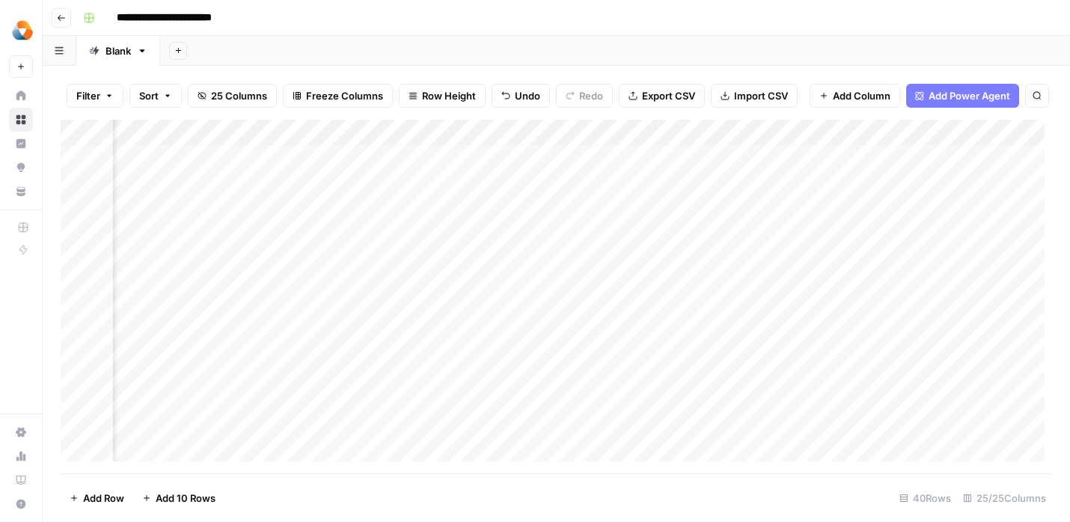
scroll to position [7, 2480]
click at [700, 248] on div "Add Column" at bounding box center [556, 297] width 991 height 354
click at [265, 272] on div "Add Column" at bounding box center [556, 297] width 991 height 354
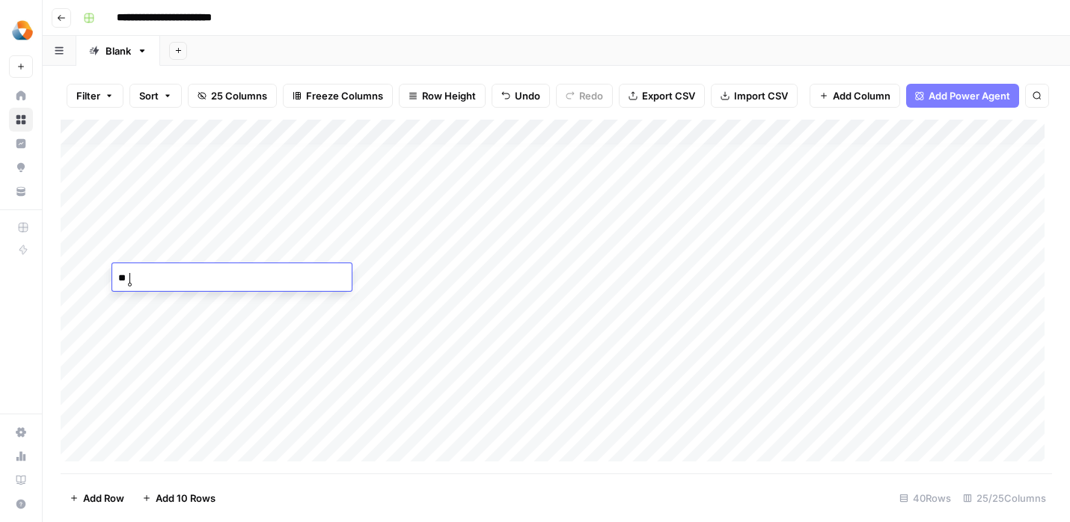
type textarea "*"
type textarea "**********"
click at [410, 290] on div "Add Column" at bounding box center [556, 297] width 991 height 354
click at [398, 279] on div "Add Column" at bounding box center [556, 297] width 991 height 354
click at [375, 284] on div "Add Column" at bounding box center [556, 297] width 991 height 354
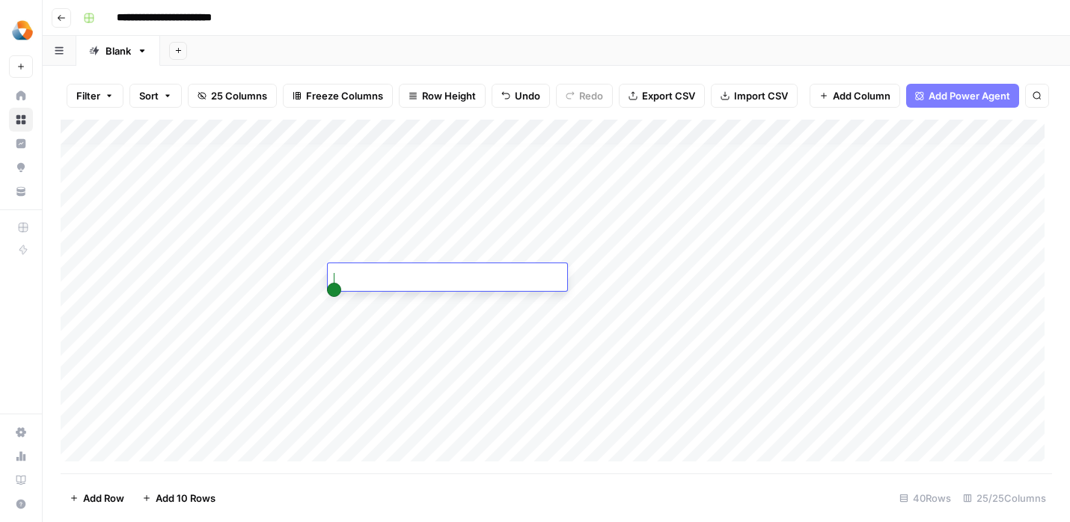
click at [412, 327] on div "Add Column" at bounding box center [556, 297] width 991 height 354
click at [343, 279] on div "Add Column" at bounding box center [556, 297] width 991 height 354
click at [487, 281] on div "Add Column" at bounding box center [556, 297] width 991 height 354
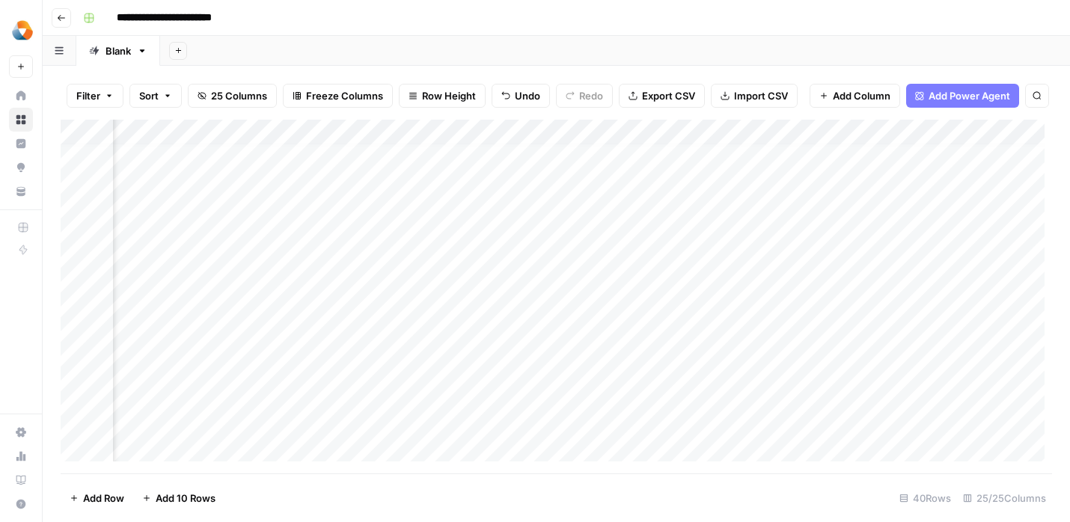
click at [487, 281] on div "Add Column" at bounding box center [556, 297] width 991 height 354
type textarea "********"
click at [487, 281] on textarea "********" at bounding box center [548, 278] width 239 height 21
click at [553, 322] on div "Add Column" at bounding box center [556, 297] width 991 height 354
click at [552, 275] on div "Add Column" at bounding box center [556, 297] width 991 height 354
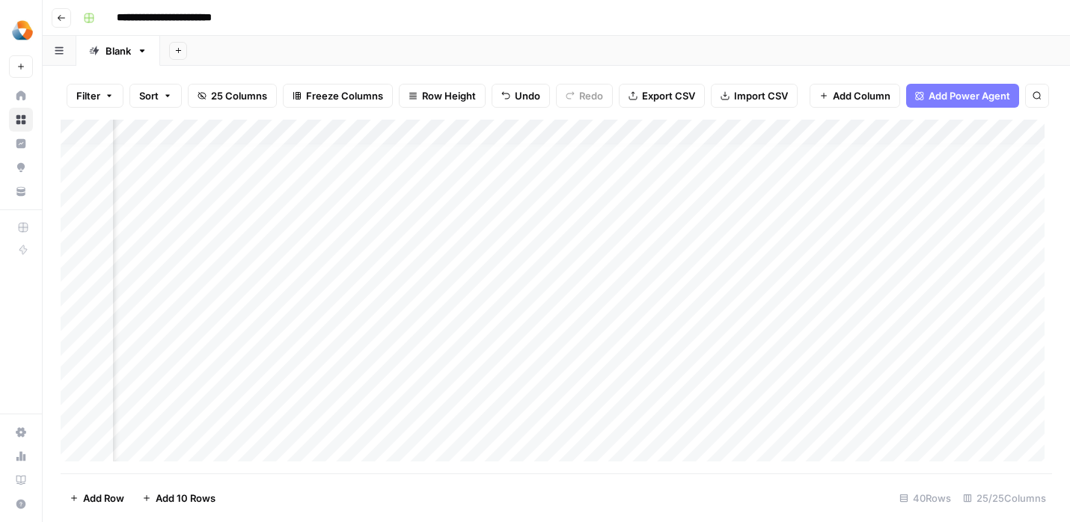
click at [552, 275] on div "Add Column" at bounding box center [556, 297] width 991 height 354
type textarea "**********"
click at [602, 334] on div "Add Column" at bounding box center [556, 297] width 991 height 354
click at [884, 288] on div "Add Column" at bounding box center [556, 297] width 991 height 354
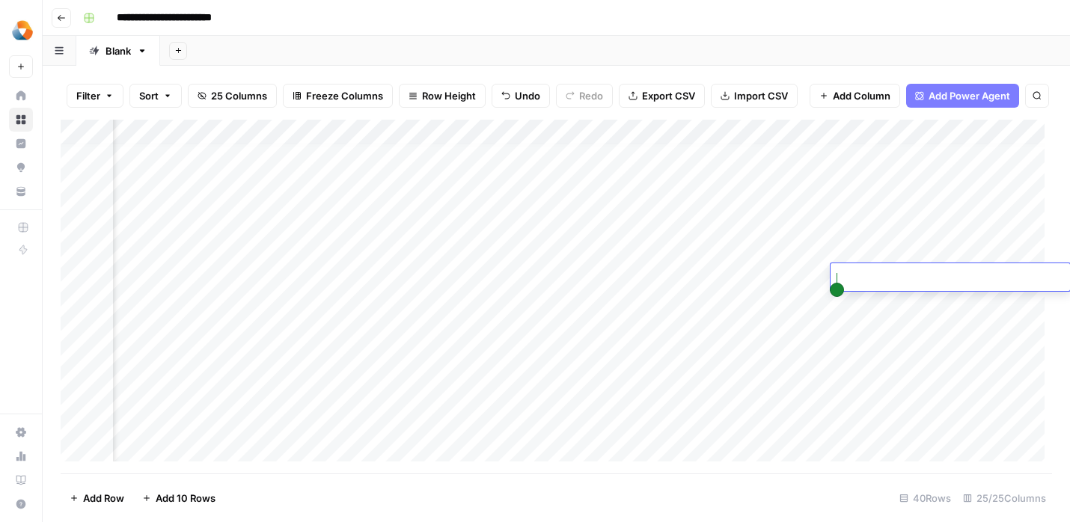
type textarea "**********"
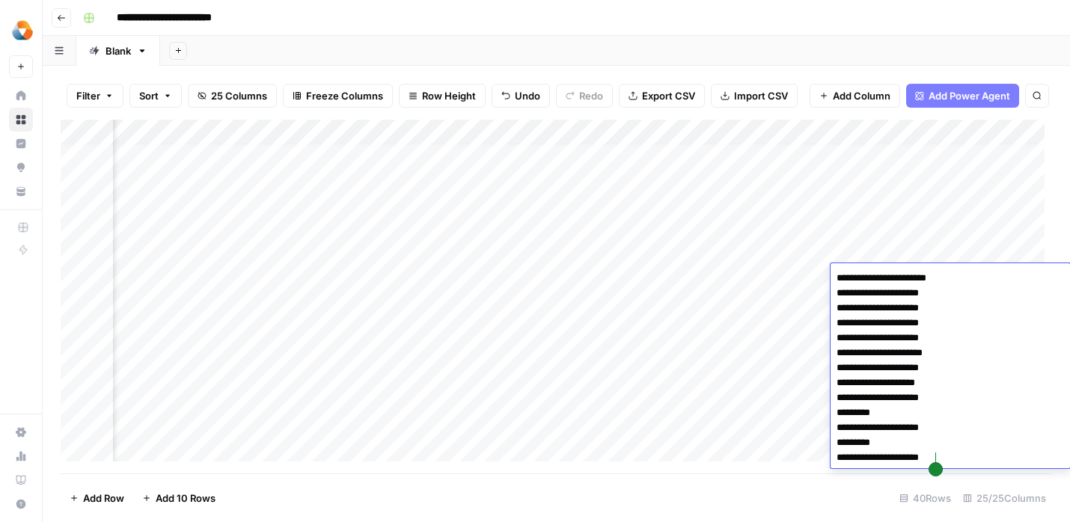
click at [736, 325] on div "Add Column" at bounding box center [556, 297] width 991 height 354
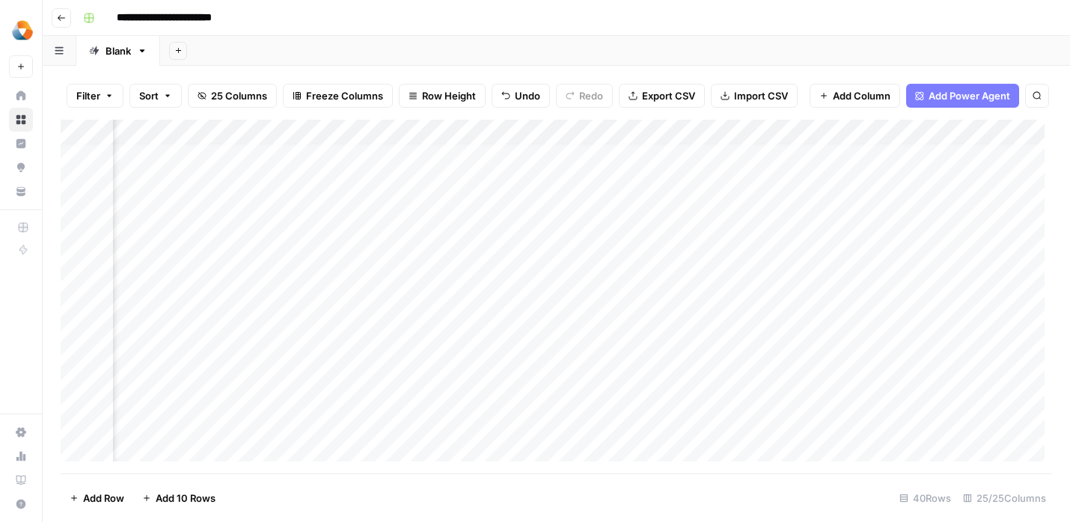
scroll to position [7, 1336]
click at [364, 276] on div "Add Column" at bounding box center [556, 297] width 991 height 354
type textarea "**********"
click at [289, 305] on div "Add Column" at bounding box center [556, 297] width 991 height 354
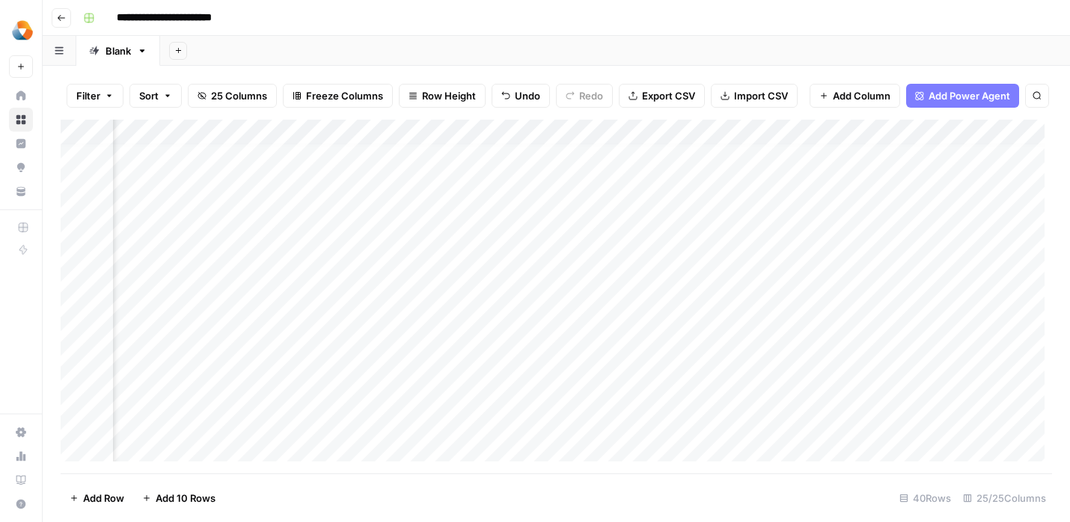
click at [403, 276] on div "Add Column" at bounding box center [556, 297] width 991 height 354
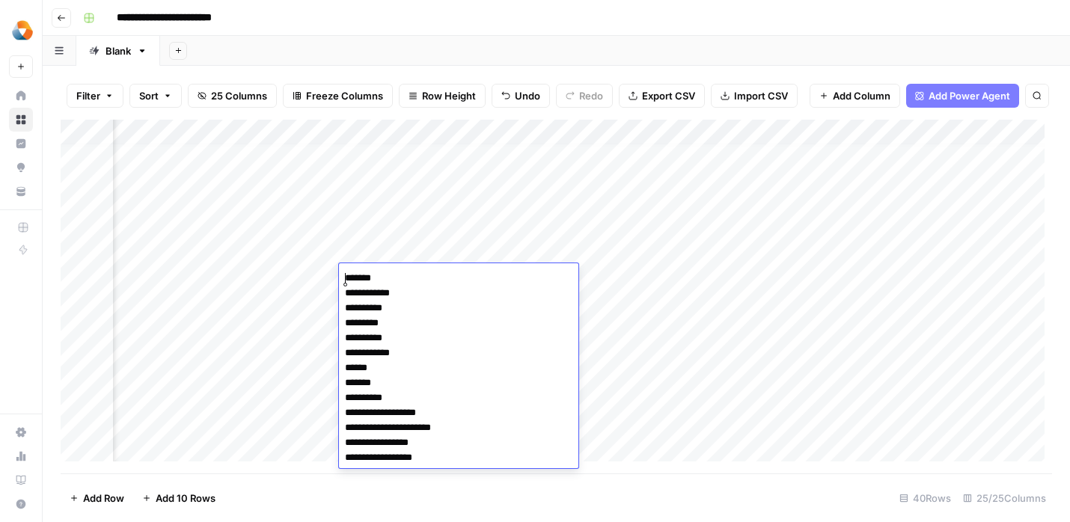
click at [349, 278] on textarea "**********" at bounding box center [458, 368] width 239 height 201
drag, startPoint x: 349, startPoint y: 278, endPoint x: 473, endPoint y: 472, distance: 230.8
click at [473, 472] on body "**********" at bounding box center [535, 261] width 1070 height 522
click at [244, 322] on div "Add Column" at bounding box center [556, 297] width 991 height 354
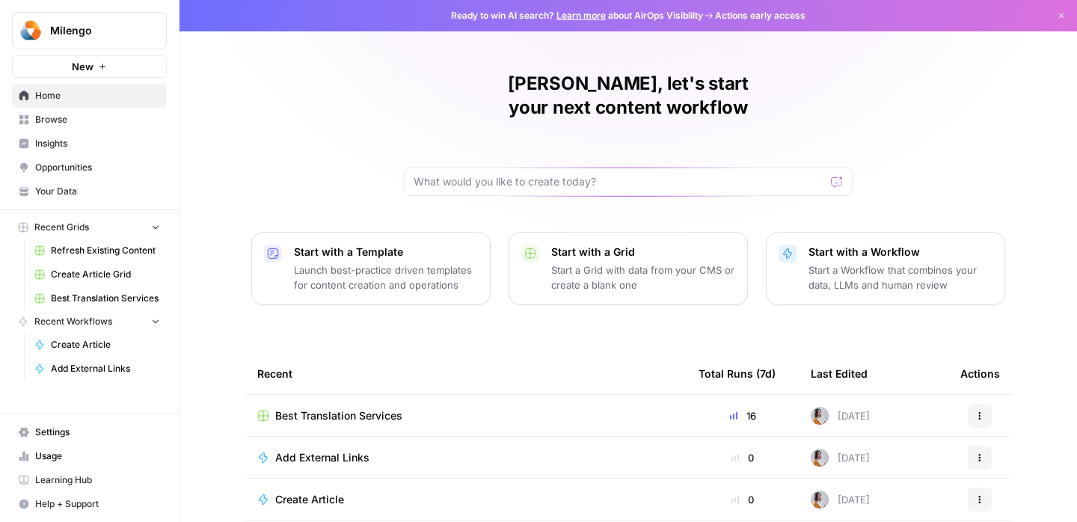
click at [329, 409] on span "Best Translation Services" at bounding box center [338, 416] width 127 height 15
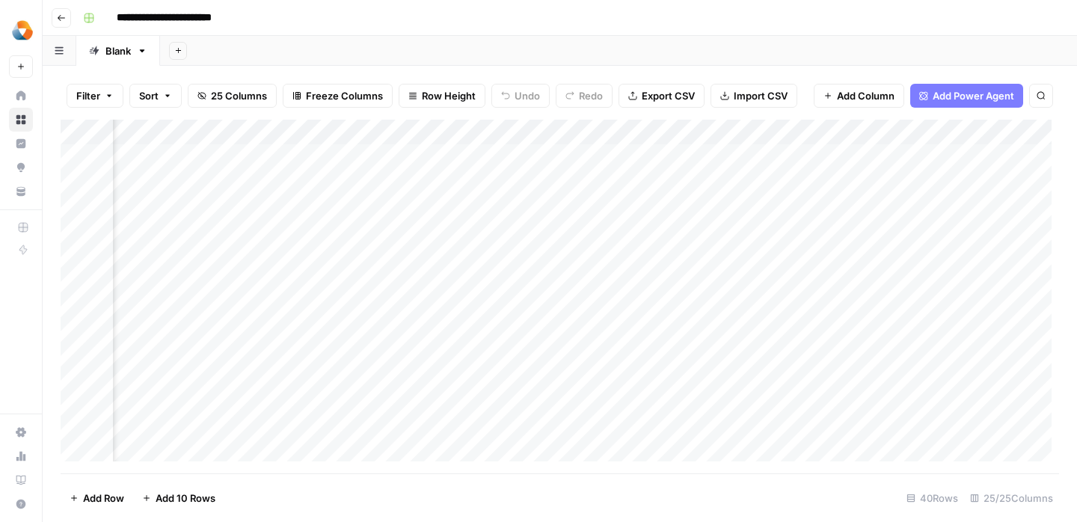
scroll to position [0, 1476]
click at [375, 283] on div "Add Column" at bounding box center [560, 297] width 999 height 354
type textarea "**********"
click at [256, 367] on div "Add Column" at bounding box center [560, 297] width 999 height 354
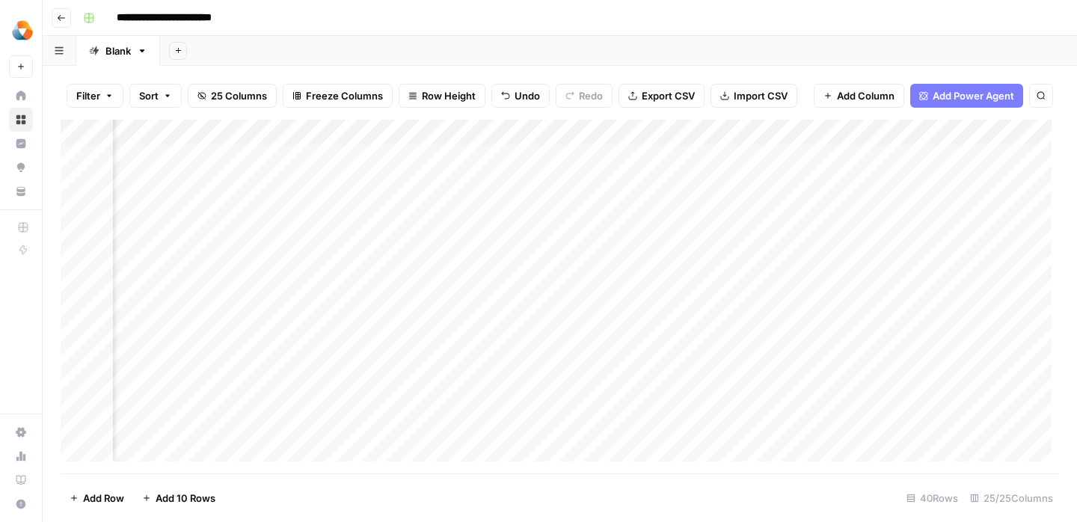
scroll to position [0, 1668]
click at [563, 279] on div "Add Column" at bounding box center [560, 297] width 999 height 354
click at [582, 290] on div "Add Column" at bounding box center [560, 297] width 999 height 354
click at [582, 290] on textarea at bounding box center [653, 285] width 239 height 21
type textarea "**********"
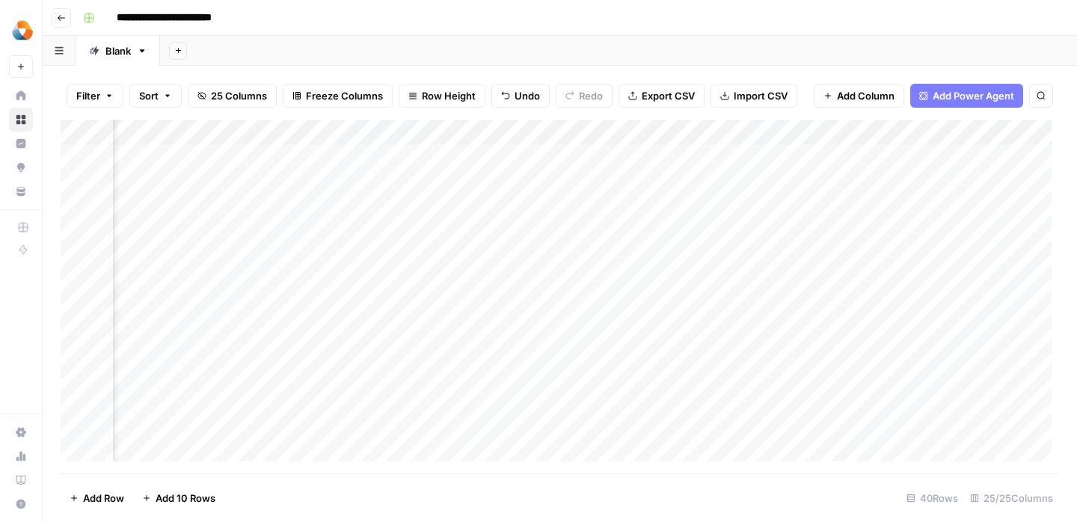
click at [507, 318] on div "Add Column" at bounding box center [560, 297] width 999 height 354
click at [684, 287] on div "Add Column" at bounding box center [560, 297] width 999 height 354
click at [688, 287] on div "Add Column" at bounding box center [560, 297] width 999 height 354
type textarea "**********"
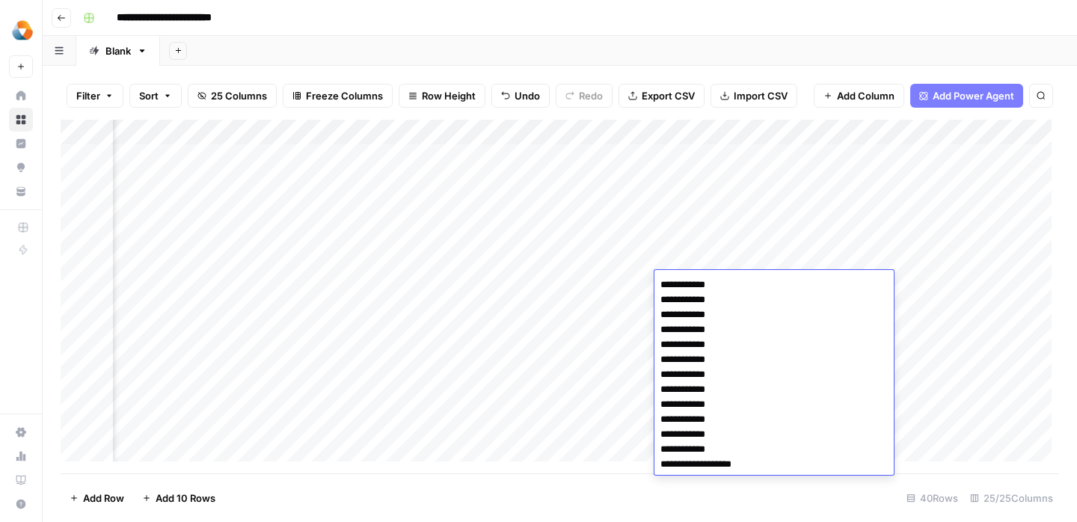
click at [599, 334] on div "Add Column" at bounding box center [560, 297] width 999 height 354
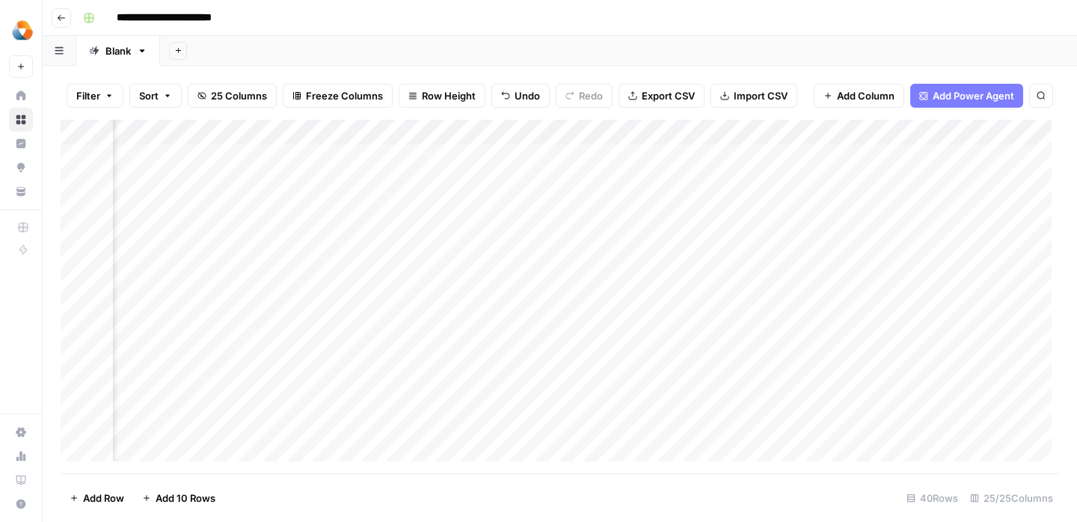
scroll to position [0, 1969]
click at [511, 272] on div "Add Column" at bounding box center [560, 297] width 999 height 354
click at [545, 282] on div "Add Column" at bounding box center [560, 297] width 999 height 354
click at [575, 283] on div "Add Column" at bounding box center [560, 297] width 999 height 354
type textarea "**********"
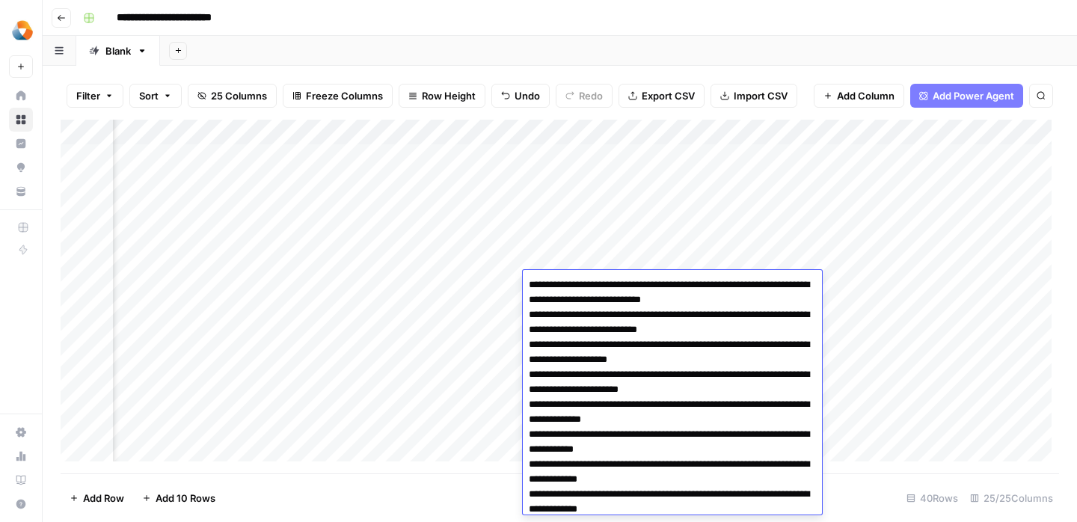
scroll to position [150, 0]
click at [484, 314] on div "Add Column" at bounding box center [560, 297] width 999 height 354
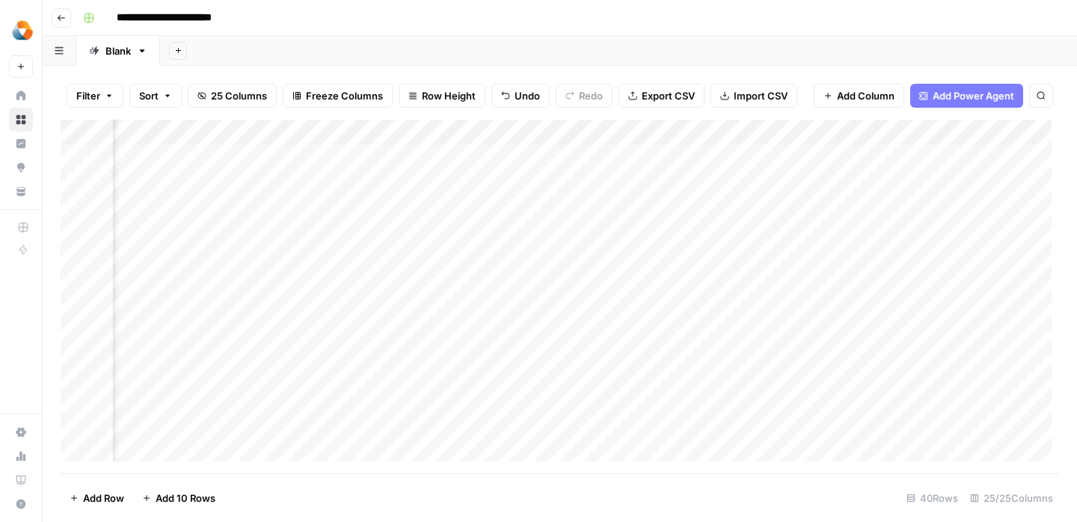
click at [492, 310] on div "Add Column" at bounding box center [560, 297] width 999 height 354
click at [394, 316] on div "Add Column" at bounding box center [560, 297] width 999 height 354
click at [484, 287] on div "Add Column" at bounding box center [560, 297] width 999 height 354
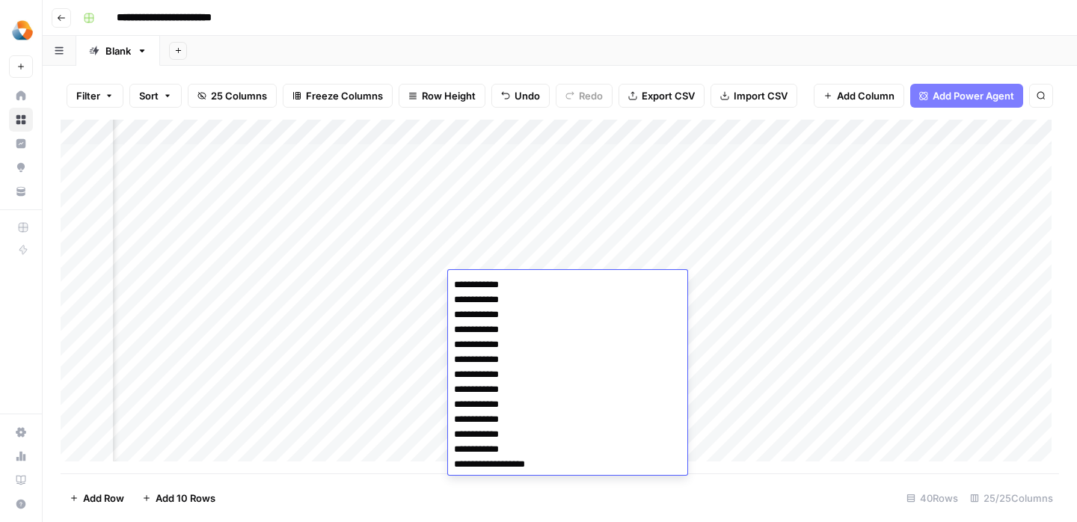
click at [484, 287] on textarea "**********" at bounding box center [567, 375] width 239 height 201
drag, startPoint x: 556, startPoint y: 471, endPoint x: 448, endPoint y: 285, distance: 215.2
click at [448, 285] on textarea "**********" at bounding box center [567, 375] width 239 height 201
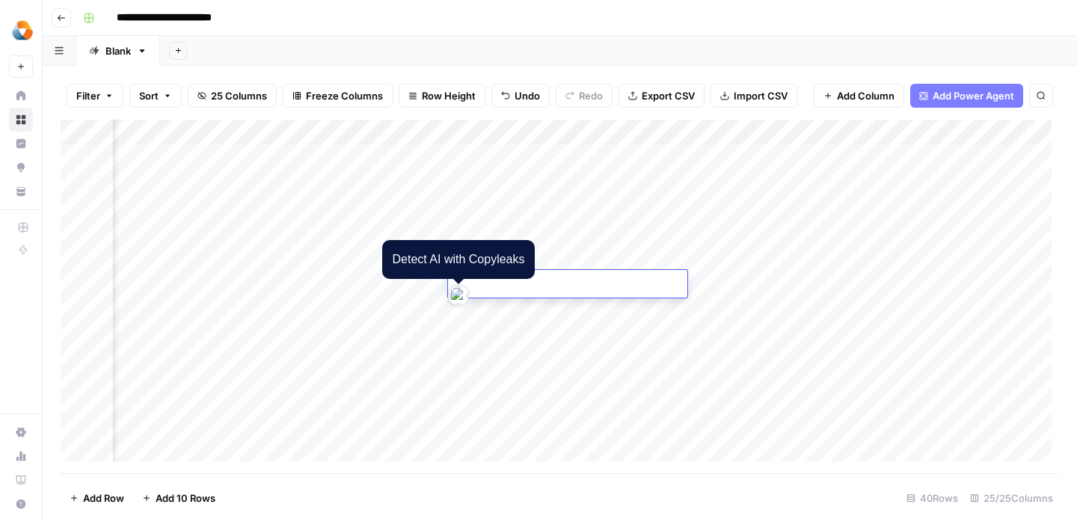
type textarea "**********"
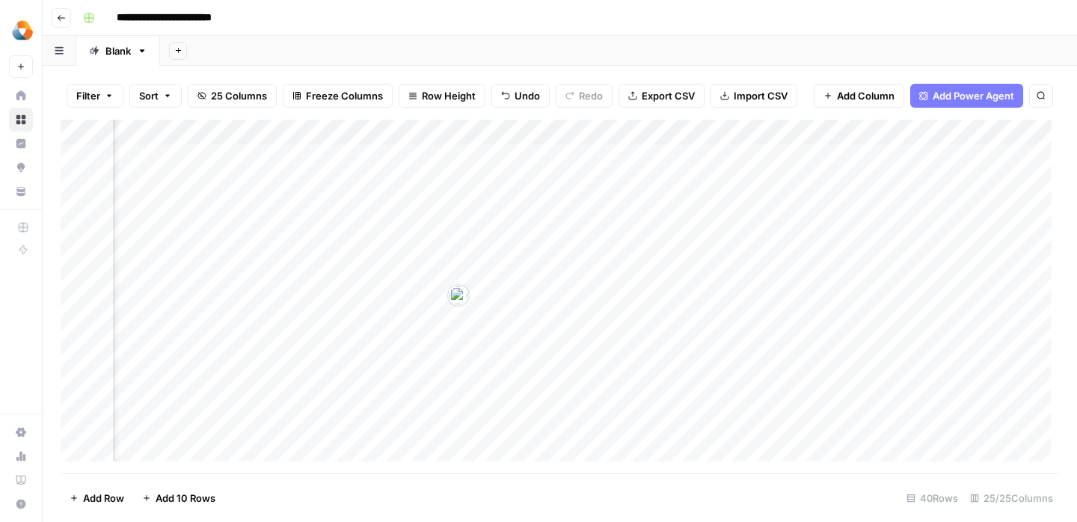
click at [376, 368] on div "Add Column" at bounding box center [560, 297] width 999 height 354
click at [676, 290] on div "Add Column" at bounding box center [560, 297] width 999 height 354
click at [316, 281] on div "Add Column" at bounding box center [560, 297] width 999 height 354
type textarea "**********"
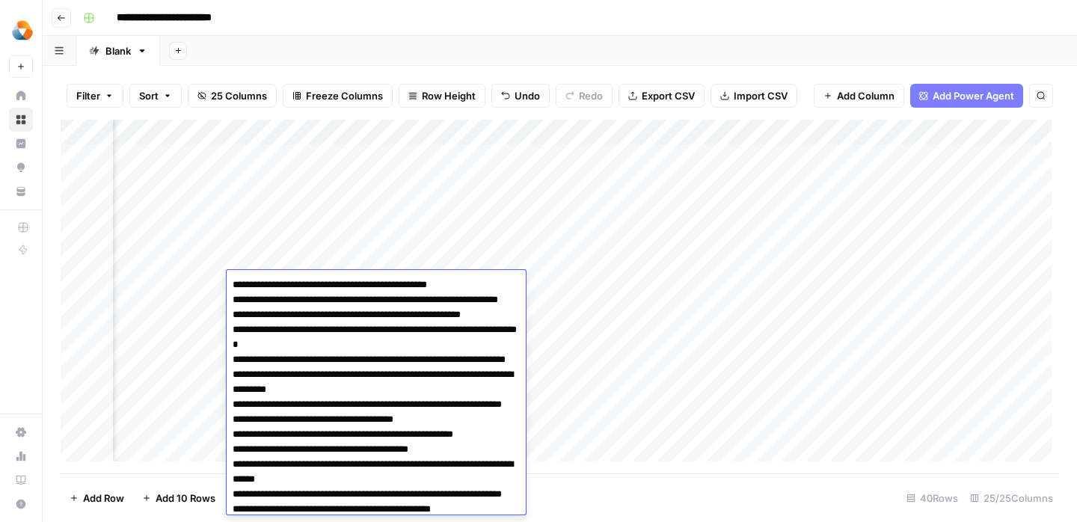
scroll to position [75, 0]
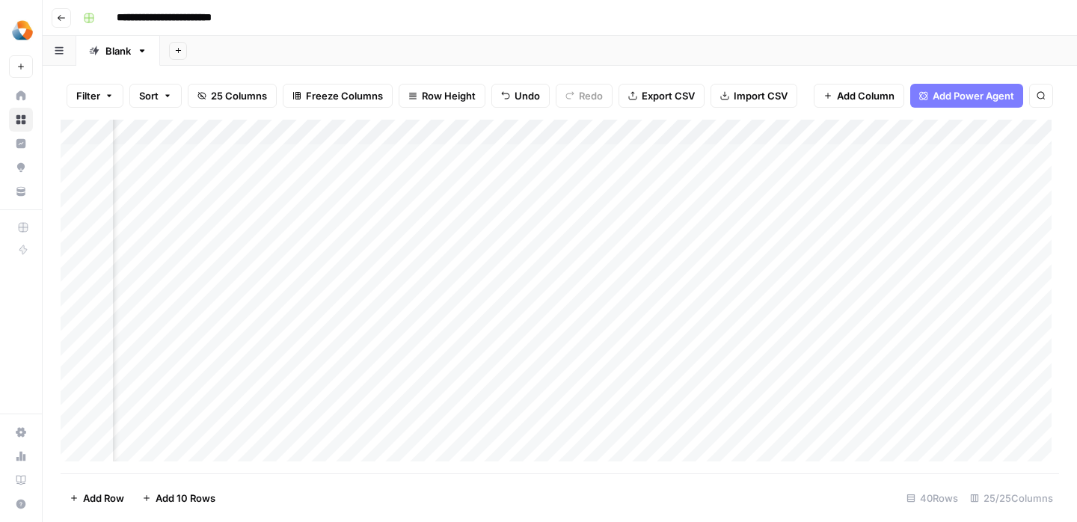
click at [190, 329] on div "Add Column" at bounding box center [560, 297] width 999 height 354
click at [417, 284] on div "Add Column" at bounding box center [560, 297] width 999 height 354
click at [418, 281] on div "Add Column" at bounding box center [560, 297] width 999 height 354
type textarea "**********"
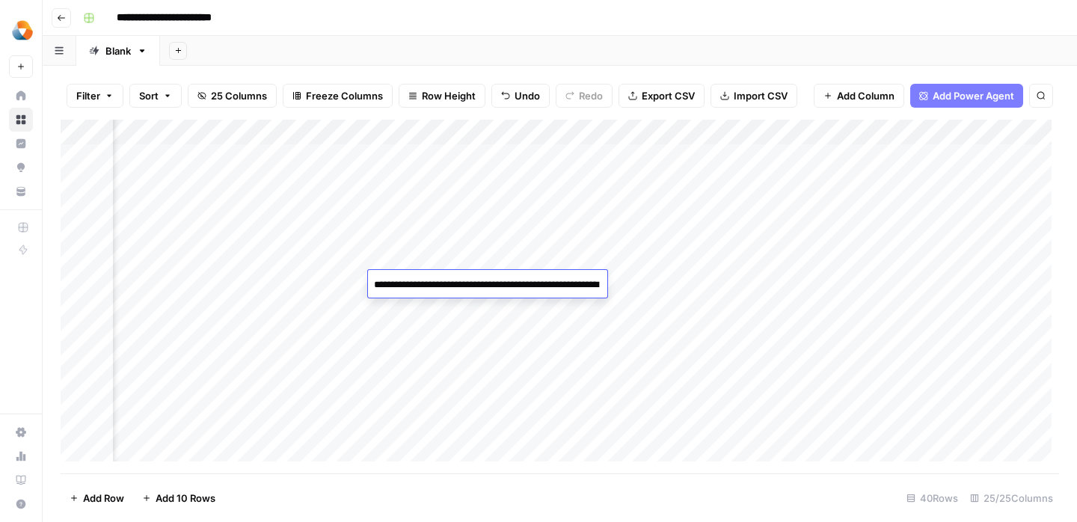
scroll to position [15, 0]
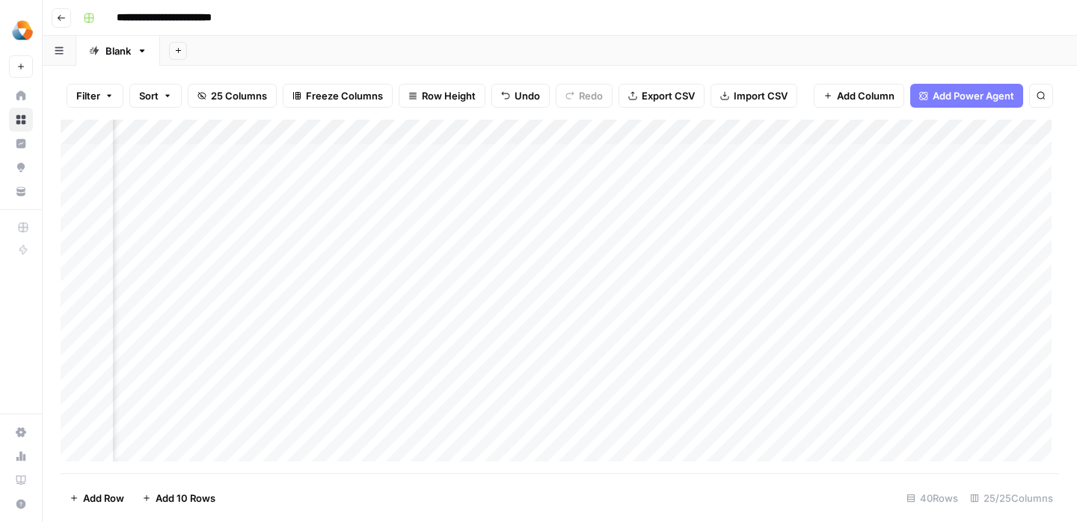
click at [353, 316] on div "Add Column" at bounding box center [560, 297] width 999 height 354
click at [507, 286] on div "Add Column" at bounding box center [560, 297] width 999 height 354
click at [504, 292] on div "Add Column" at bounding box center [560, 297] width 999 height 354
type textarea "**********"
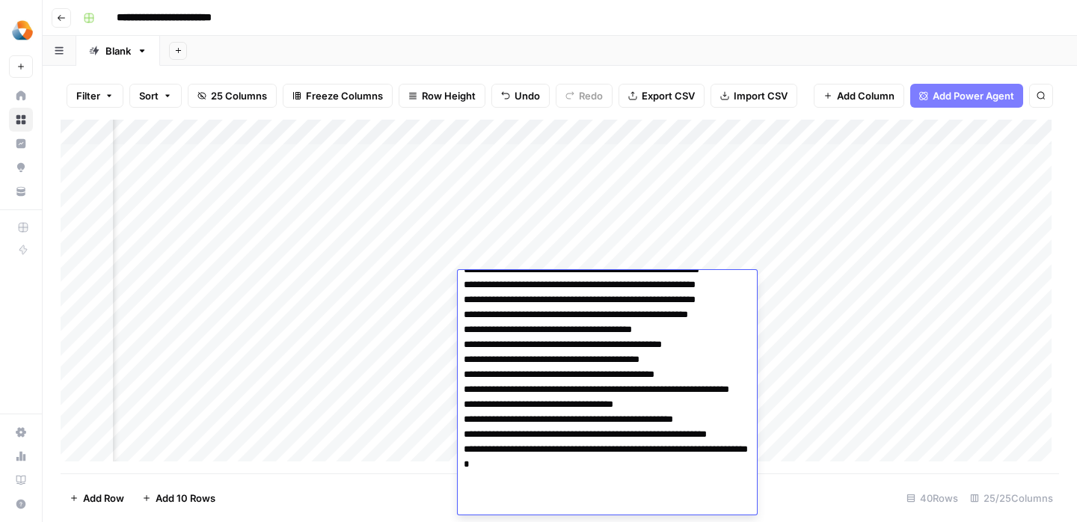
click at [411, 326] on div "Add Column" at bounding box center [560, 297] width 999 height 354
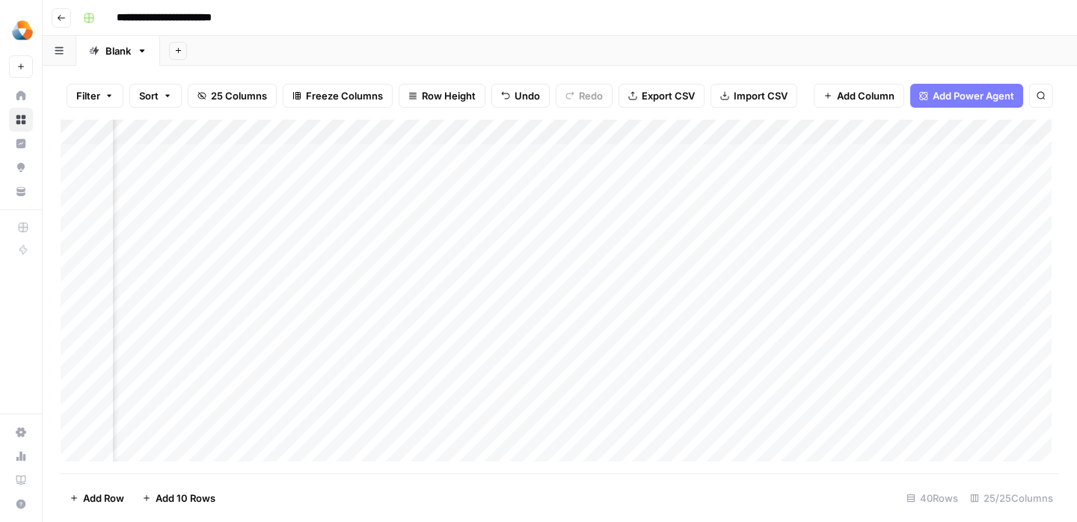
click at [603, 289] on div "Add Column" at bounding box center [560, 297] width 999 height 354
click at [619, 282] on div "Add Column" at bounding box center [560, 297] width 999 height 354
type textarea "**********"
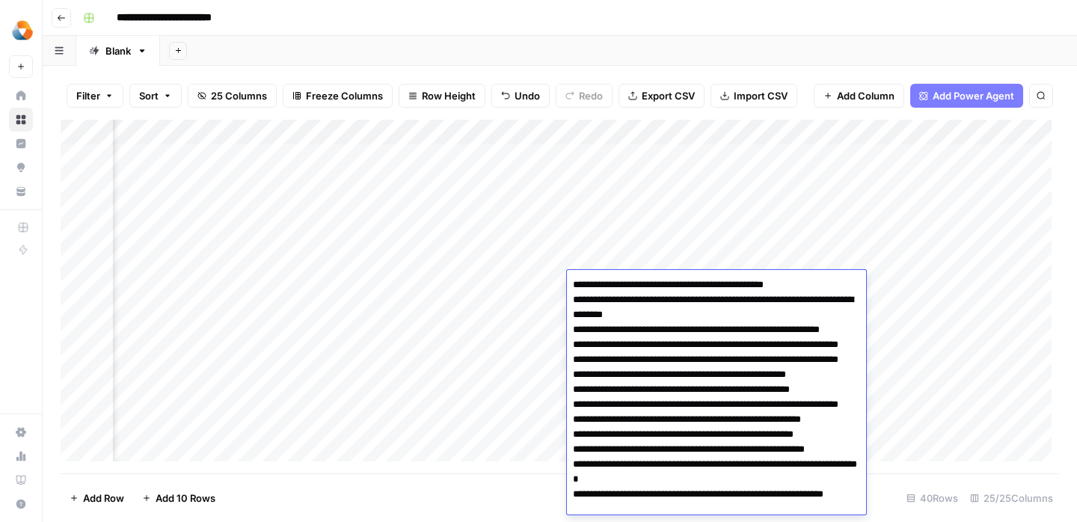
scroll to position [60, 0]
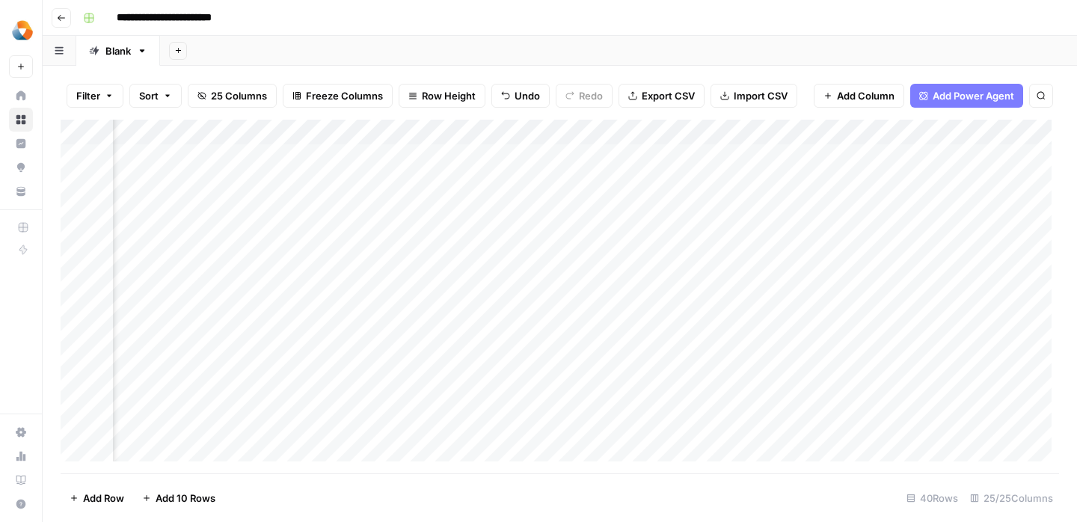
click at [521, 334] on div "Add Column" at bounding box center [560, 297] width 999 height 354
click at [709, 285] on div "Add Column" at bounding box center [560, 297] width 999 height 354
click at [616, 291] on div "Add Column" at bounding box center [560, 297] width 999 height 354
paste textarea "**********"
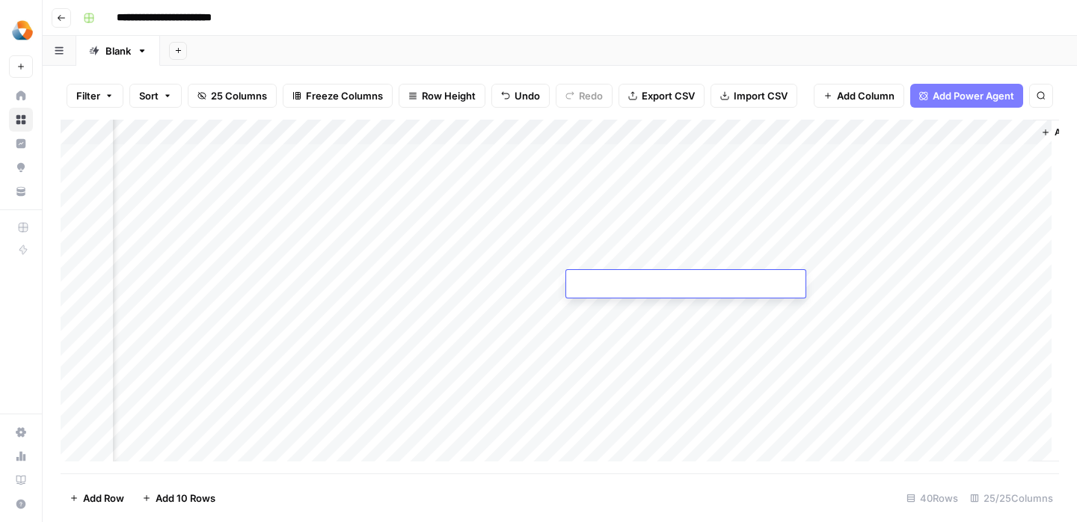
type textarea "**********"
click at [462, 349] on div "Add Column" at bounding box center [560, 297] width 999 height 354
click at [453, 281] on div "Add Column" at bounding box center [560, 297] width 999 height 354
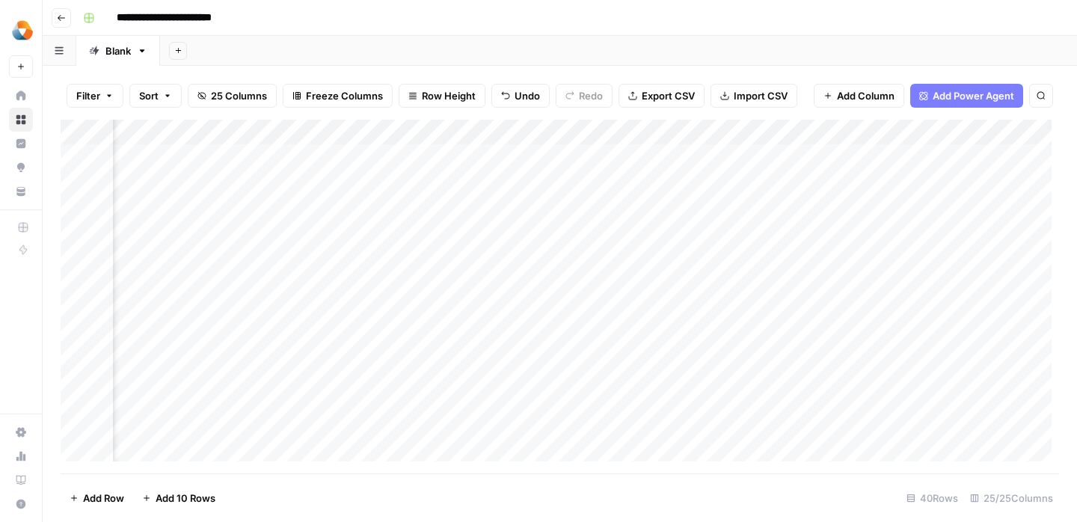
scroll to position [0, 1227]
click at [422, 281] on div "Add Column" at bounding box center [560, 297] width 999 height 354
click at [483, 298] on div "Add Column" at bounding box center [560, 297] width 999 height 354
click at [564, 293] on div "Add Column" at bounding box center [560, 297] width 999 height 354
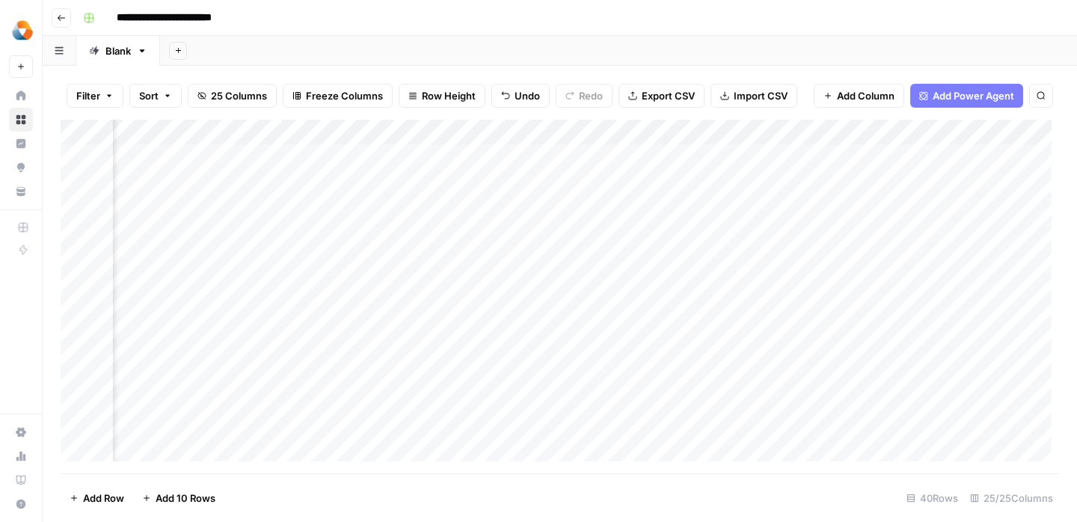
scroll to position [0, 1493]
click at [672, 285] on div "Add Column" at bounding box center [560, 297] width 999 height 354
click at [753, 283] on div "Add Column" at bounding box center [560, 297] width 999 height 354
click at [777, 287] on div "Add Column" at bounding box center [560, 297] width 999 height 354
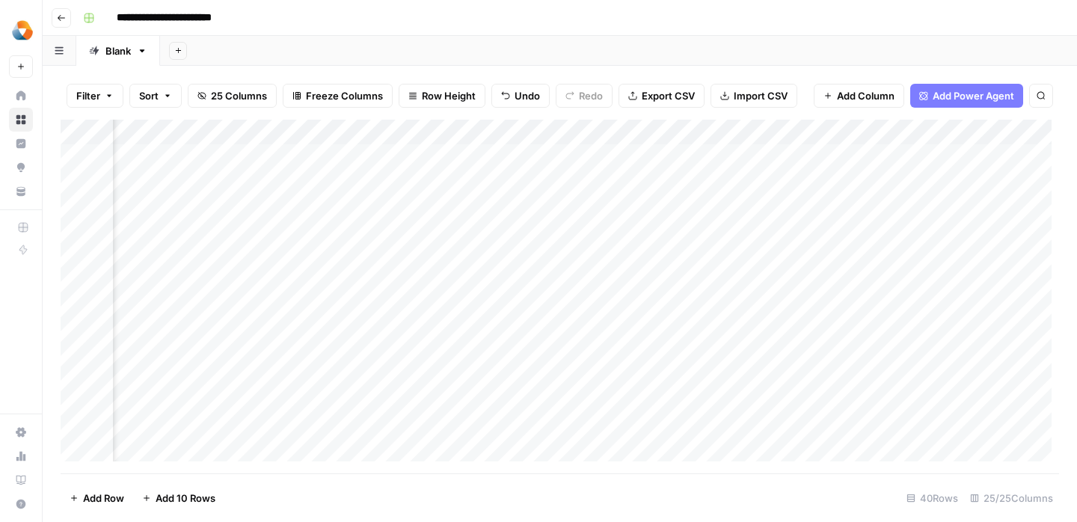
click at [778, 287] on div "Add Column" at bounding box center [560, 297] width 999 height 354
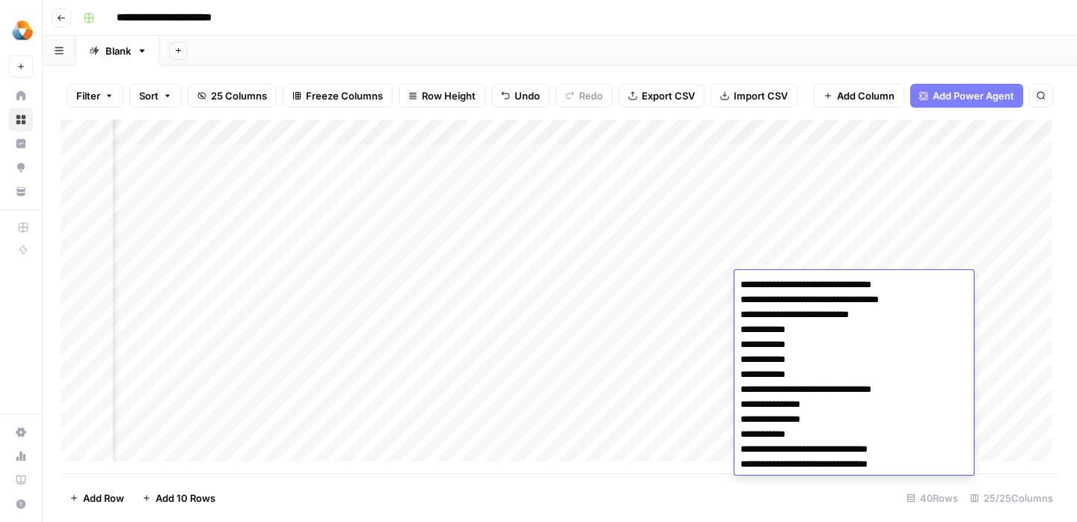
drag, startPoint x: 908, startPoint y: 287, endPoint x: 736, endPoint y: 293, distance: 172.2
click at [736, 293] on textarea "**********" at bounding box center [854, 375] width 239 height 201
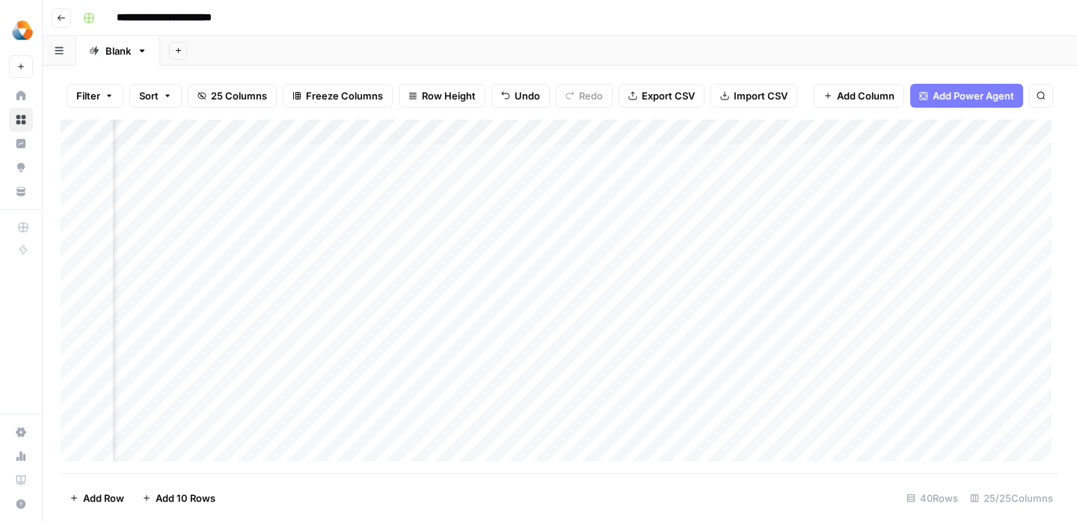
click at [770, 230] on div "Add Column" at bounding box center [560, 297] width 999 height 354
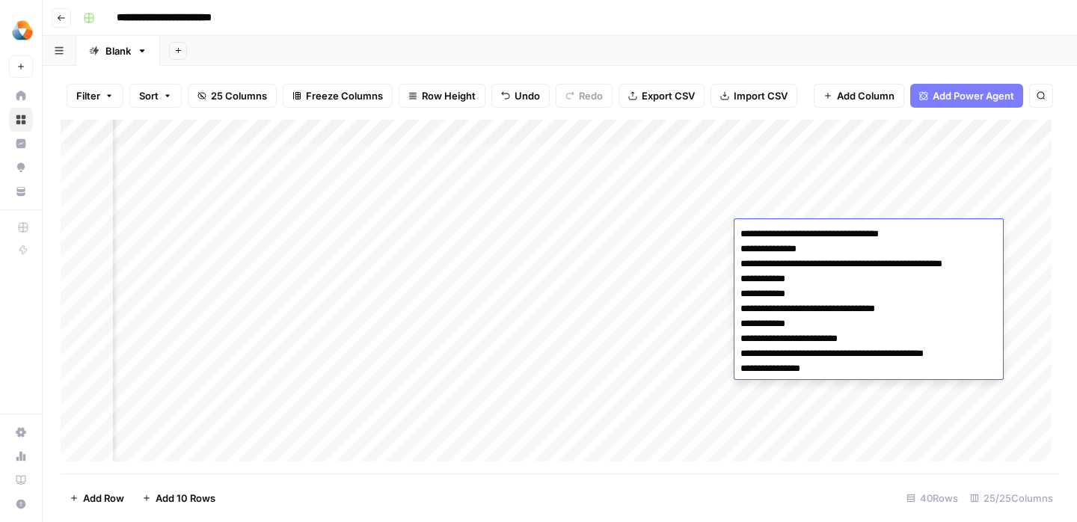
click at [854, 239] on textarea "**********" at bounding box center [868, 302] width 266 height 156
click at [683, 346] on div "Add Column" at bounding box center [560, 297] width 999 height 354
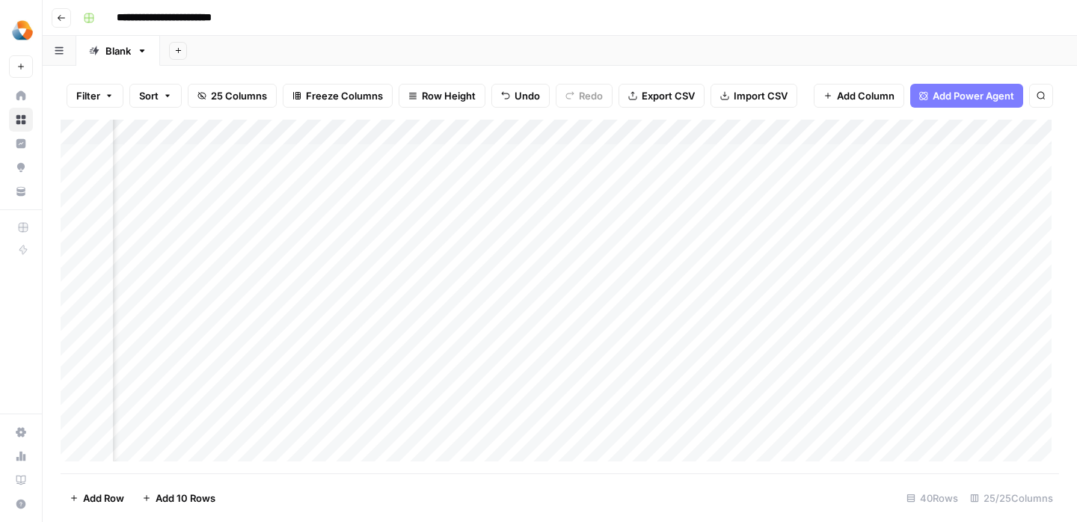
click at [783, 278] on div "Add Column" at bounding box center [560, 297] width 999 height 354
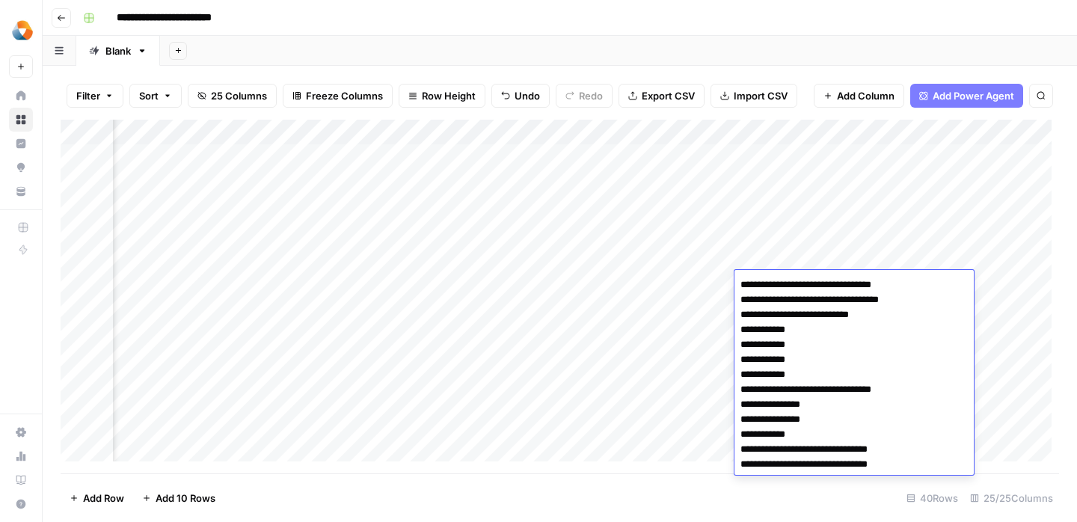
click at [776, 284] on textarea "**********" at bounding box center [854, 375] width 239 height 201
type textarea "**********"
click at [631, 370] on div "Add Column" at bounding box center [560, 297] width 999 height 354
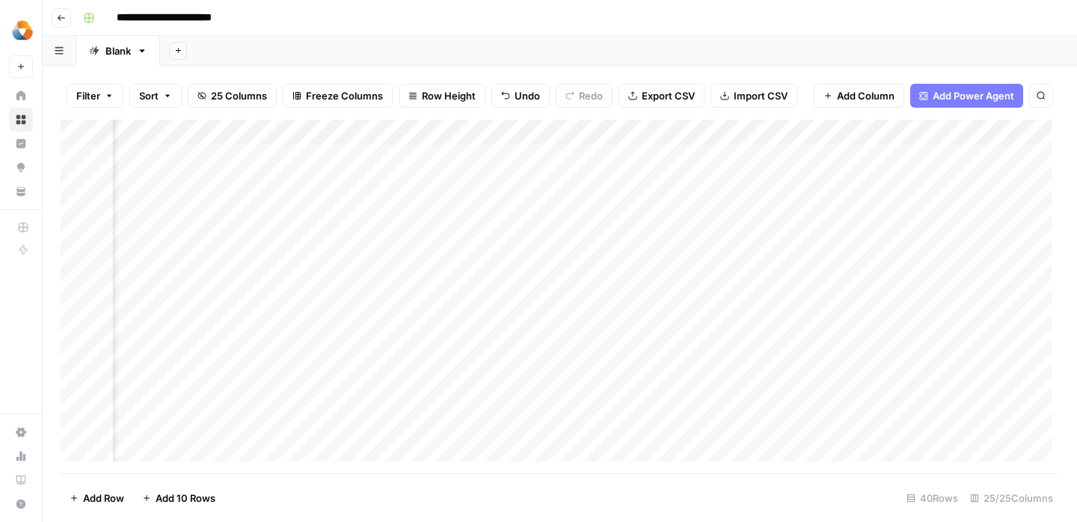
scroll to position [0, 2083]
click at [479, 278] on div "Add Column" at bounding box center [560, 297] width 999 height 354
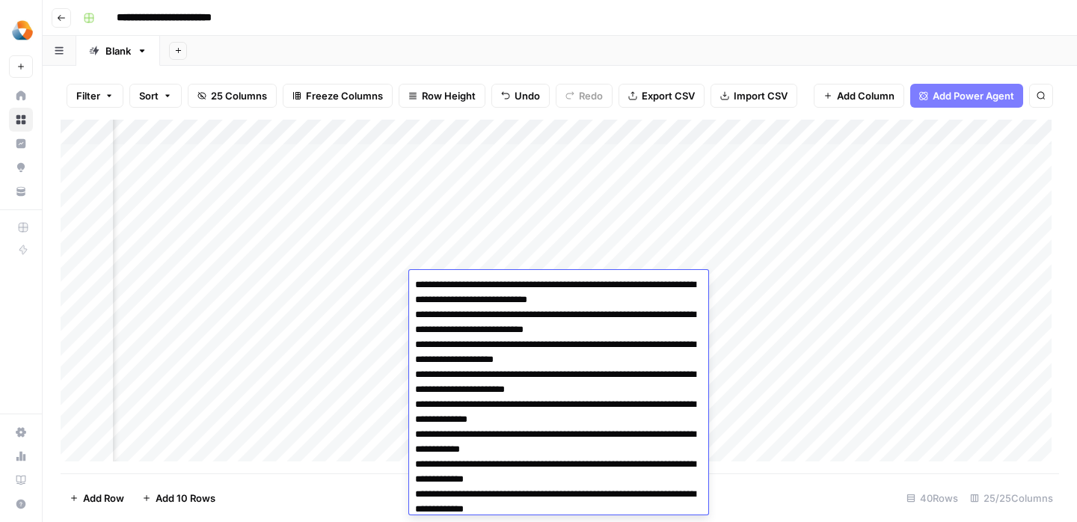
scroll to position [155, 0]
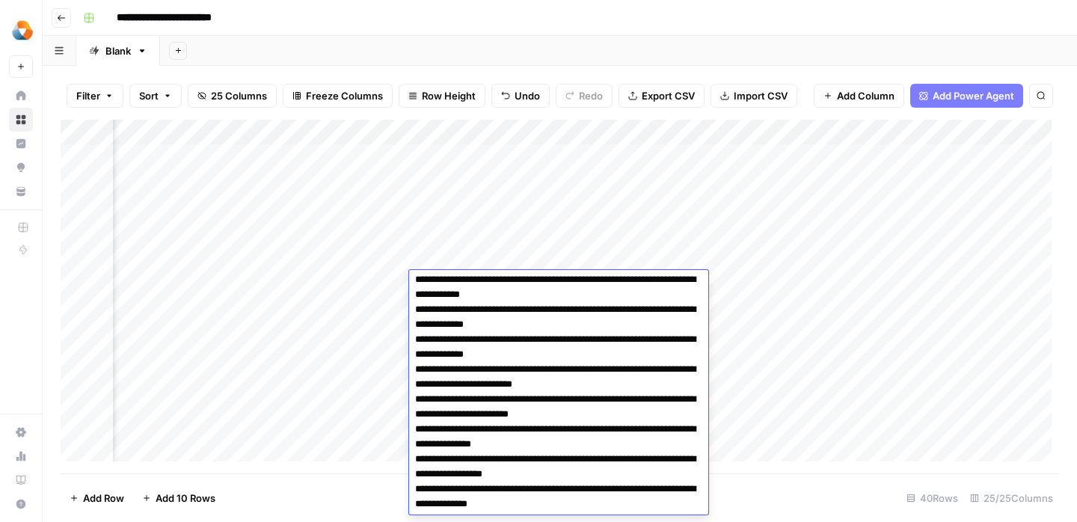
click at [361, 337] on div "Add Column" at bounding box center [560, 297] width 999 height 354
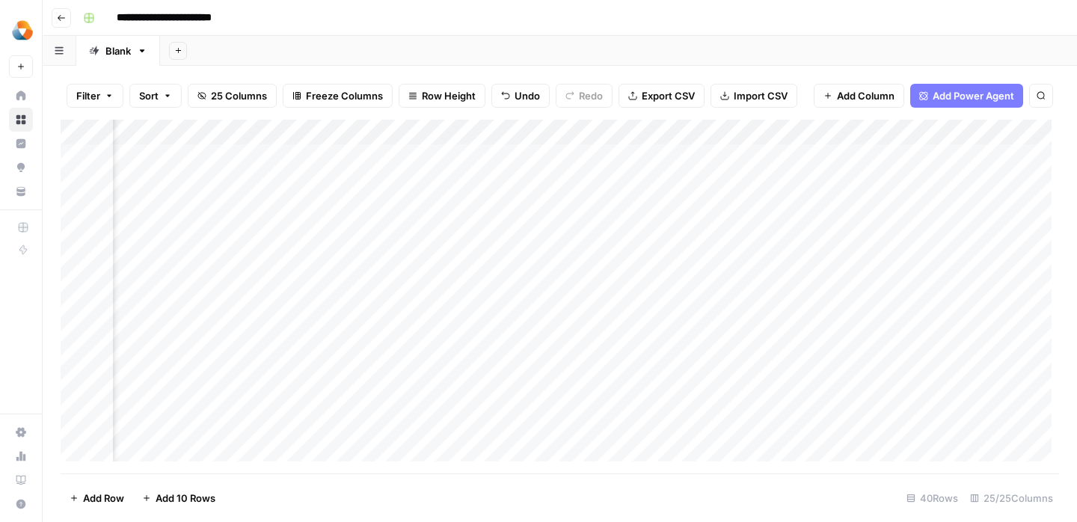
click at [536, 281] on div "Add Column" at bounding box center [560, 297] width 999 height 354
click at [679, 286] on div "Add Column" at bounding box center [560, 297] width 999 height 354
click at [648, 278] on div "Add Column" at bounding box center [560, 297] width 999 height 354
click at [764, 279] on div "Add Column" at bounding box center [560, 297] width 999 height 354
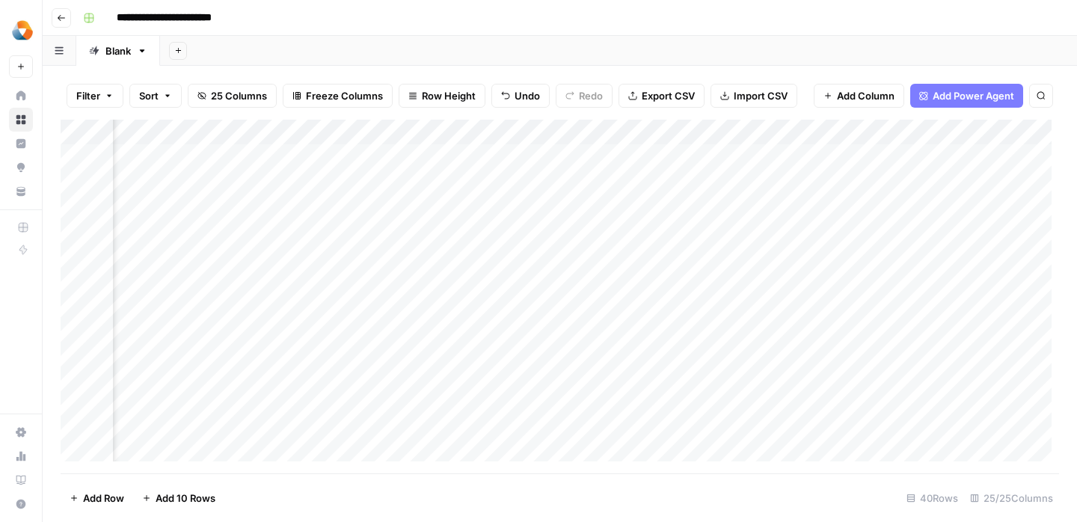
click at [845, 286] on div "Add Column" at bounding box center [560, 297] width 999 height 354
click at [800, 283] on div "Add Column" at bounding box center [560, 297] width 999 height 354
drag, startPoint x: 66, startPoint y: 438, endPoint x: 388, endPoint y: 1, distance: 543.7
click at [0, 0] on div "Milengo New Home Browse Insights Opportunities Your Data Recent Grids Refresh E…" at bounding box center [21, 261] width 42 height 522
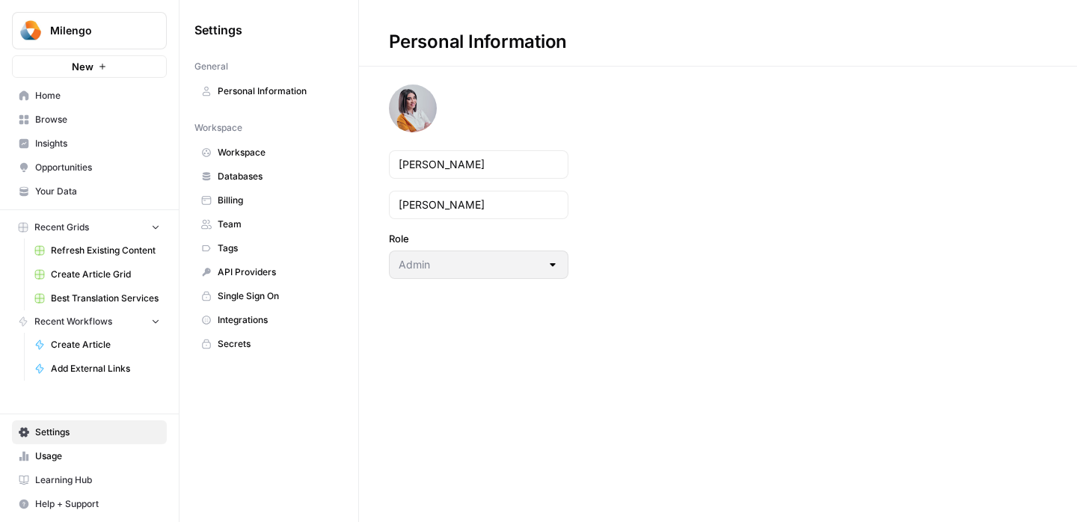
click at [221, 194] on span "Billing" at bounding box center [277, 200] width 119 height 13
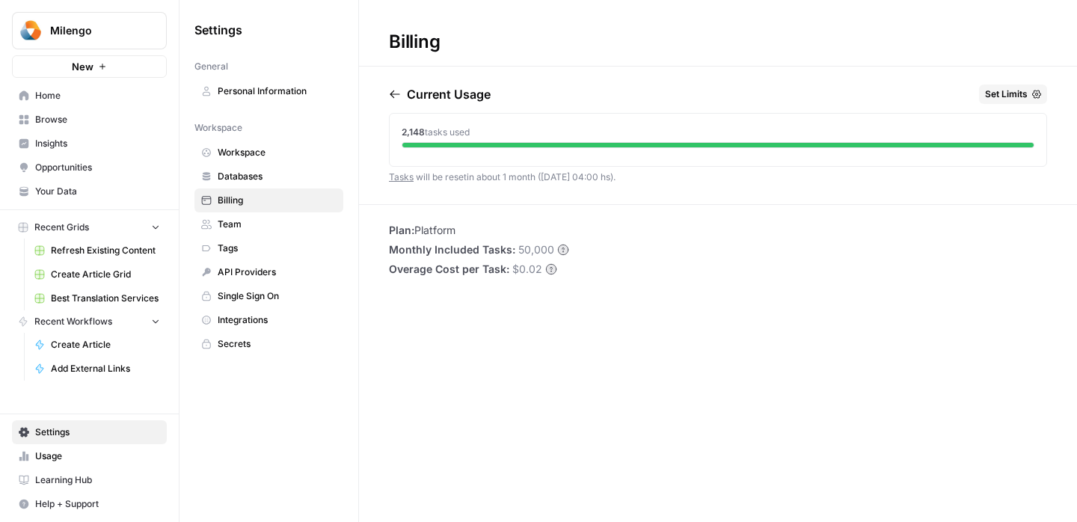
drag, startPoint x: 402, startPoint y: 133, endPoint x: 484, endPoint y: 132, distance: 82.3
click at [484, 132] on div "2,148 tasks used" at bounding box center [718, 132] width 633 height 13
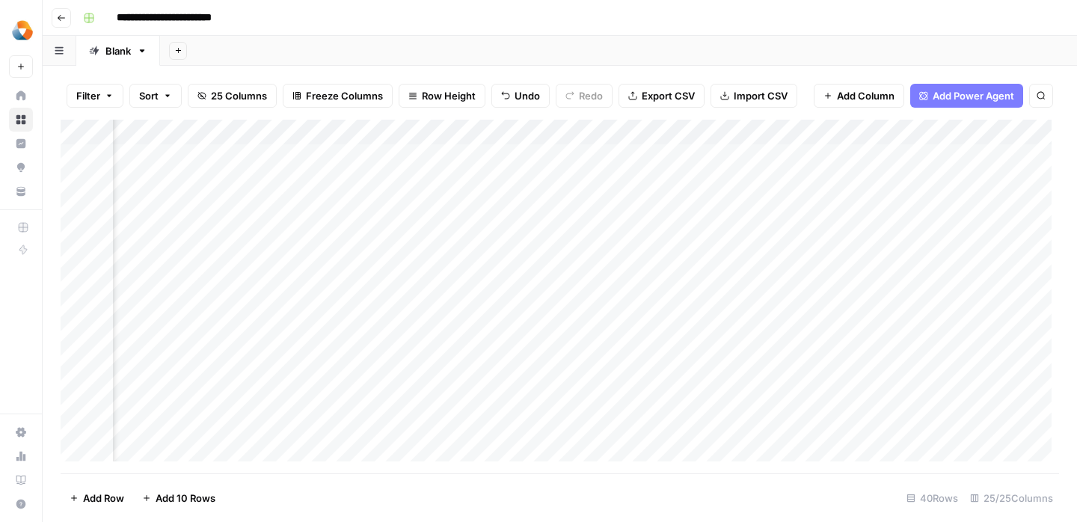
scroll to position [0, 249]
click at [826, 285] on div "Add Column" at bounding box center [560, 297] width 999 height 354
click at [890, 285] on div "Add Column" at bounding box center [560, 297] width 999 height 354
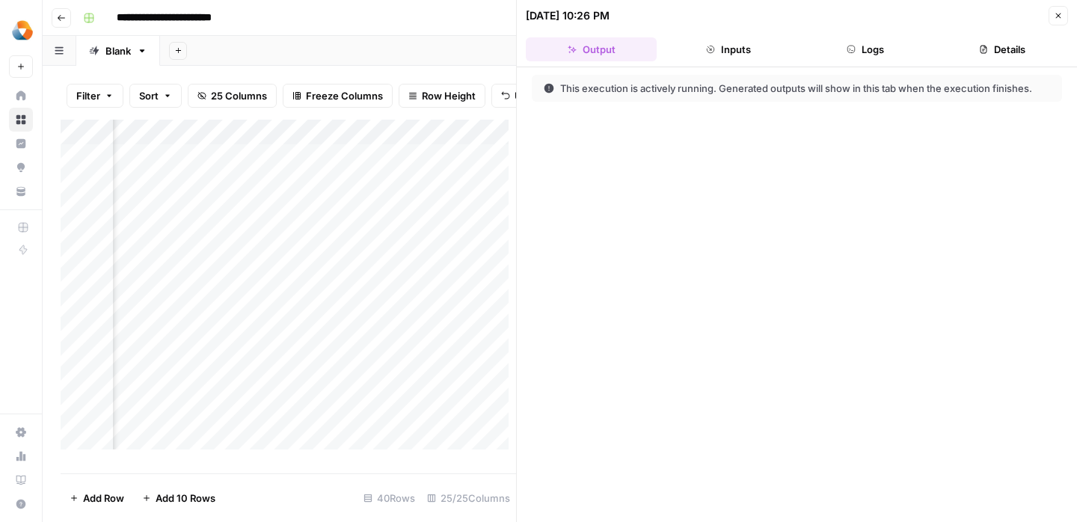
click at [1053, 14] on button "Close" at bounding box center [1058, 15] width 19 height 19
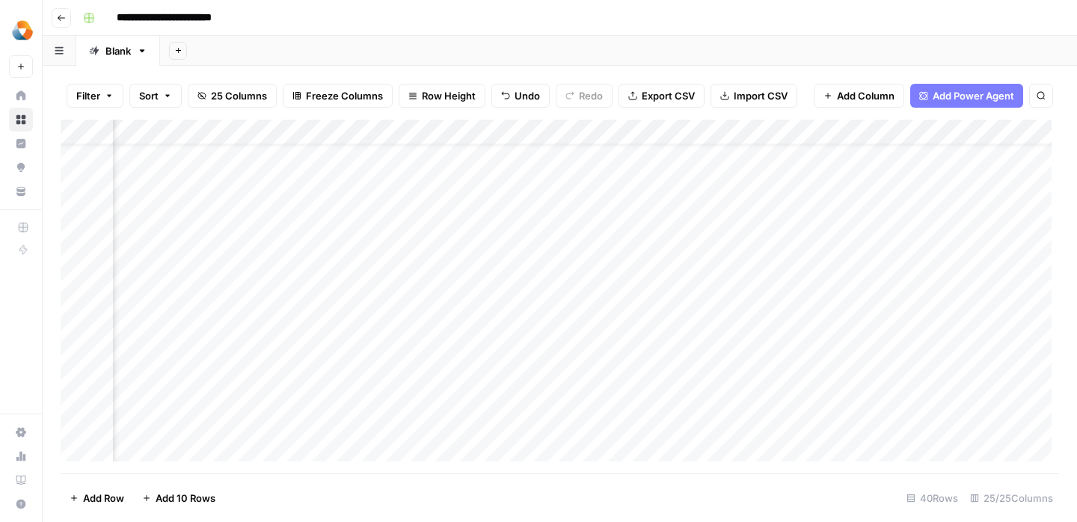
scroll to position [37, 2536]
click at [661, 248] on div "Add Column" at bounding box center [560, 297] width 999 height 354
click at [834, 251] on div "Add Column" at bounding box center [560, 297] width 999 height 354
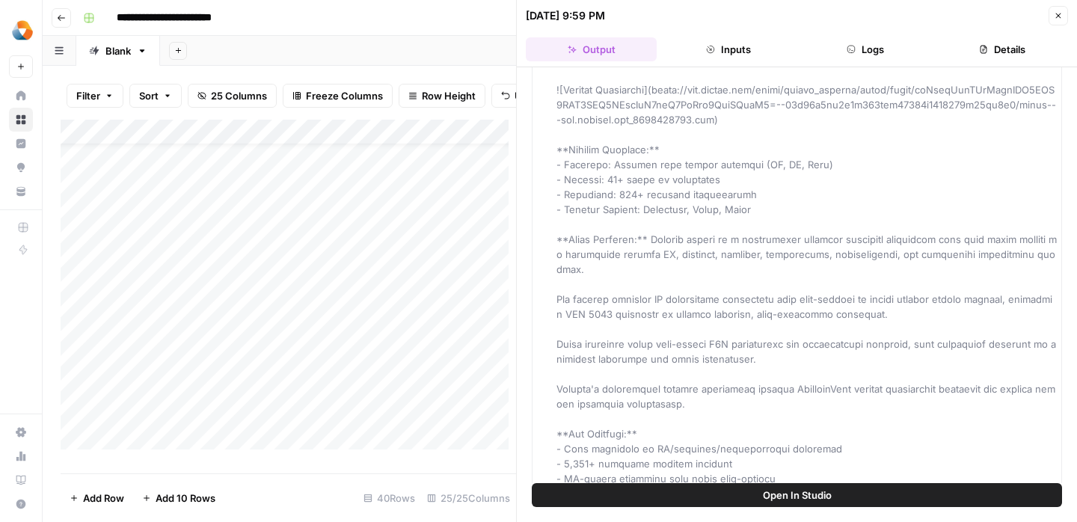
scroll to position [1867, 0]
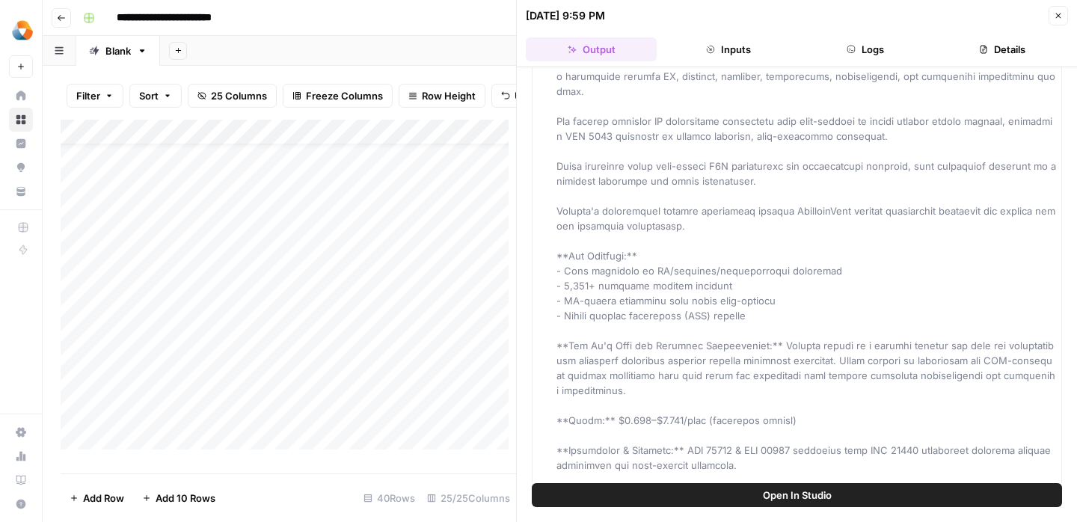
click at [388, 368] on div "Add Column" at bounding box center [289, 291] width 456 height 342
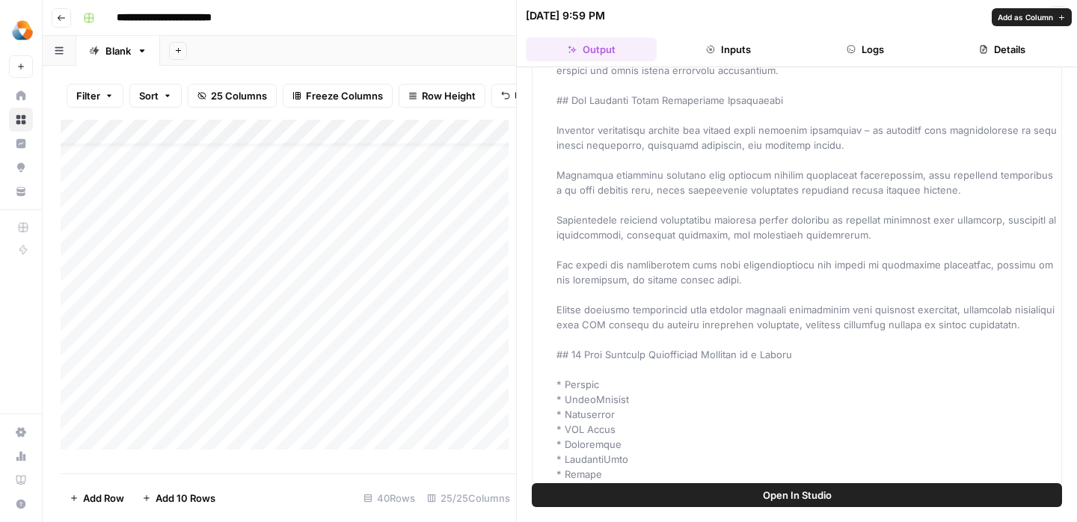
scroll to position [0, 0]
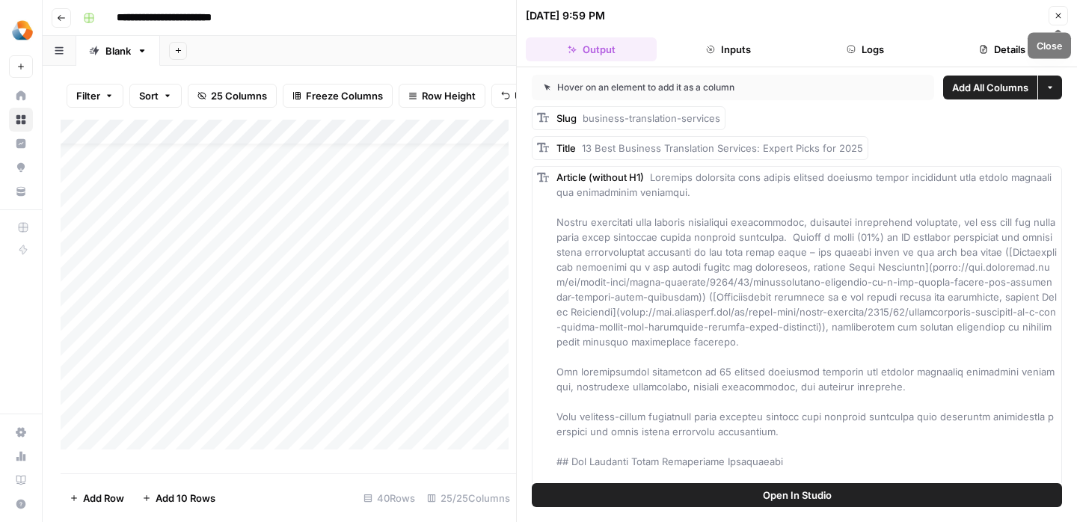
click at [1062, 12] on icon "button" at bounding box center [1058, 15] width 9 height 9
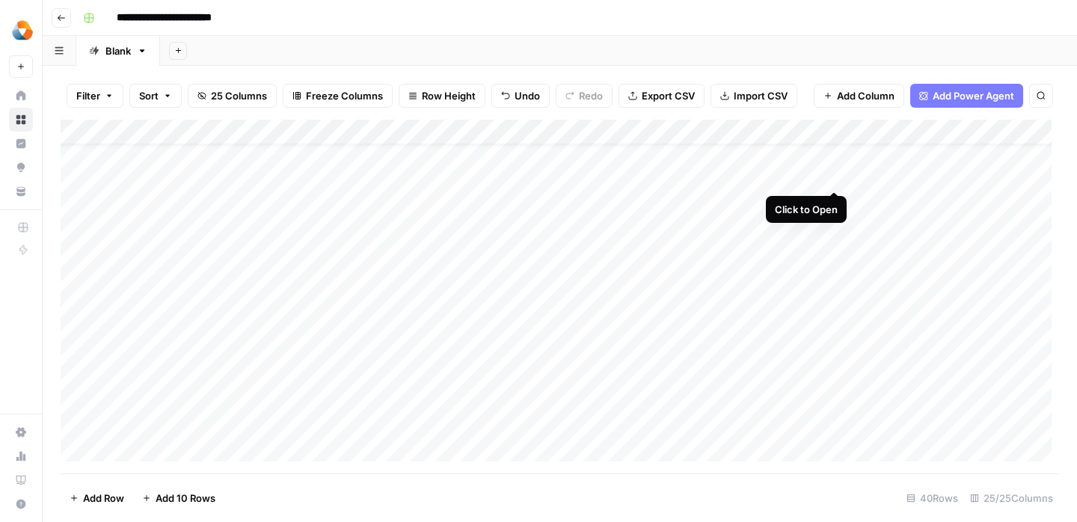
click at [836, 180] on div "Add Column" at bounding box center [560, 297] width 999 height 354
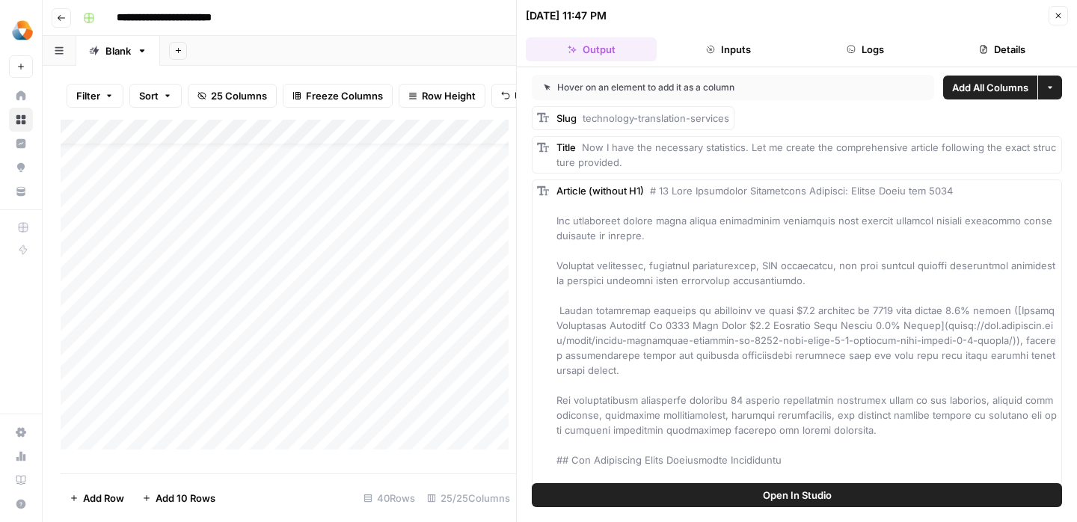
click at [1062, 13] on icon "button" at bounding box center [1058, 15] width 9 height 9
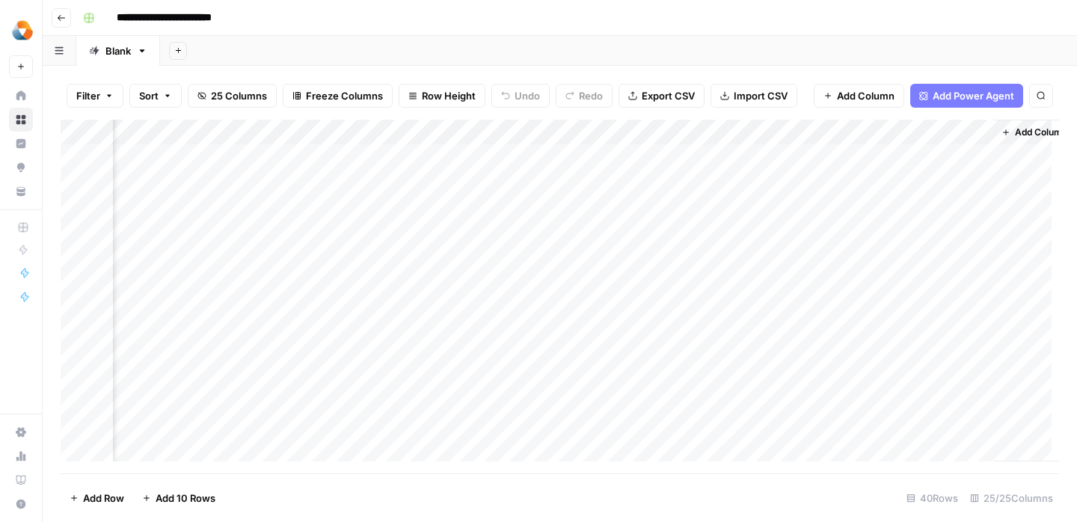
scroll to position [0, 2536]
click at [663, 283] on div "Add Column" at bounding box center [560, 297] width 999 height 354
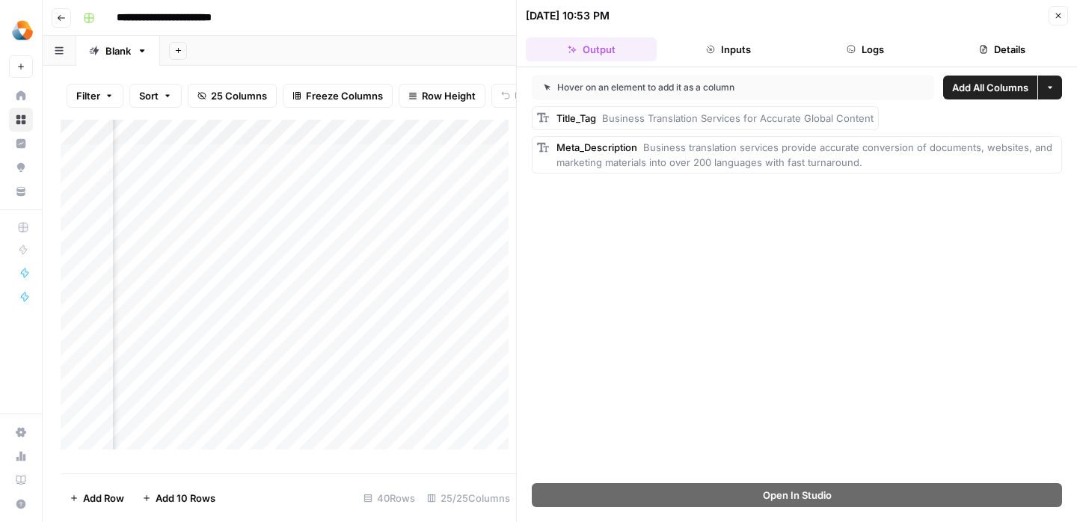
click at [759, 66] on header "[DATE] 10:53 PM Close Output Inputs Logs Details" at bounding box center [797, 33] width 560 height 67
click at [759, 58] on button "Inputs" at bounding box center [728, 49] width 131 height 24
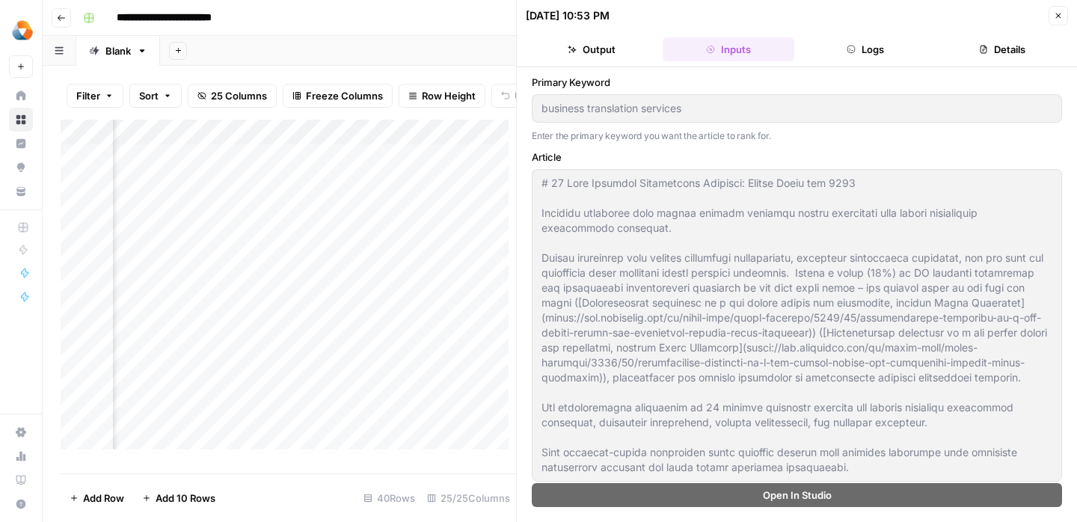
click at [1047, 22] on div "[DATE] 10:53 PM Close" at bounding box center [797, 15] width 542 height 19
click at [1050, 22] on button "Close" at bounding box center [1058, 15] width 19 height 19
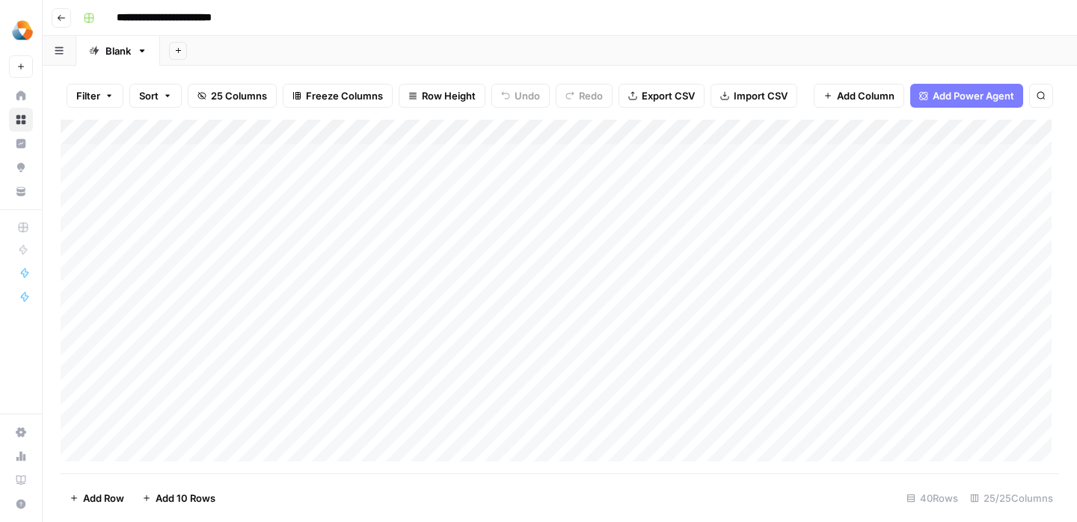
click at [231, 310] on div "Add Column" at bounding box center [560, 297] width 999 height 354
paste textarea "**********"
type textarea "**********"
click at [280, 361] on div "Add Column" at bounding box center [560, 297] width 999 height 354
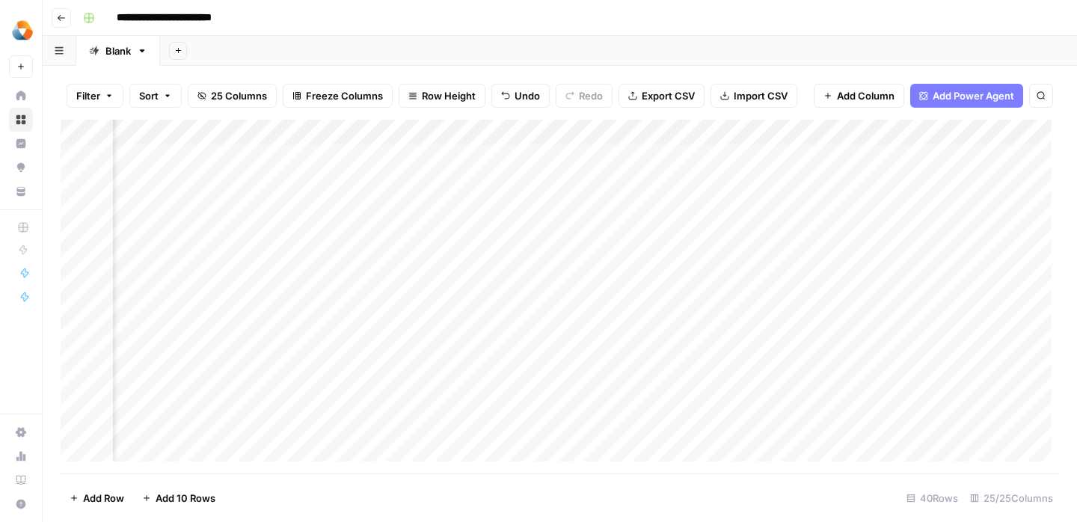
scroll to position [0, 1106]
click at [505, 313] on div "Add Column" at bounding box center [560, 297] width 999 height 354
click at [511, 312] on div "Add Column" at bounding box center [560, 297] width 999 height 354
type textarea "**********"
click at [509, 343] on div "Add Column" at bounding box center [560, 297] width 999 height 354
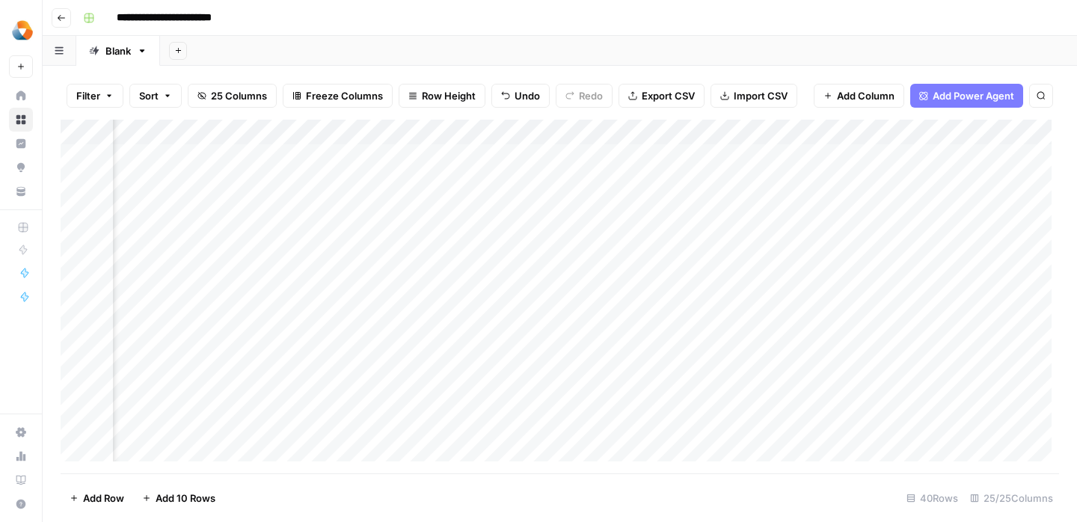
click at [783, 309] on div "Add Column" at bounding box center [560, 297] width 999 height 354
click at [706, 317] on div "Add Column" at bounding box center [560, 297] width 999 height 354
type textarea "**********"
click at [602, 310] on div "Add Column" at bounding box center [560, 297] width 999 height 354
click at [420, 316] on div "Add Column" at bounding box center [560, 297] width 999 height 354
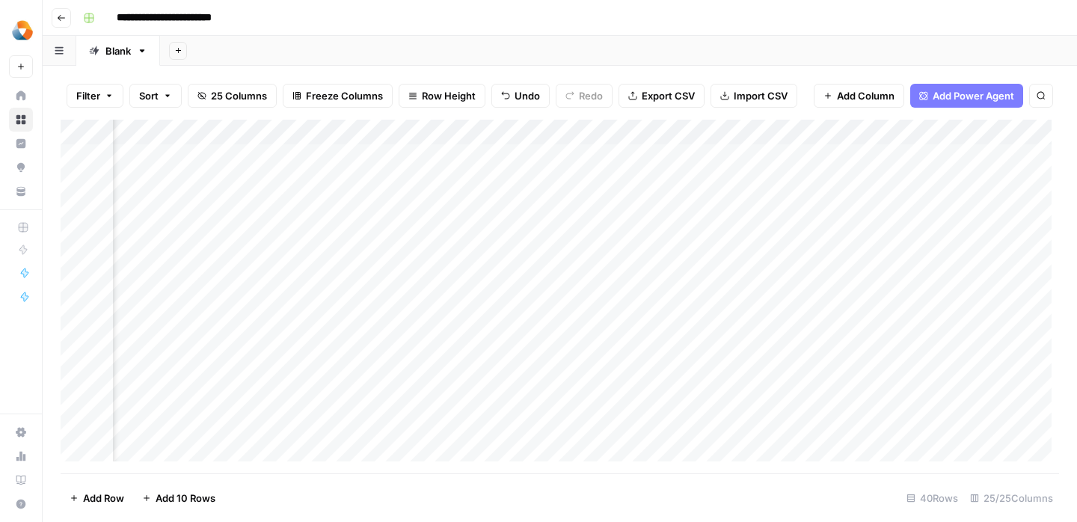
click at [420, 316] on div "Add Column" at bounding box center [560, 297] width 999 height 354
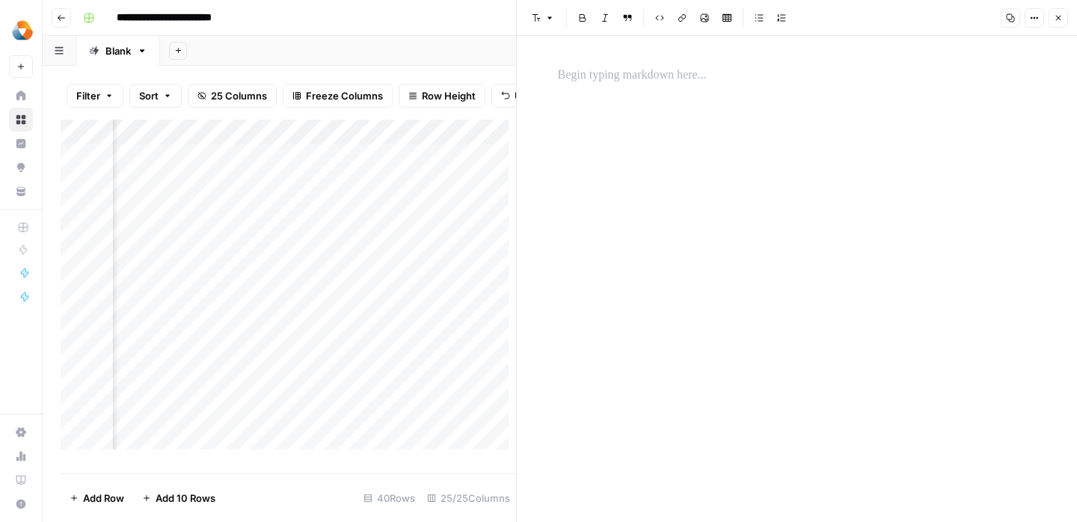
click at [1062, 19] on icon "button" at bounding box center [1058, 17] width 9 height 9
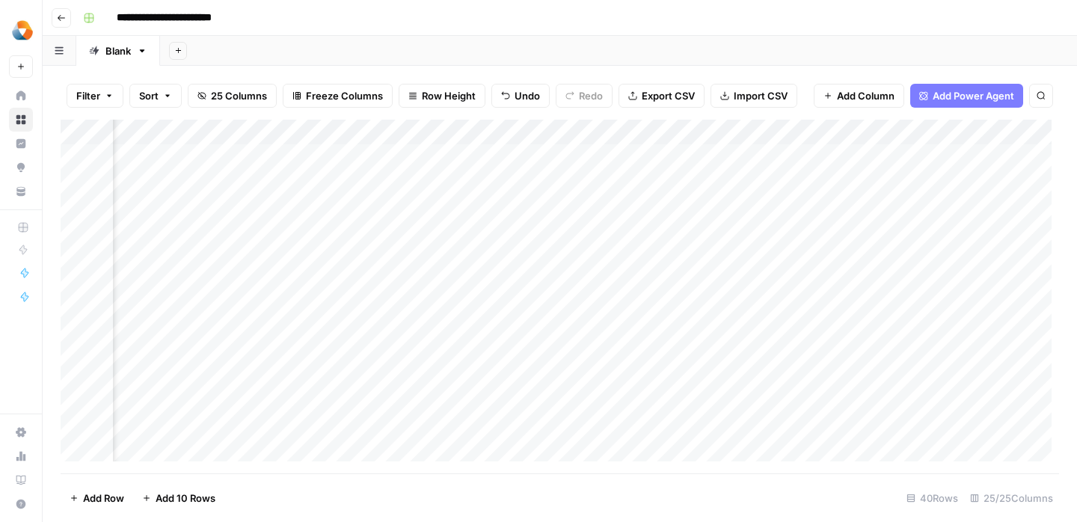
scroll to position [0, 1247]
click at [460, 310] on div "Add Column" at bounding box center [560, 297] width 999 height 354
type textarea "**********"
click at [342, 358] on div "Add Column" at bounding box center [560, 297] width 999 height 354
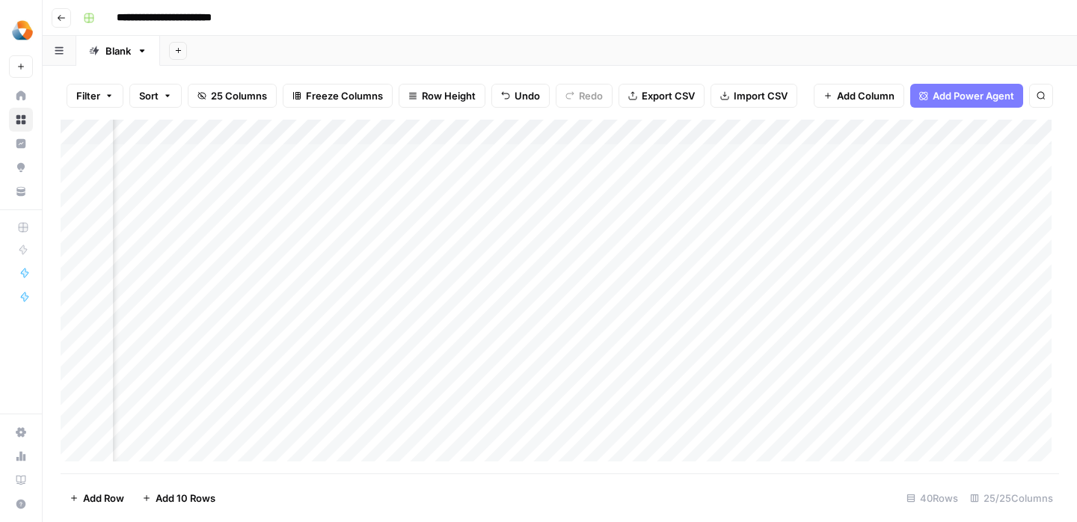
click at [279, 310] on div "Add Column" at bounding box center [560, 297] width 999 height 354
click at [524, 311] on div "Add Column" at bounding box center [560, 297] width 999 height 354
type textarea "**********"
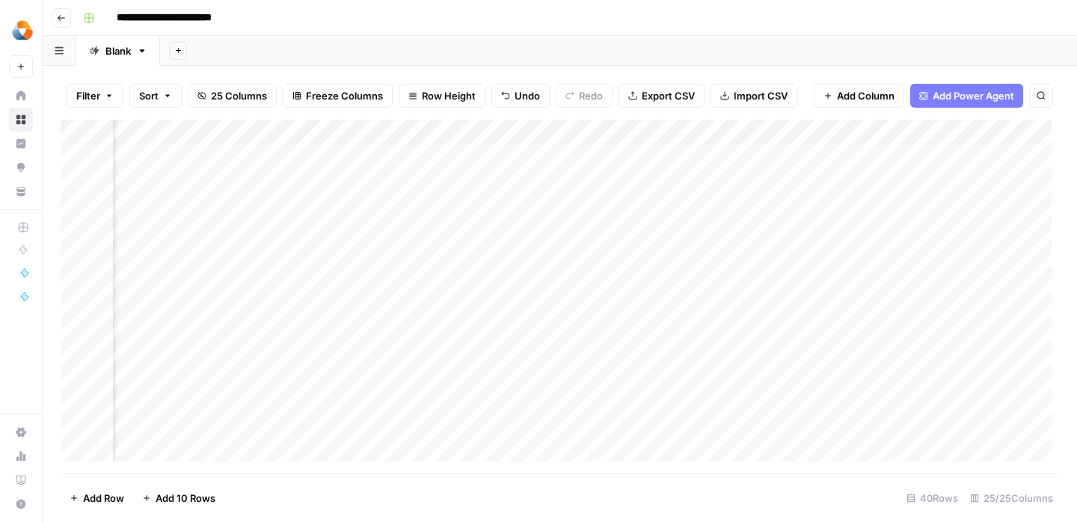
click at [752, 349] on div "Add Column" at bounding box center [560, 297] width 999 height 354
click at [662, 319] on div "Add Column" at bounding box center [560, 297] width 999 height 354
type textarea "**** **** **** **** **** **** **** *** **** **** ****"
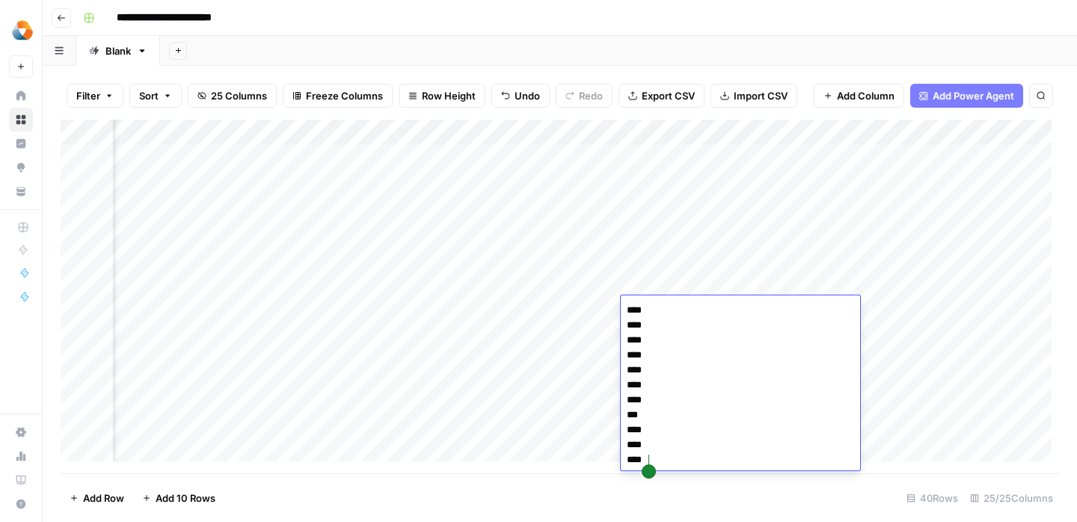
click at [557, 336] on div "Add Column" at bounding box center [560, 297] width 999 height 354
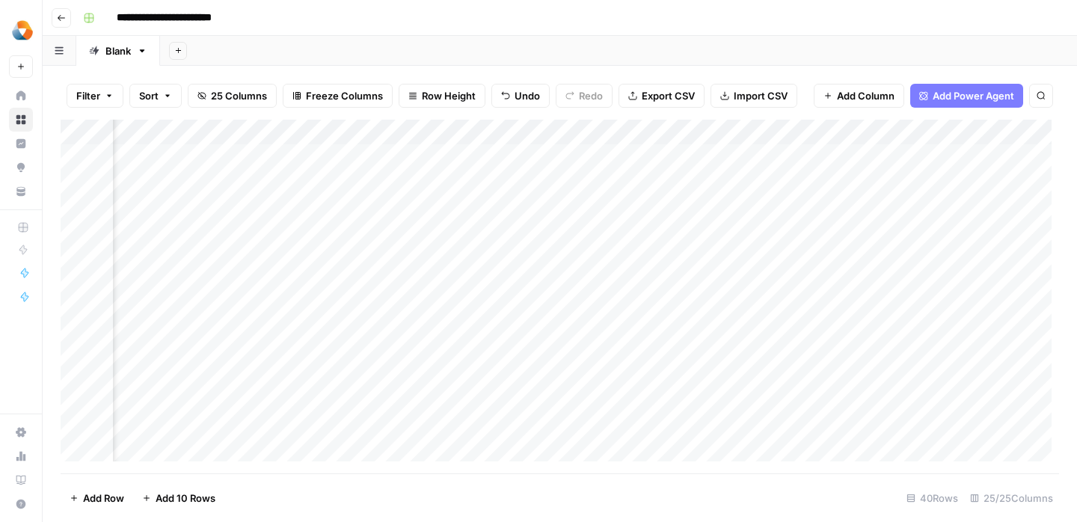
click at [862, 319] on div "Add Column" at bounding box center [560, 297] width 999 height 354
click at [875, 298] on div "Add Column" at bounding box center [560, 297] width 999 height 354
type textarea "**********"
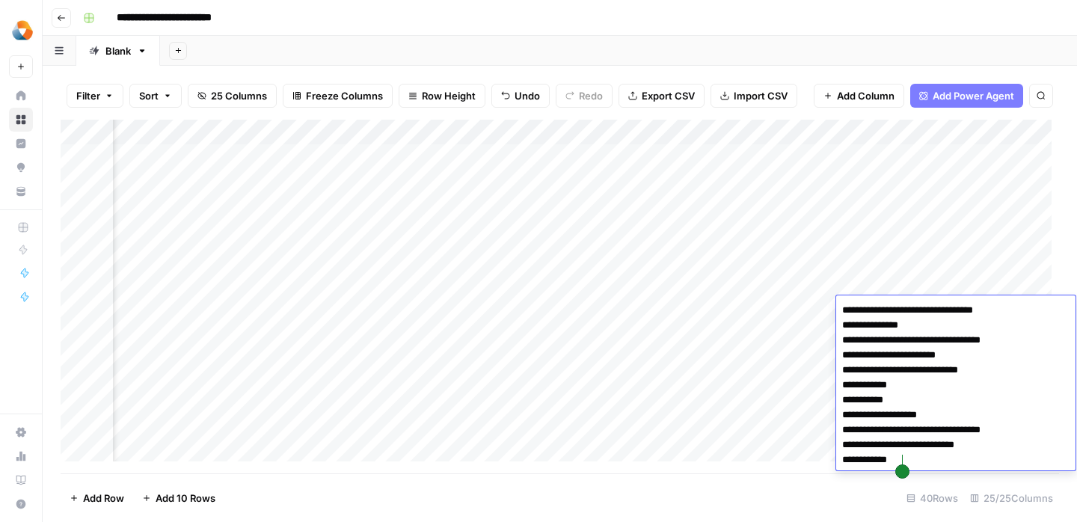
click at [786, 363] on div "Add Column" at bounding box center [560, 297] width 999 height 354
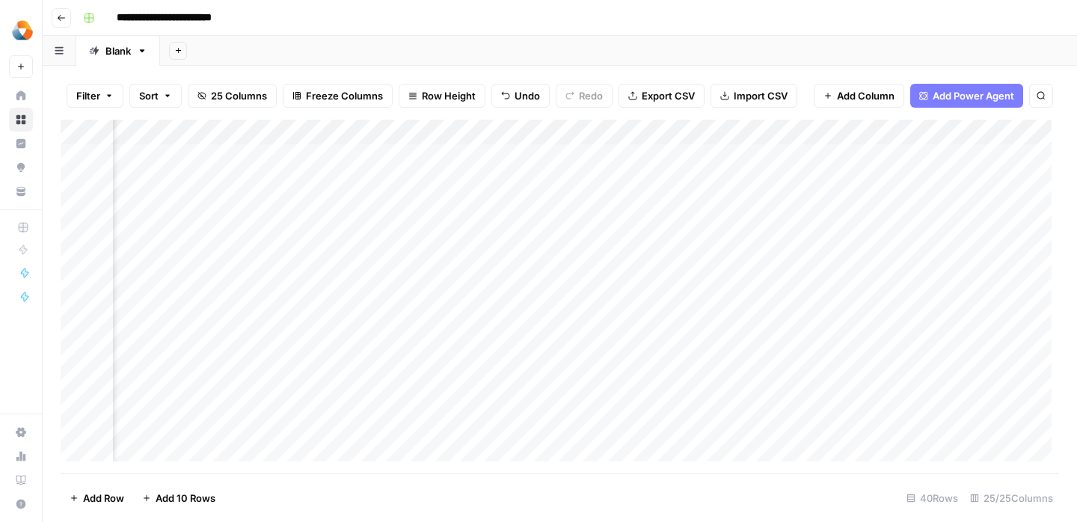
scroll to position [0, 1848]
click at [671, 312] on div "Add Column" at bounding box center [560, 297] width 999 height 354
click at [702, 316] on div "Add Column" at bounding box center [560, 297] width 999 height 354
type textarea "**********"
click at [596, 361] on div "Add Column" at bounding box center [560, 297] width 999 height 354
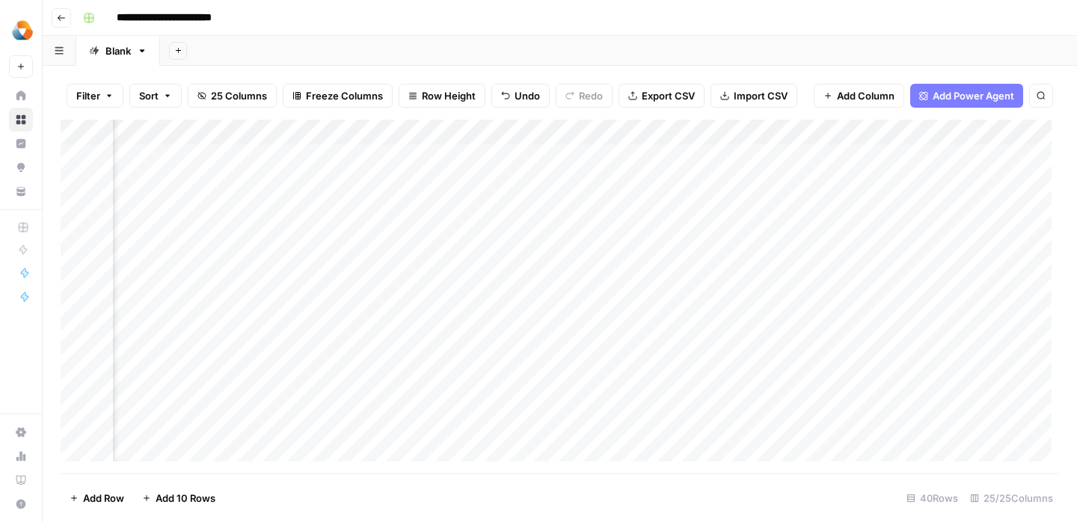
scroll to position [0, 2085]
click at [569, 311] on div "Add Column" at bounding box center [560, 297] width 999 height 354
type textarea "**********"
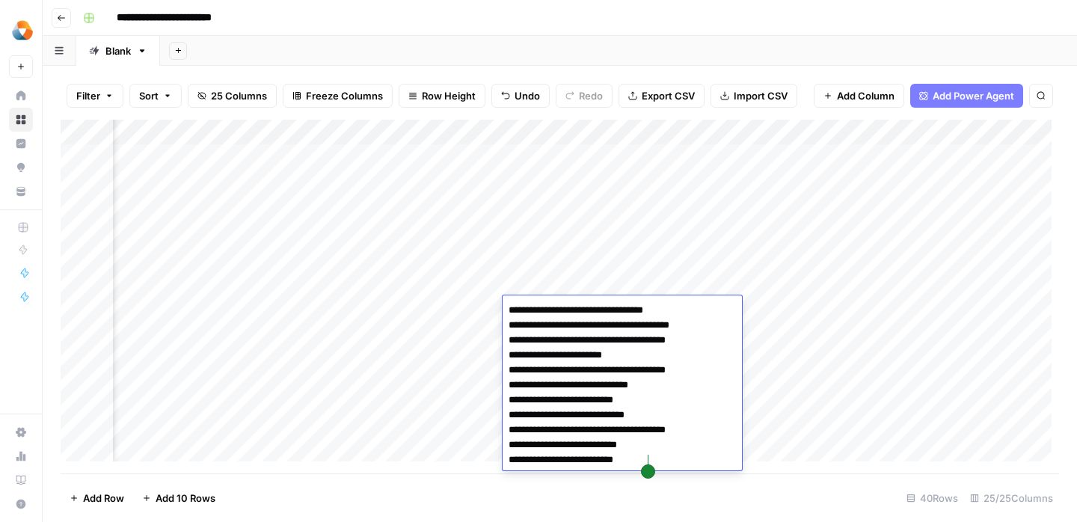
click at [469, 350] on div "Add Column" at bounding box center [560, 297] width 999 height 354
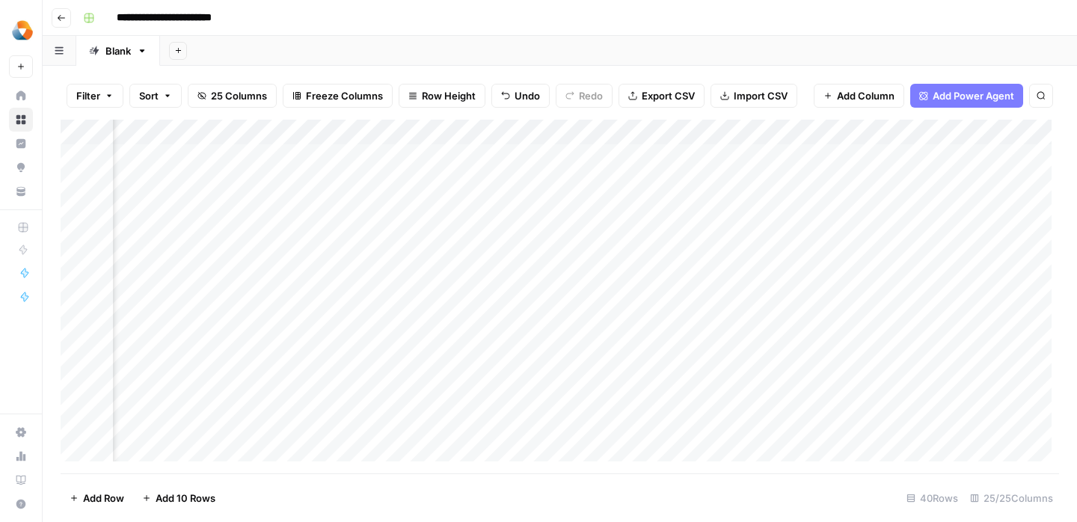
click at [683, 312] on div "Add Column" at bounding box center [560, 297] width 999 height 354
click at [682, 314] on div "Add Column" at bounding box center [560, 297] width 999 height 354
click at [682, 314] on textarea at bounding box center [763, 310] width 239 height 21
type textarea "**********"
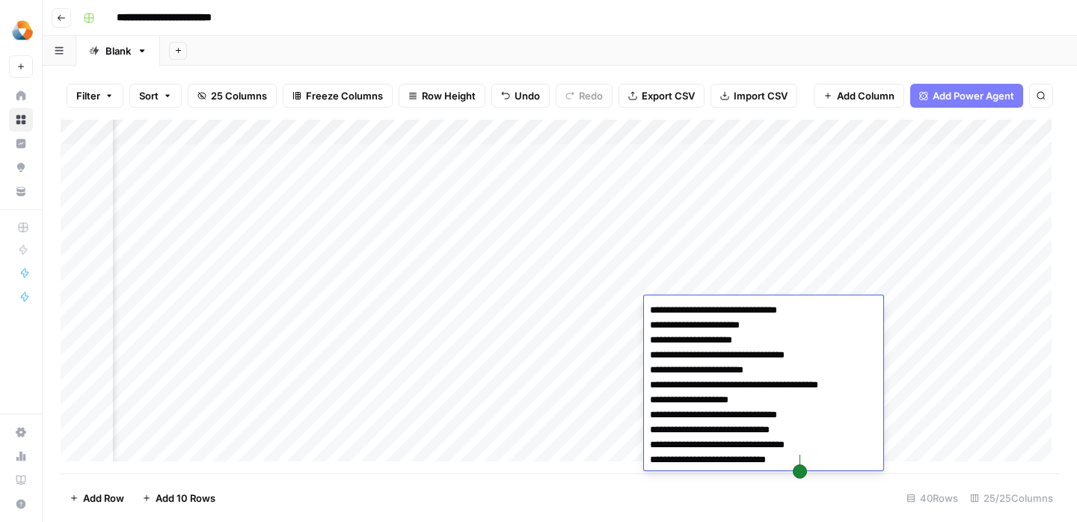
click at [587, 359] on div "Add Column" at bounding box center [560, 297] width 999 height 354
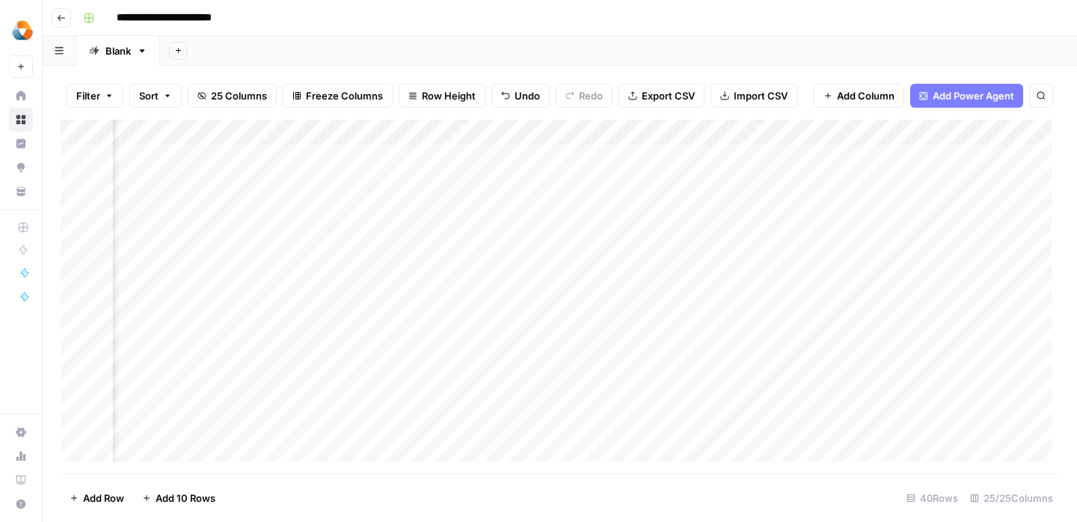
scroll to position [0, 2448]
click at [412, 296] on div "Add Column" at bounding box center [560, 297] width 999 height 354
click at [412, 308] on div "Add Column" at bounding box center [560, 297] width 999 height 354
type textarea "**********"
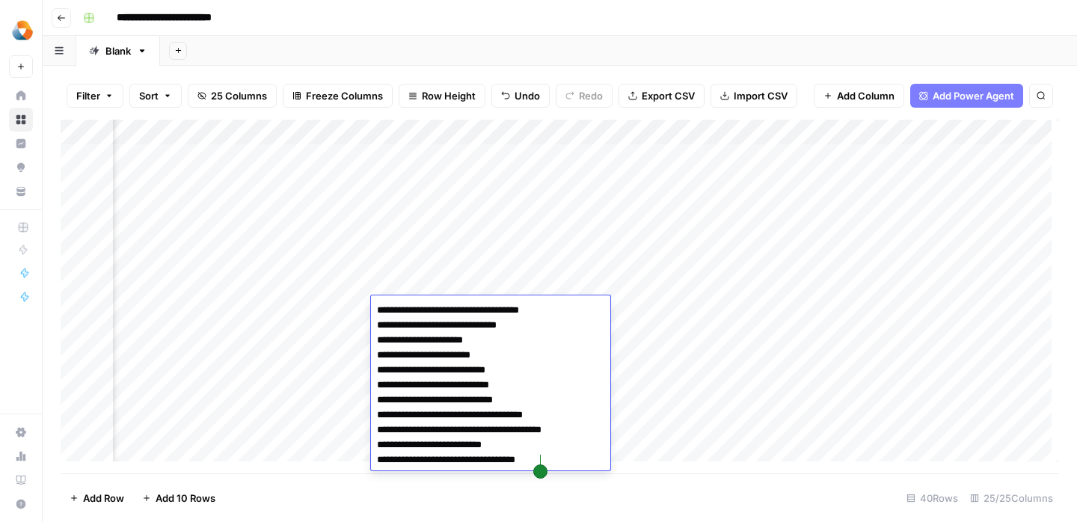
click at [314, 375] on div "Add Column" at bounding box center [560, 297] width 999 height 354
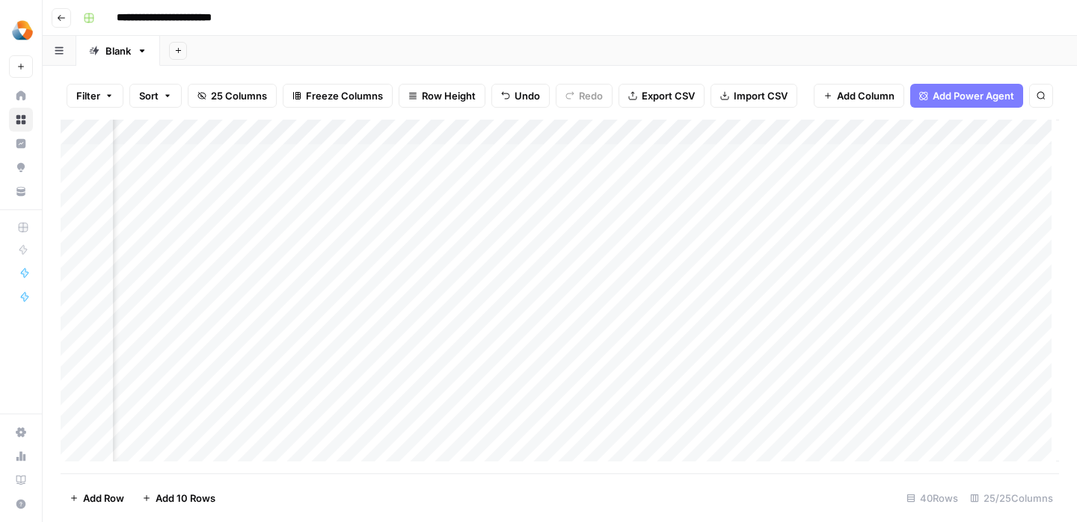
click at [555, 310] on div "Add Column" at bounding box center [560, 297] width 999 height 354
click at [523, 312] on div "Add Column" at bounding box center [560, 297] width 999 height 354
click at [523, 312] on textarea at bounding box center [599, 310] width 239 height 21
type textarea "**********"
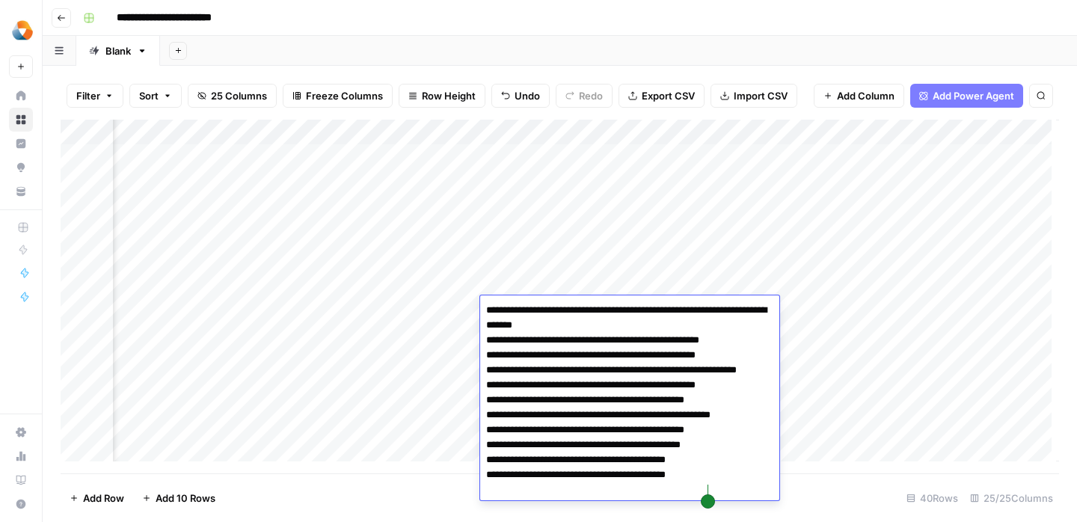
click at [430, 364] on div "Add Column" at bounding box center [560, 297] width 999 height 354
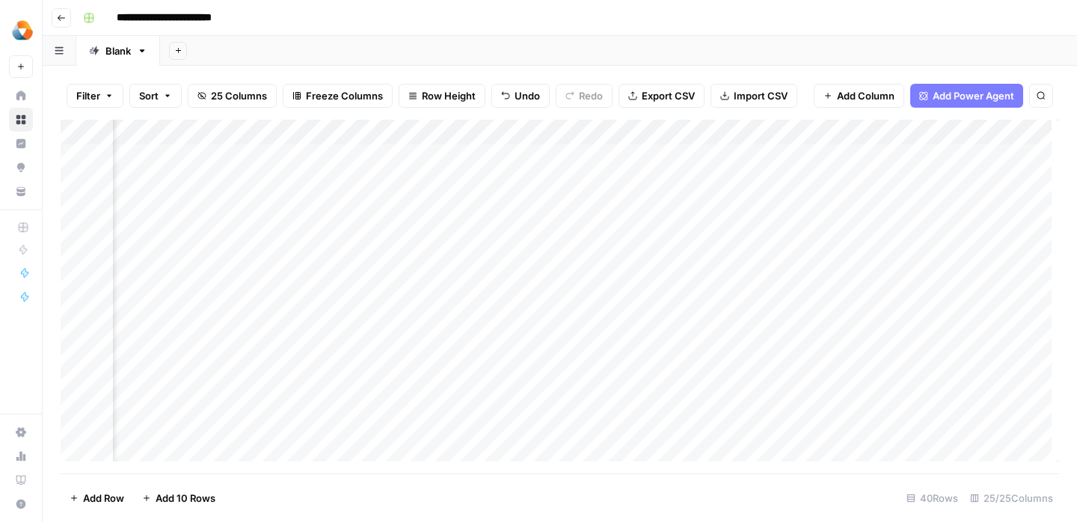
click at [625, 295] on div "Add Column" at bounding box center [560, 297] width 999 height 354
click at [628, 307] on div "Add Column" at bounding box center [560, 297] width 999 height 354
click at [617, 299] on div "Add Column" at bounding box center [560, 297] width 999 height 354
type textarea "**********"
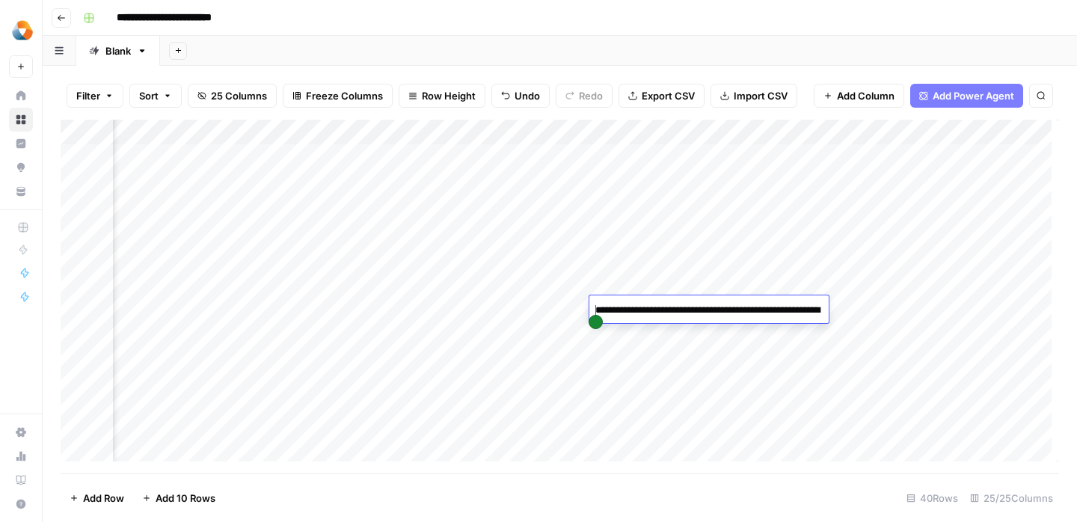
scroll to position [190, 0]
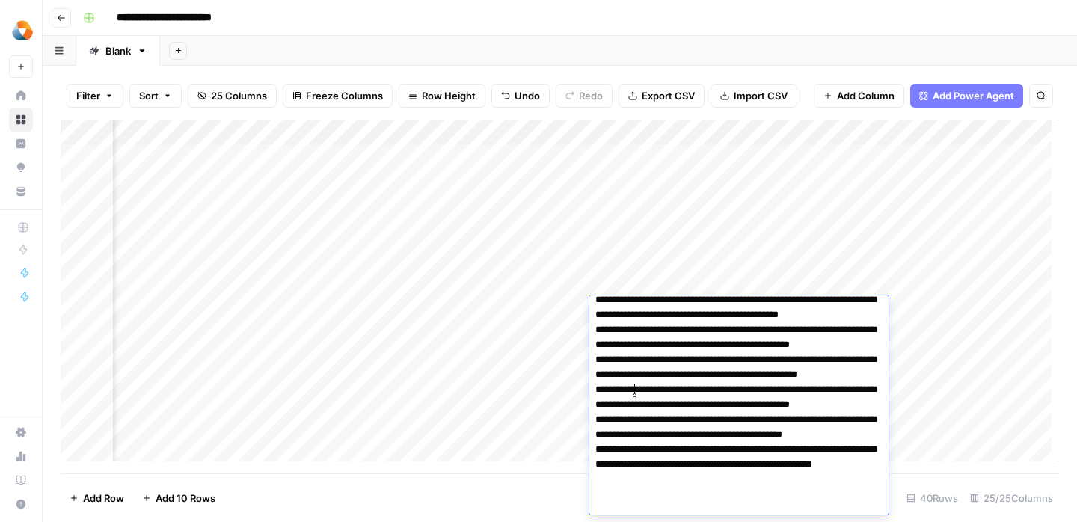
click at [673, 397] on textarea at bounding box center [736, 345] width 292 height 470
click at [507, 397] on div "Add Column" at bounding box center [560, 297] width 999 height 354
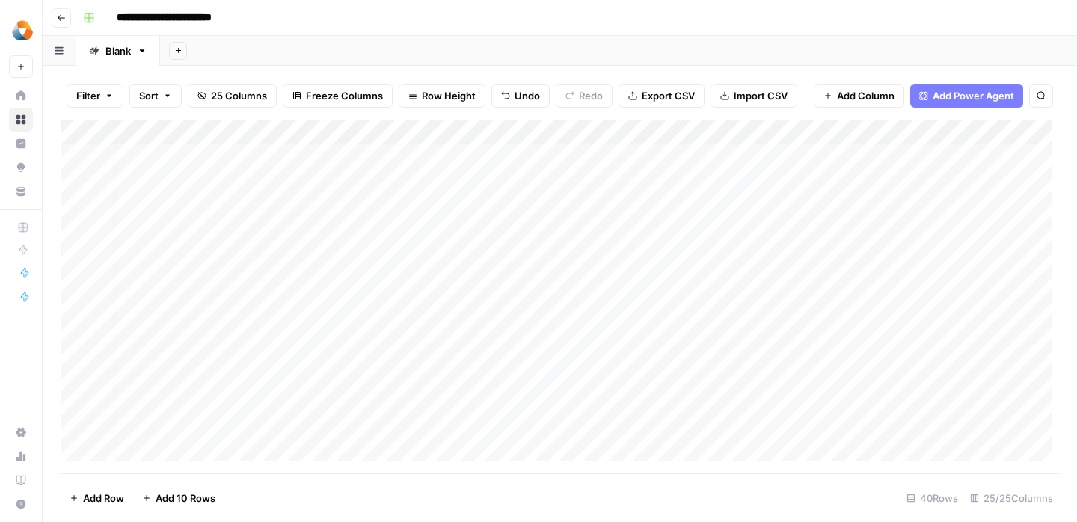
scroll to position [0, 0]
click at [803, 315] on div "Add Column" at bounding box center [560, 297] width 999 height 354
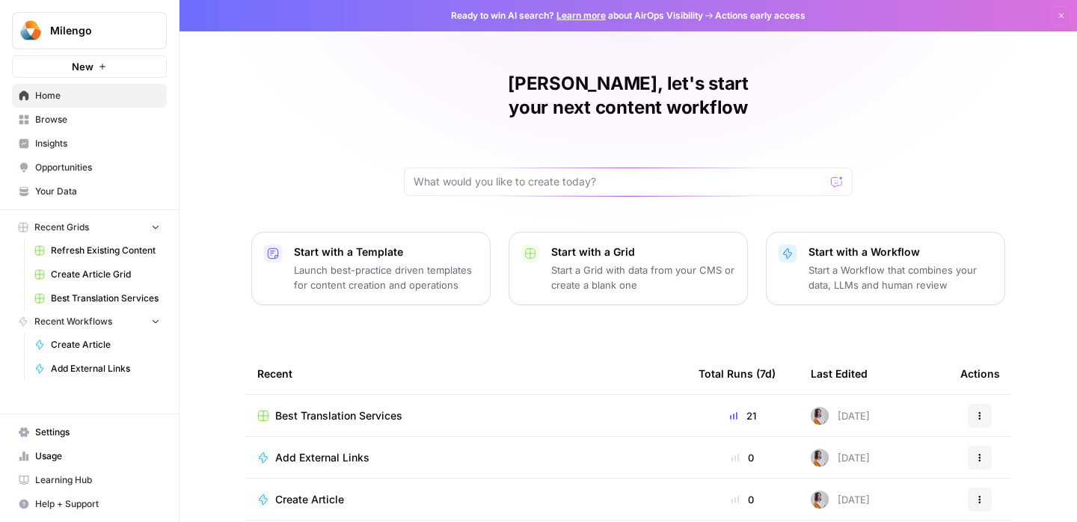
click at [368, 403] on td "Best Translation Services" at bounding box center [465, 415] width 441 height 41
click at [357, 409] on span "Best Translation Services" at bounding box center [338, 416] width 127 height 15
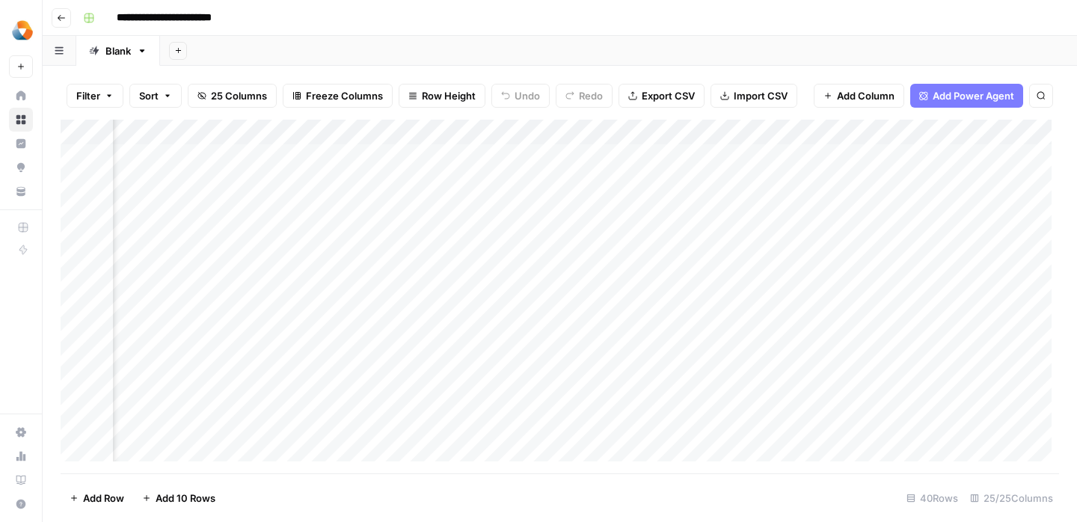
scroll to position [0, 257]
click at [579, 311] on div "Add Column" at bounding box center [560, 297] width 999 height 354
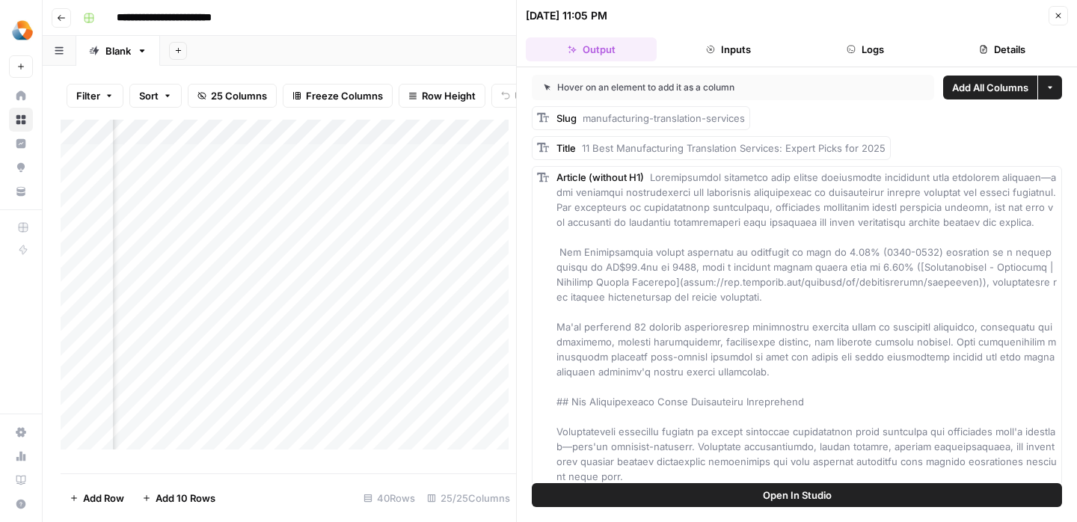
click at [1061, 21] on button "Close" at bounding box center [1058, 15] width 19 height 19
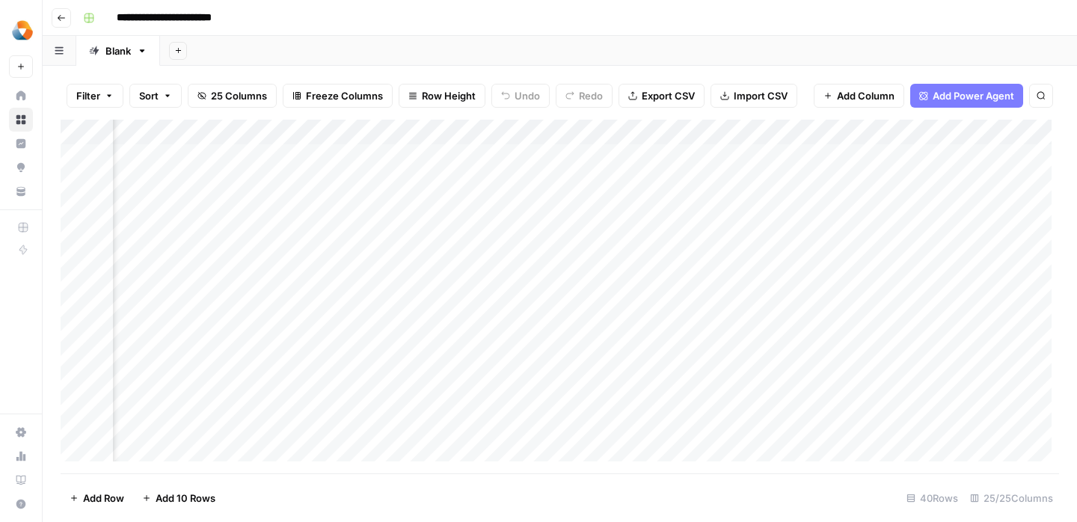
scroll to position [0, 828]
click at [533, 310] on div "Add Column" at bounding box center [560, 297] width 999 height 354
click at [581, 311] on div "Add Column" at bounding box center [560, 297] width 999 height 354
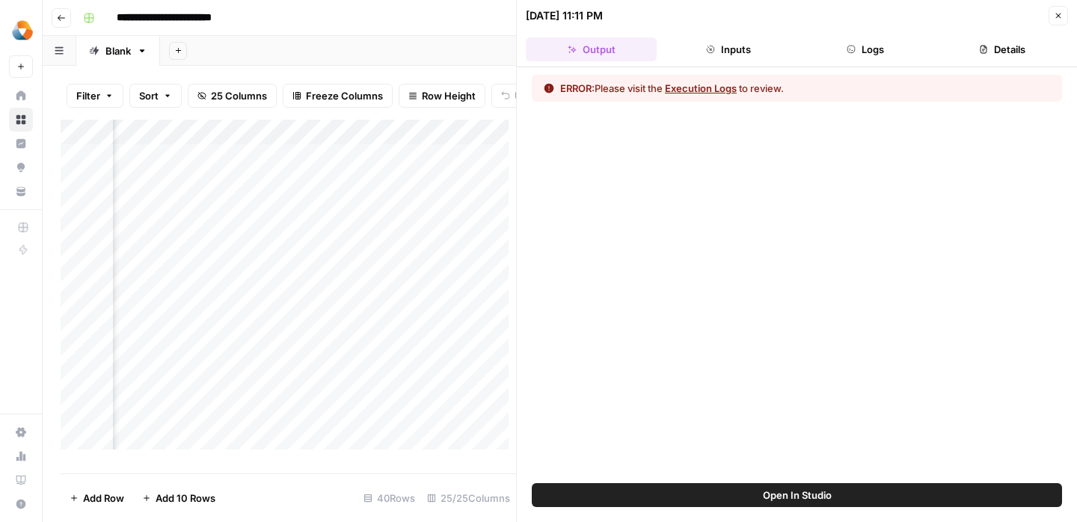
click at [1063, 10] on button "Close" at bounding box center [1058, 15] width 19 height 19
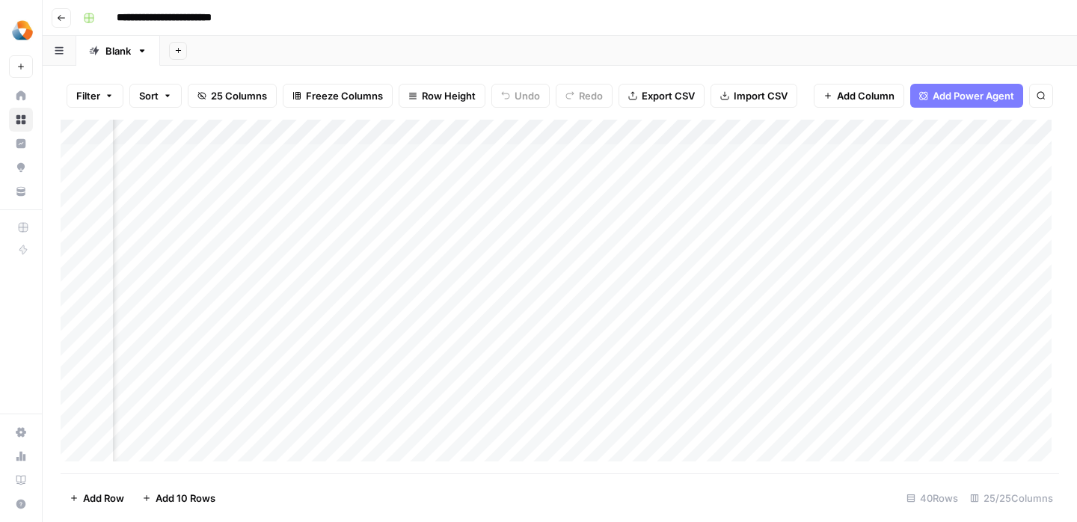
click at [246, 307] on div "Add Column" at bounding box center [560, 297] width 999 height 354
click at [599, 308] on div "Add Column" at bounding box center [560, 297] width 999 height 354
click at [654, 308] on div "Add Column" at bounding box center [560, 297] width 999 height 354
click at [667, 180] on div "Add Column" at bounding box center [560, 297] width 999 height 354
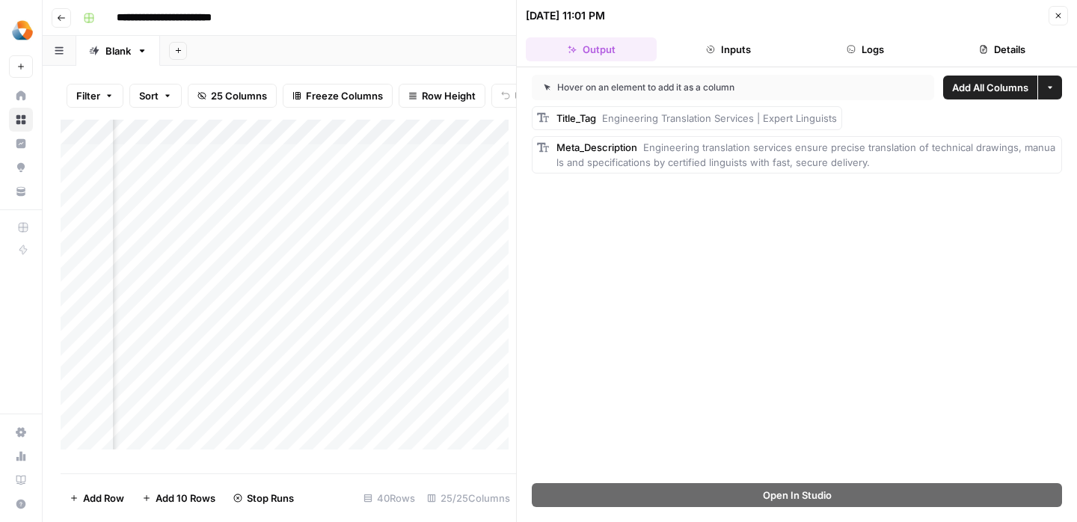
click at [1057, 22] on button "Close" at bounding box center [1058, 15] width 19 height 19
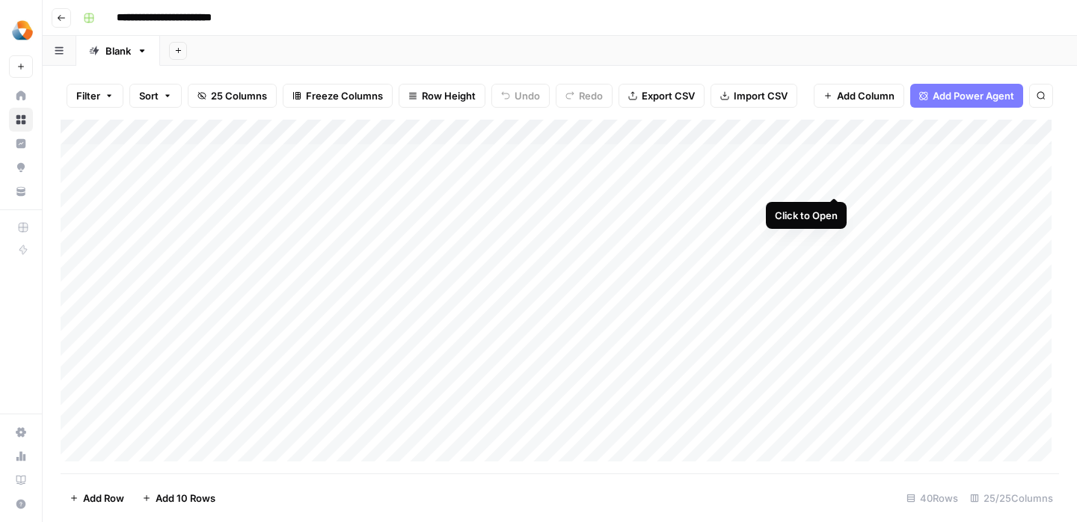
click at [837, 183] on div "Add Column" at bounding box center [560, 297] width 999 height 354
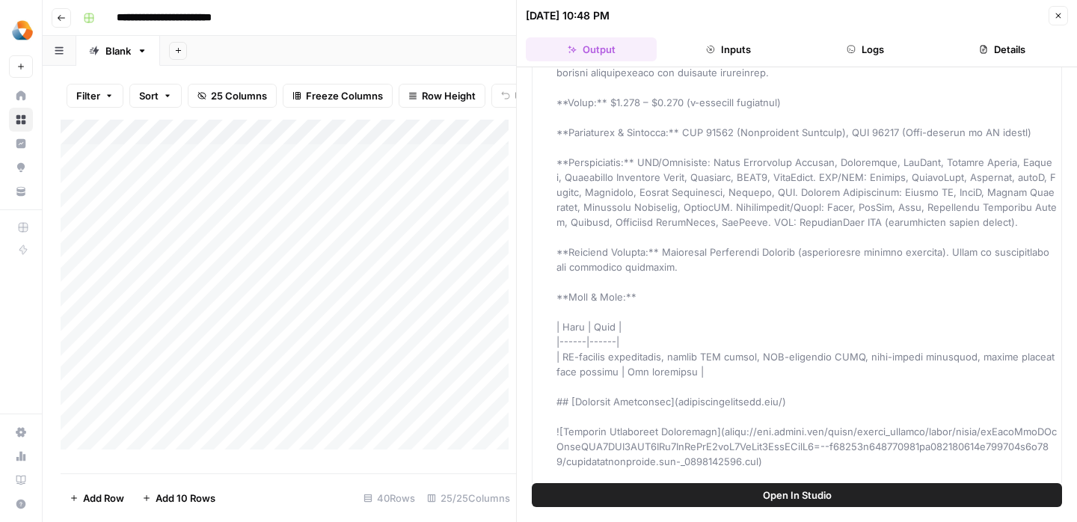
scroll to position [15381, 0]
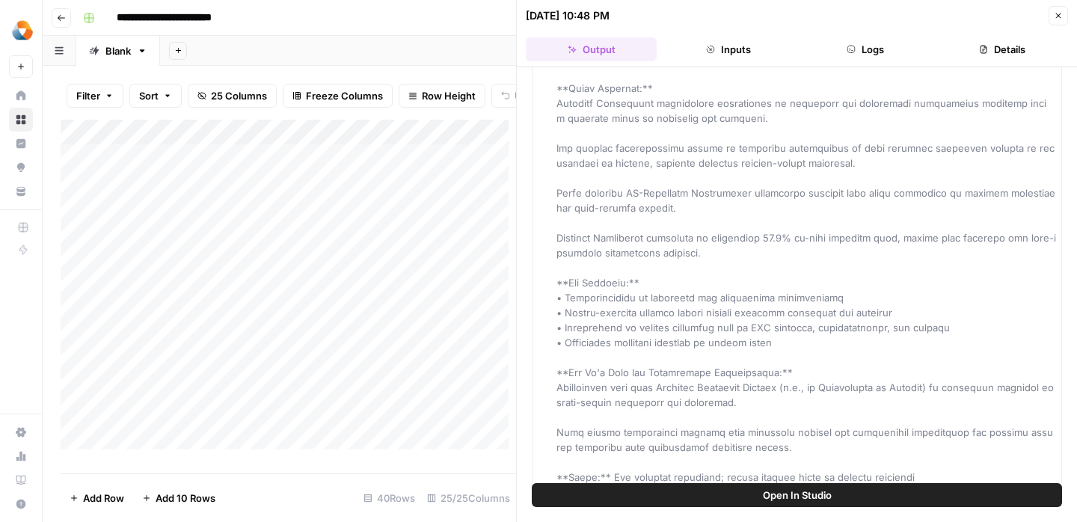
click at [1004, 50] on button "Details" at bounding box center [1002, 49] width 131 height 24
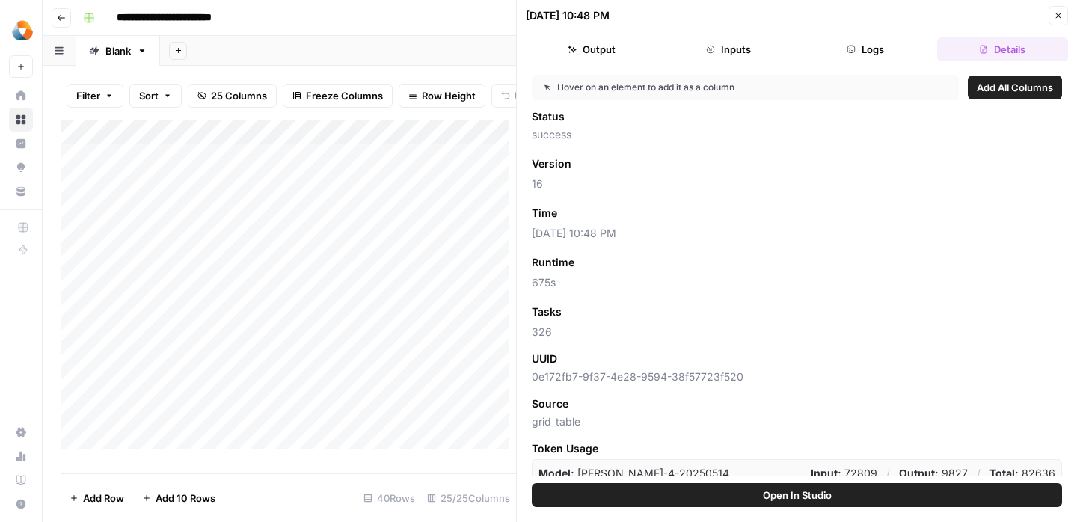
scroll to position [12, 0]
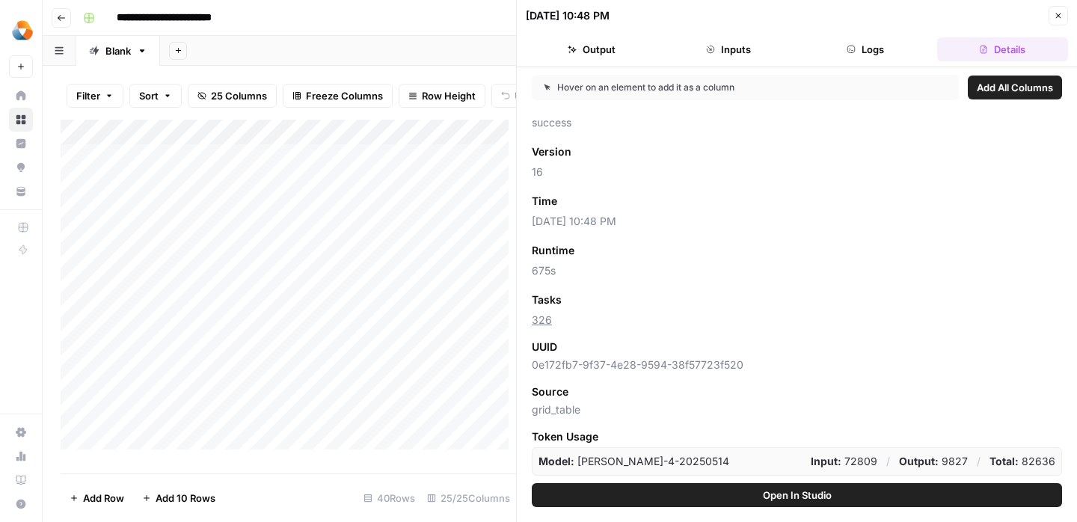
click at [1062, 22] on button "Close" at bounding box center [1058, 15] width 19 height 19
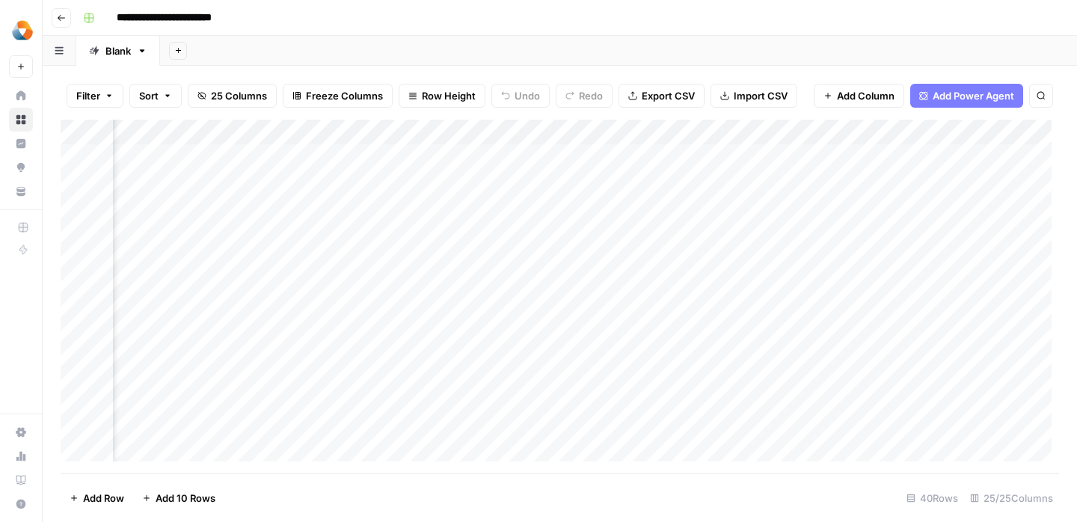
scroll to position [0, 2536]
click at [667, 284] on div "Add Column" at bounding box center [560, 297] width 999 height 354
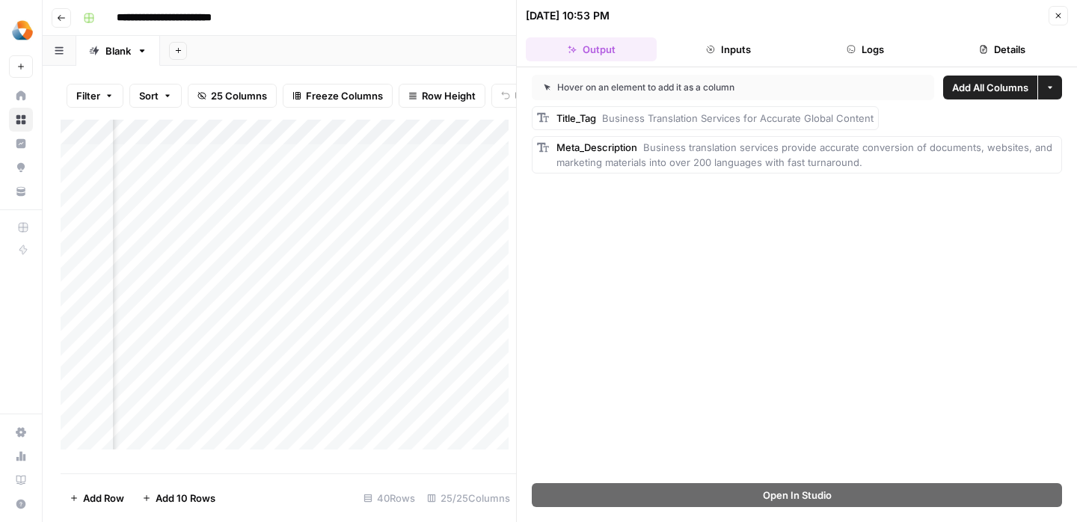
click at [736, 49] on button "Inputs" at bounding box center [728, 49] width 131 height 24
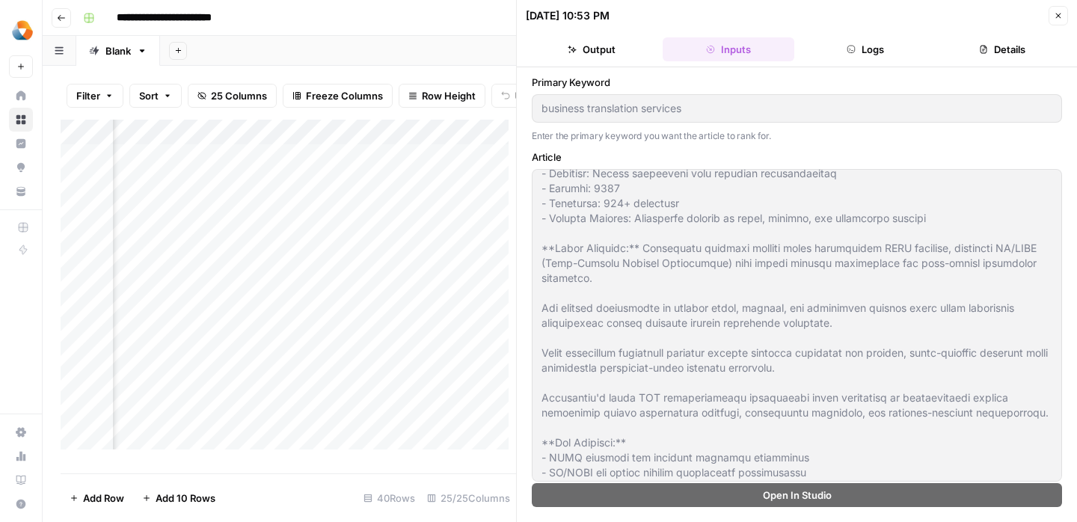
scroll to position [5158, 0]
click at [1055, 19] on icon "button" at bounding box center [1058, 15] width 9 height 9
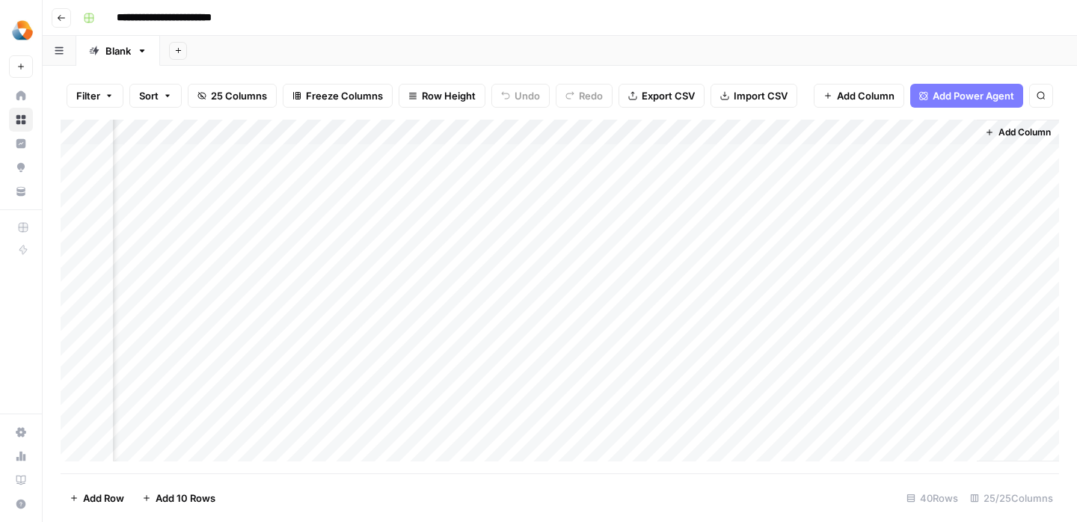
scroll to position [0, 2518]
click at [688, 160] on div "Add Column" at bounding box center [560, 297] width 999 height 354
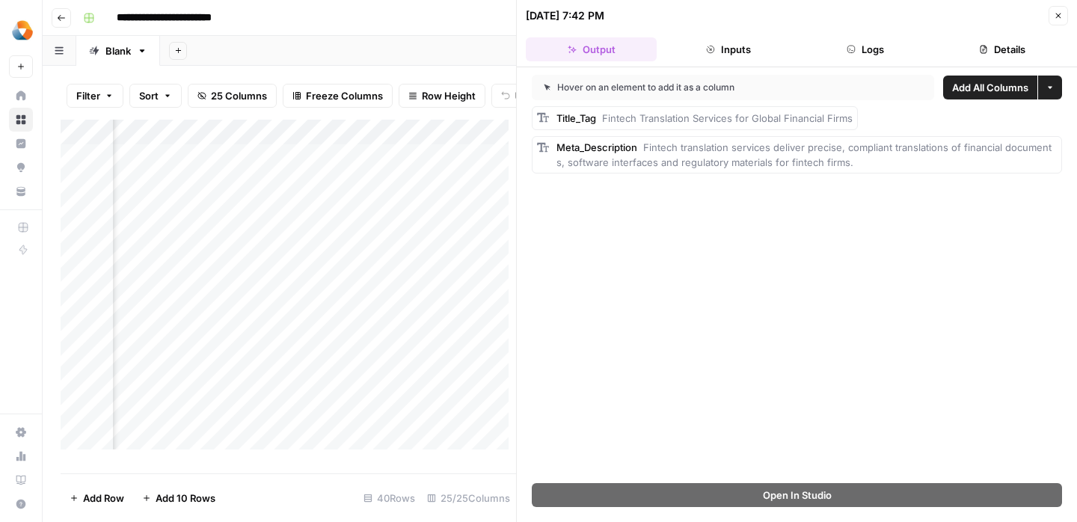
click at [735, 49] on button "Inputs" at bounding box center [728, 49] width 131 height 24
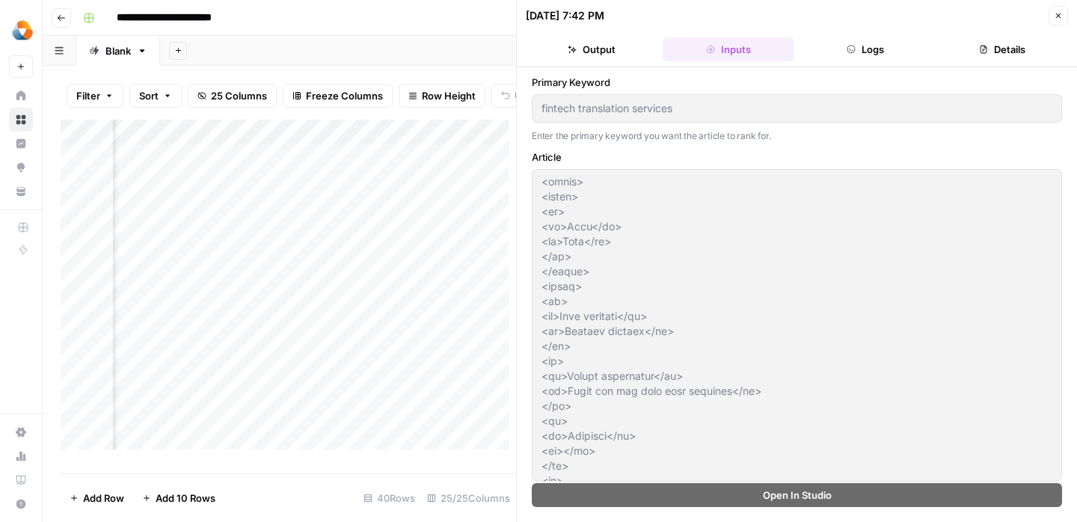
scroll to position [3487, 0]
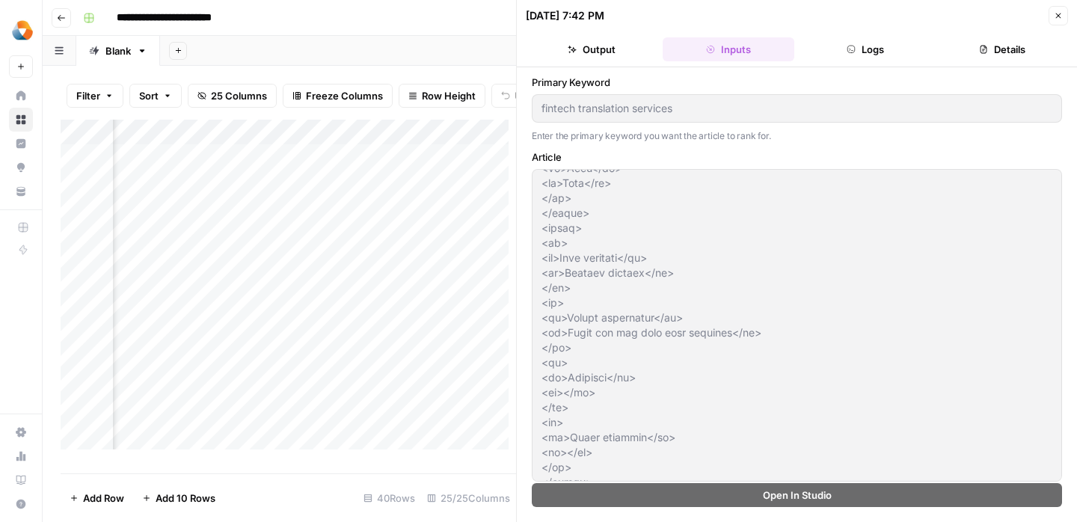
click at [1062, 13] on icon "button" at bounding box center [1058, 15] width 9 height 9
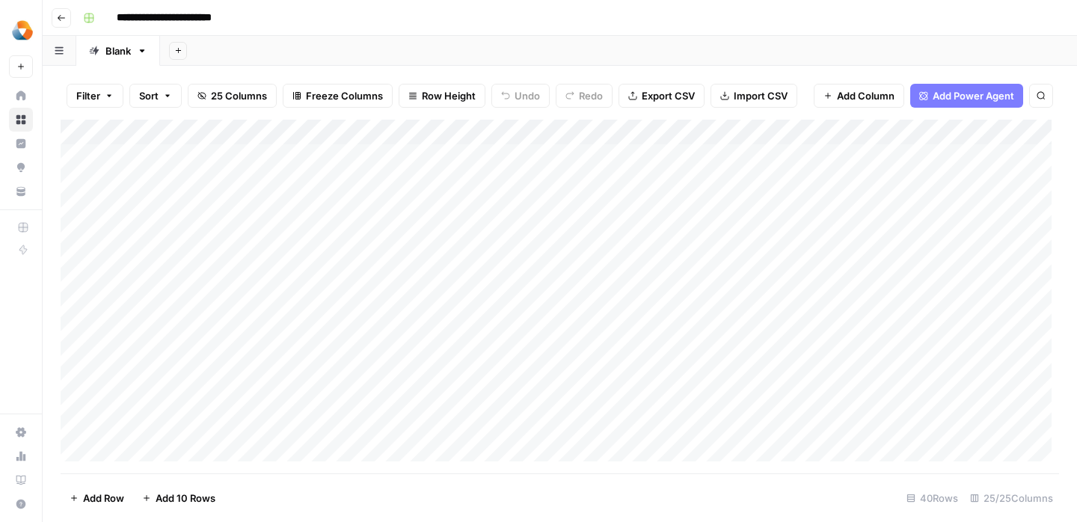
click at [217, 337] on div "Add Column" at bounding box center [560, 297] width 999 height 354
type textarea "**********"
click at [220, 364] on div "Add Column" at bounding box center [560, 297] width 999 height 354
click at [377, 329] on div "Add Column" at bounding box center [560, 297] width 999 height 354
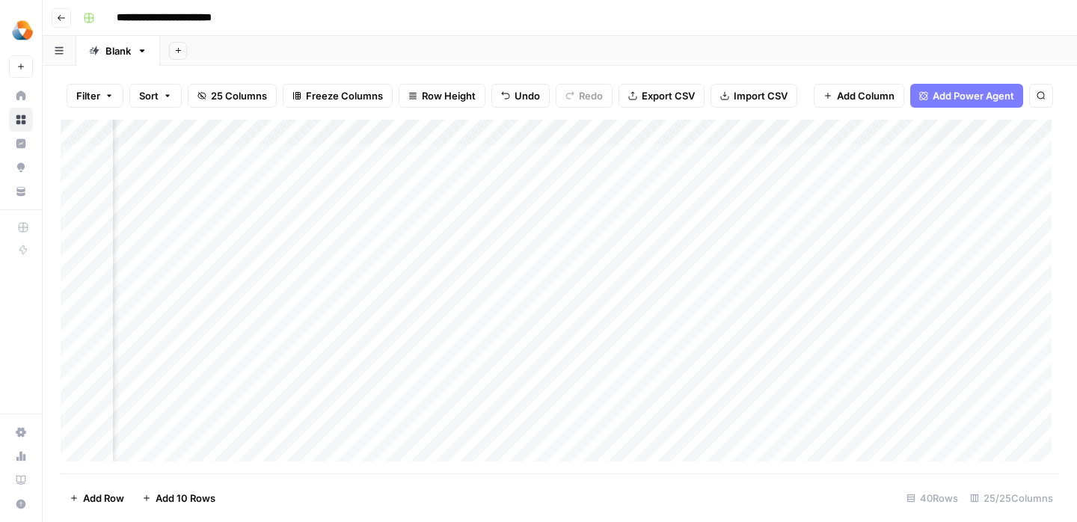
scroll to position [0, 1164]
click at [464, 335] on div "Add Column" at bounding box center [560, 297] width 999 height 354
type textarea "*********"
click at [485, 358] on div "Add Column" at bounding box center [560, 297] width 999 height 354
click at [552, 333] on div "Add Column" at bounding box center [560, 297] width 999 height 354
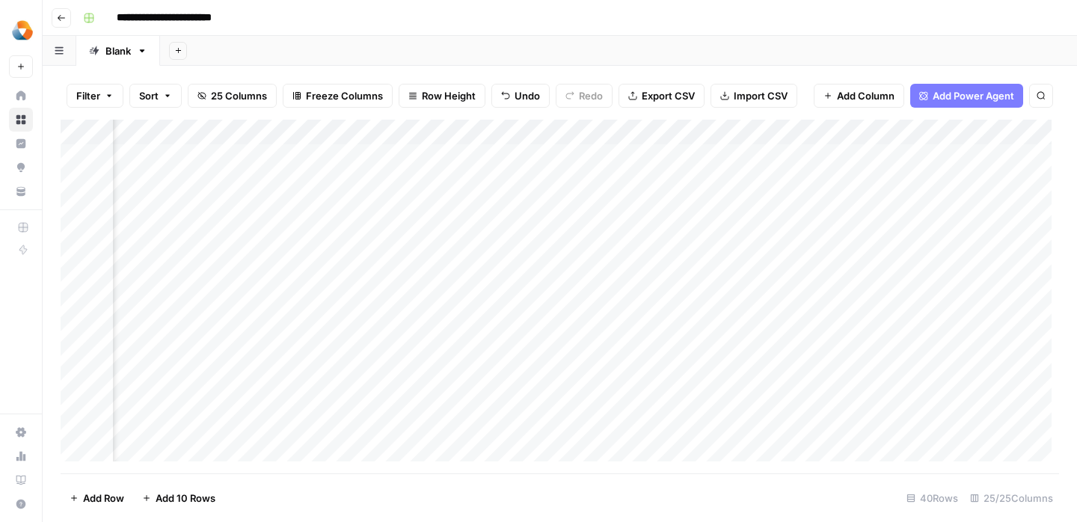
click at [552, 333] on div "Add Column" at bounding box center [560, 297] width 999 height 354
type textarea "**********"
click at [764, 392] on div "Add Column" at bounding box center [560, 297] width 999 height 354
click at [697, 343] on div "Add Column" at bounding box center [560, 297] width 999 height 354
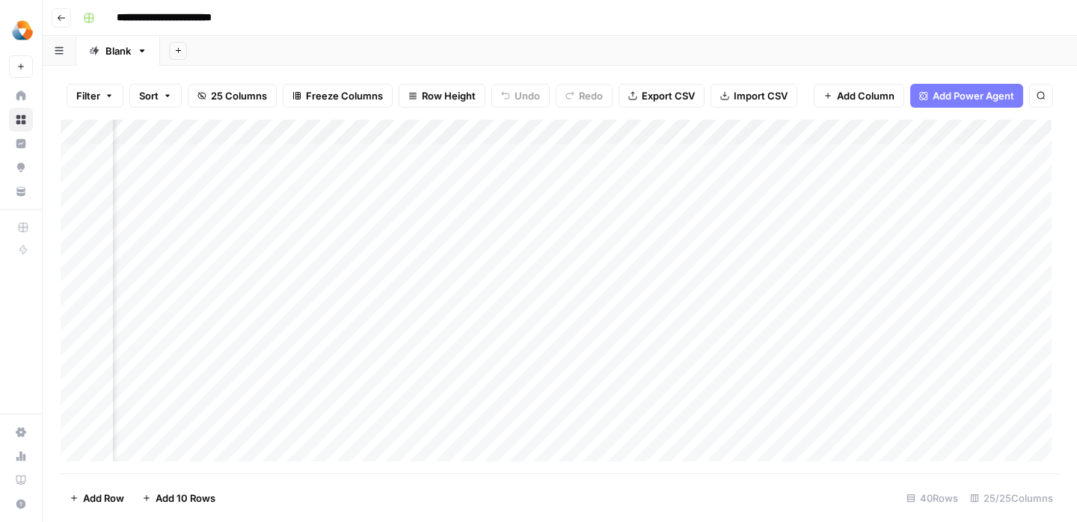
click at [788, 351] on div "Add Column" at bounding box center [560, 297] width 999 height 354
click at [789, 343] on div "Add Column" at bounding box center [560, 297] width 999 height 354
type textarea "**********"
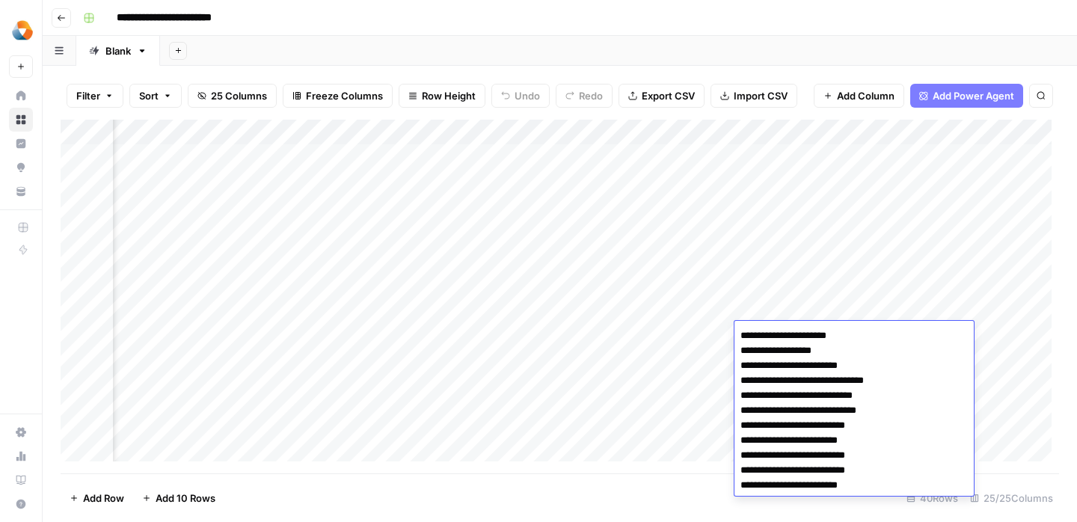
click at [1030, 365] on div "Add Column" at bounding box center [560, 297] width 999 height 354
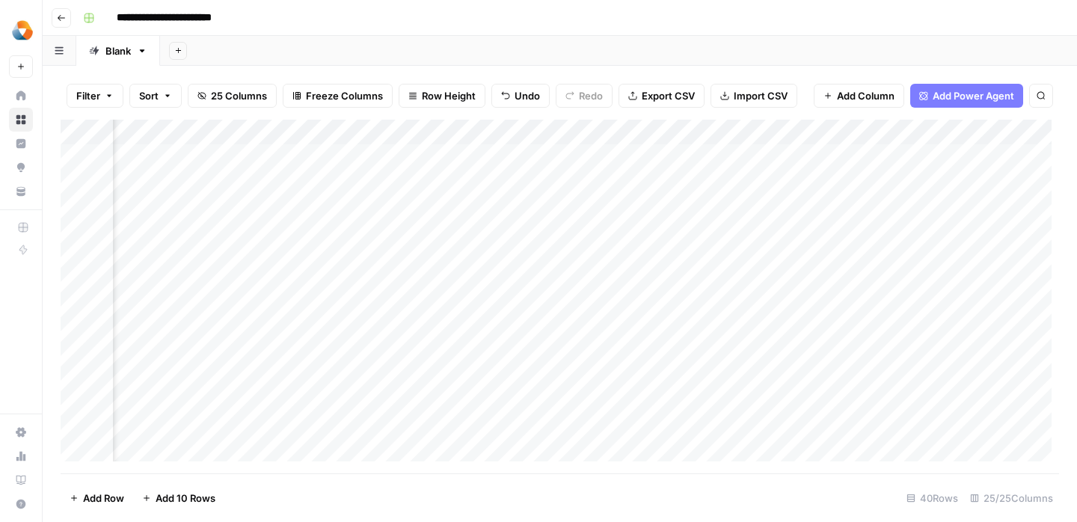
scroll to position [0, 1435]
click at [631, 328] on div "Add Column" at bounding box center [560, 297] width 999 height 354
type textarea "**********"
click at [839, 339] on div "Add Column" at bounding box center [560, 297] width 999 height 354
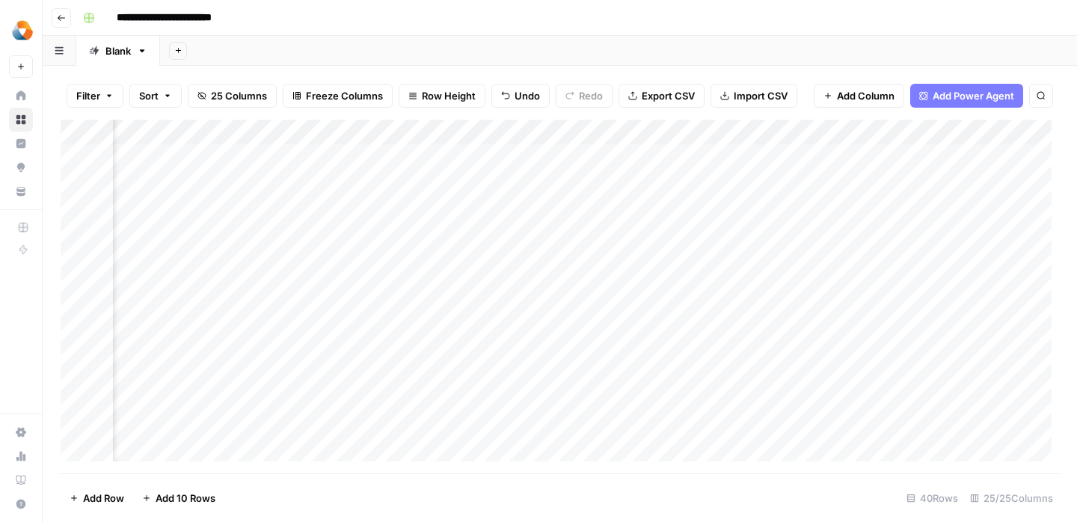
click at [812, 333] on div "Add Column" at bounding box center [560, 297] width 999 height 354
click at [812, 333] on textarea at bounding box center [886, 335] width 239 height 21
type textarea "**********"
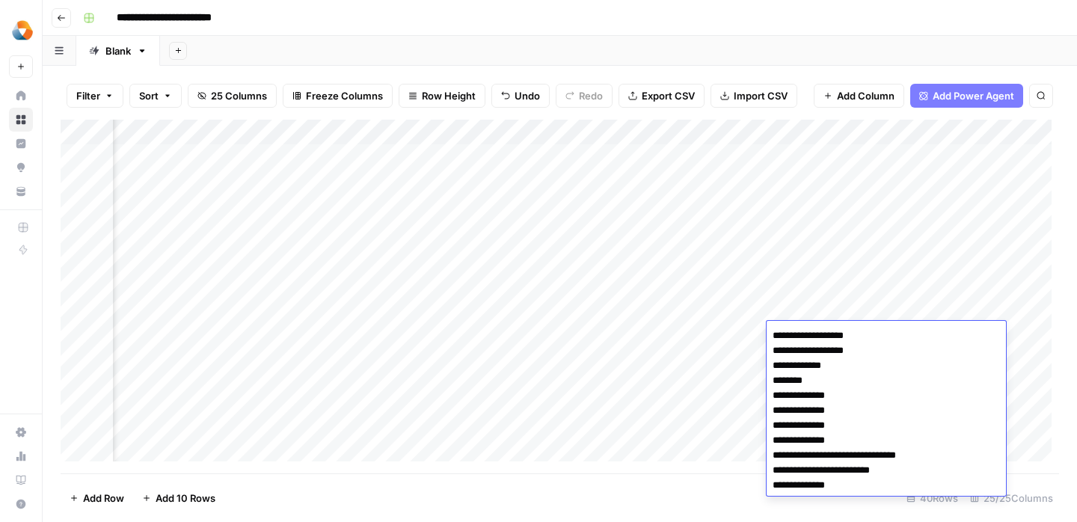
click at [715, 384] on div "Add Column" at bounding box center [560, 297] width 999 height 354
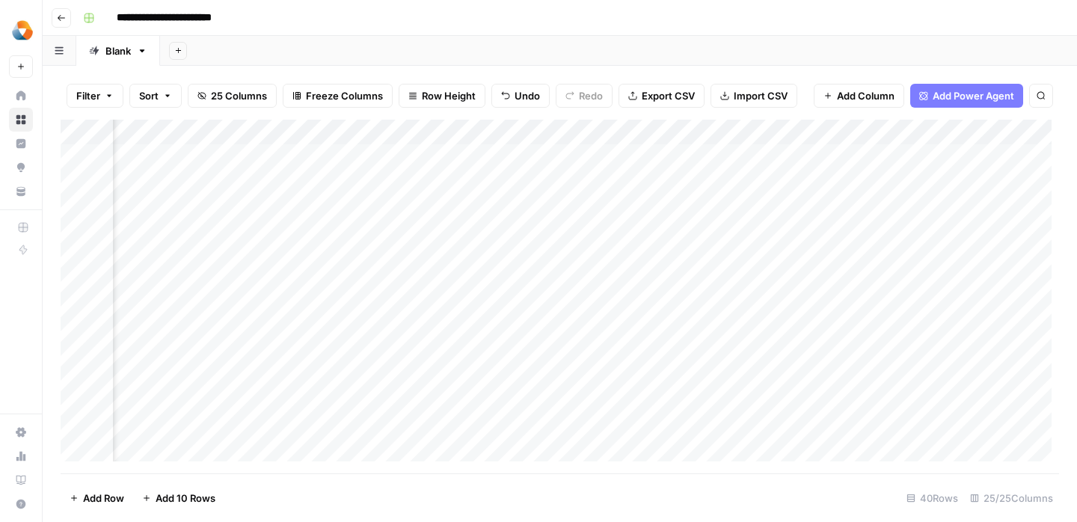
scroll to position [0, 1680]
click at [780, 336] on div "Add Column" at bounding box center [560, 297] width 999 height 354
click at [774, 331] on div "Add Column" at bounding box center [560, 297] width 999 height 354
type textarea "**********"
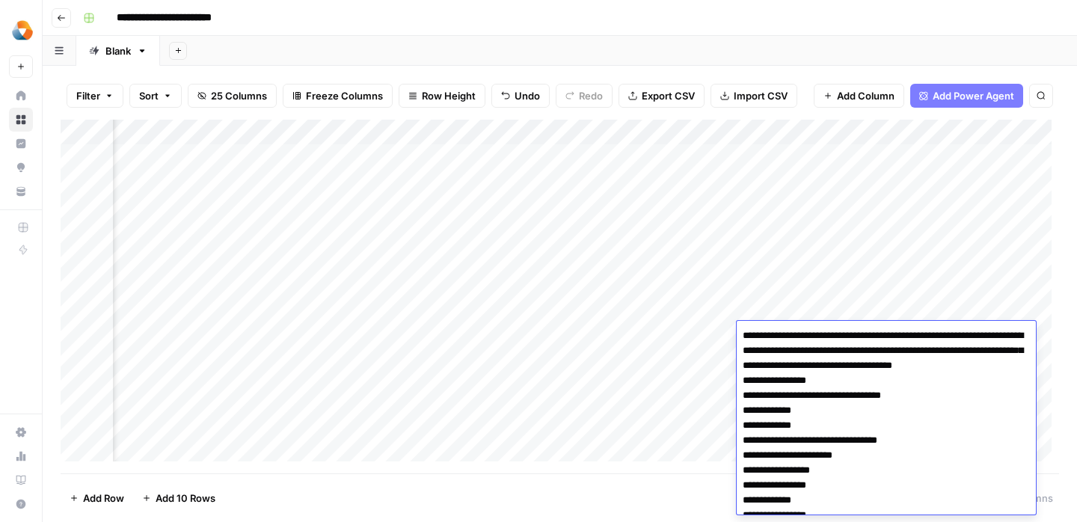
scroll to position [6, 0]
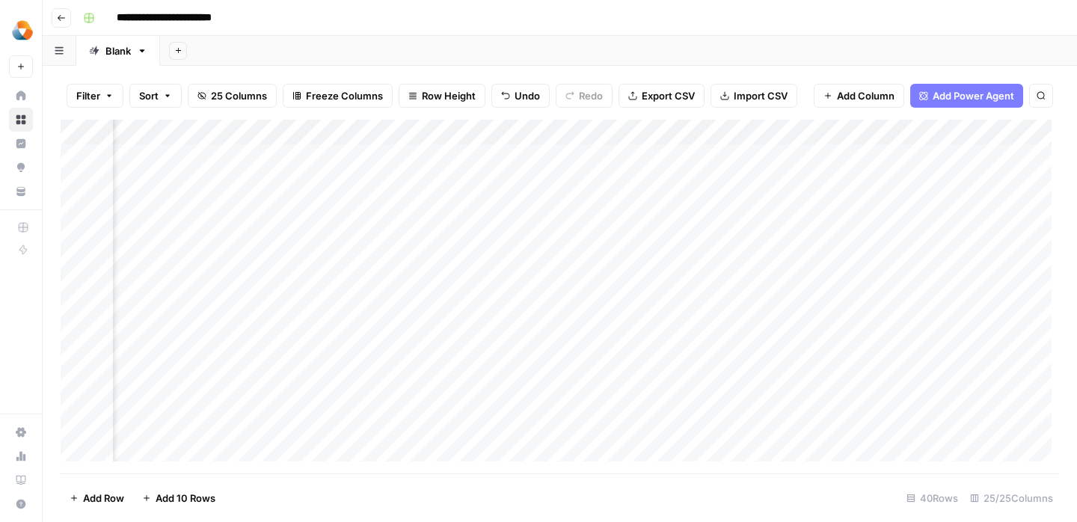
click at [631, 411] on div "Add Column" at bounding box center [560, 297] width 999 height 354
click at [825, 343] on div "Add Column" at bounding box center [560, 297] width 999 height 354
click at [834, 329] on div "Add Column" at bounding box center [560, 297] width 999 height 354
type textarea "**********"
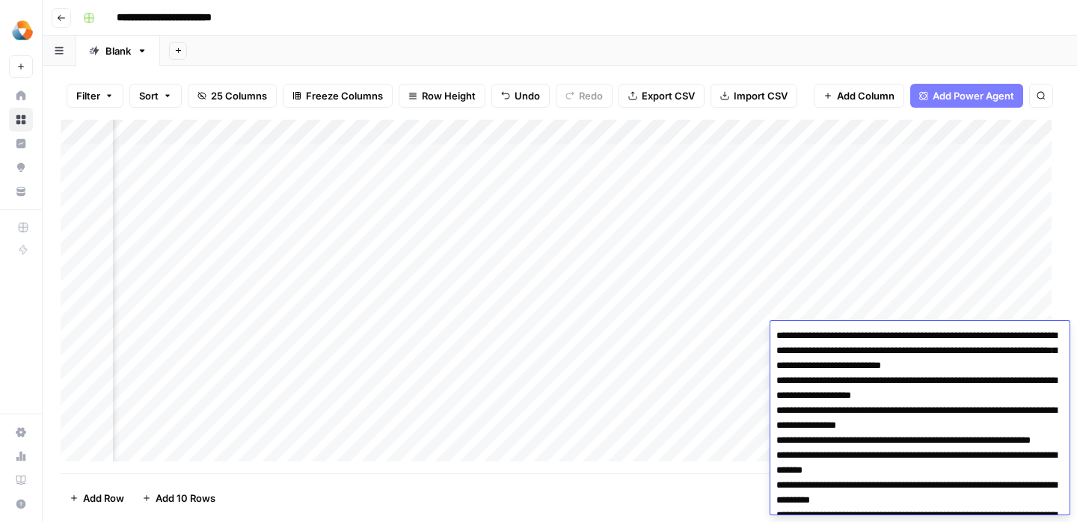
scroll to position [201, 0]
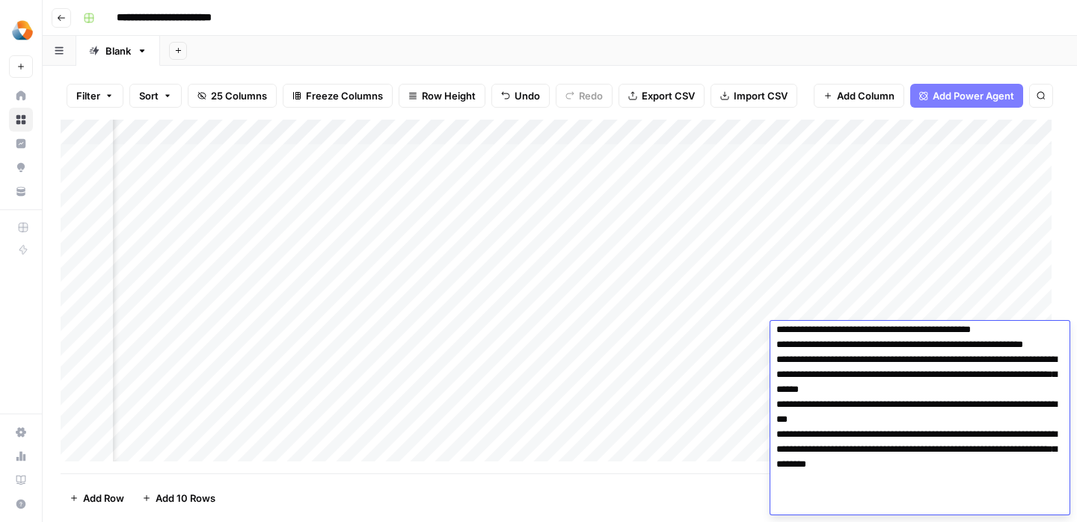
click at [719, 403] on div "Add Column" at bounding box center [560, 297] width 999 height 354
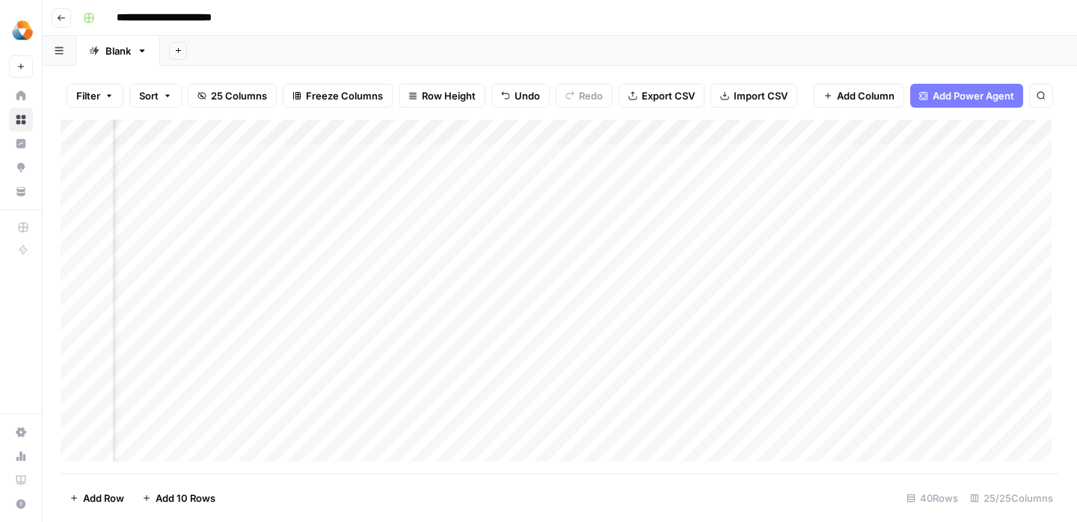
scroll to position [0, 1840]
click at [791, 333] on div "Add Column" at bounding box center [560, 297] width 999 height 354
type textarea "**********"
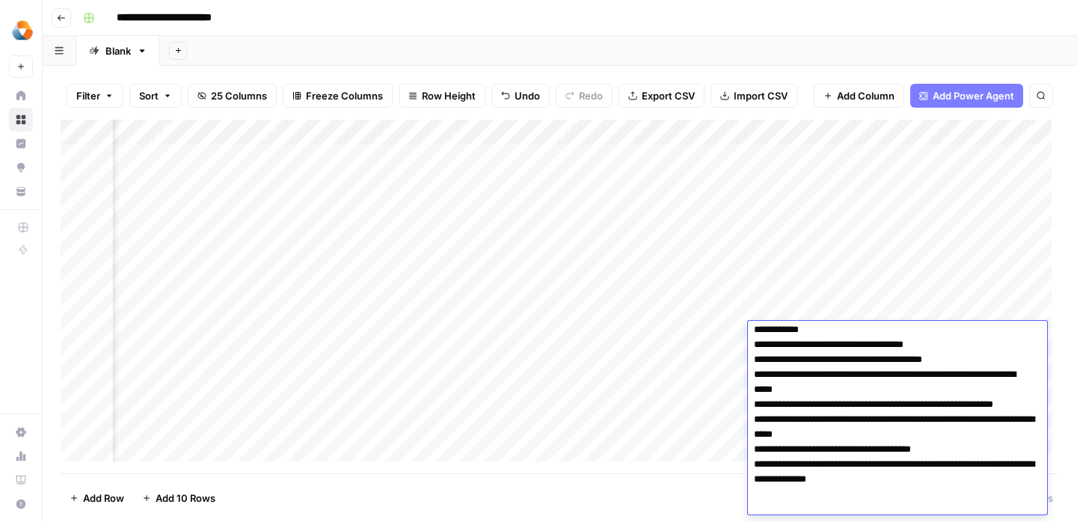
click at [651, 357] on div "Add Column" at bounding box center [560, 297] width 999 height 354
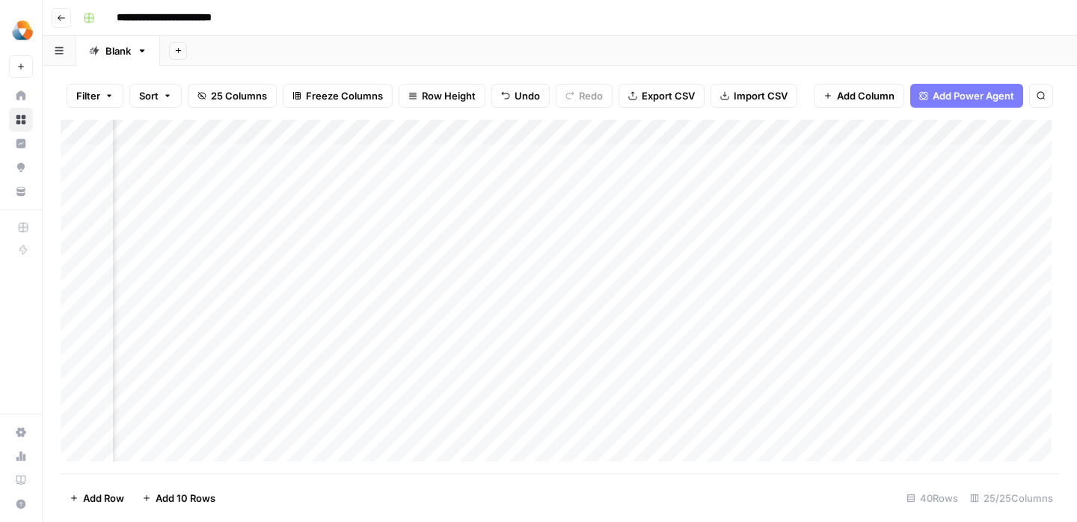
click at [917, 337] on div "Add Column" at bounding box center [560, 297] width 999 height 354
type textarea "**********"
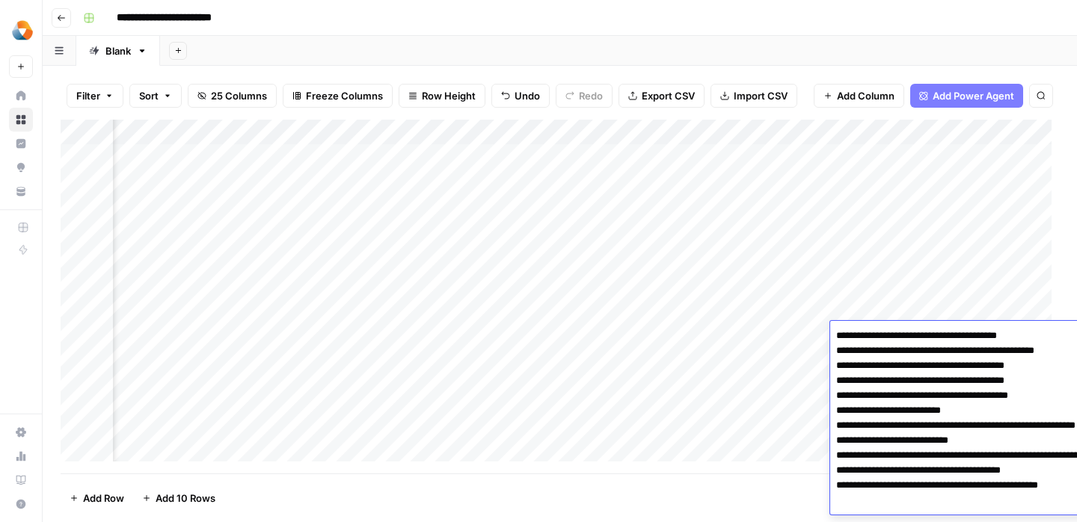
scroll to position [6, 0]
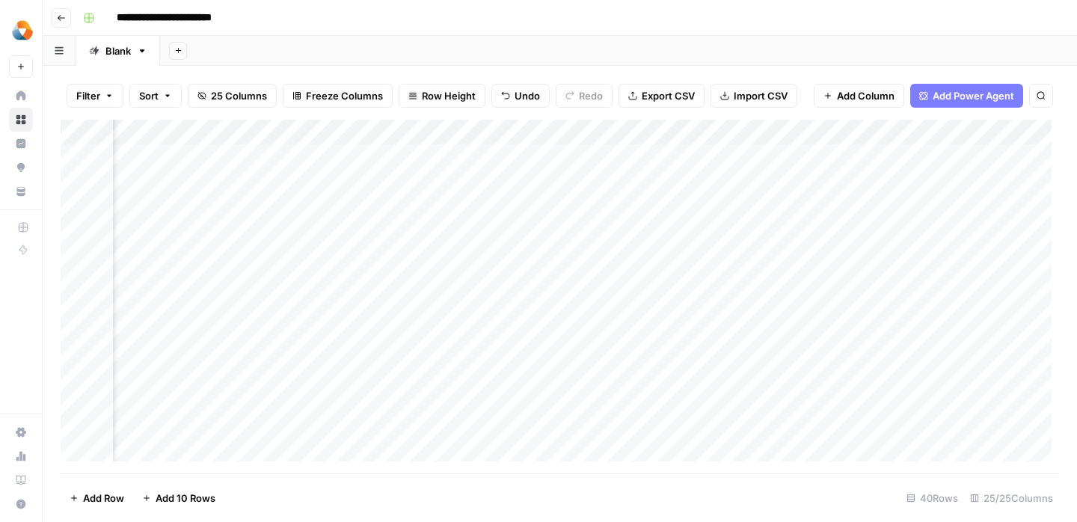
click at [700, 379] on div "Add Column" at bounding box center [560, 297] width 999 height 354
click at [744, 338] on div "Add Column" at bounding box center [560, 297] width 999 height 354
click at [734, 336] on div "Add Column" at bounding box center [560, 297] width 999 height 354
click at [734, 336] on textarea at bounding box center [821, 335] width 239 height 21
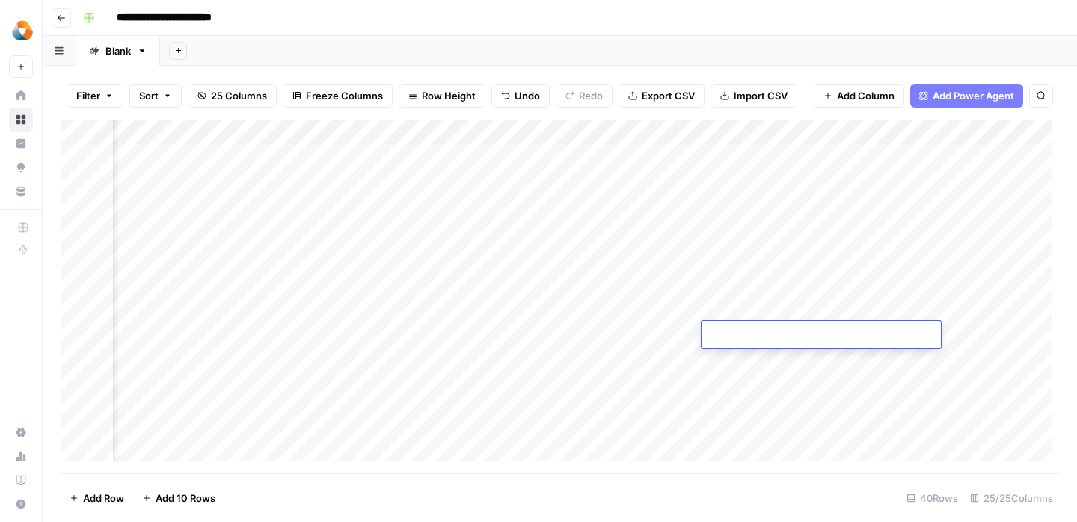
type textarea "**********"
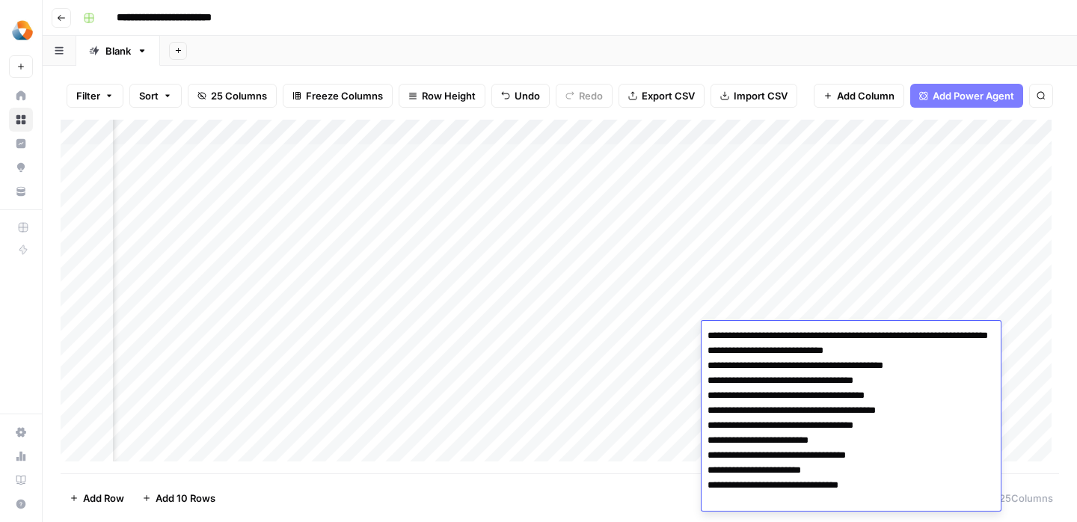
click at [658, 356] on div "Add Column" at bounding box center [560, 297] width 999 height 354
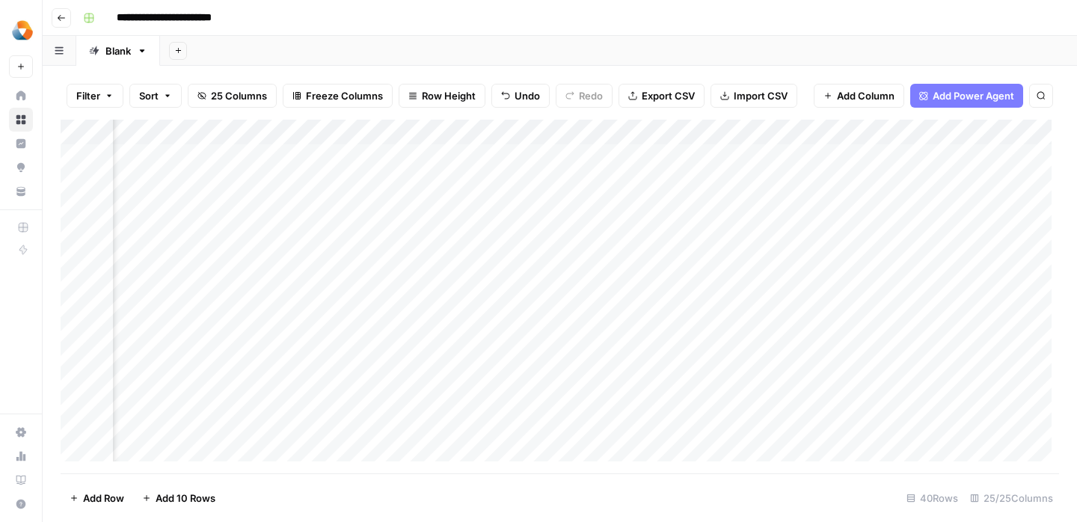
click at [837, 338] on div "Add Column" at bounding box center [560, 297] width 999 height 354
type textarea "**********"
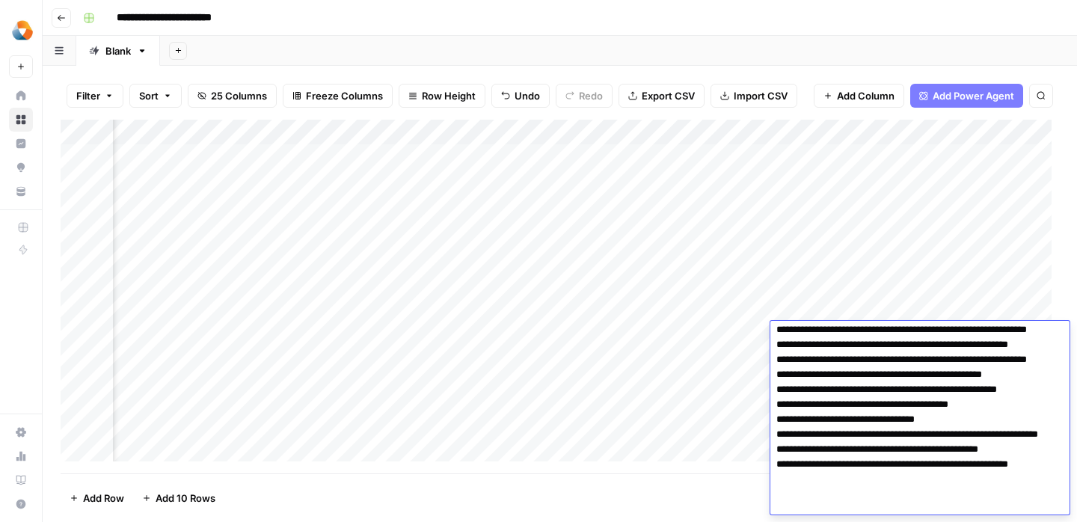
click at [622, 336] on div "Add Column" at bounding box center [560, 297] width 999 height 354
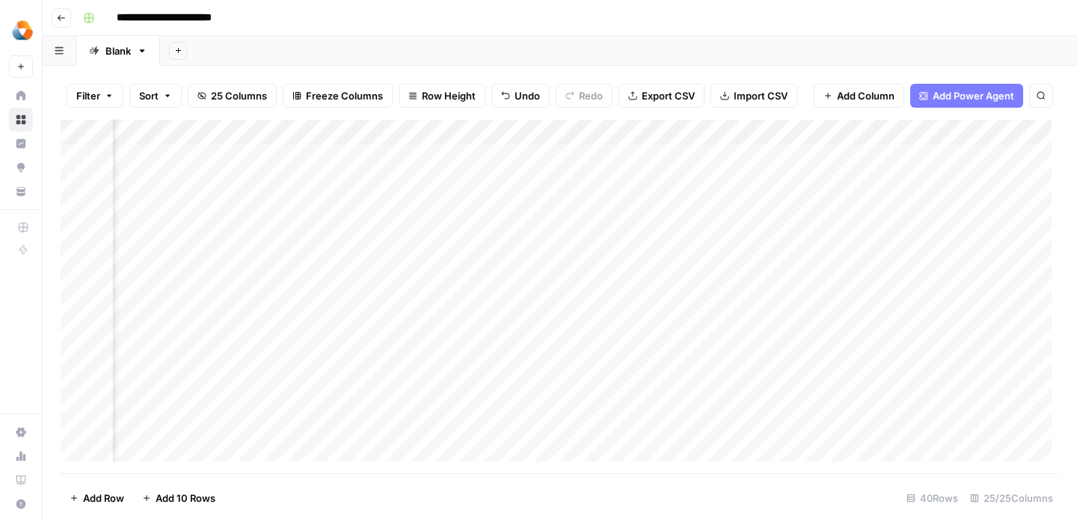
scroll to position [0, 2257]
click at [813, 329] on div "Add Column" at bounding box center [560, 297] width 999 height 354
type textarea "**********"
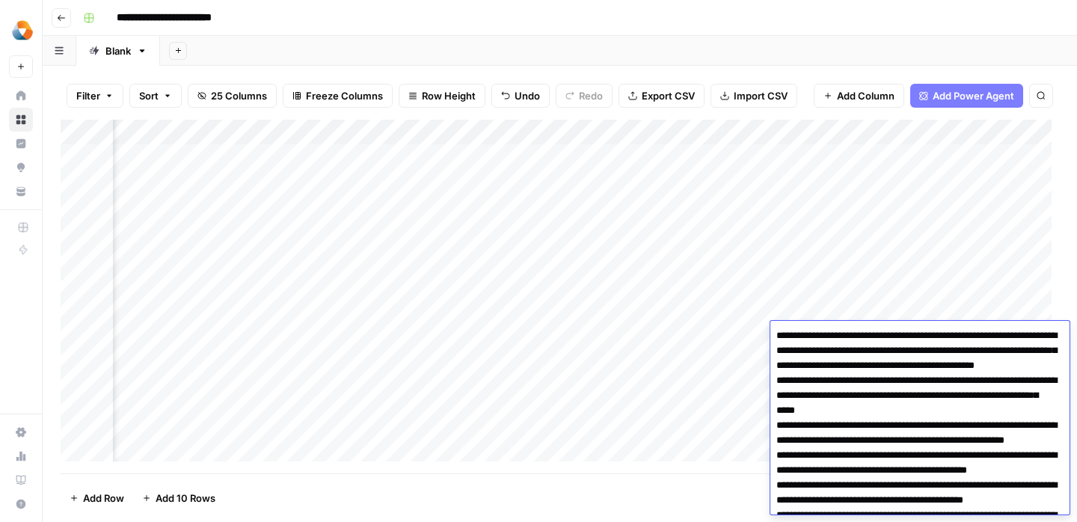
scroll to position [260, 0]
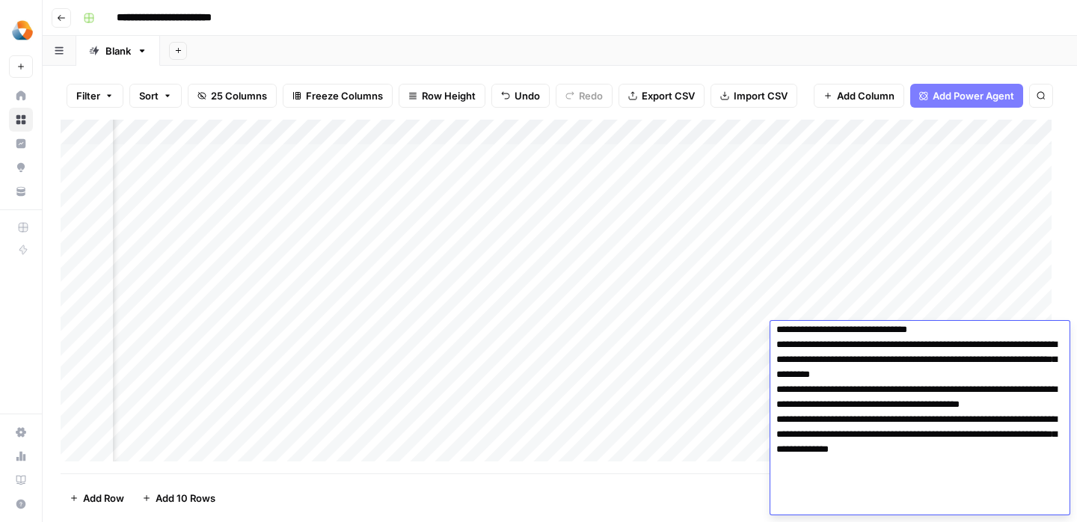
click at [713, 381] on div "Add Column" at bounding box center [560, 297] width 999 height 354
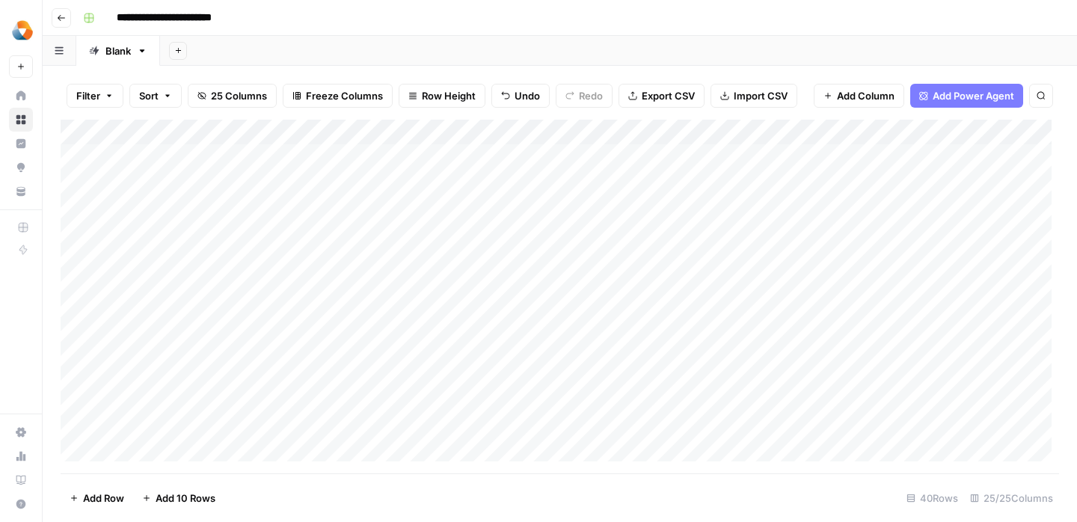
scroll to position [0, 0]
click at [800, 329] on div "Add Column" at bounding box center [560, 297] width 999 height 354
drag, startPoint x: 74, startPoint y: 434, endPoint x: 488, endPoint y: 1, distance: 598.5
click at [0, 0] on div "Milengo New Home Browse Insights Opportunities Your Data Recent Grids Refresh E…" at bounding box center [21, 261] width 42 height 522
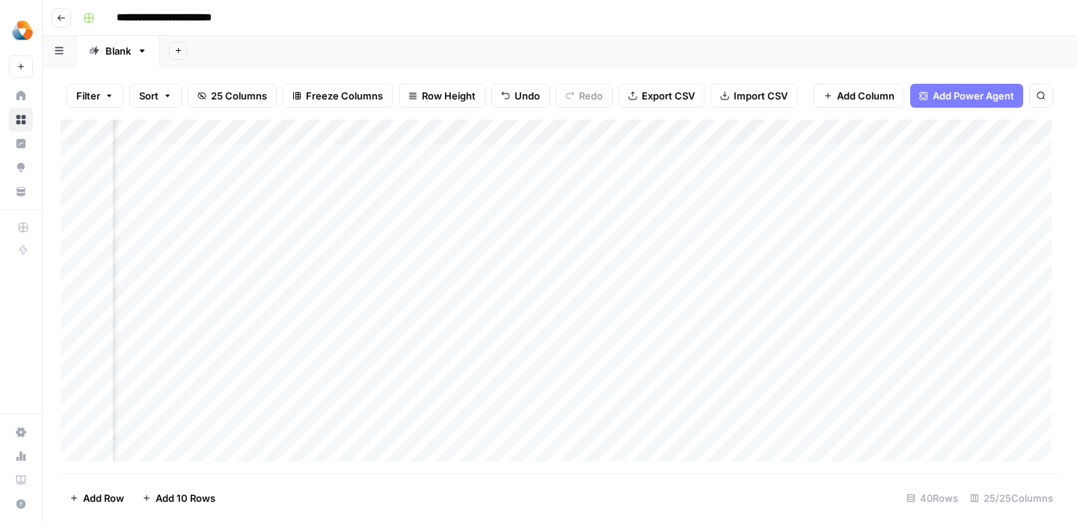
click at [830, 334] on div "Add Column" at bounding box center [560, 297] width 999 height 354
click at [569, 337] on div "Add Column" at bounding box center [560, 297] width 999 height 354
click at [668, 185] on div "Add Column" at bounding box center [560, 297] width 999 height 354
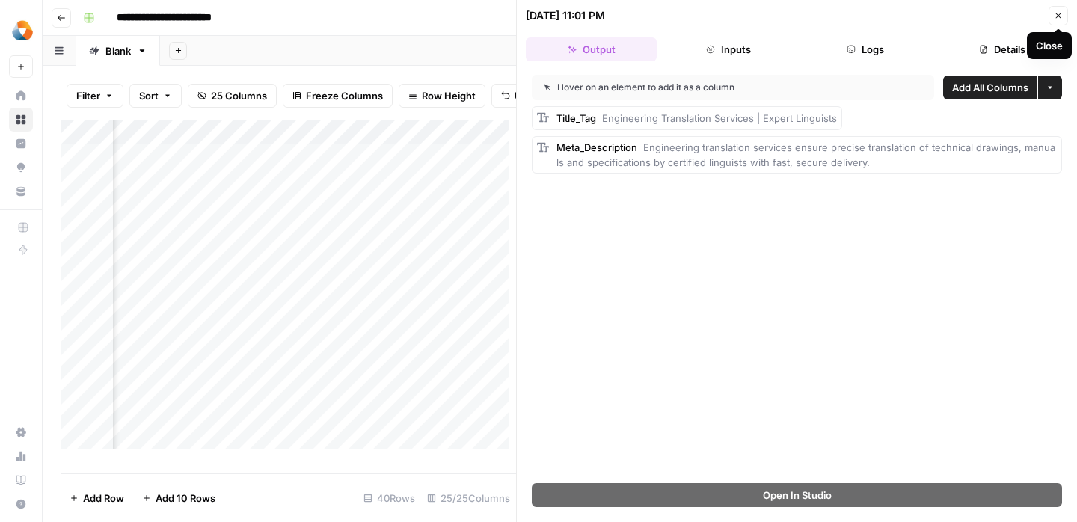
click at [1056, 19] on icon "button" at bounding box center [1058, 15] width 9 height 9
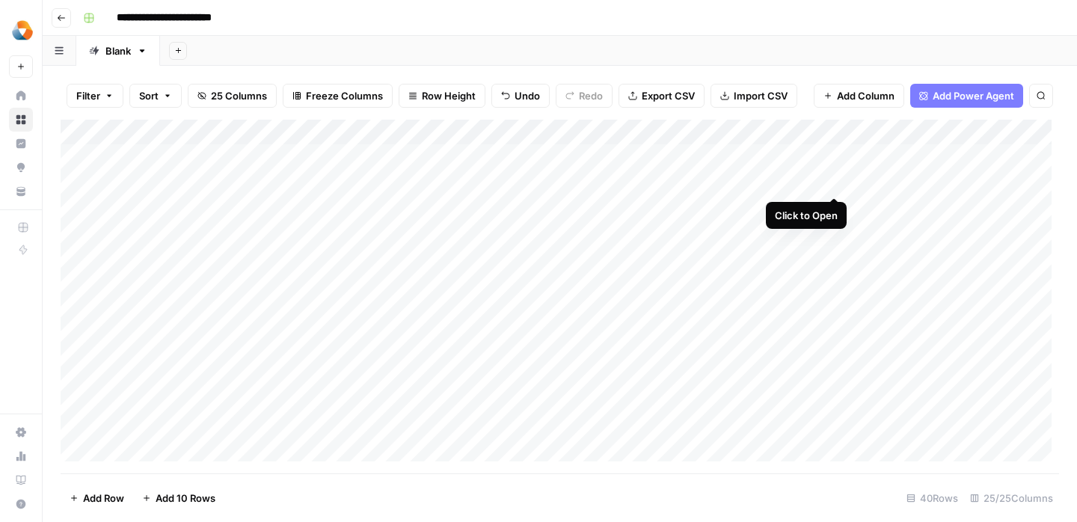
click at [835, 180] on div "Add Column" at bounding box center [560, 297] width 999 height 354
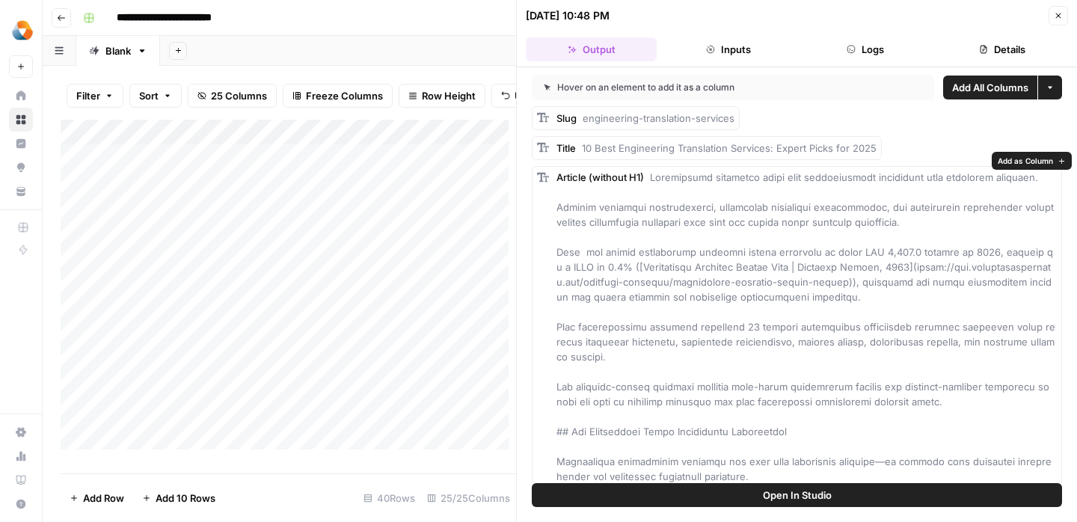
scroll to position [25, 0]
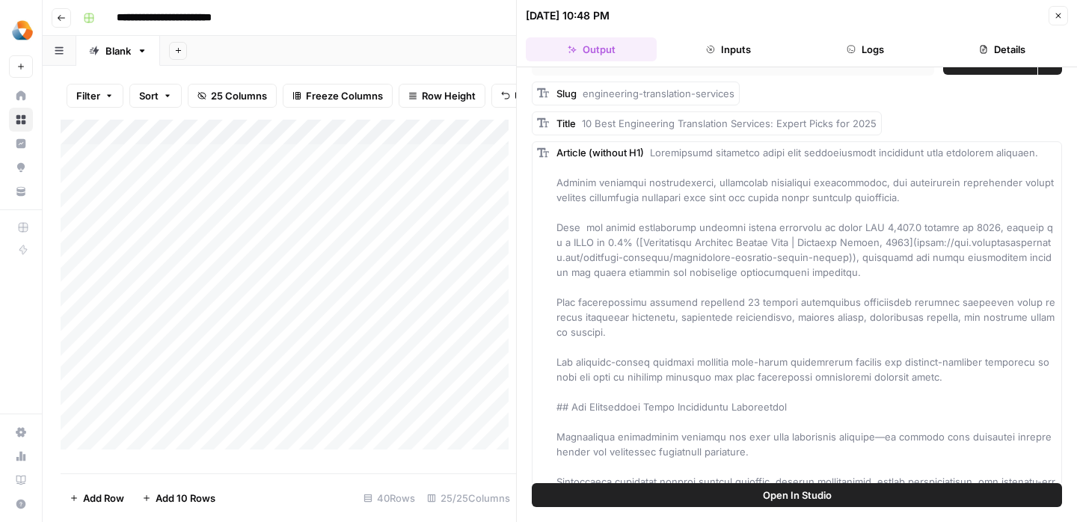
click at [715, 495] on button "Open In Studio" at bounding box center [797, 495] width 530 height 24
click at [758, 49] on button "Inputs" at bounding box center [728, 49] width 131 height 24
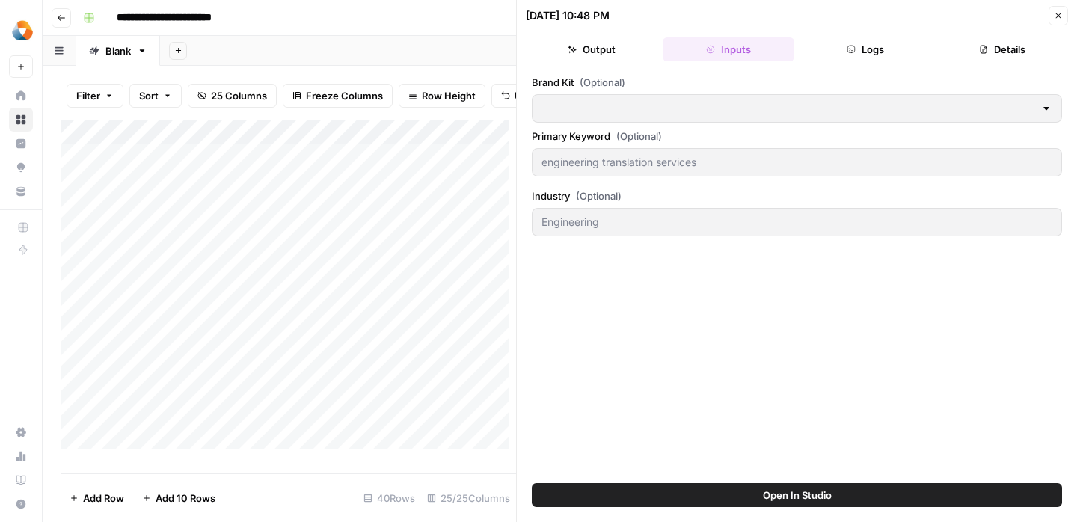
type input "Milengo"
click at [993, 48] on button "Details" at bounding box center [1002, 49] width 131 height 24
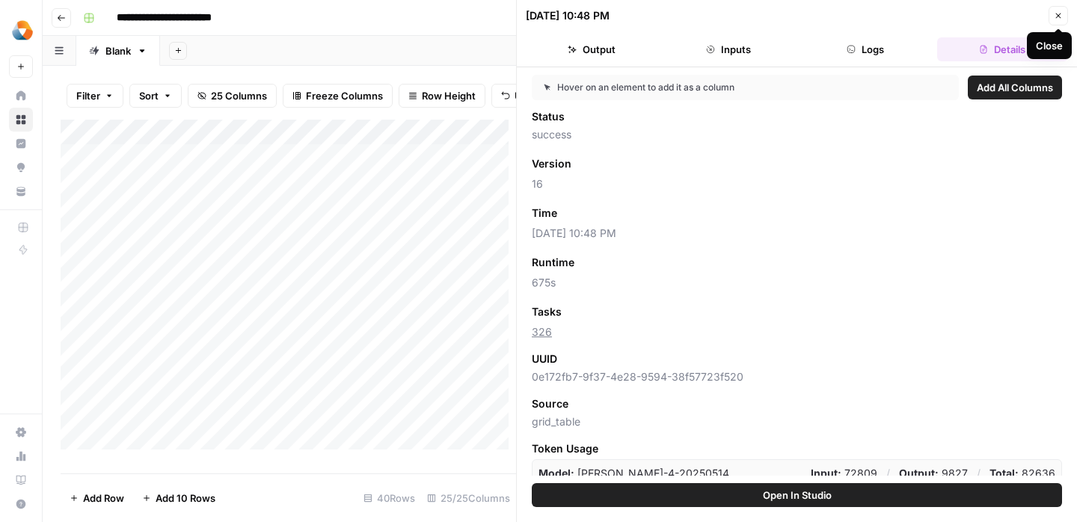
click at [1054, 17] on icon "button" at bounding box center [1058, 15] width 9 height 9
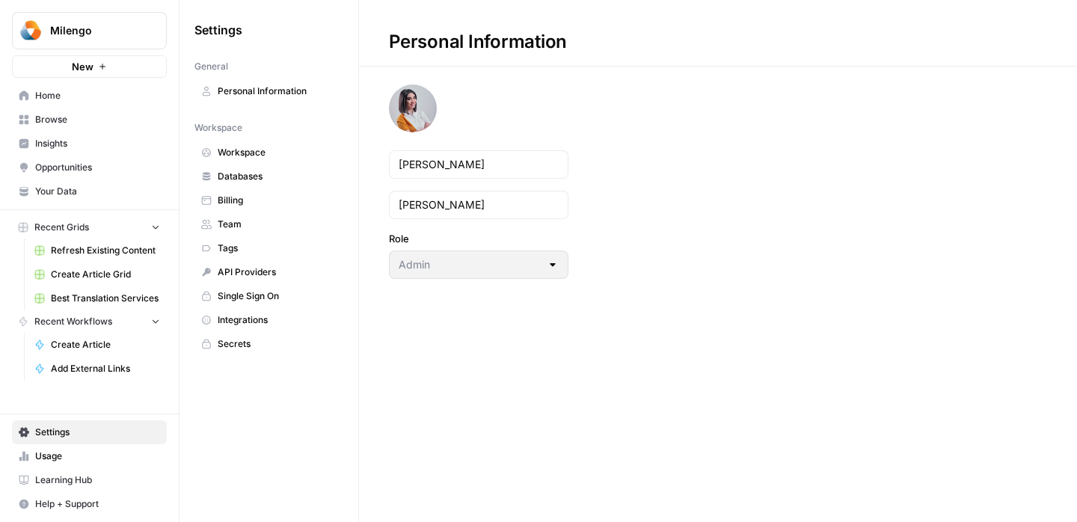
click at [257, 205] on span "Billing" at bounding box center [277, 200] width 119 height 13
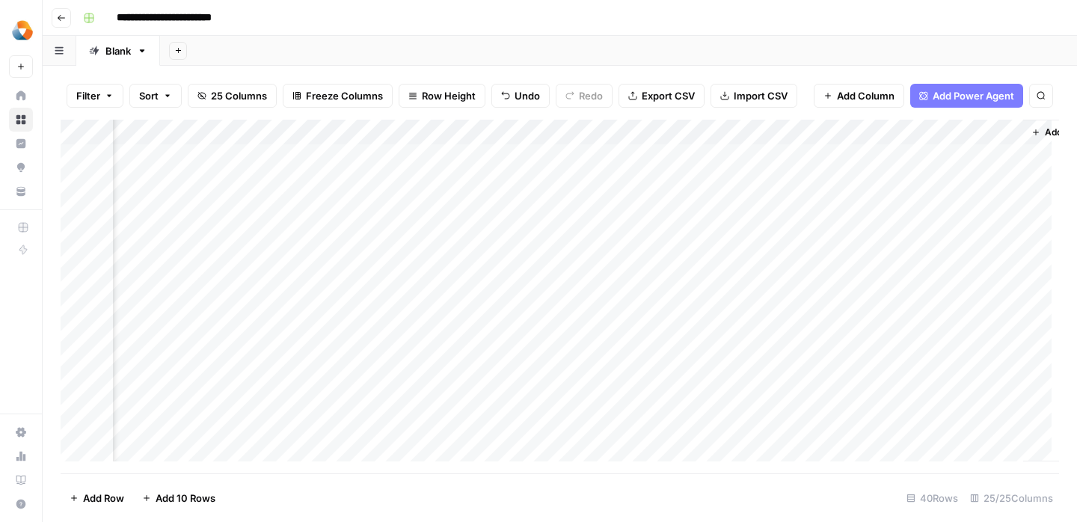
scroll to position [0, 2536]
click at [649, 328] on div "Add Column" at bounding box center [560, 297] width 999 height 354
click at [832, 283] on div "Add Column" at bounding box center [560, 297] width 999 height 354
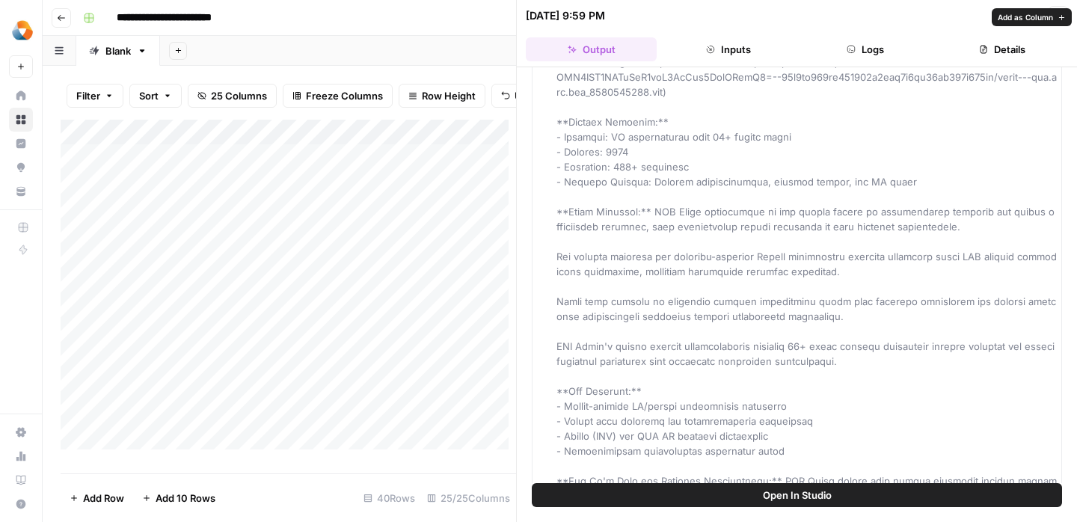
scroll to position [4723, 0]
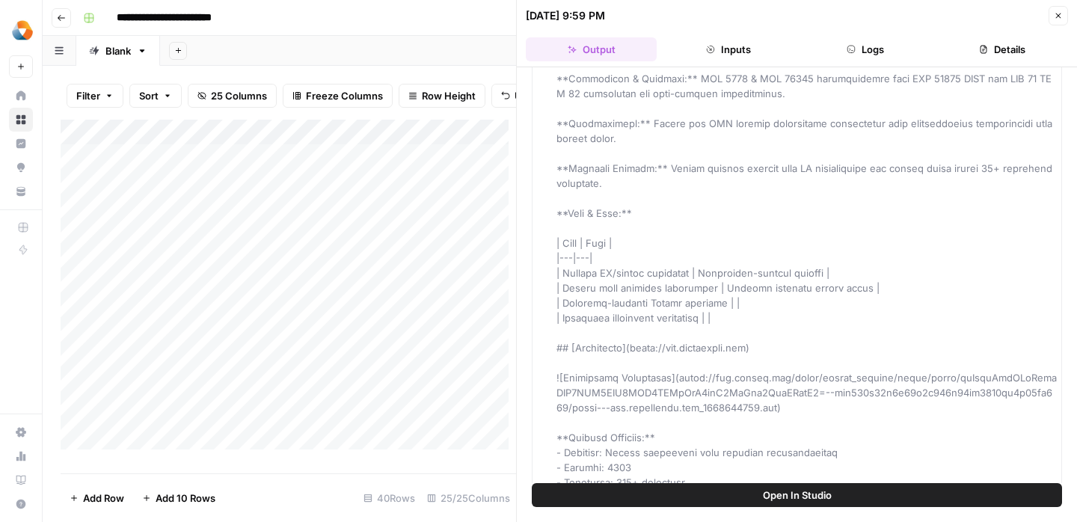
click at [1023, 46] on button "Details" at bounding box center [1002, 49] width 131 height 24
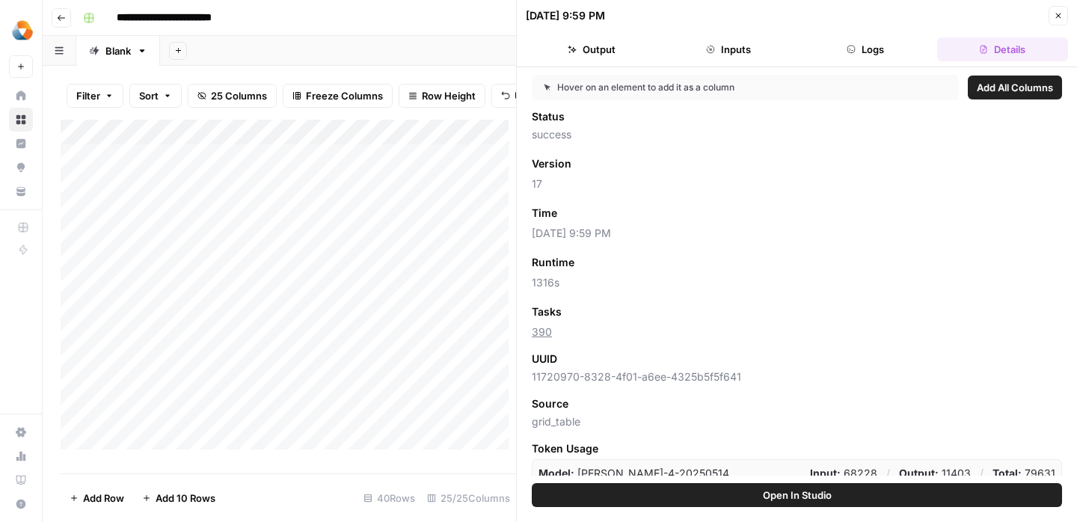
click at [879, 49] on button "Logs" at bounding box center [866, 49] width 131 height 24
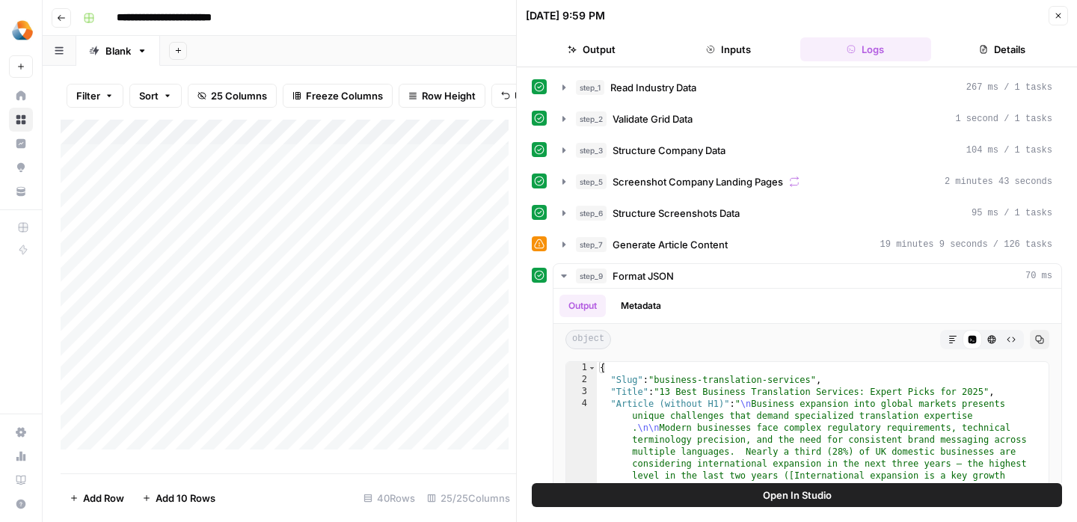
click at [745, 52] on button "Inputs" at bounding box center [728, 49] width 131 height 24
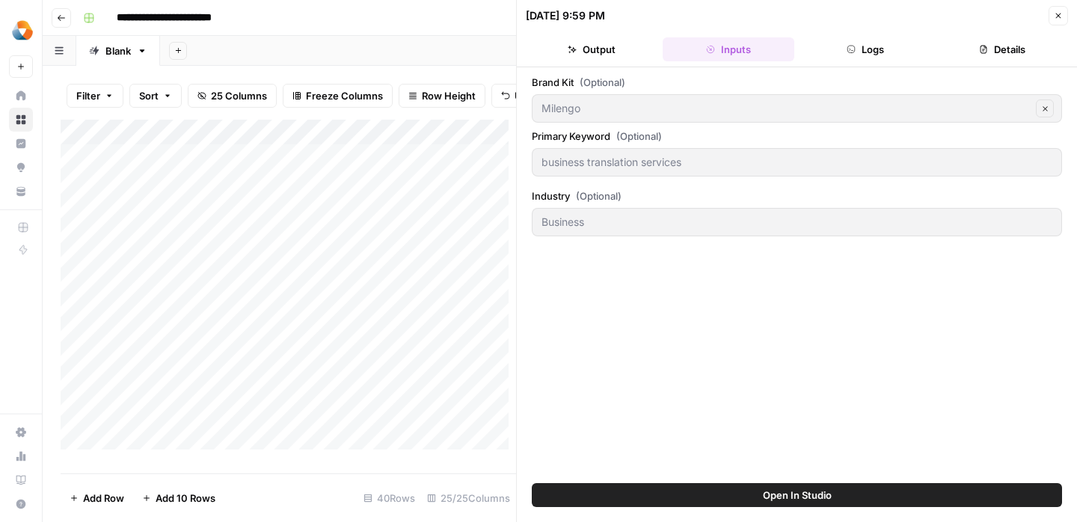
click at [1050, 13] on button "Close" at bounding box center [1058, 15] width 19 height 19
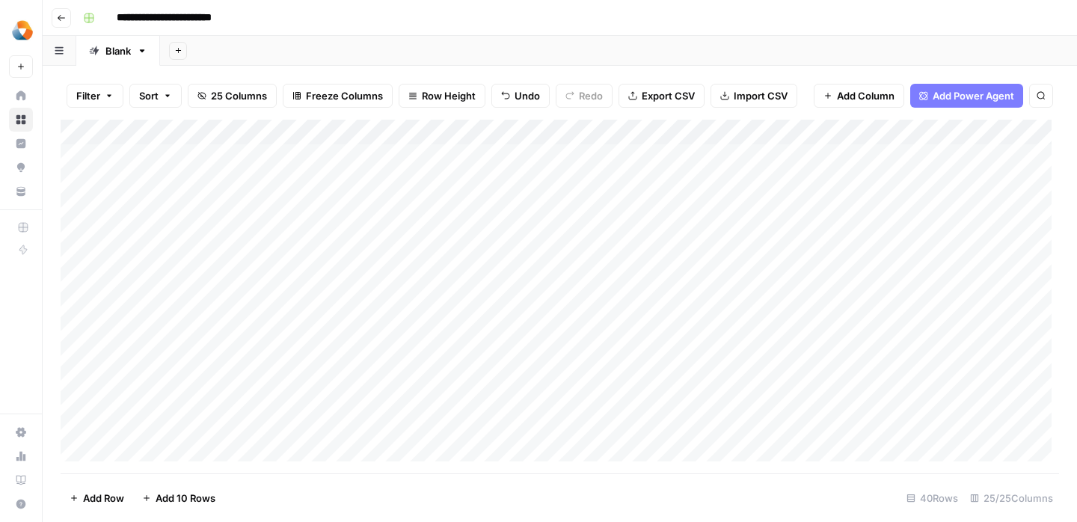
click at [97, 102] on span "Filter" at bounding box center [88, 95] width 24 height 15
click at [387, 55] on div "Add Sheet" at bounding box center [618, 51] width 917 height 30
click at [665, 333] on div "Add Column" at bounding box center [560, 297] width 999 height 354
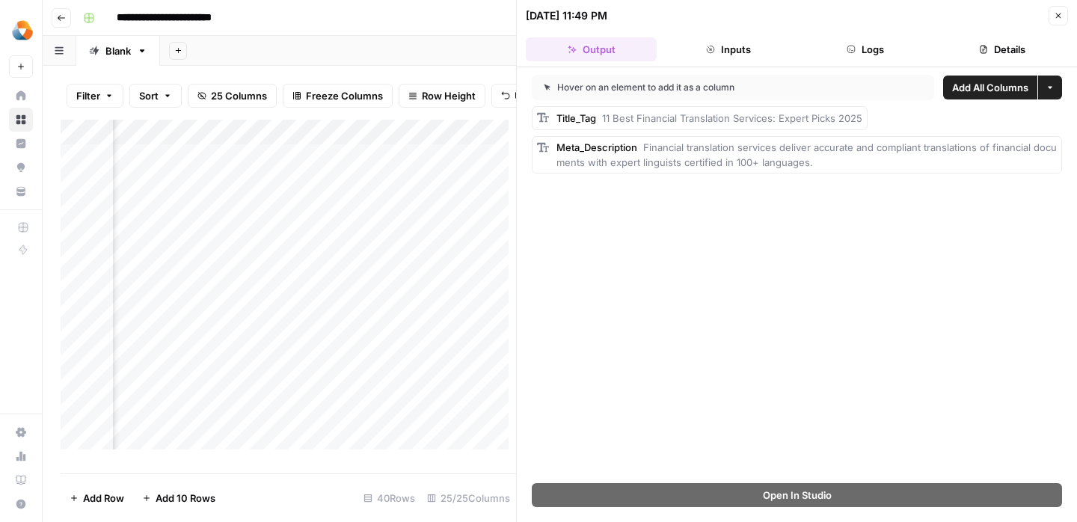
click at [1065, 19] on button "Close" at bounding box center [1058, 15] width 19 height 19
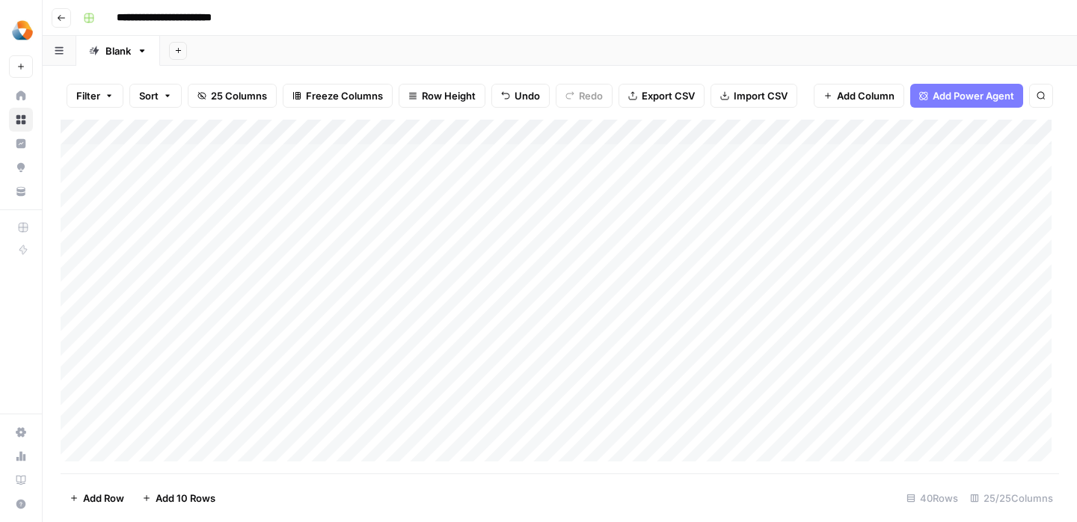
click at [134, 361] on div "Add Column" at bounding box center [560, 297] width 999 height 354
click at [835, 331] on div "Add Column" at bounding box center [560, 297] width 999 height 354
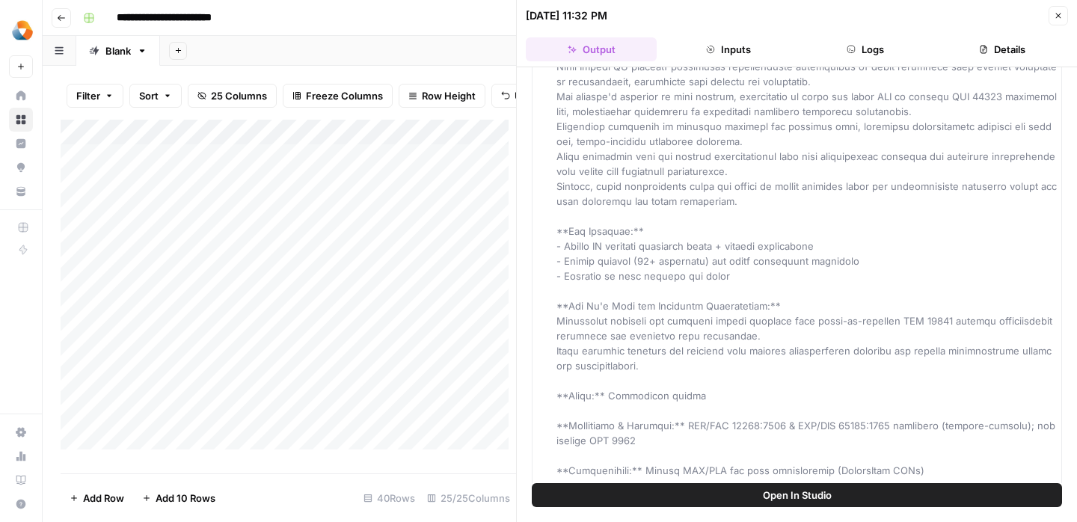
scroll to position [21948, 0]
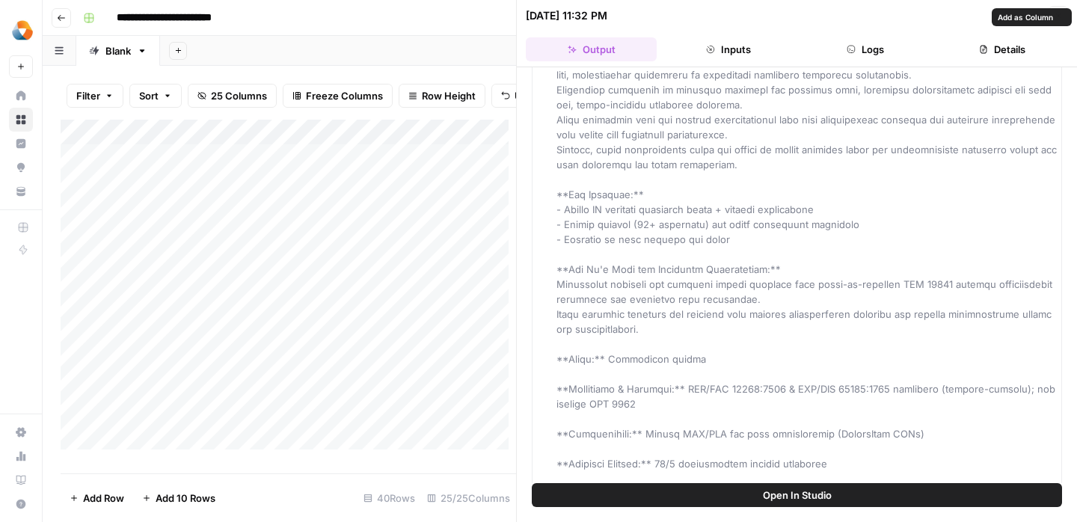
click at [743, 45] on button "Inputs" at bounding box center [728, 49] width 131 height 24
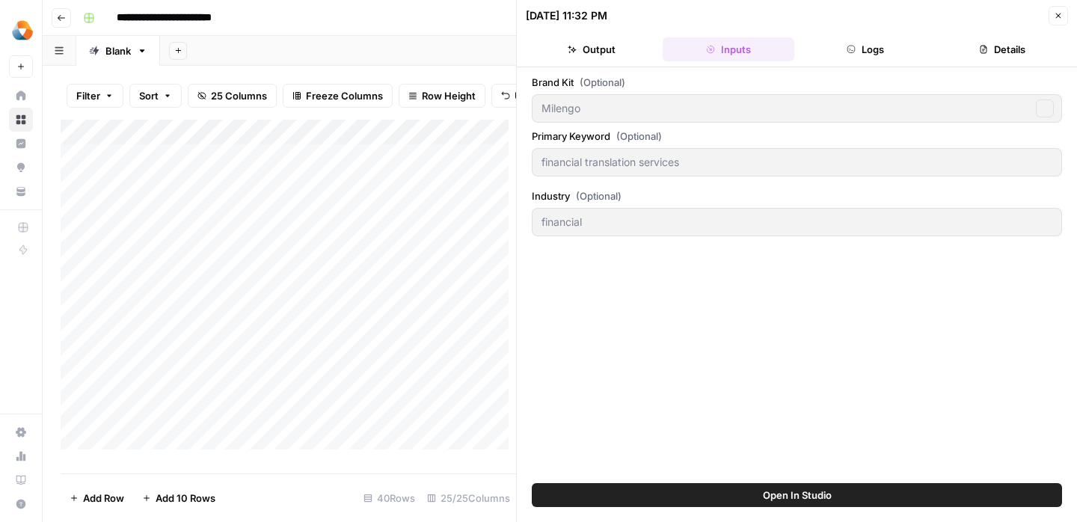
scroll to position [0, 0]
click at [869, 57] on button "Logs" at bounding box center [866, 49] width 131 height 24
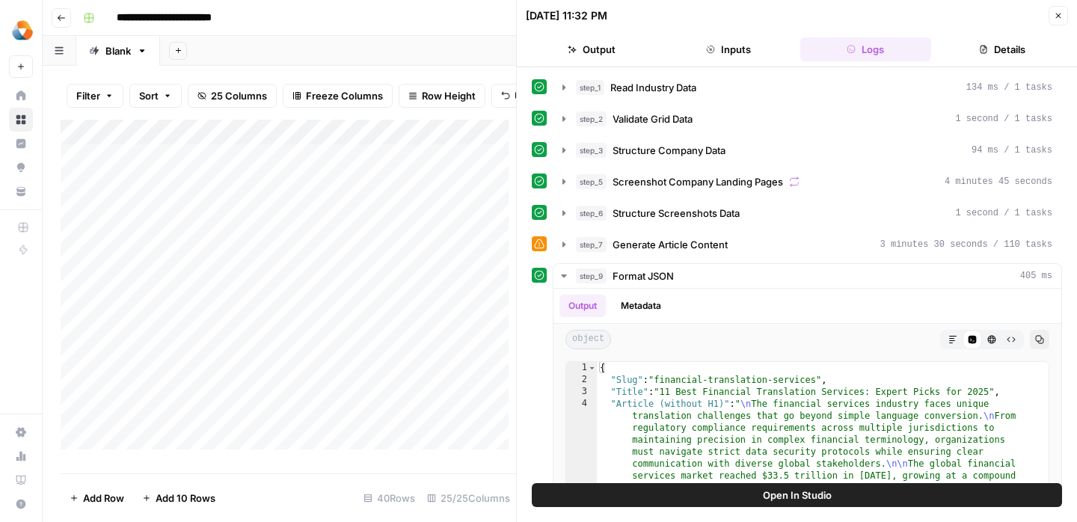
click at [1003, 50] on button "Details" at bounding box center [1002, 49] width 131 height 24
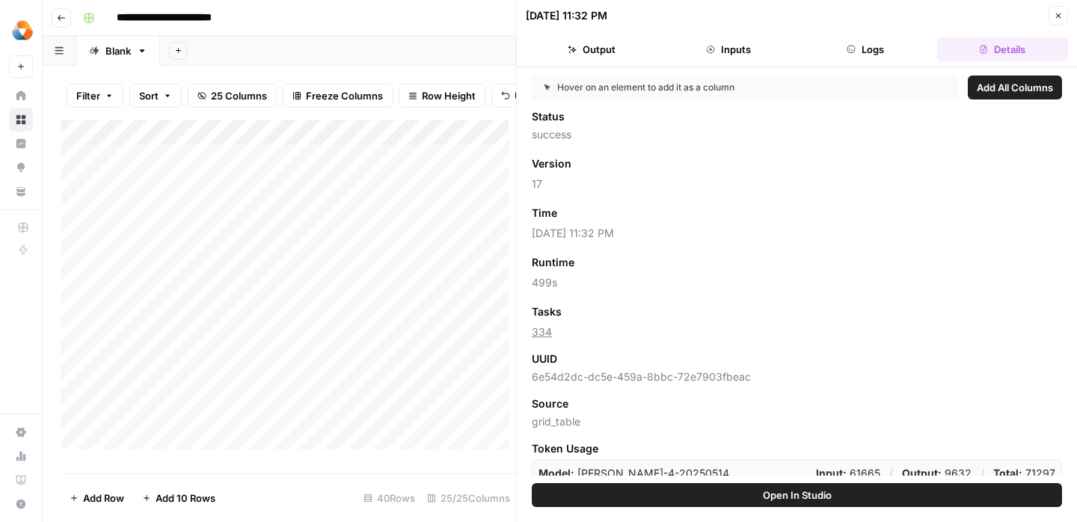
scroll to position [12, 0]
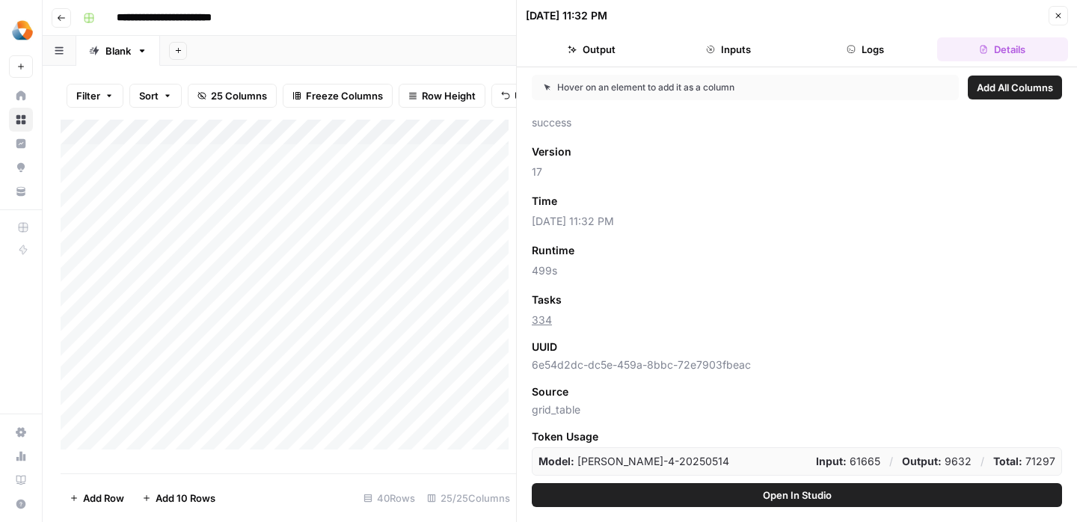
click at [1066, 16] on button "Close" at bounding box center [1058, 15] width 19 height 19
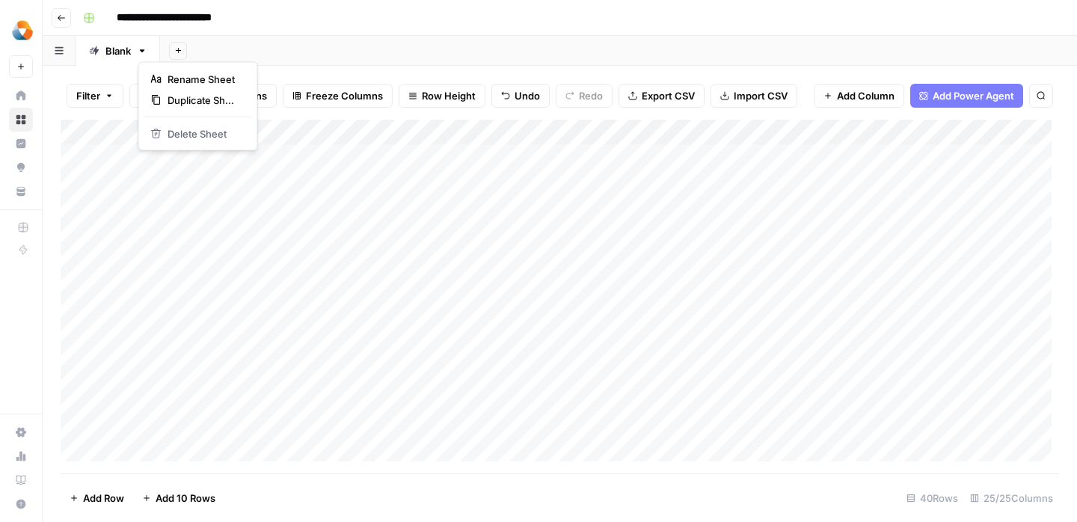
click at [141, 52] on icon "button" at bounding box center [142, 51] width 10 height 10
click at [310, 72] on div "Filter Sort 25 Columns Freeze Columns Row Height Undo Redo Export CSV Import CS…" at bounding box center [560, 96] width 999 height 48
click at [60, 49] on icon "button" at bounding box center [59, 50] width 9 height 8
click at [296, 70] on div "Filter Sort 25 Columns Freeze Columns Row Height Undo Redo Export CSV Import CS…" at bounding box center [560, 294] width 1035 height 456
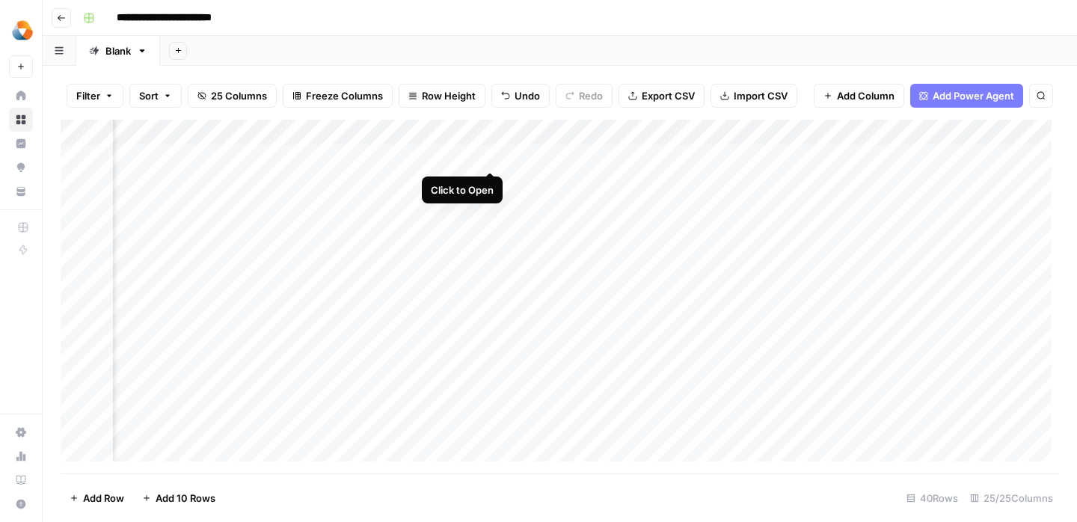
click at [489, 158] on div "Add Column" at bounding box center [560, 297] width 999 height 354
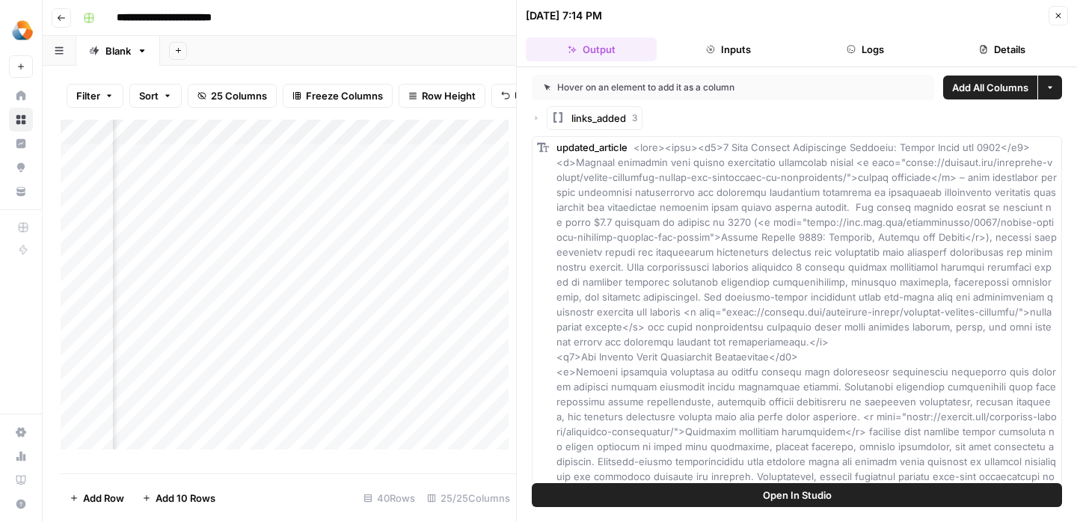
click at [1056, 25] on header "09/23/25 at 7:14 PM Close Output Inputs Logs Details" at bounding box center [797, 33] width 560 height 67
click at [1057, 20] on button "Close" at bounding box center [1058, 15] width 19 height 19
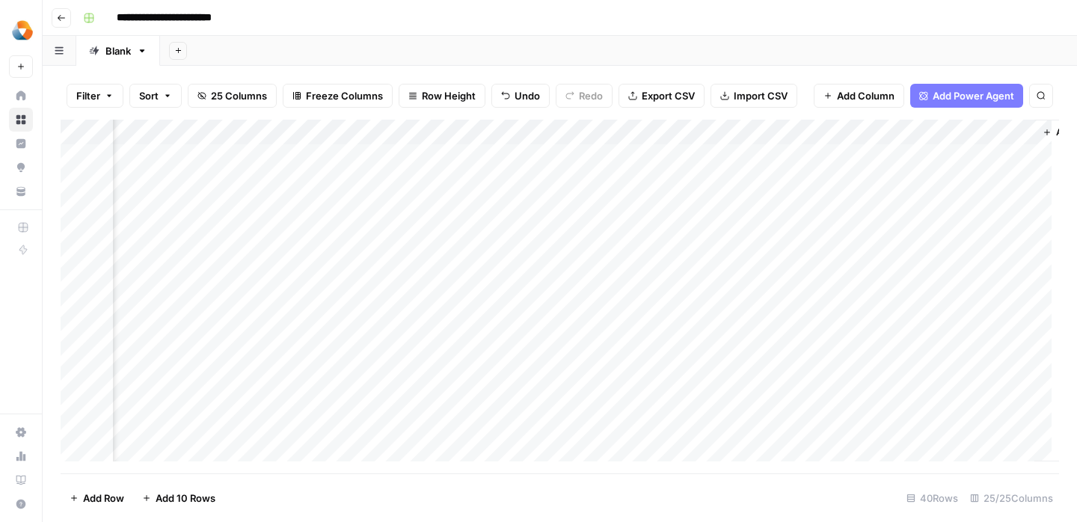
scroll to position [0, 2484]
click at [714, 284] on div "Add Column" at bounding box center [560, 297] width 999 height 354
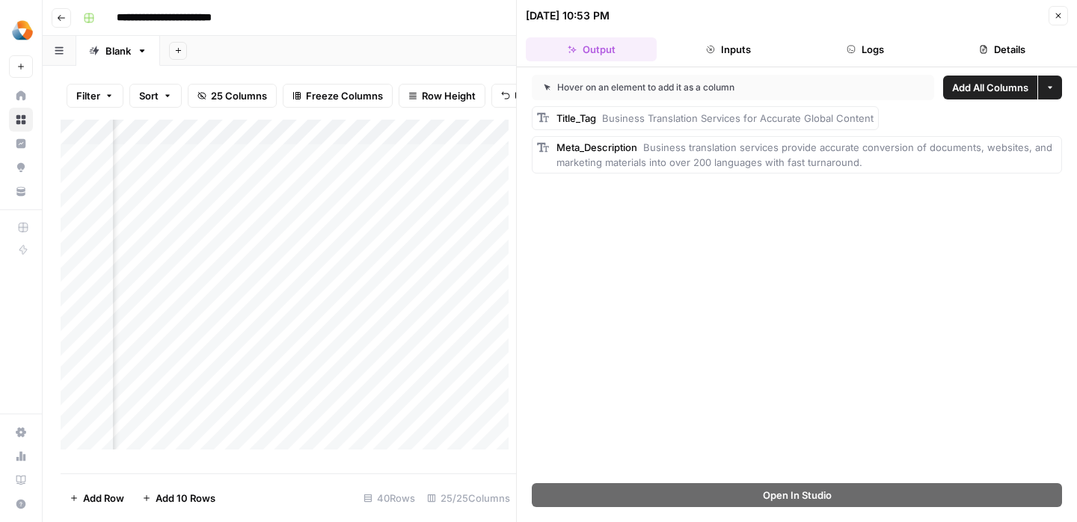
click at [706, 43] on button "Inputs" at bounding box center [728, 49] width 131 height 24
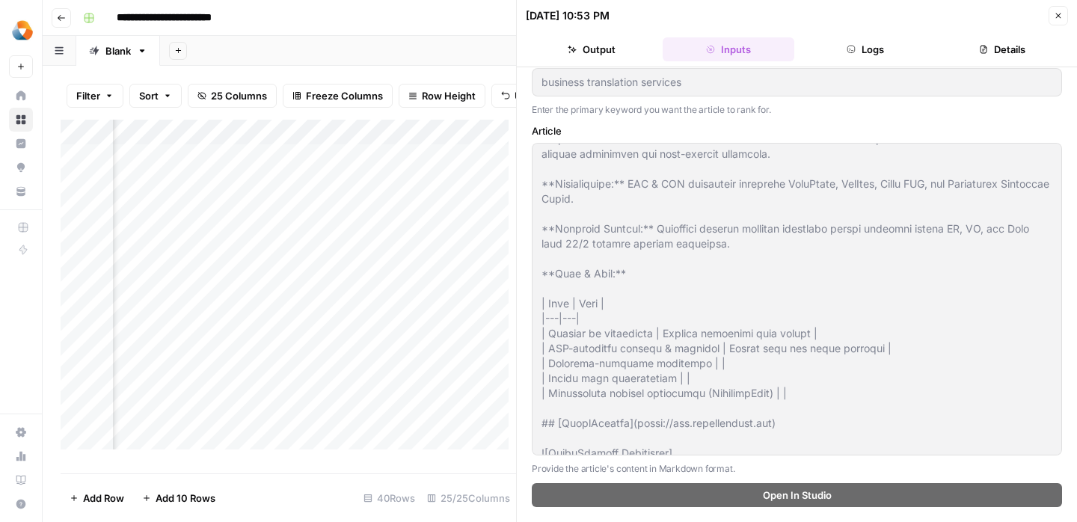
scroll to position [2493, 0]
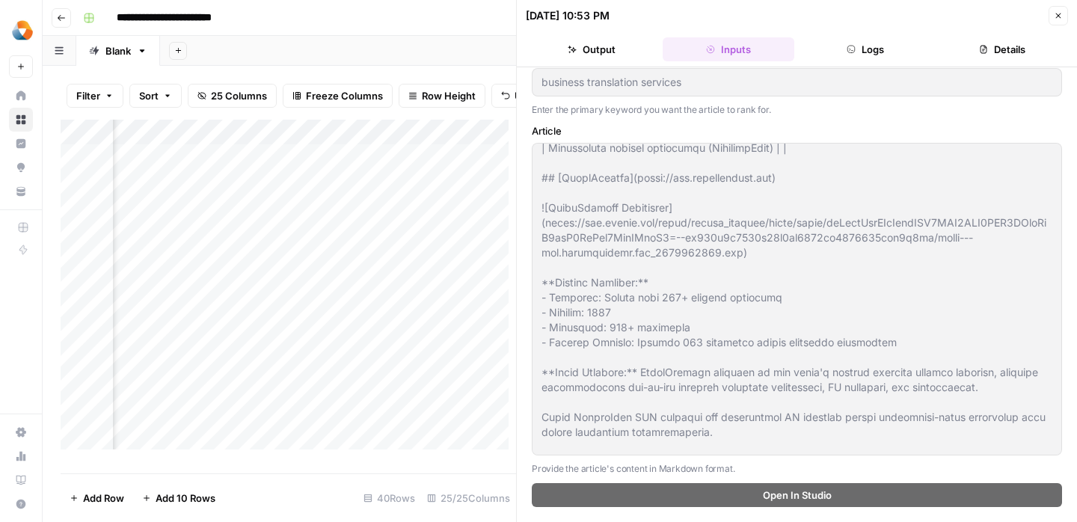
click at [381, 426] on div "Add Column" at bounding box center [289, 291] width 456 height 342
click at [1065, 17] on button "Close" at bounding box center [1058, 15] width 19 height 19
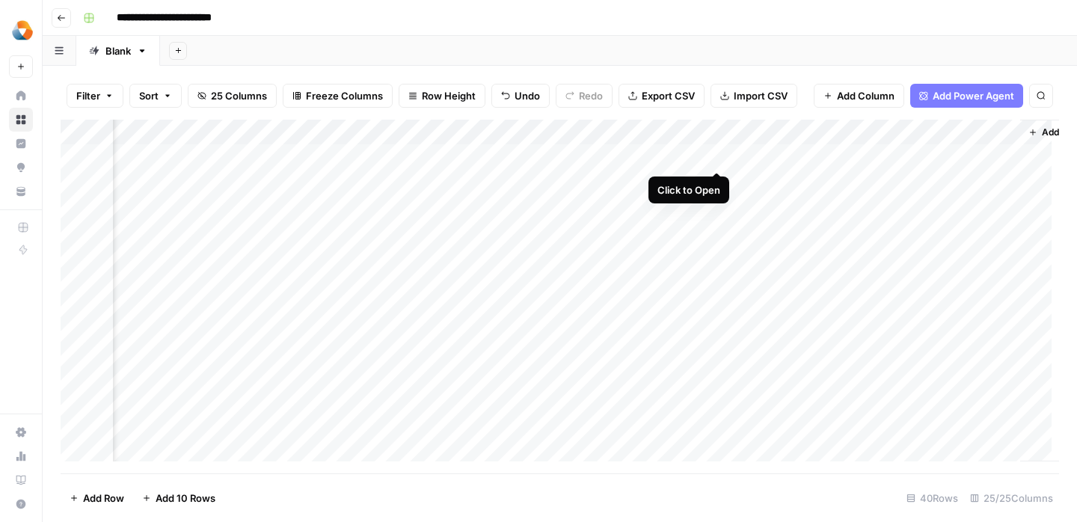
click at [718, 158] on div "Add Column" at bounding box center [560, 297] width 999 height 354
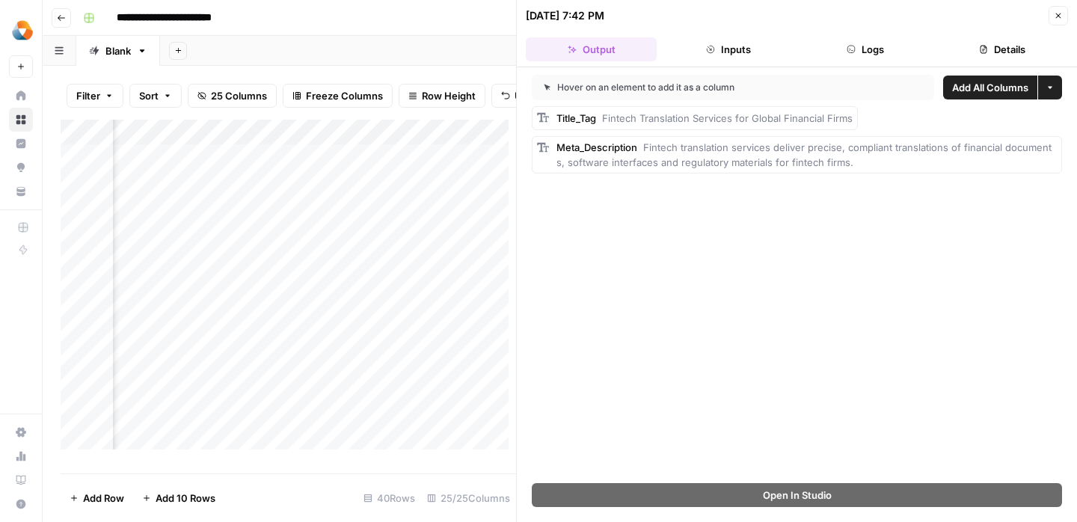
click at [743, 43] on button "Inputs" at bounding box center [728, 49] width 131 height 24
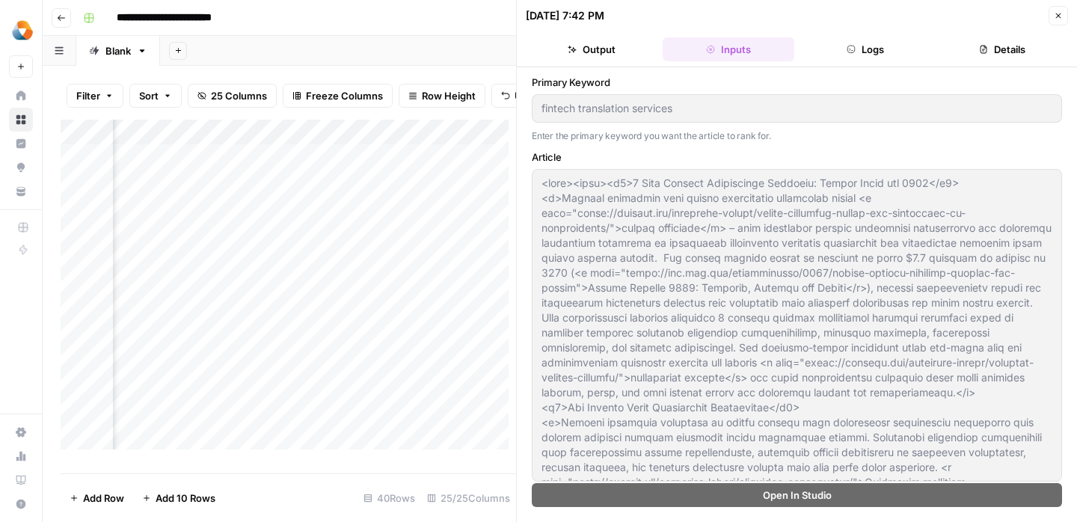
click at [868, 45] on button "Logs" at bounding box center [866, 49] width 131 height 24
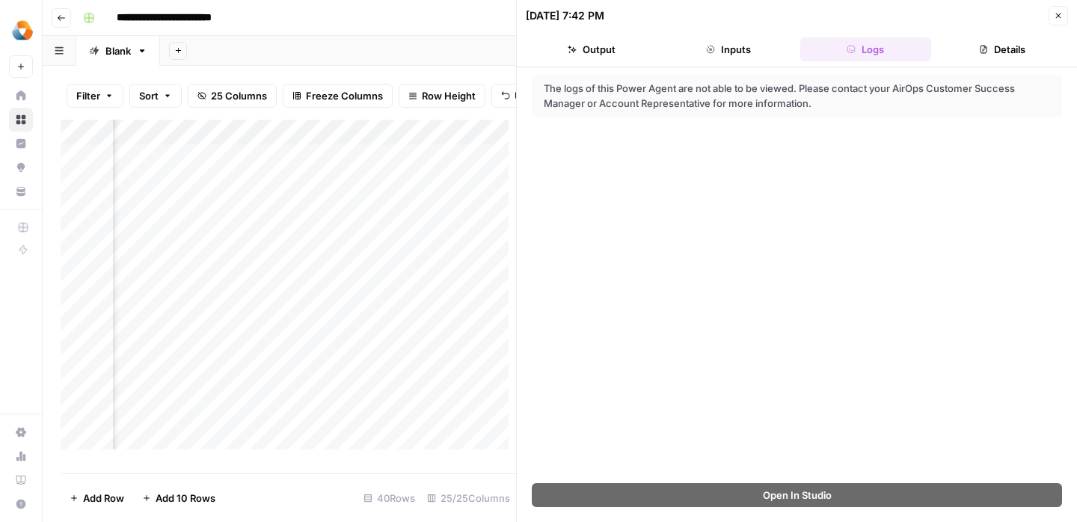
click at [1010, 40] on button "Details" at bounding box center [1002, 49] width 131 height 24
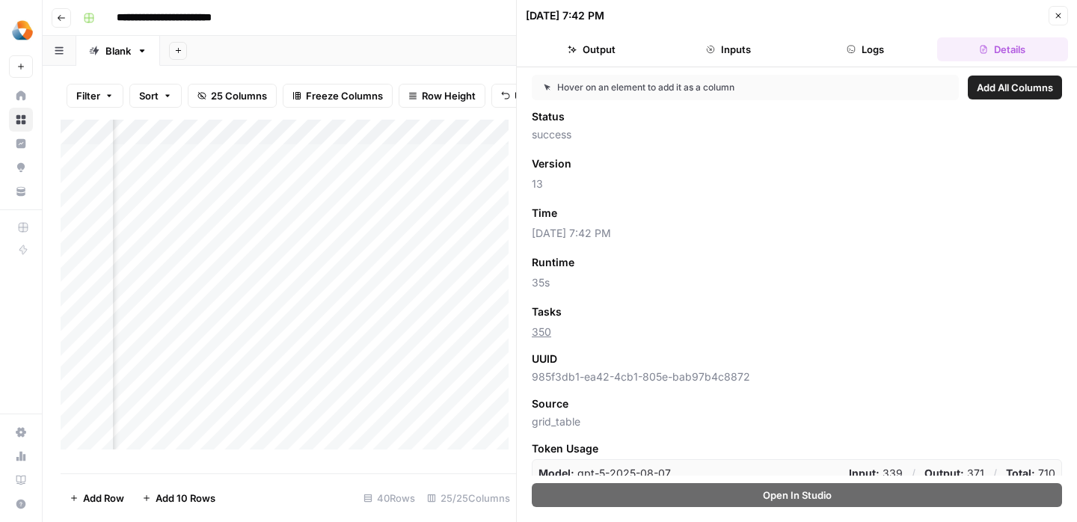
click at [1061, 26] on header "09/23/25 at 7:42 PM Close Output Inputs Logs Details" at bounding box center [797, 33] width 560 height 67
click at [1061, 23] on button "Close" at bounding box center [1058, 15] width 19 height 19
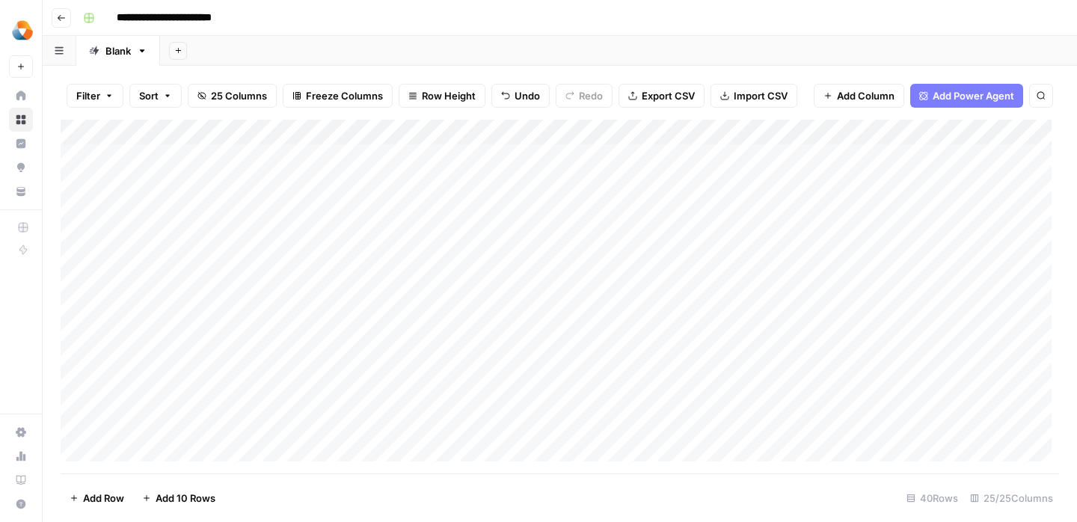
click at [214, 356] on div "Add Column" at bounding box center [560, 297] width 999 height 354
click at [203, 355] on div "Add Column" at bounding box center [560, 297] width 999 height 354
type textarea "**********"
click at [459, 359] on div "Add Column" at bounding box center [560, 297] width 999 height 354
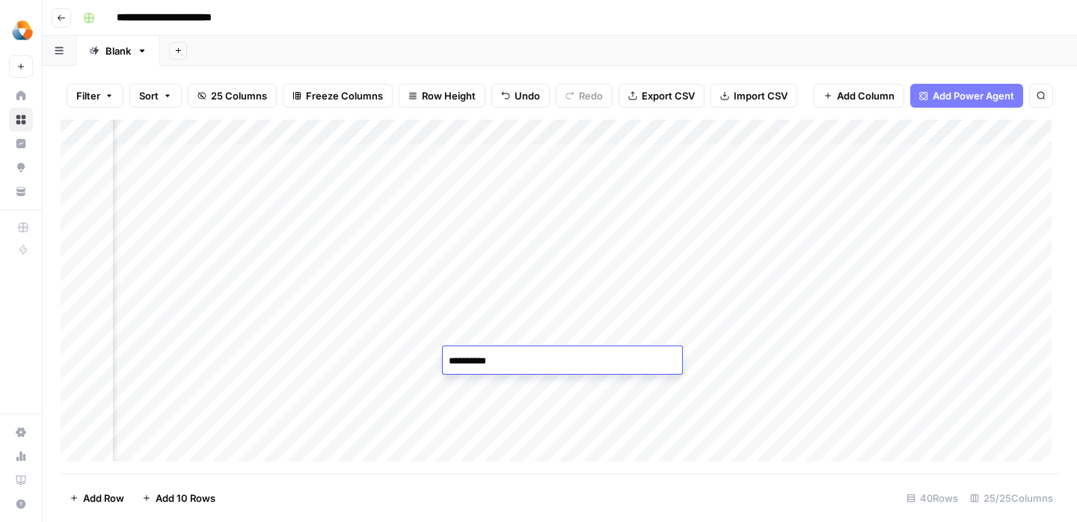
type textarea "**********"
click at [477, 398] on div "Add Column" at bounding box center [560, 297] width 999 height 354
click at [596, 362] on div "Add Column" at bounding box center [560, 297] width 999 height 354
click at [688, 362] on div "Add Column" at bounding box center [560, 297] width 999 height 354
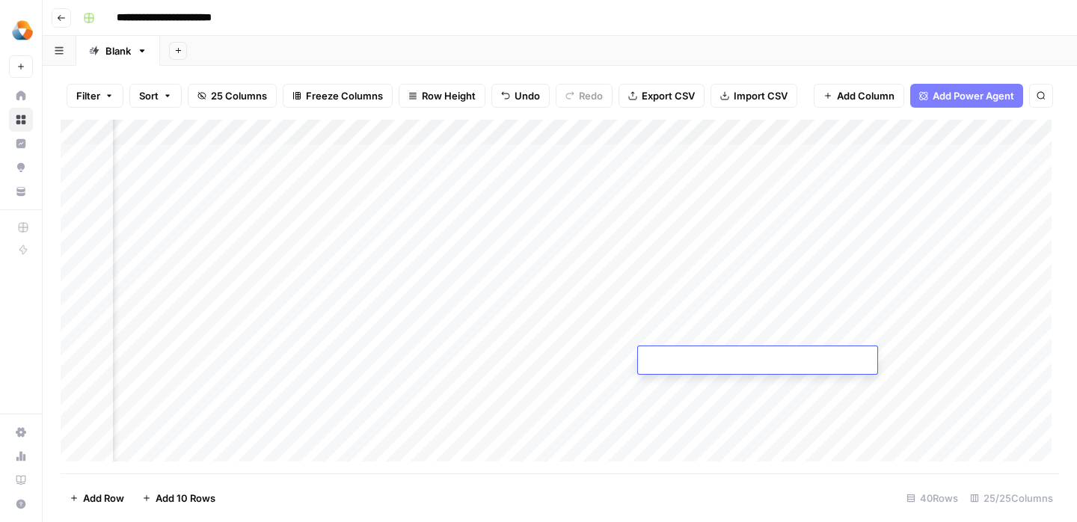
type textarea "**********"
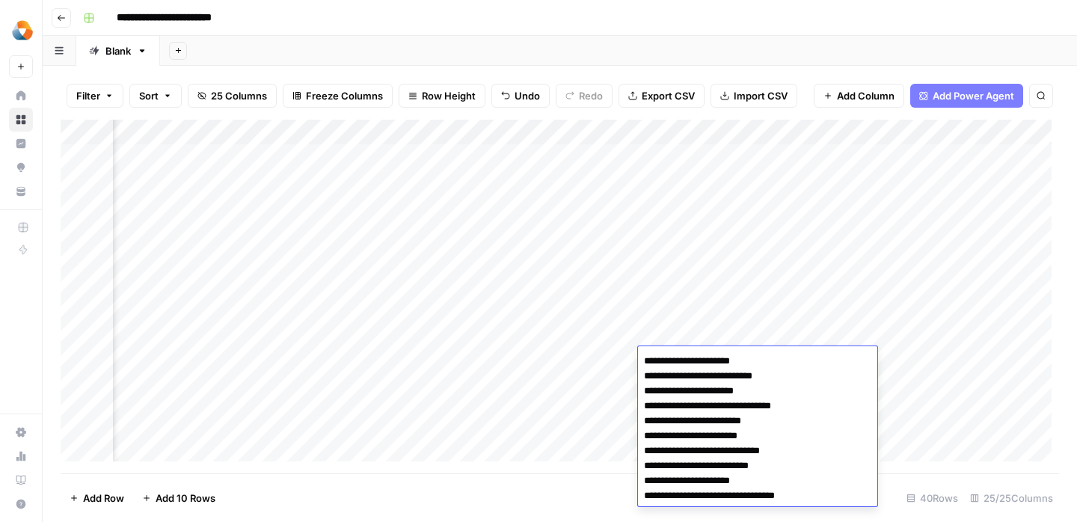
click at [599, 363] on div "Add Column" at bounding box center [560, 297] width 999 height 354
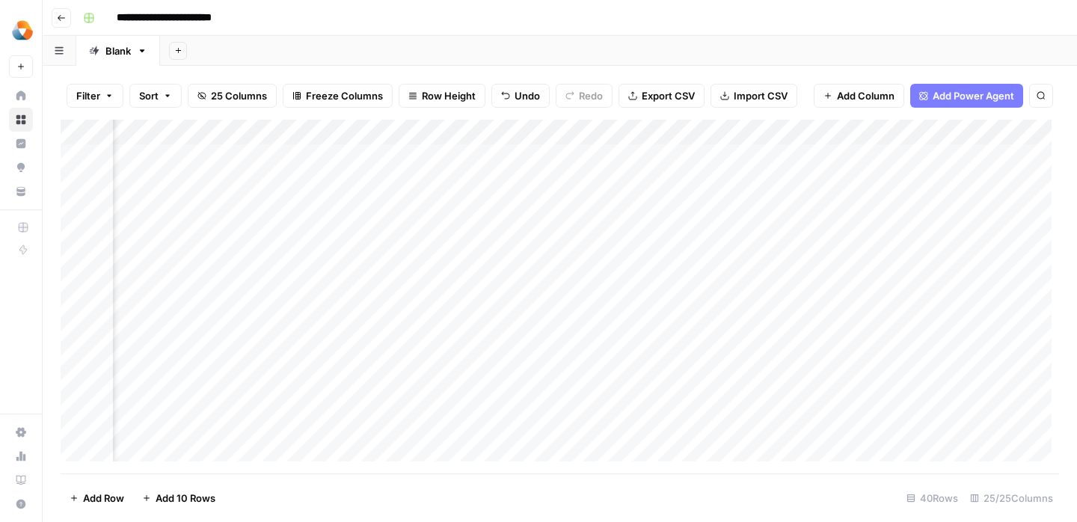
click at [580, 366] on div "Add Column" at bounding box center [560, 297] width 999 height 354
type textarea "**********"
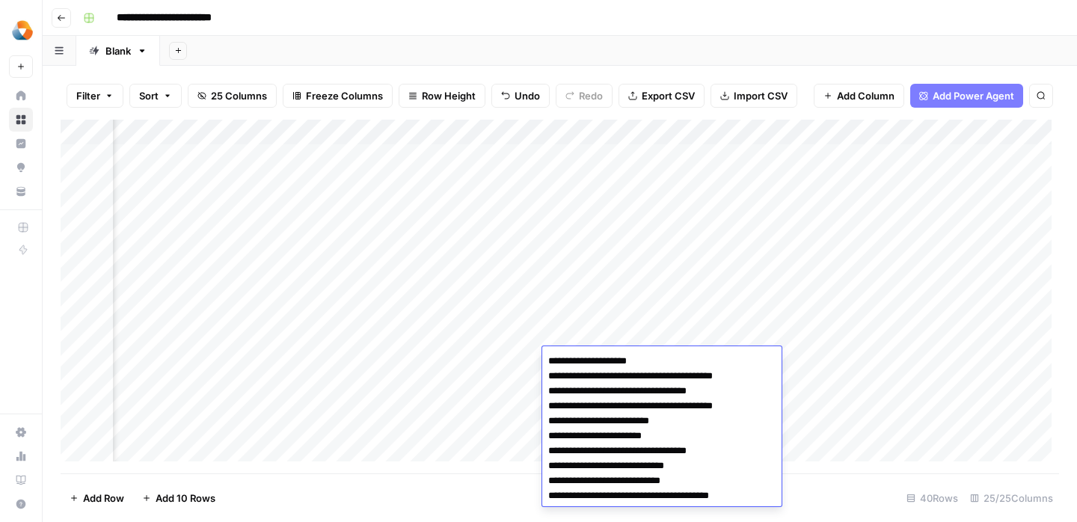
click at [498, 400] on div "Add Column" at bounding box center [560, 297] width 999 height 354
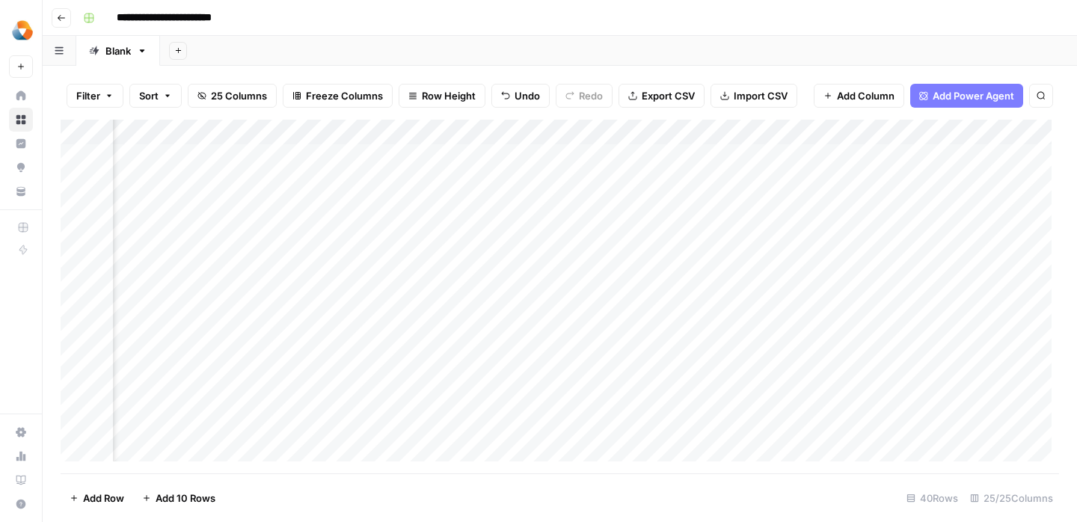
scroll to position [0, 1476]
click at [625, 360] on div "Add Column" at bounding box center [560, 297] width 999 height 354
click at [556, 364] on div "Add Column" at bounding box center [560, 297] width 999 height 354
type textarea "**********"
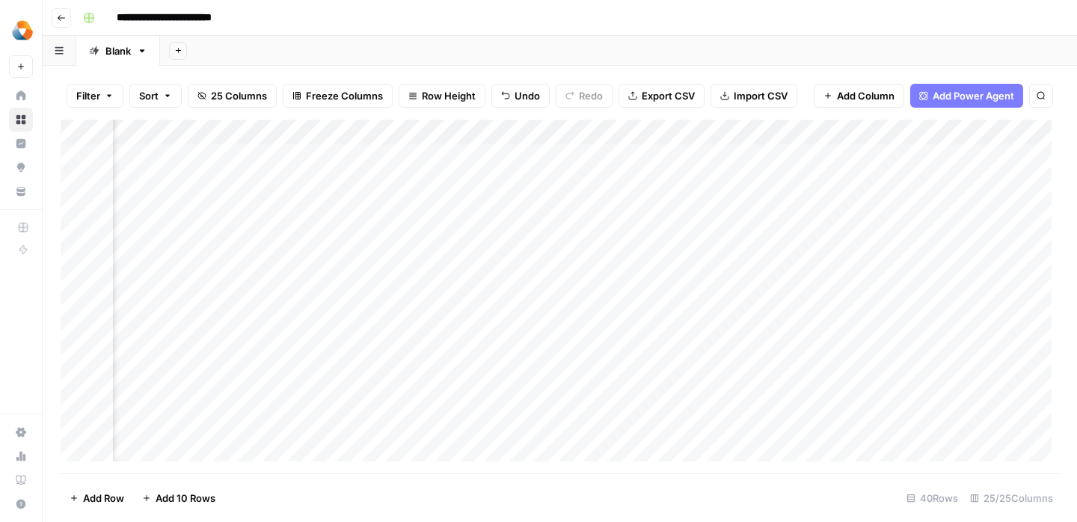
click at [471, 397] on div "Add Column" at bounding box center [560, 297] width 999 height 354
click at [676, 364] on div "Add Column" at bounding box center [560, 297] width 999 height 354
click at [640, 366] on div "Add Column" at bounding box center [560, 297] width 999 height 354
type textarea "**********"
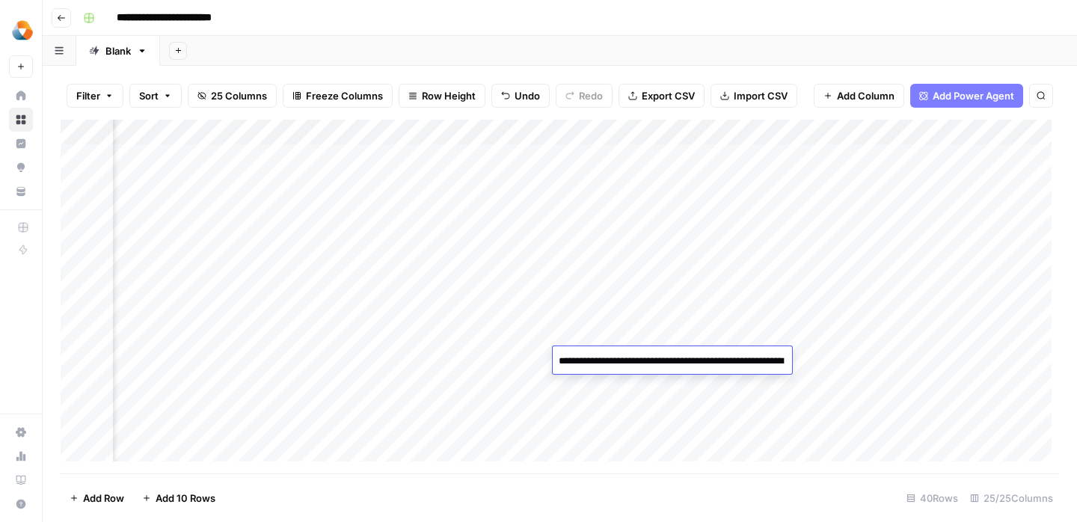
scroll to position [570, 0]
click at [470, 422] on div "Add Column" at bounding box center [560, 297] width 999 height 354
click at [468, 355] on div "Add Column" at bounding box center [560, 297] width 999 height 354
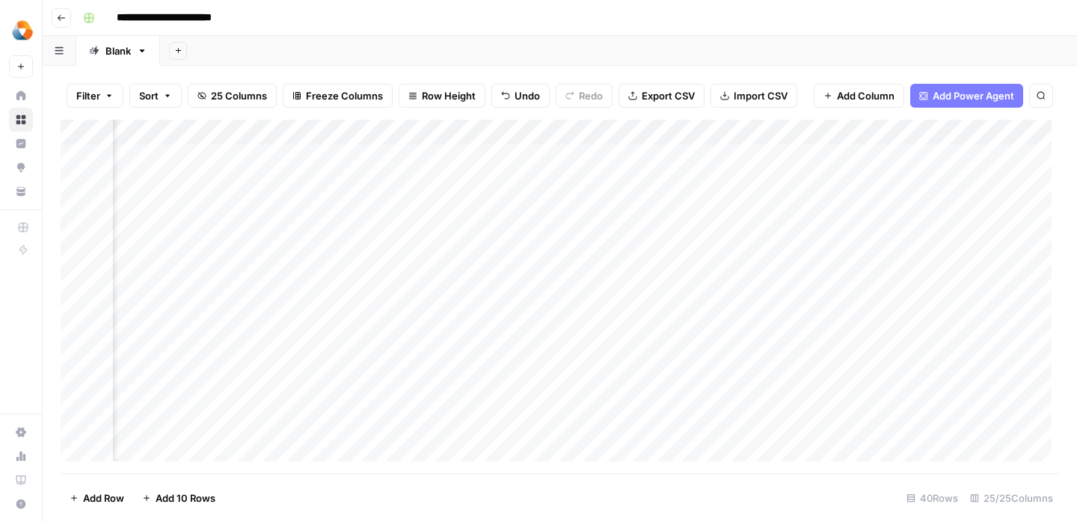
click at [288, 361] on div "Add Column" at bounding box center [560, 297] width 999 height 354
click at [379, 361] on div "Add Column" at bounding box center [560, 297] width 999 height 354
click at [632, 367] on div "Add Column" at bounding box center [560, 297] width 999 height 354
click at [821, 363] on div "Add Column" at bounding box center [560, 297] width 999 height 354
click at [964, 362] on div "Add Column" at bounding box center [560, 297] width 999 height 354
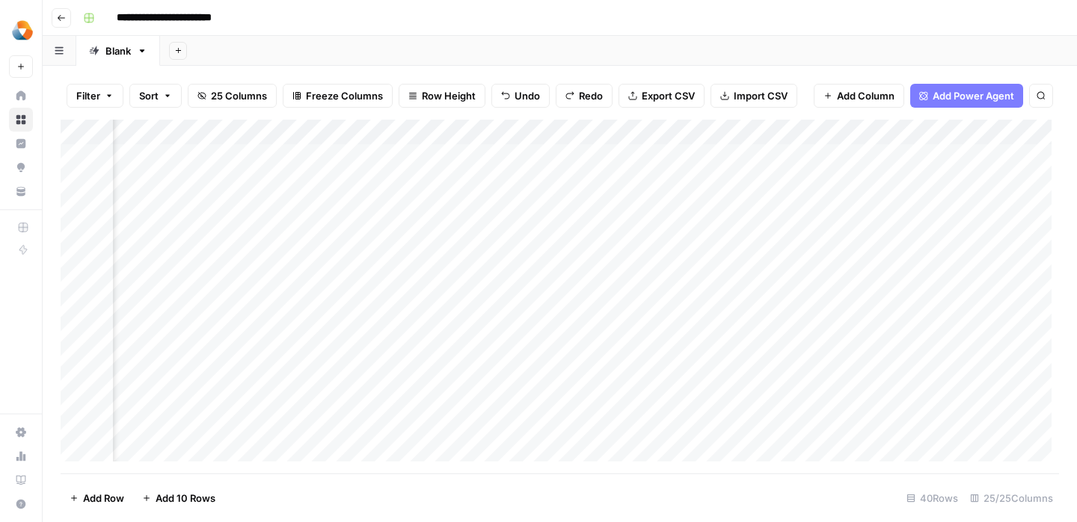
click at [1004, 361] on div "Add Column" at bounding box center [560, 297] width 999 height 354
type textarea "**********"
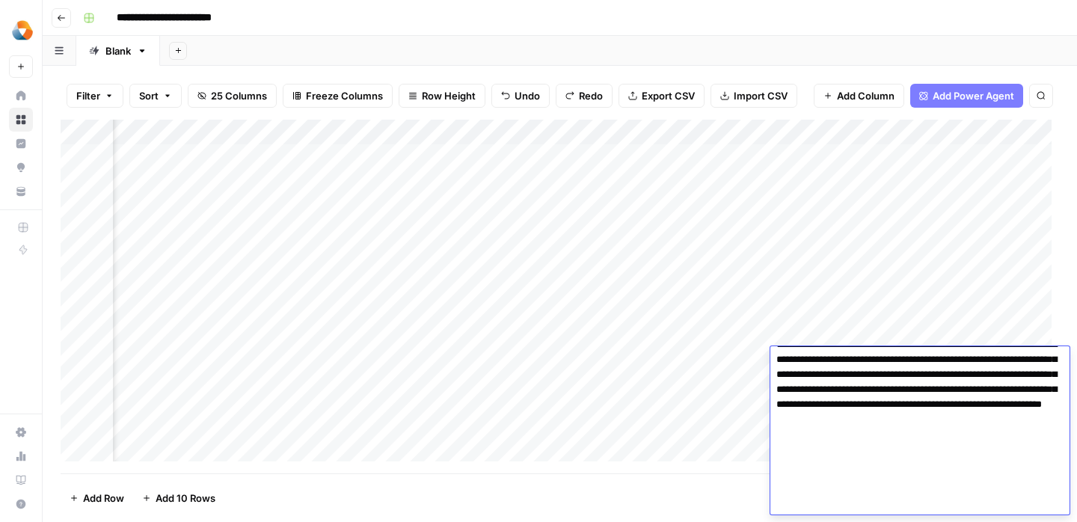
click at [715, 396] on div "Add Column" at bounding box center [560, 297] width 999 height 354
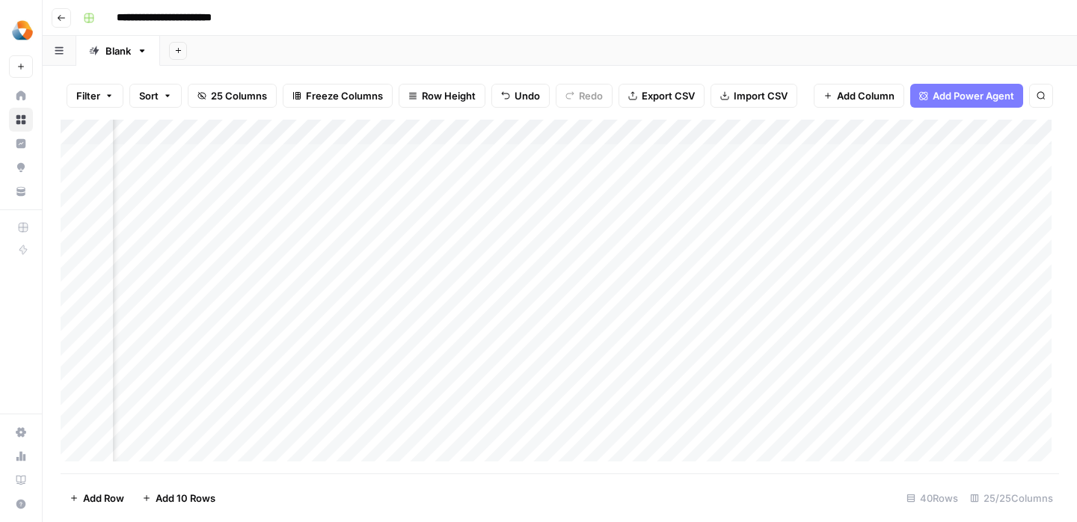
click at [879, 364] on div "Add Column" at bounding box center [560, 297] width 999 height 354
click at [792, 367] on div "Add Column" at bounding box center [560, 297] width 999 height 354
type textarea "**********"
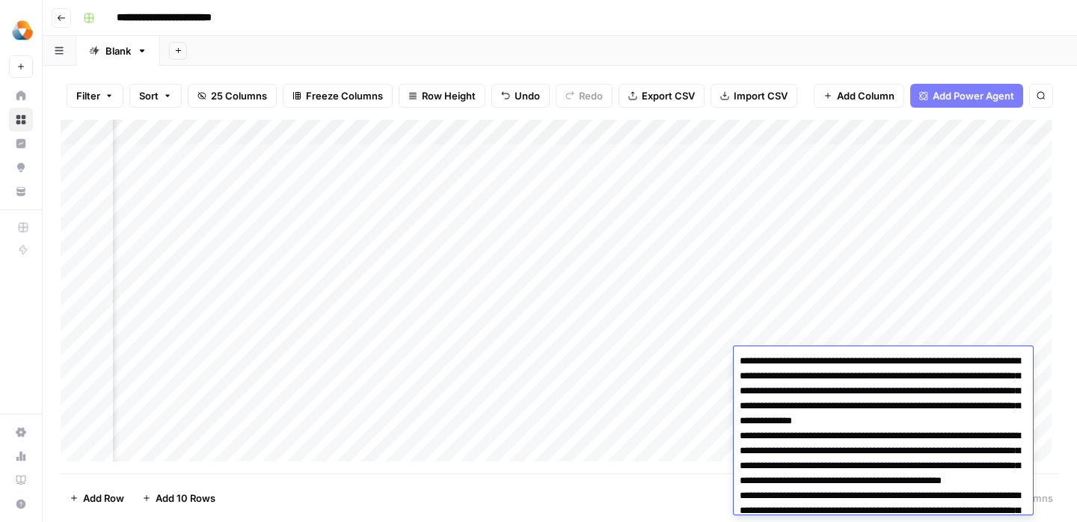
scroll to position [839, 0]
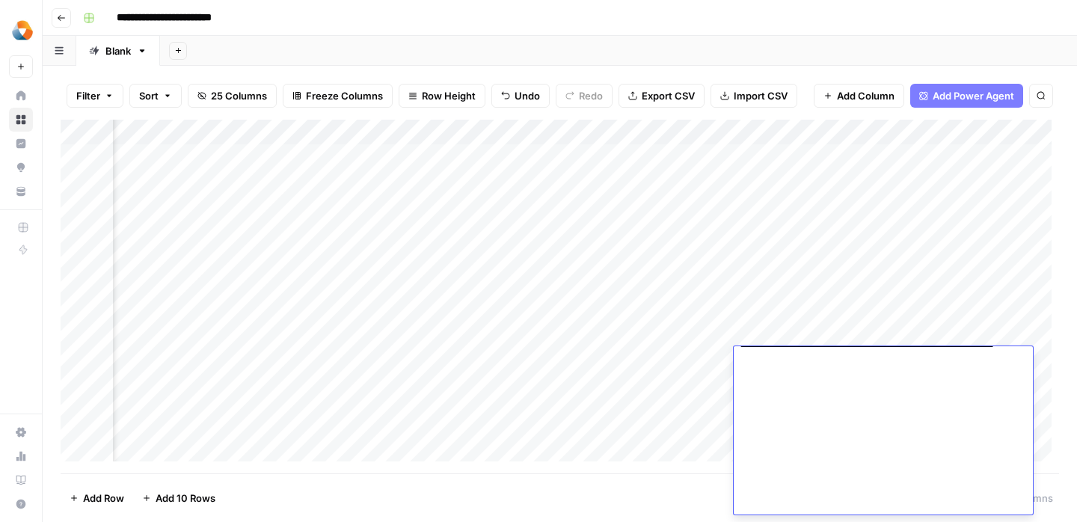
click at [660, 409] on div "Add Column" at bounding box center [560, 297] width 999 height 354
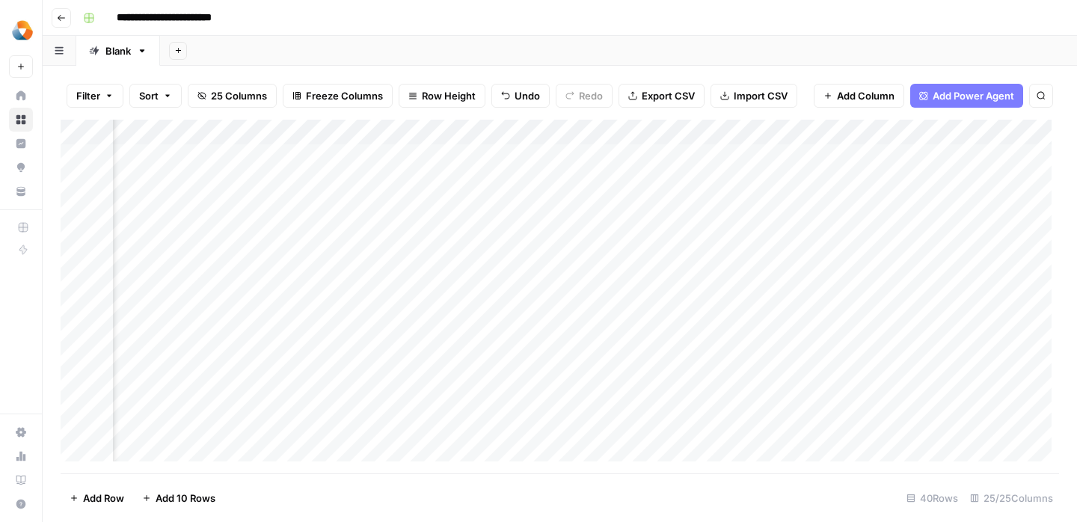
scroll to position [0, 1941]
click at [589, 375] on div "Add Column" at bounding box center [560, 297] width 999 height 354
click at [593, 355] on div "Add Column" at bounding box center [560, 297] width 999 height 354
click at [680, 358] on div "Add Column" at bounding box center [560, 297] width 999 height 354
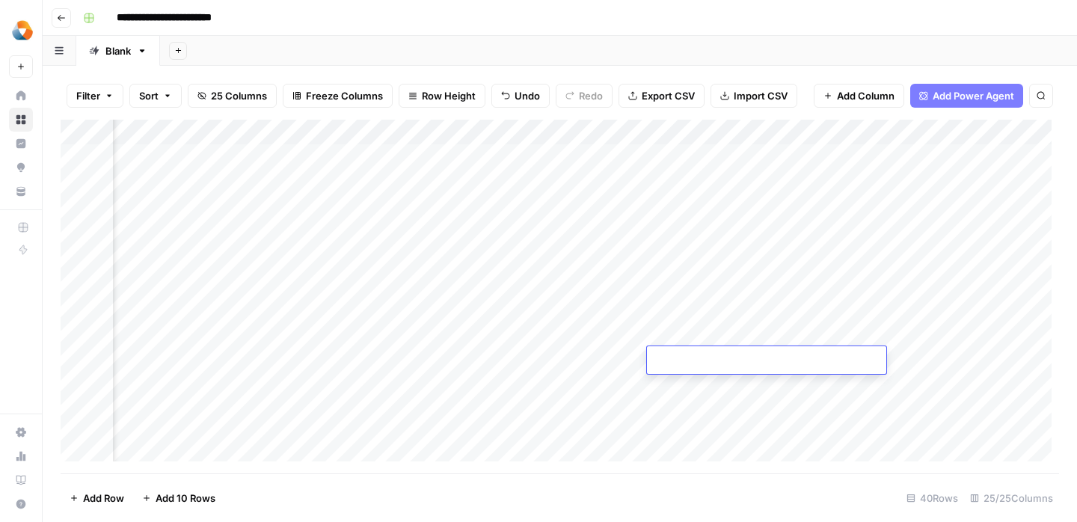
type textarea "**********"
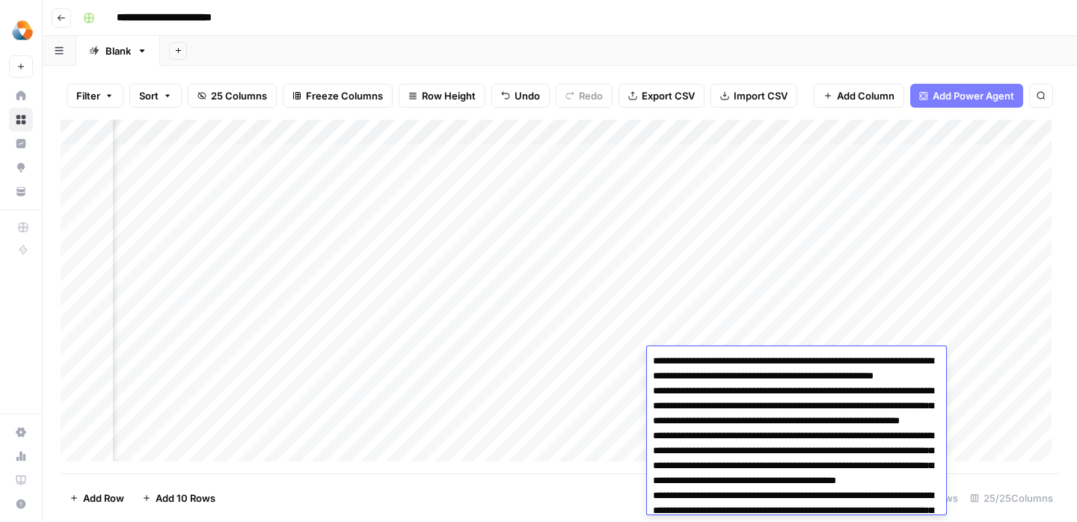
scroll to position [570, 0]
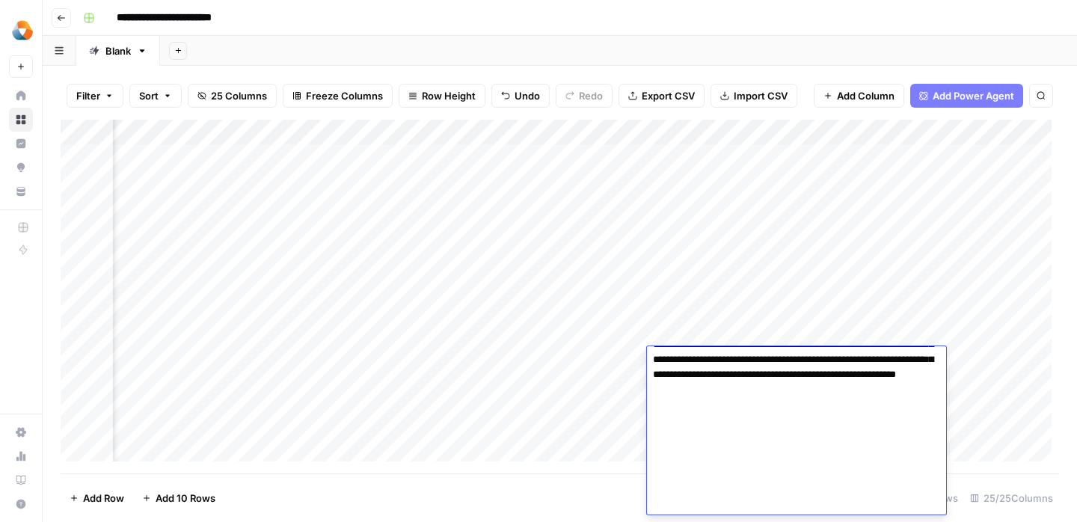
click at [596, 361] on div "Add Column" at bounding box center [560, 297] width 999 height 354
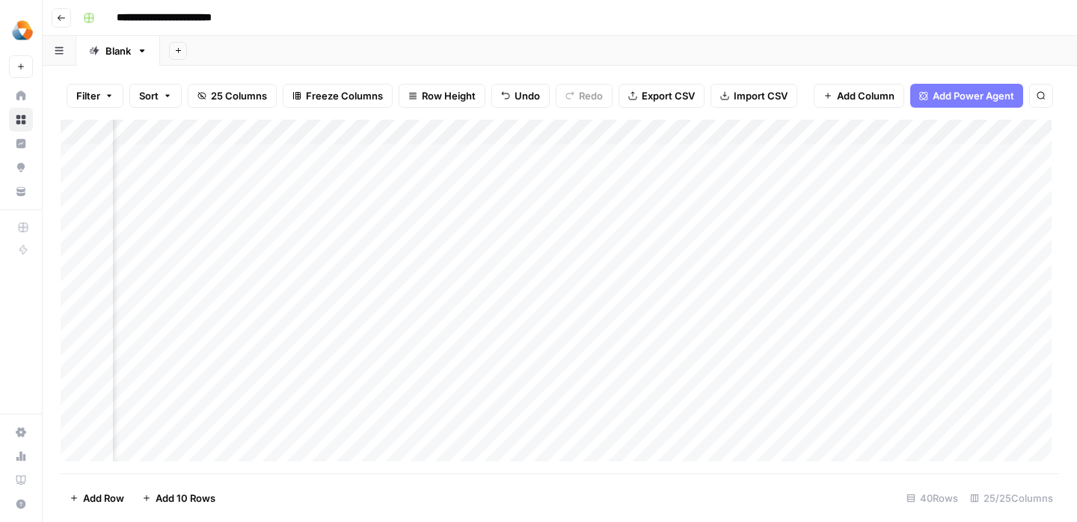
click at [346, 360] on div "Add Column" at bounding box center [560, 297] width 999 height 354
click at [753, 358] on div "Add Column" at bounding box center [560, 297] width 999 height 354
click at [696, 358] on div "Add Column" at bounding box center [560, 297] width 999 height 354
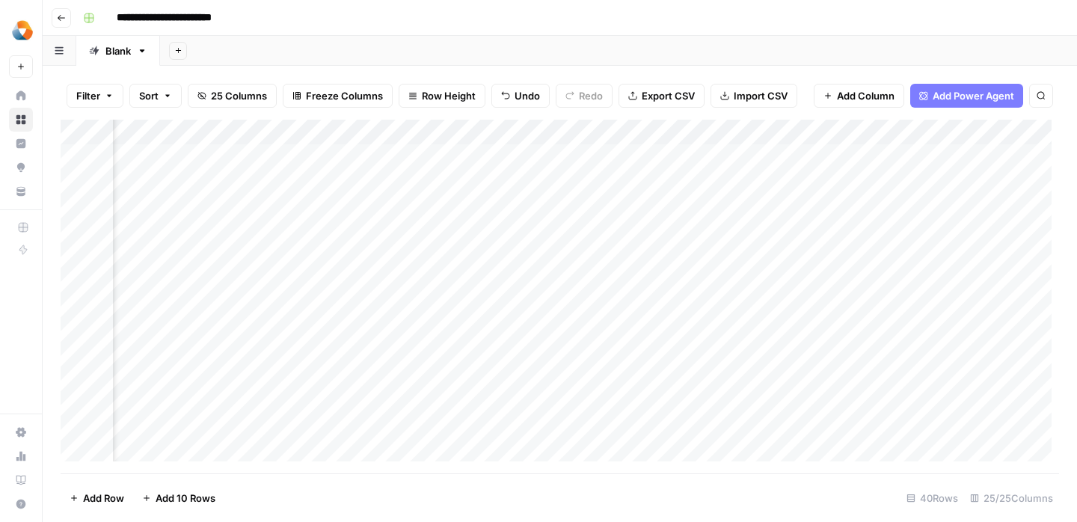
click at [696, 358] on div "Add Column" at bounding box center [560, 297] width 999 height 354
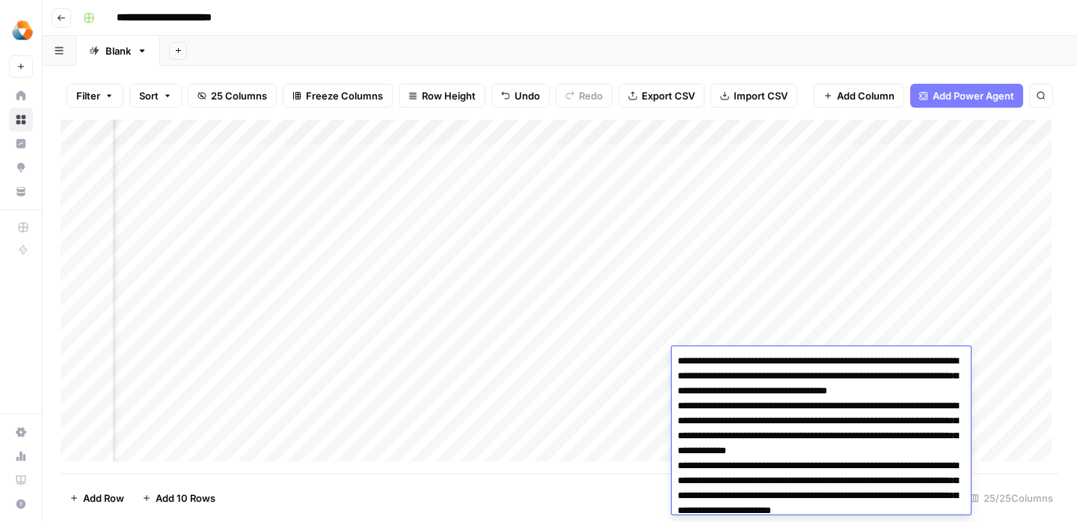
scroll to position [665, 0]
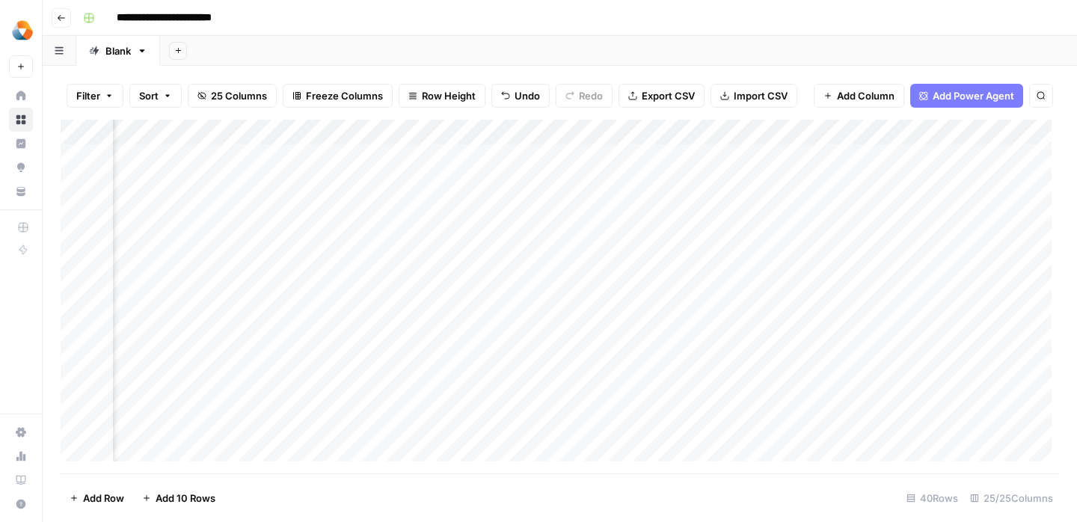
click at [613, 396] on div "Add Column" at bounding box center [560, 297] width 999 height 354
click at [765, 355] on div "Add Column" at bounding box center [560, 297] width 999 height 354
type textarea "**********"
click at [742, 420] on div "Add Column" at bounding box center [560, 297] width 999 height 354
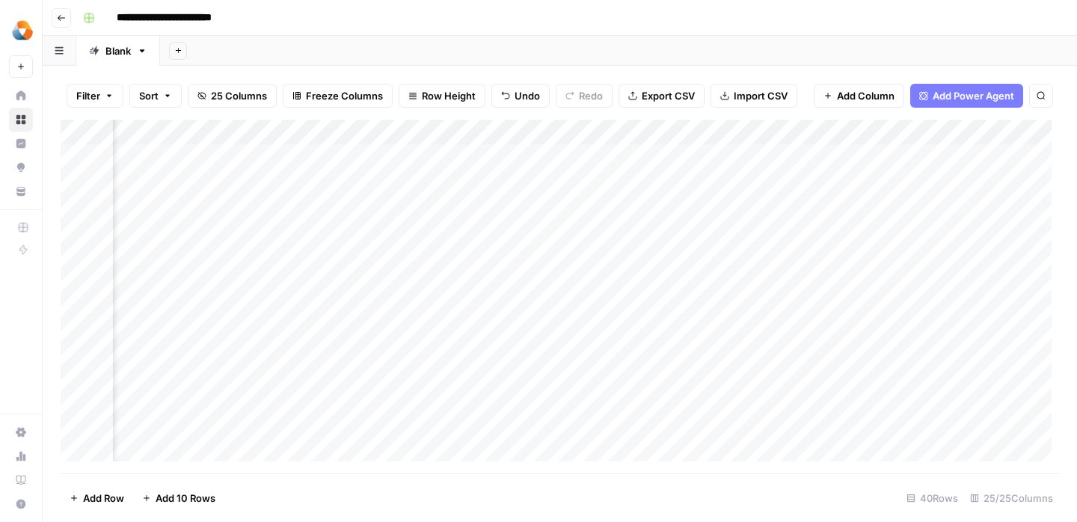
click at [792, 370] on div "Add Column" at bounding box center [560, 297] width 999 height 354
click at [905, 367] on div "Add Column" at bounding box center [560, 297] width 999 height 354
click at [783, 355] on div "Add Column" at bounding box center [560, 297] width 999 height 354
click at [612, 366] on div "Add Column" at bounding box center [560, 297] width 999 height 354
click at [801, 364] on div "Add Column" at bounding box center [560, 297] width 999 height 354
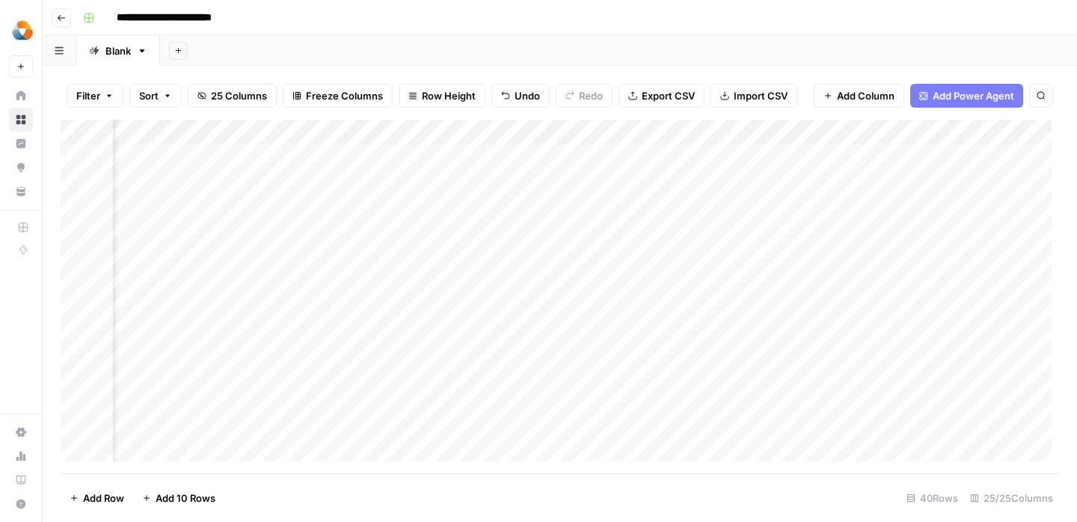
click at [801, 364] on div "Add Column" at bounding box center [560, 297] width 999 height 354
type textarea "**********"
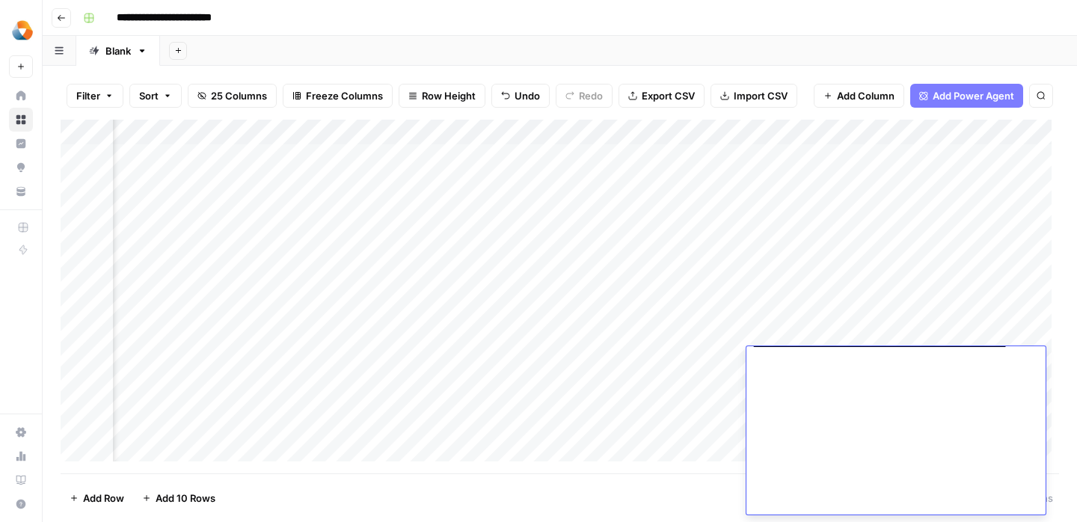
click at [774, 373] on textarea at bounding box center [893, 52] width 292 height 1083
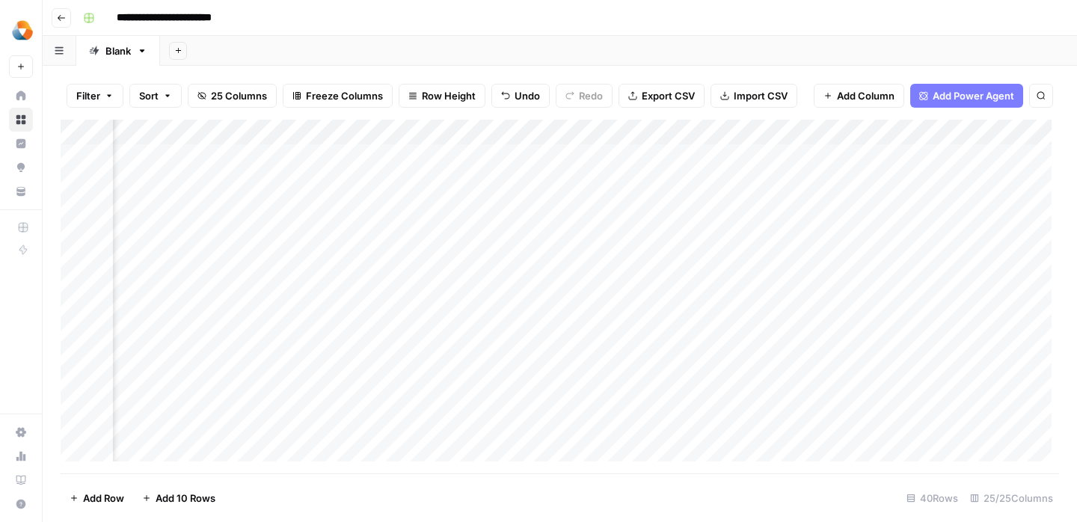
click at [602, 382] on div "Add Column" at bounding box center [560, 297] width 999 height 354
click at [593, 355] on div "Add Column" at bounding box center [560, 297] width 999 height 354
click at [516, 362] on div "Add Column" at bounding box center [560, 297] width 999 height 354
click at [549, 401] on div "Add Column" at bounding box center [560, 297] width 999 height 354
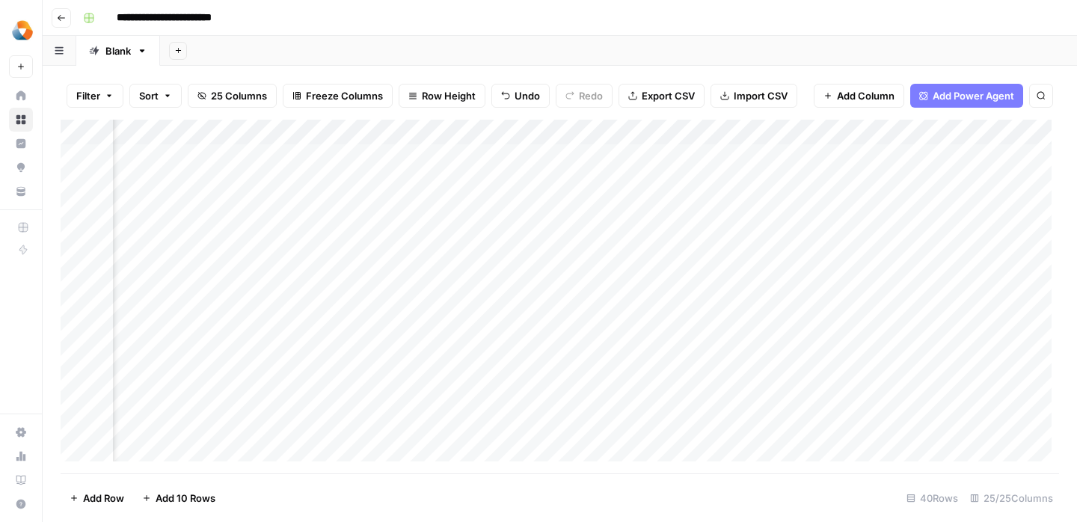
scroll to position [0, 2096]
click at [652, 365] on div "Add Column" at bounding box center [560, 297] width 999 height 354
click at [685, 353] on div "Add Column" at bounding box center [560, 297] width 999 height 354
type textarea "**********"
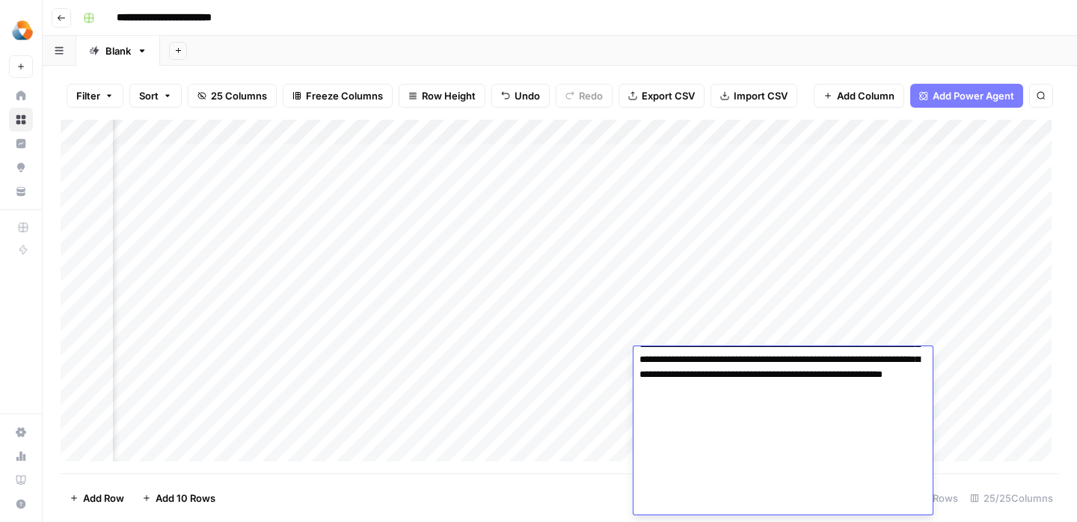
click at [562, 429] on div "Add Column" at bounding box center [560, 297] width 999 height 354
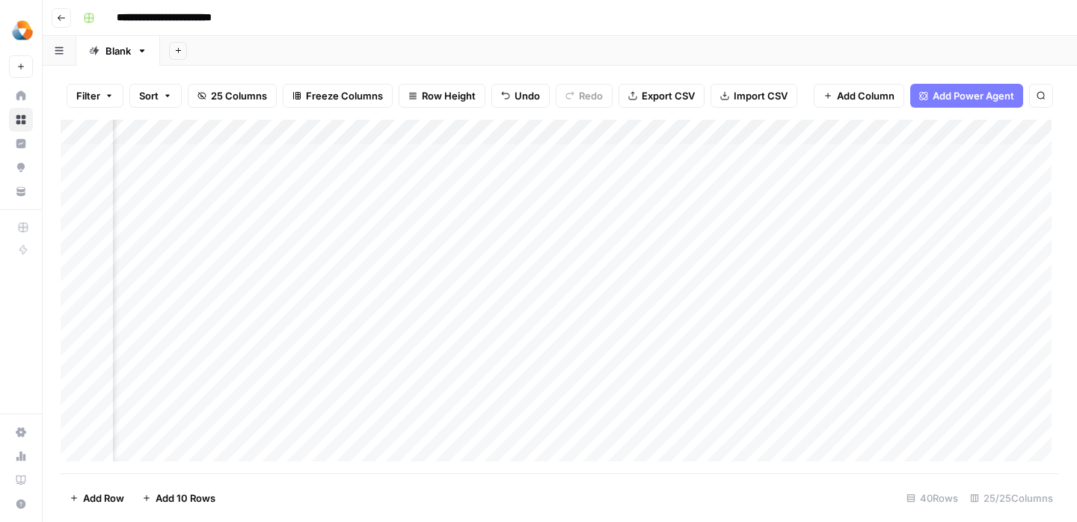
scroll to position [0, 2263]
click at [536, 354] on div "Add Column" at bounding box center [560, 297] width 999 height 354
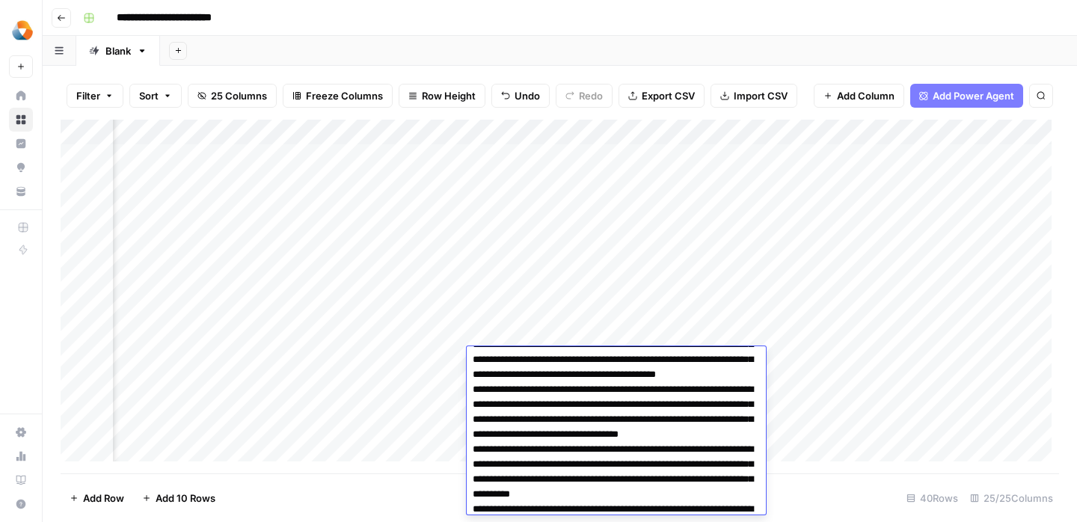
scroll to position [0, 0]
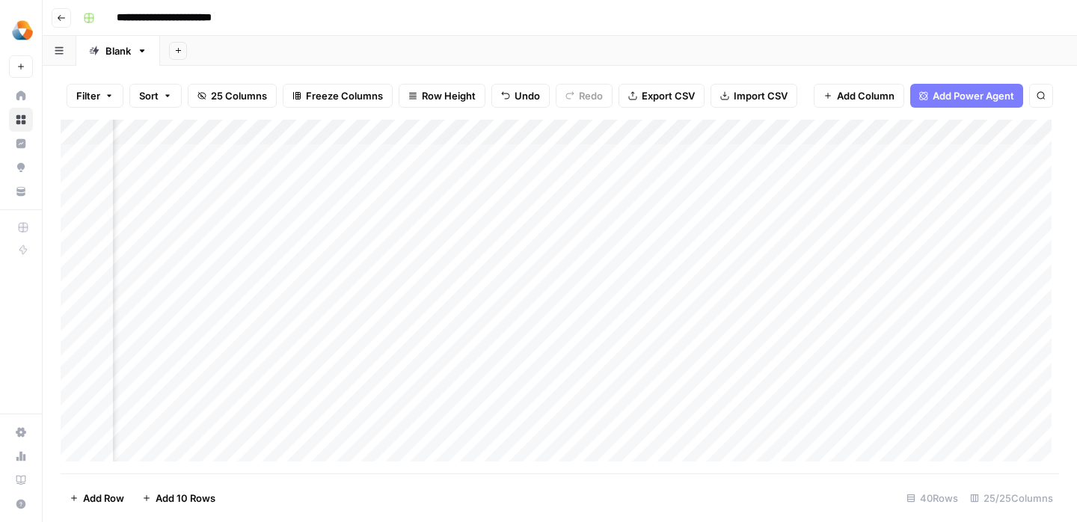
click at [441, 388] on div "Add Column" at bounding box center [560, 297] width 999 height 354
click at [523, 355] on div "Add Column" at bounding box center [560, 297] width 999 height 354
click at [499, 359] on div "Add Column" at bounding box center [560, 297] width 999 height 354
type textarea "**********"
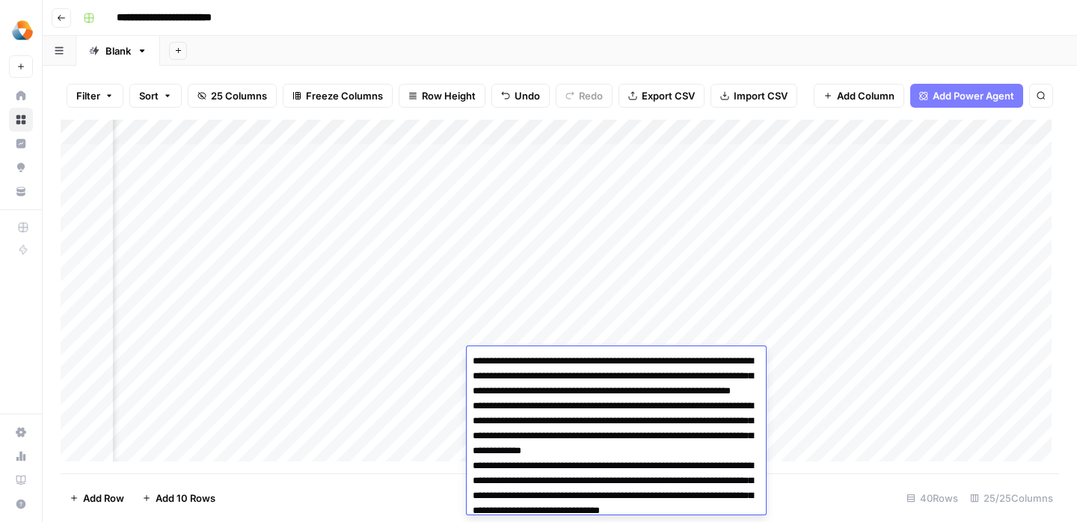
click at [789, 364] on div "Add Column" at bounding box center [560, 297] width 999 height 354
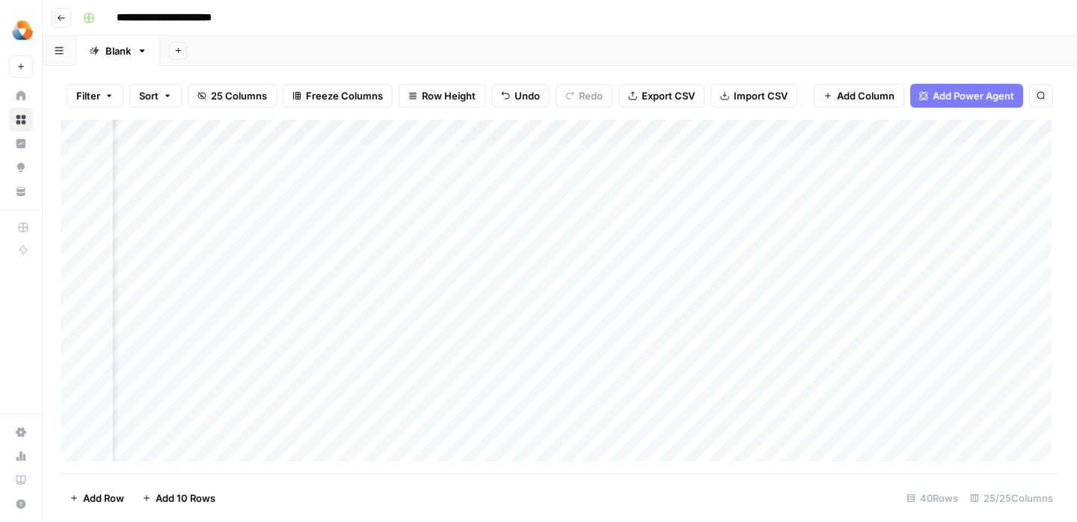
click at [638, 354] on div "Add Column" at bounding box center [560, 297] width 999 height 354
click at [640, 367] on div "Add Column" at bounding box center [560, 297] width 999 height 354
type textarea "**********"
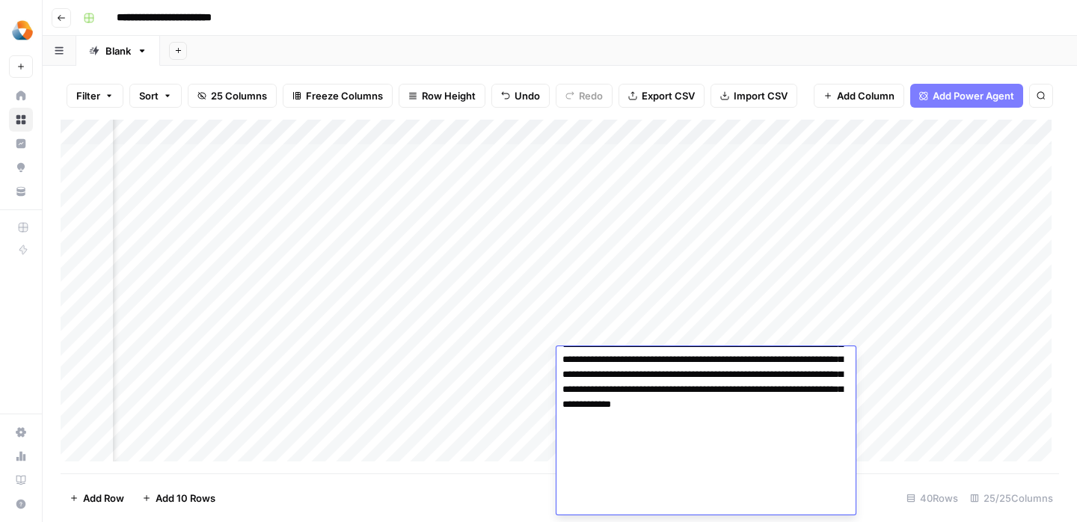
click at [530, 401] on div "Add Column" at bounding box center [560, 297] width 999 height 354
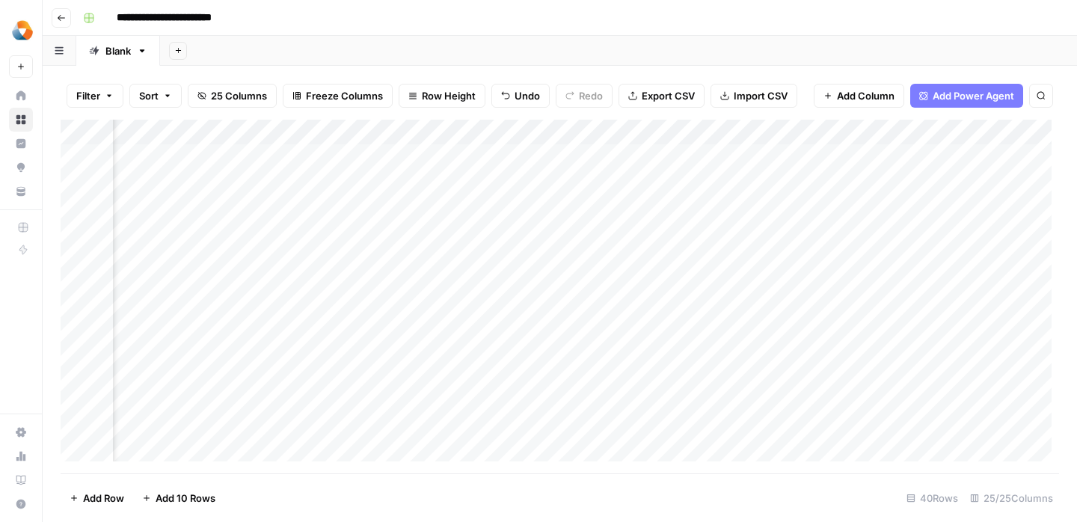
scroll to position [0, 2405]
click at [549, 368] on div "Add Column" at bounding box center [560, 297] width 999 height 354
click at [585, 366] on div "Add Column" at bounding box center [560, 297] width 999 height 354
type textarea "**********"
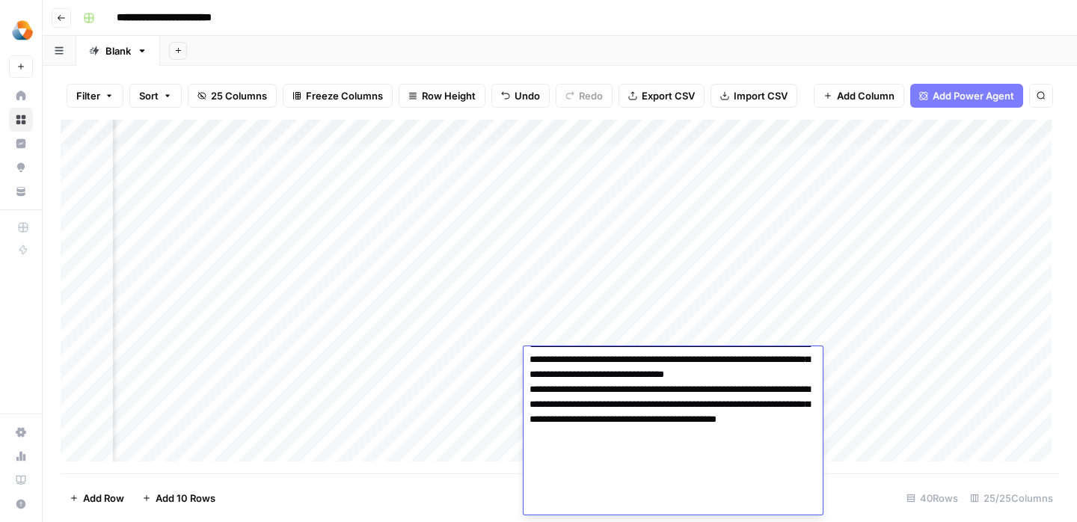
click at [500, 398] on div "Add Column" at bounding box center [560, 297] width 999 height 354
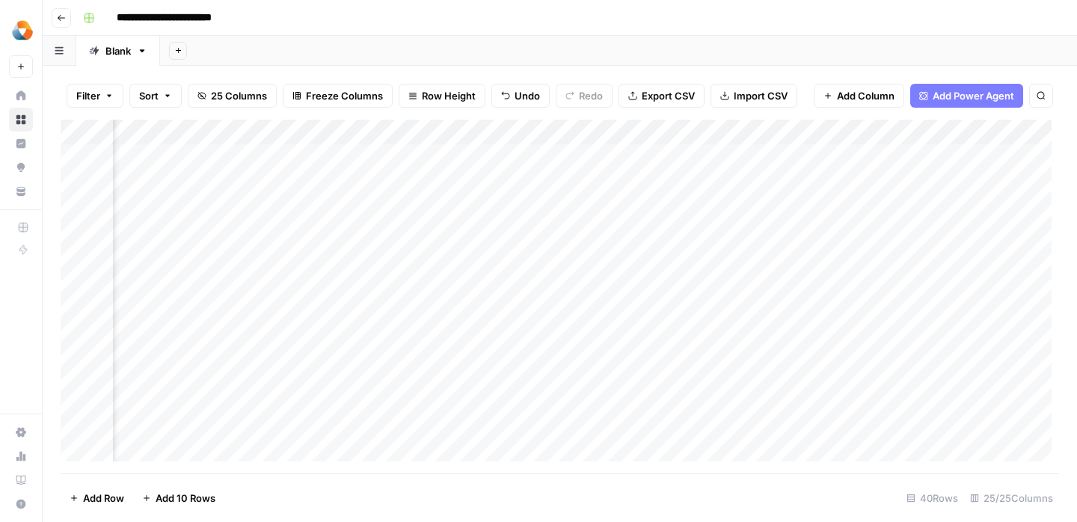
click at [664, 357] on div "Add Column" at bounding box center [560, 297] width 999 height 354
click at [688, 362] on div "Add Column" at bounding box center [560, 297] width 999 height 354
click at [688, 362] on textarea at bounding box center [752, 361] width 239 height 21
type textarea "**********"
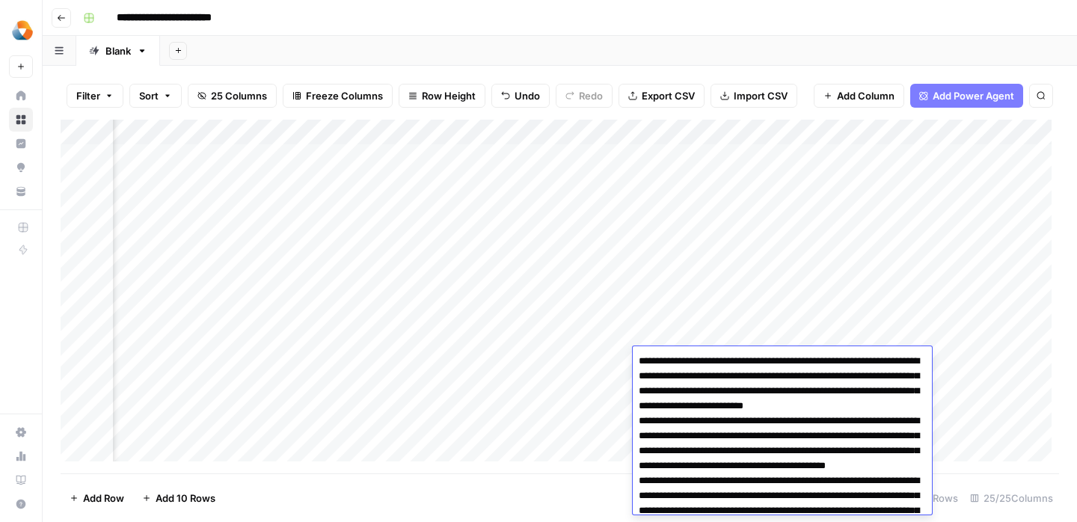
scroll to position [735, 0]
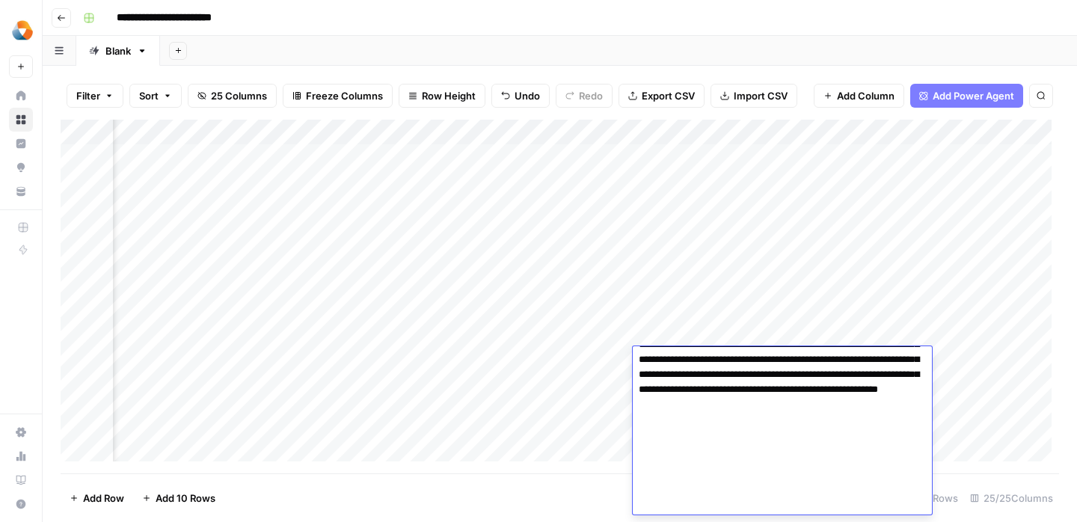
click at [577, 415] on div "Add Column" at bounding box center [560, 297] width 999 height 354
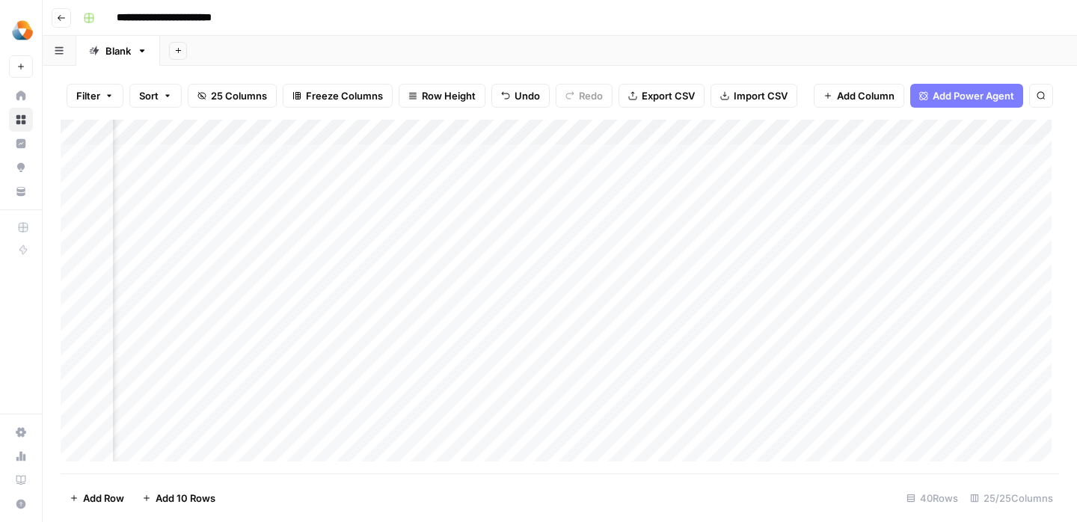
scroll to position [0, 1671]
click at [596, 372] on div "Add Column" at bounding box center [560, 297] width 999 height 354
click at [815, 355] on div "Add Column" at bounding box center [560, 297] width 999 height 354
type textarea "**********"
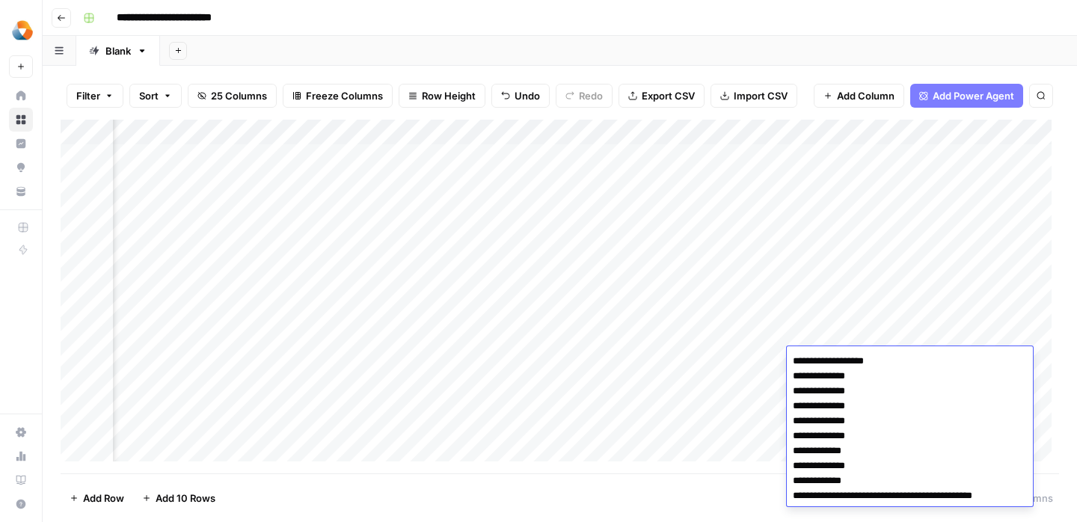
click at [698, 397] on div "Add Column" at bounding box center [560, 297] width 999 height 354
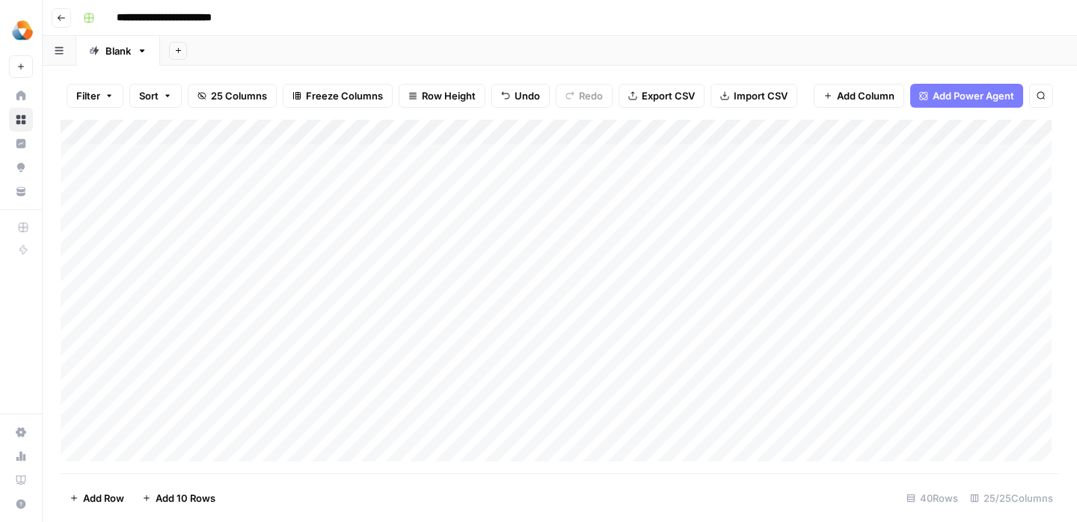
scroll to position [0, 0]
click at [800, 358] on div "Add Column" at bounding box center [560, 297] width 999 height 354
drag, startPoint x: 70, startPoint y: 424, endPoint x: 340, endPoint y: 0, distance: 503.3
click at [0, 0] on div "Milengo New Home Browse Insights Opportunities Your Data Recent Grids Refresh E…" at bounding box center [21, 261] width 42 height 522
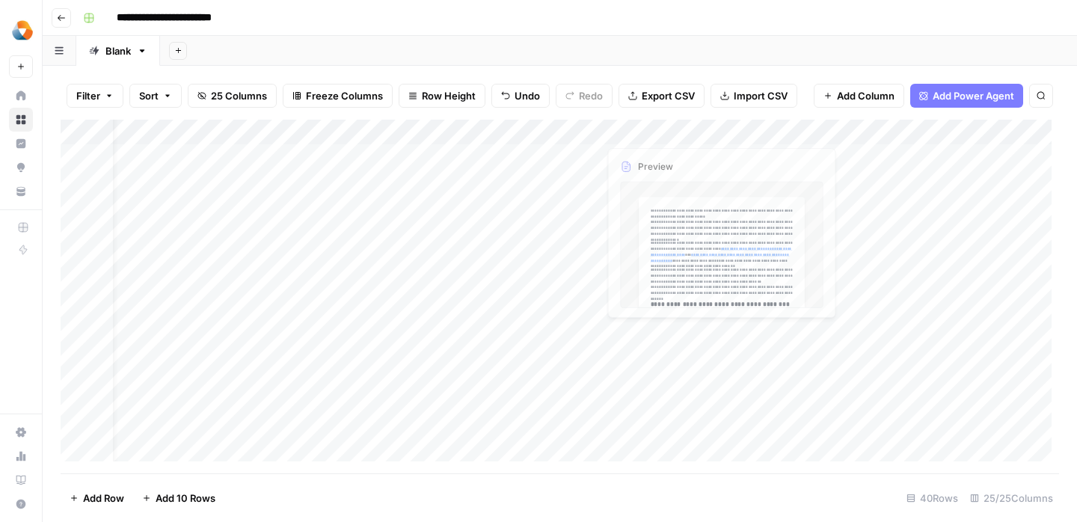
scroll to position [0, 84]
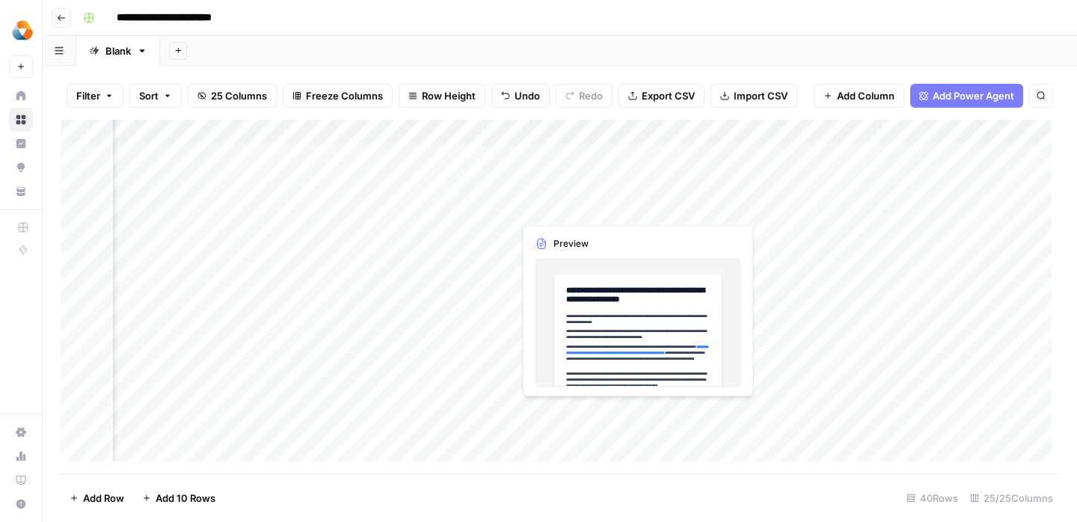
click at [633, 211] on div "Add Column" at bounding box center [560, 297] width 999 height 354
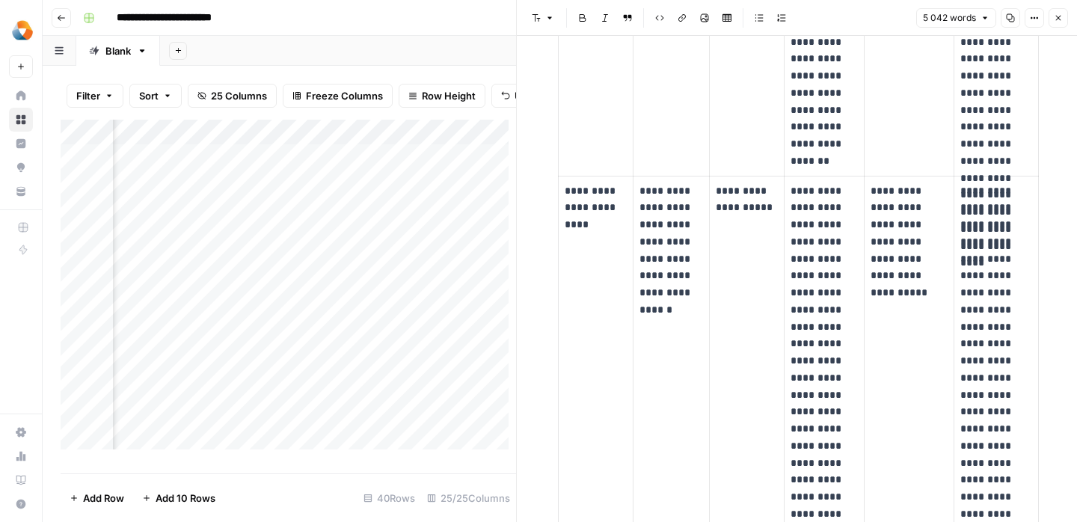
scroll to position [3976, 0]
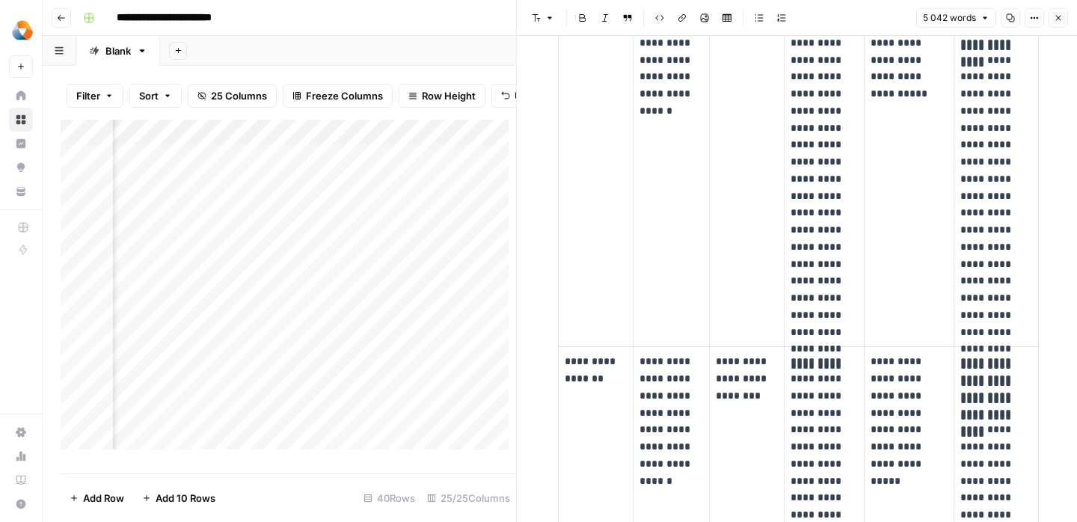
click at [1068, 11] on button "Close" at bounding box center [1058, 17] width 19 height 19
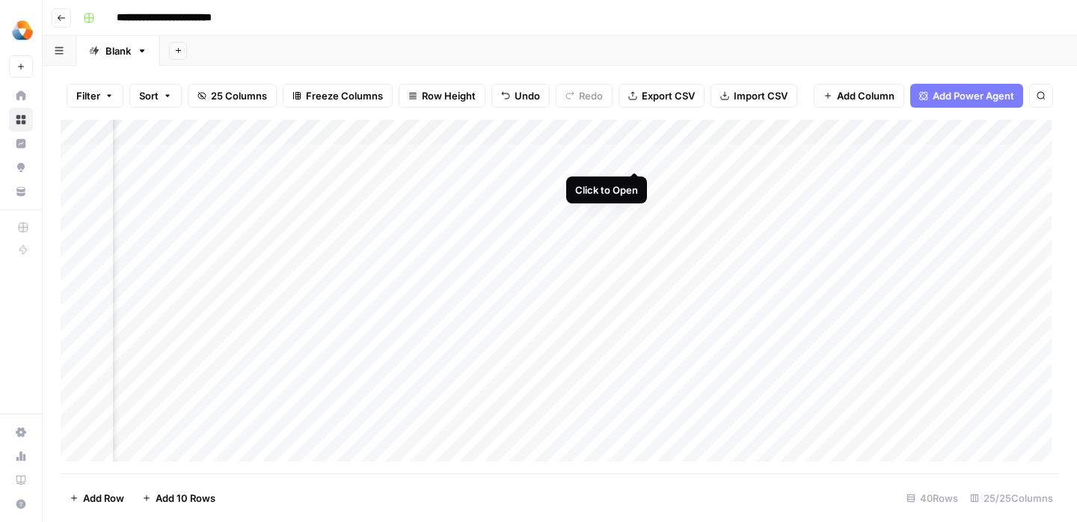
click at [631, 158] on div "Add Column" at bounding box center [560, 297] width 999 height 354
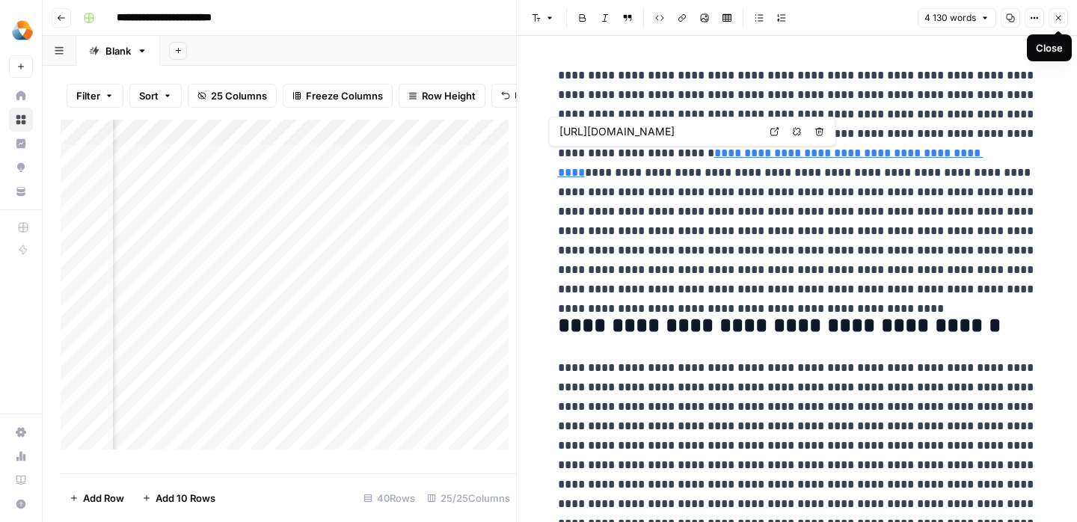
click at [1056, 19] on icon "button" at bounding box center [1058, 17] width 9 height 9
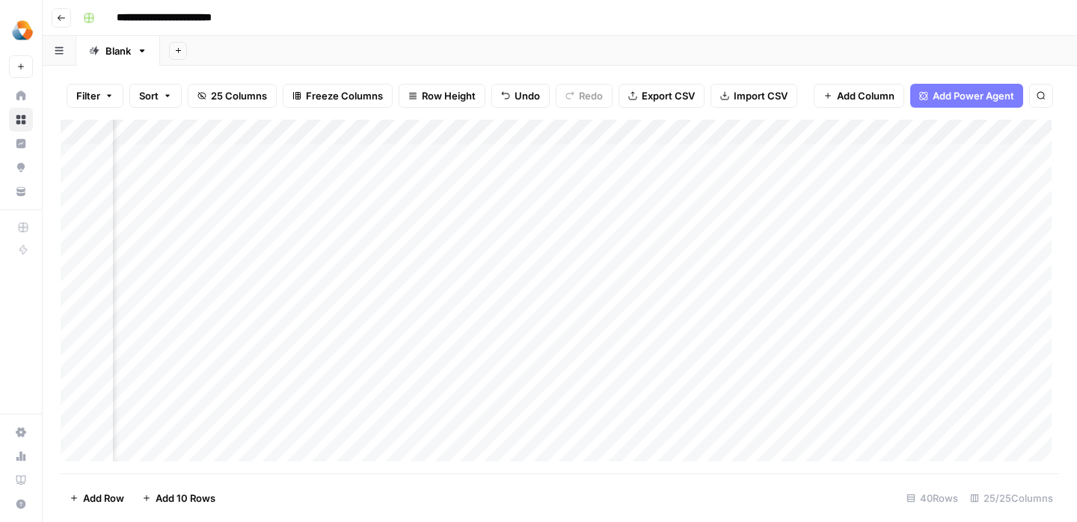
scroll to position [0, 884]
click at [678, 156] on div "Add Column" at bounding box center [560, 297] width 999 height 354
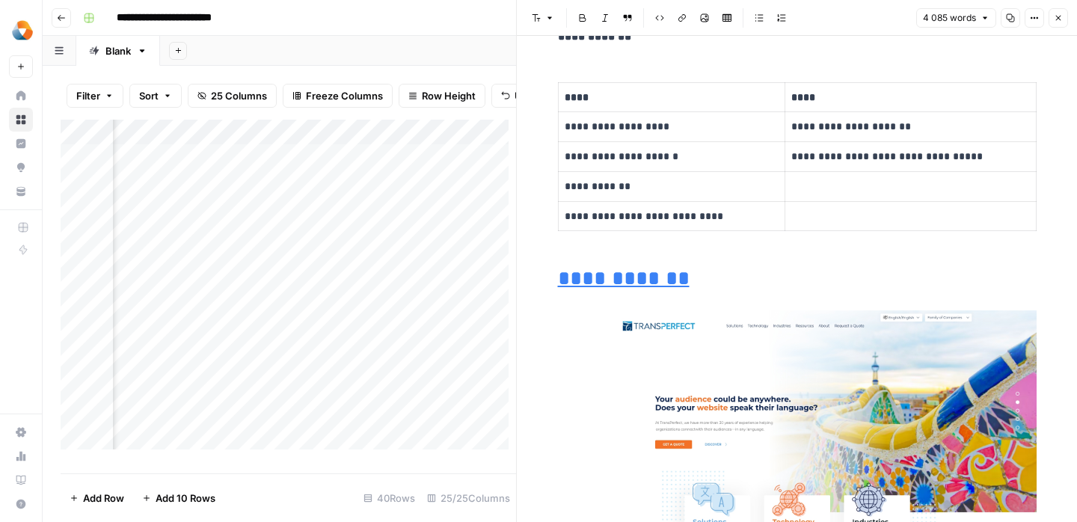
scroll to position [3583, 0]
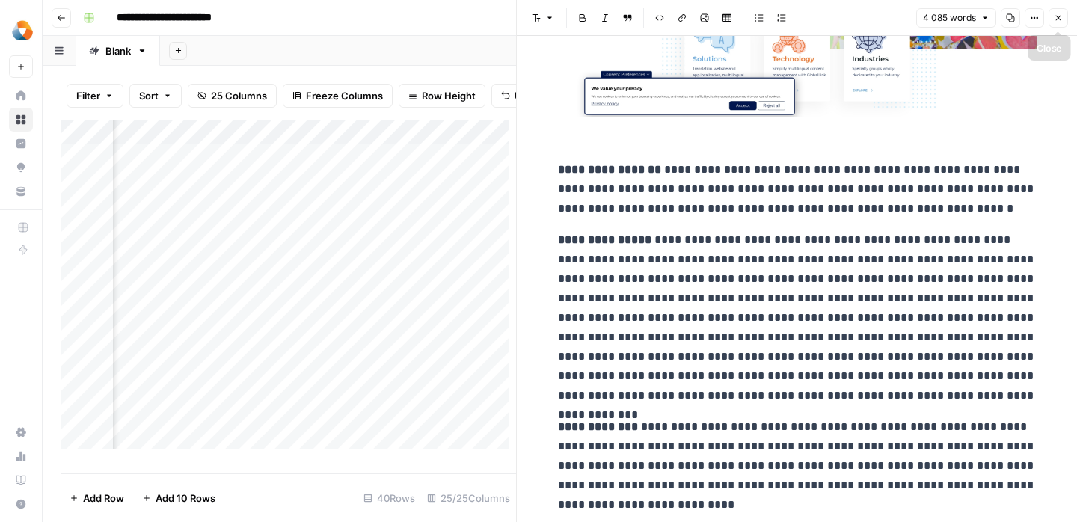
click at [1059, 22] on button "Close" at bounding box center [1058, 17] width 19 height 19
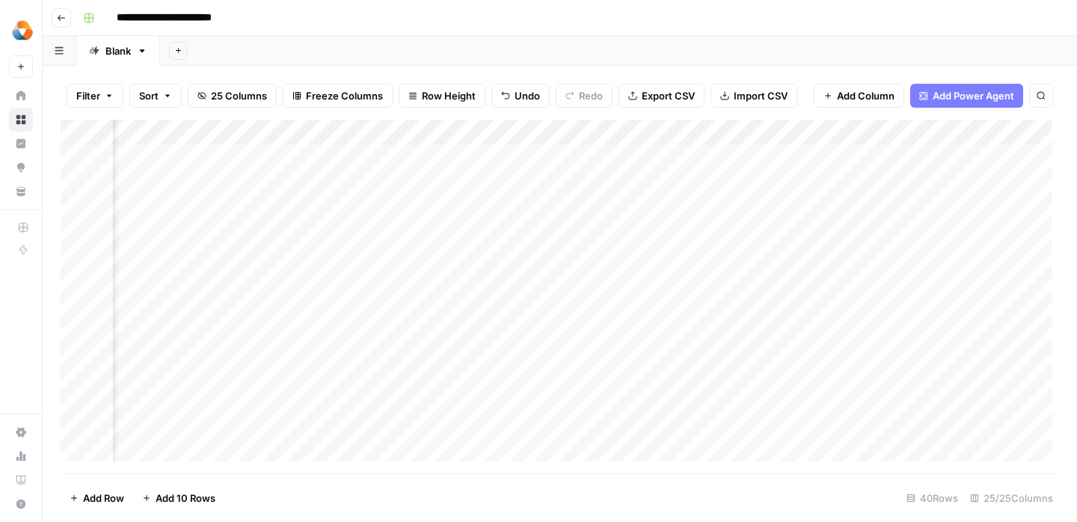
click at [596, 178] on div "Add Column" at bounding box center [560, 297] width 999 height 354
click at [679, 183] on div "Add Column" at bounding box center [560, 297] width 999 height 354
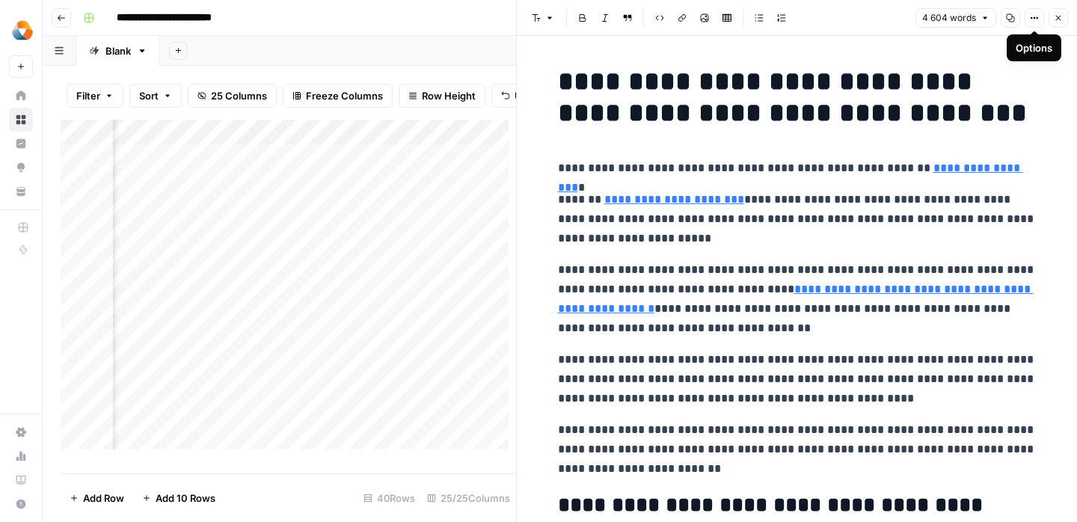
click at [1034, 18] on icon "button" at bounding box center [1035, 18] width 2 height 2
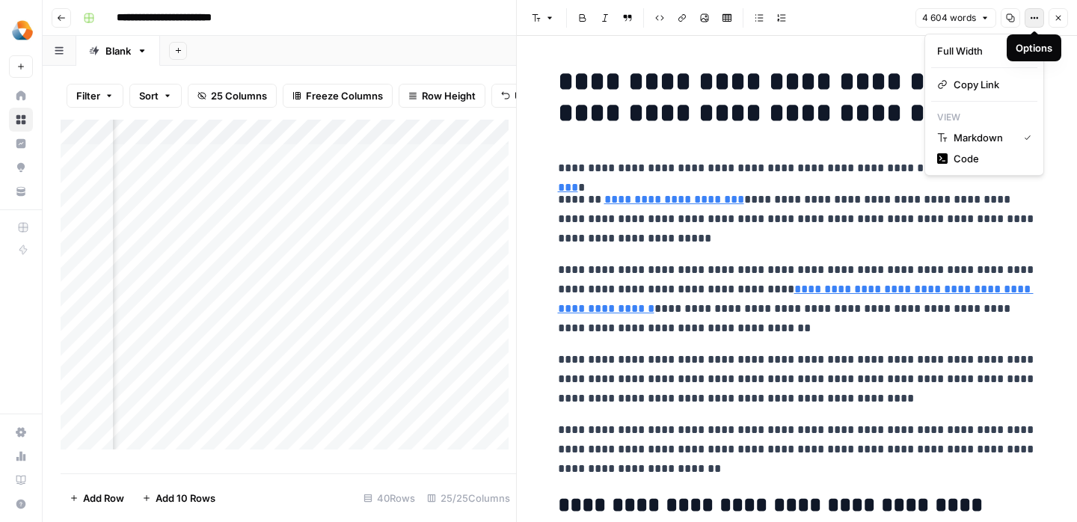
click at [1014, 22] on button "Copy" at bounding box center [1010, 17] width 19 height 19
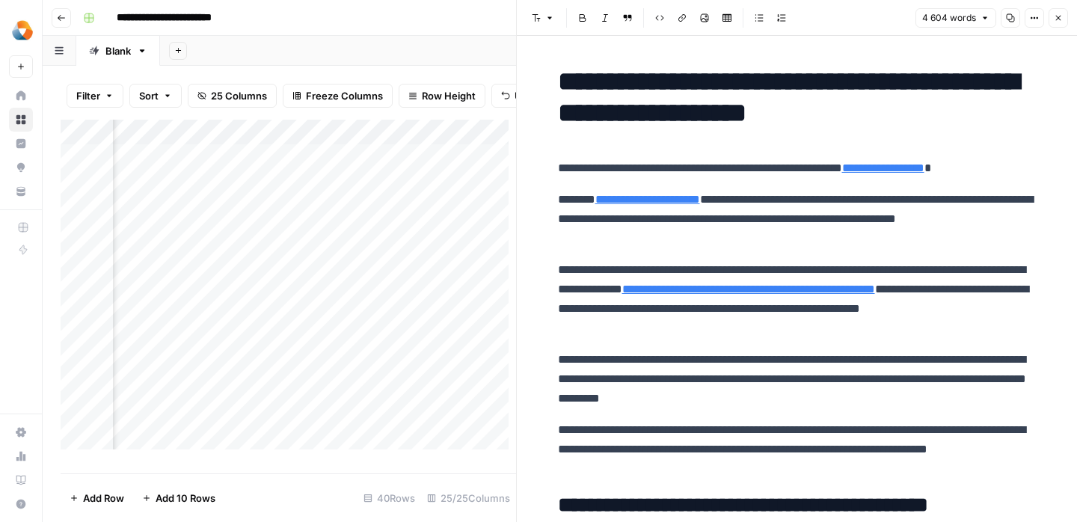
click at [1060, 22] on button "Close" at bounding box center [1058, 17] width 19 height 19
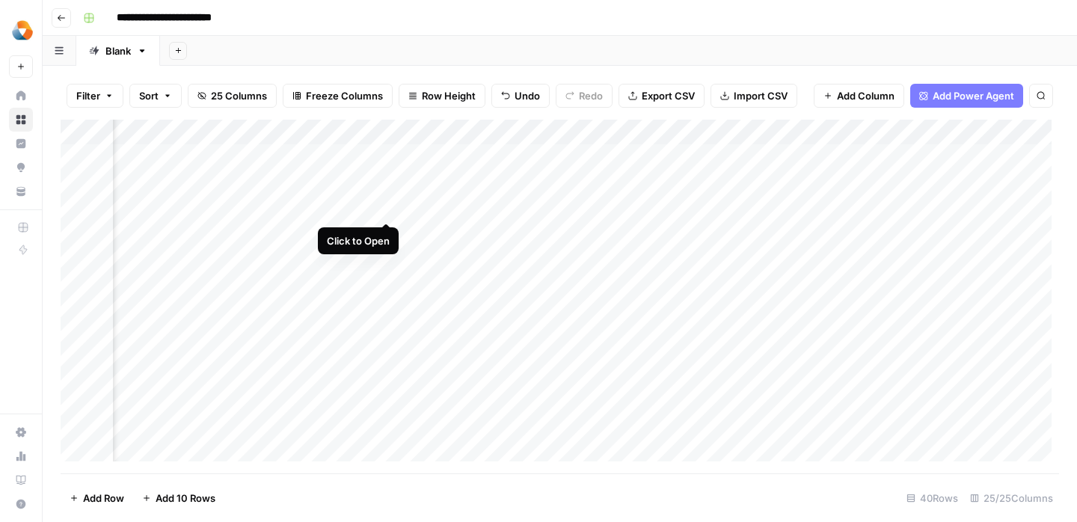
click at [382, 210] on div "Add Column" at bounding box center [560, 297] width 999 height 354
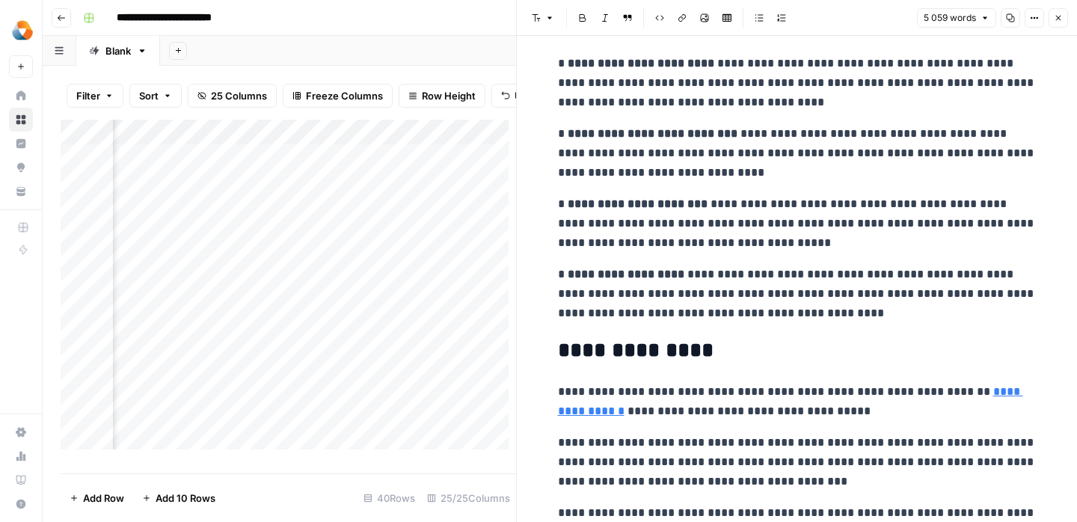
scroll to position [20941, 0]
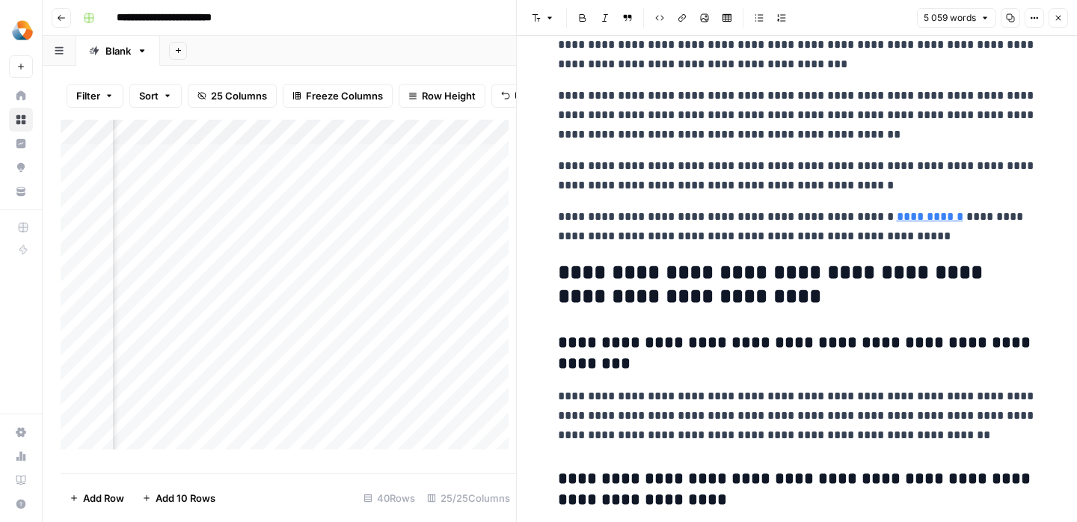
click at [334, 242] on div "Add Column" at bounding box center [289, 291] width 456 height 342
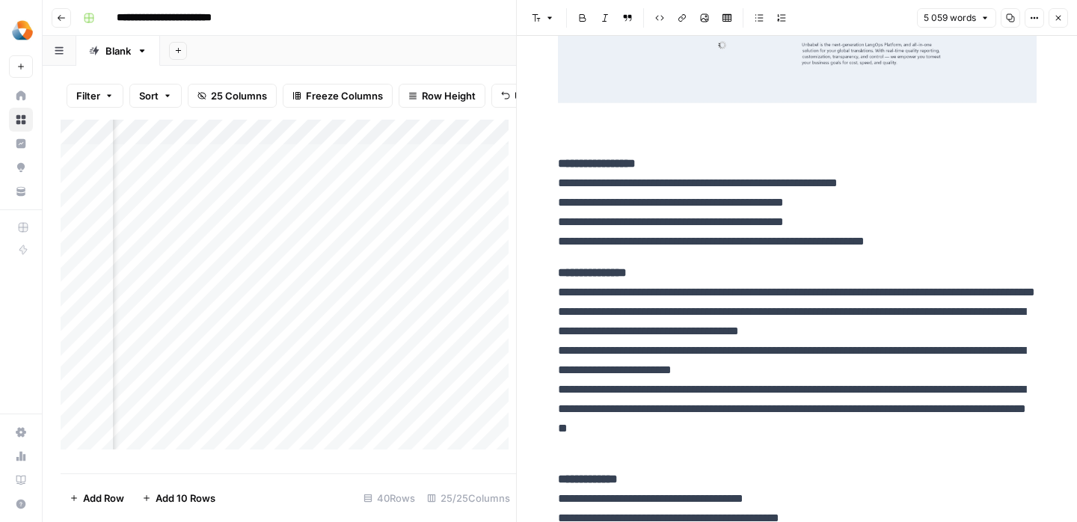
scroll to position [17960, 0]
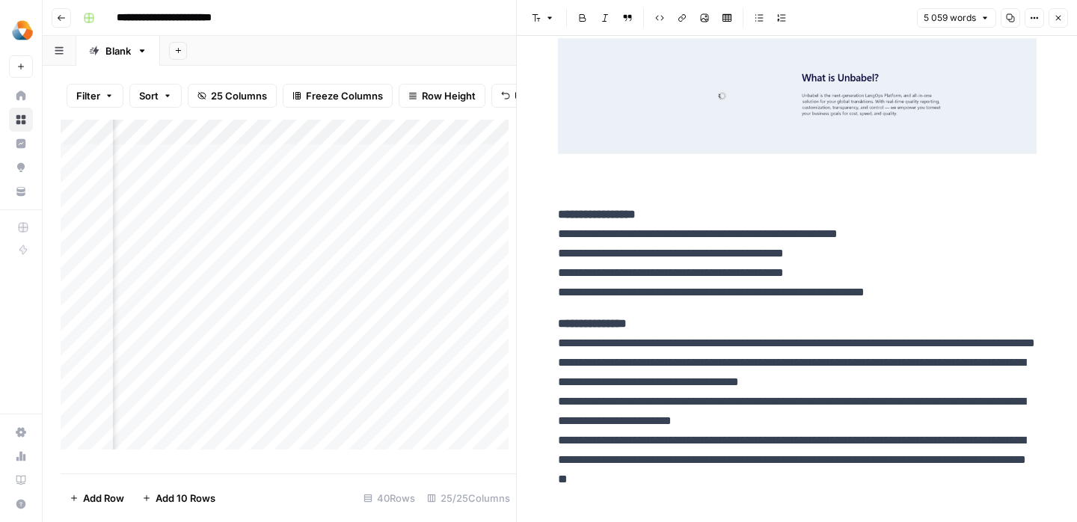
click at [1060, 16] on icon "button" at bounding box center [1058, 18] width 5 height 5
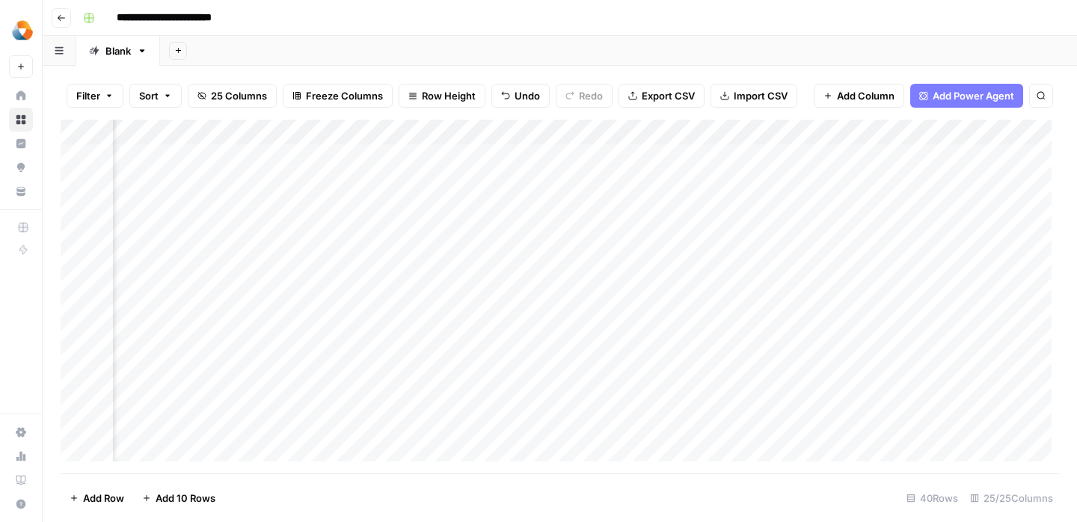
click at [675, 305] on div "Add Column" at bounding box center [560, 297] width 999 height 354
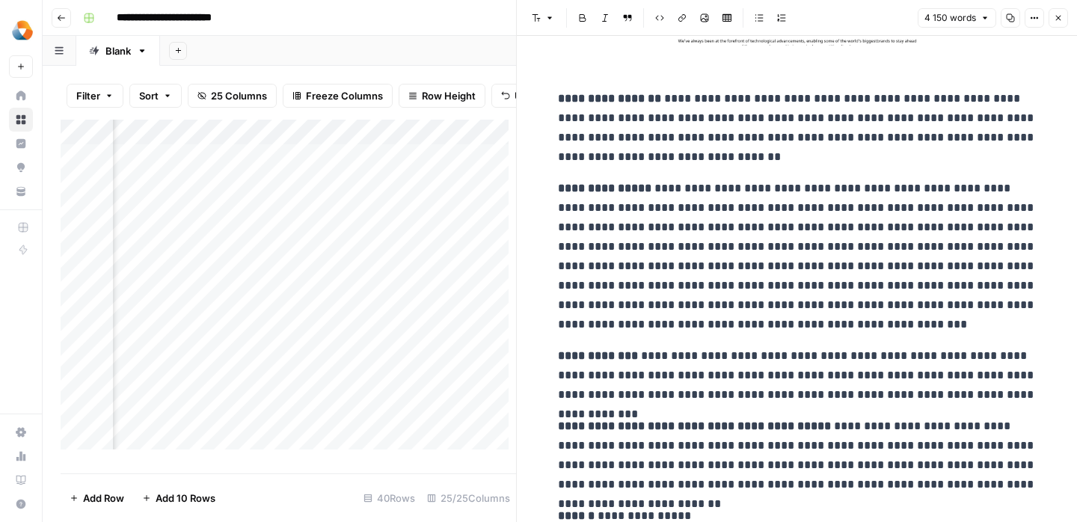
scroll to position [3915, 0]
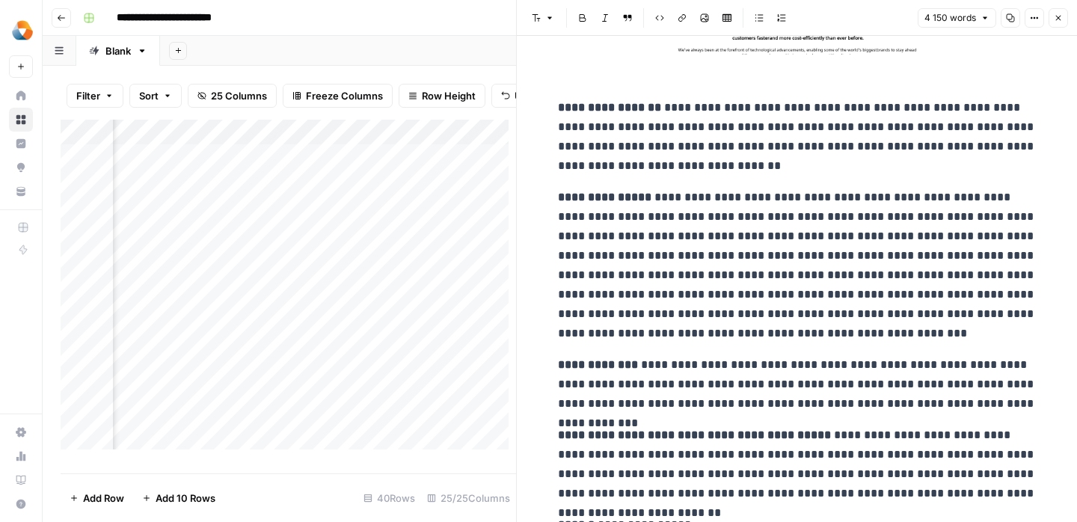
click at [1059, 15] on icon "button" at bounding box center [1058, 17] width 9 height 9
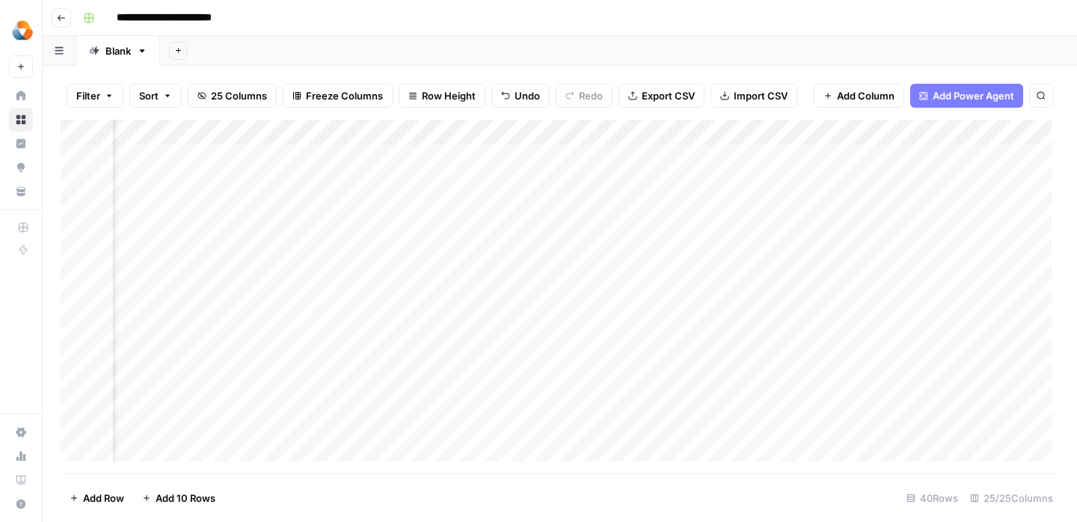
scroll to position [1, 0]
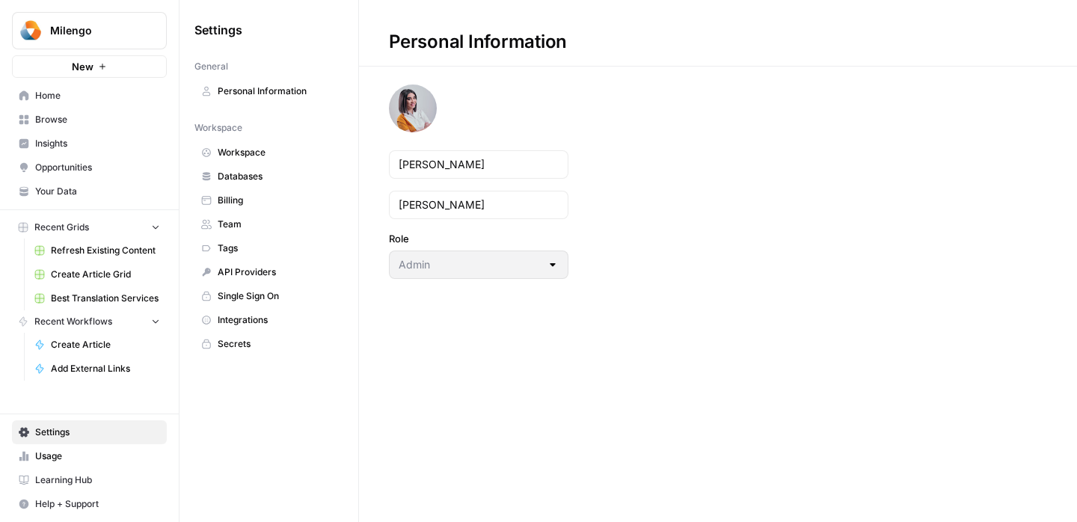
click at [260, 210] on link "Billing" at bounding box center [269, 201] width 149 height 24
